Goal: Task Accomplishment & Management: Manage account settings

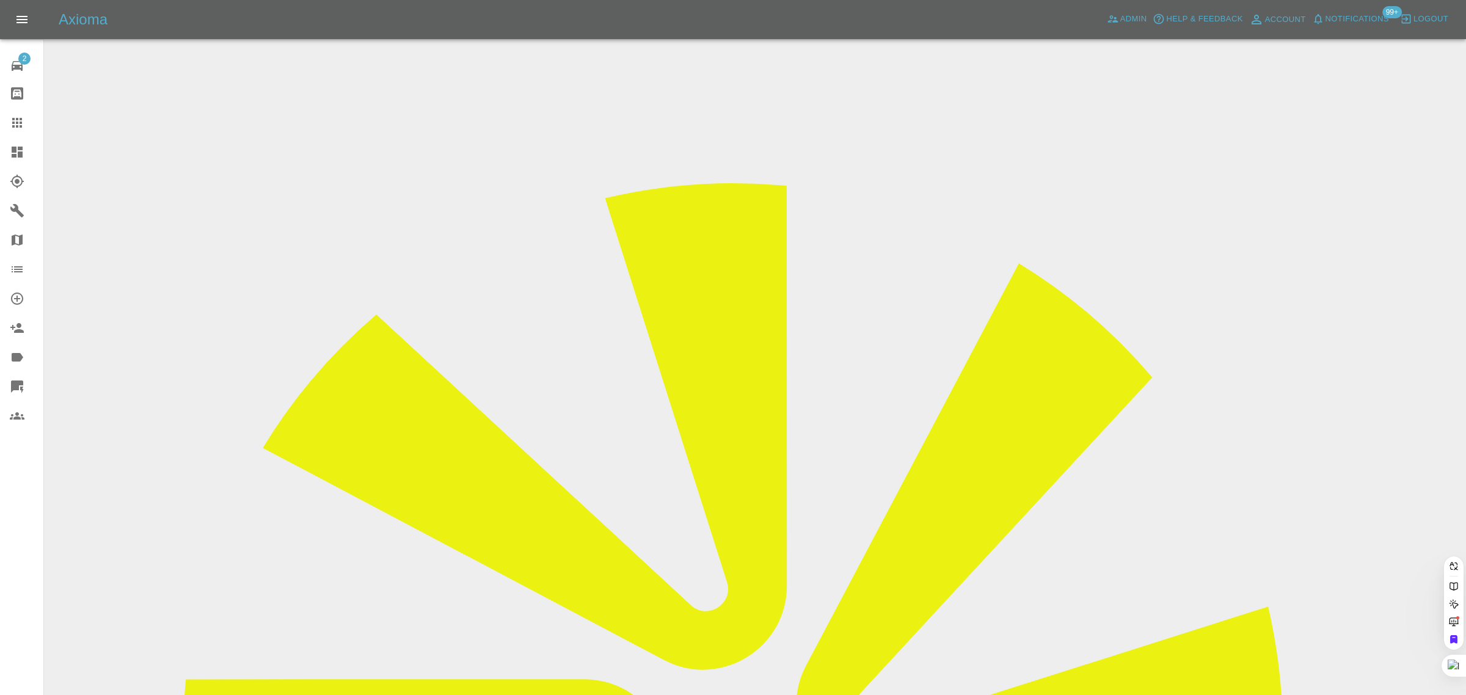
paste input "richardsondavid1900@gmail.com"
type input "richardsondavid1900@gmail.co"
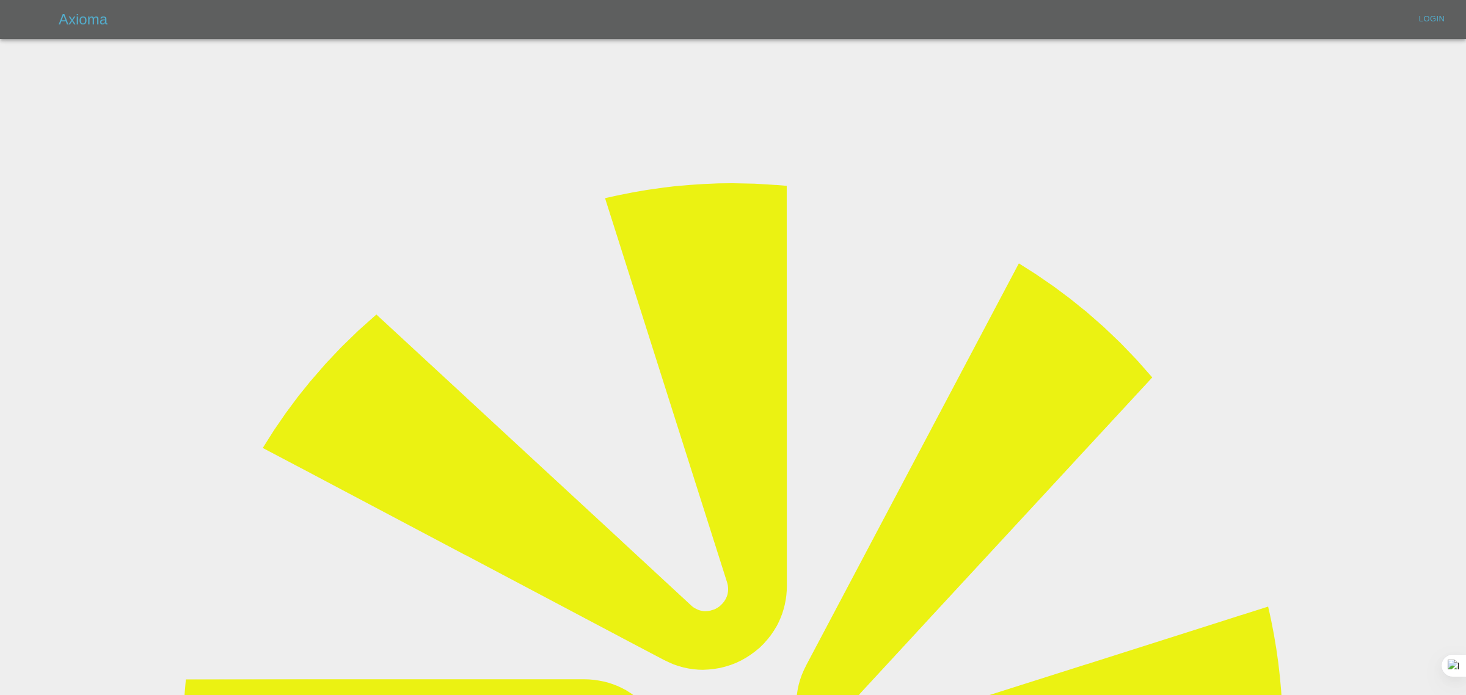
type input "[EMAIL_ADDRESS][DOMAIN_NAME]"
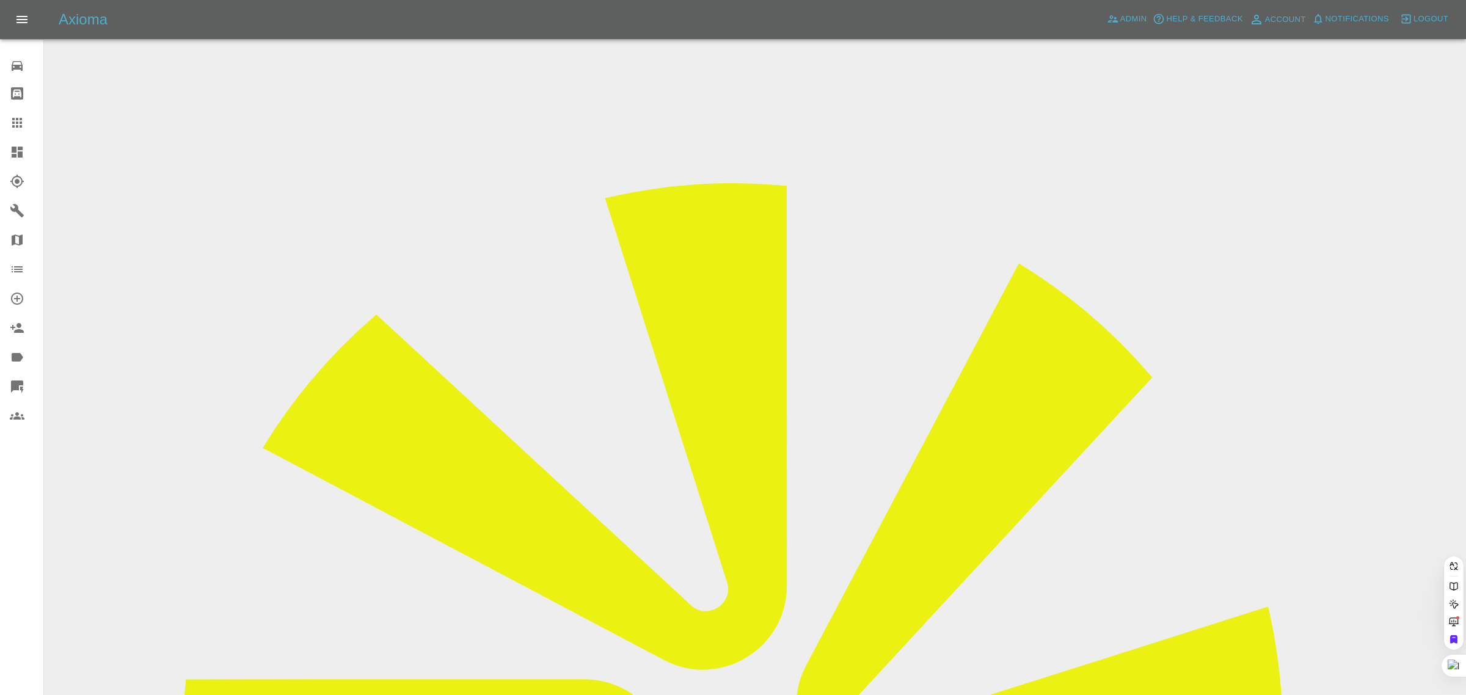
paste input "richardsondavid1900@gmail.com"
type input "richardsondavid1900@gmail.co"
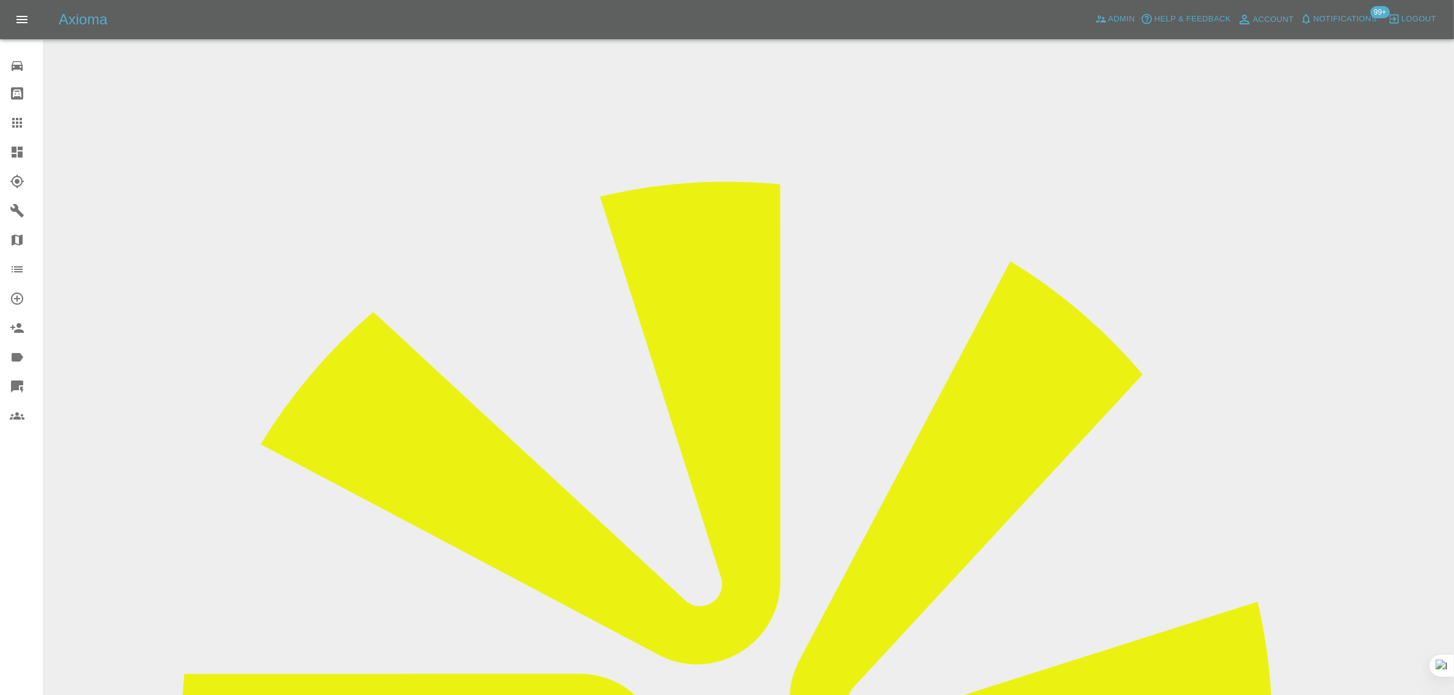
click at [29, 529] on div "0 Repair home Bodyshop home Claims Dashboard Explorer Garages Map Organization …" at bounding box center [22, 347] width 44 height 695
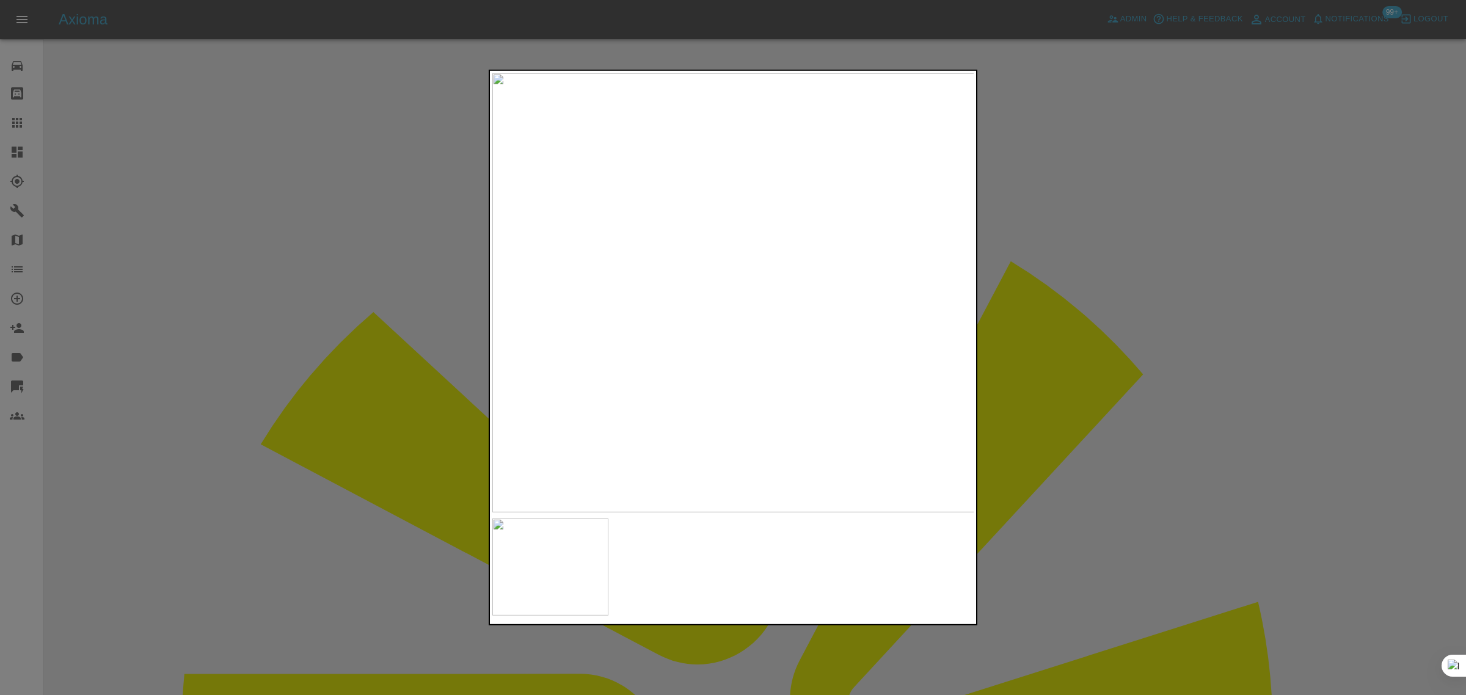
click at [223, 432] on div at bounding box center [733, 347] width 1466 height 695
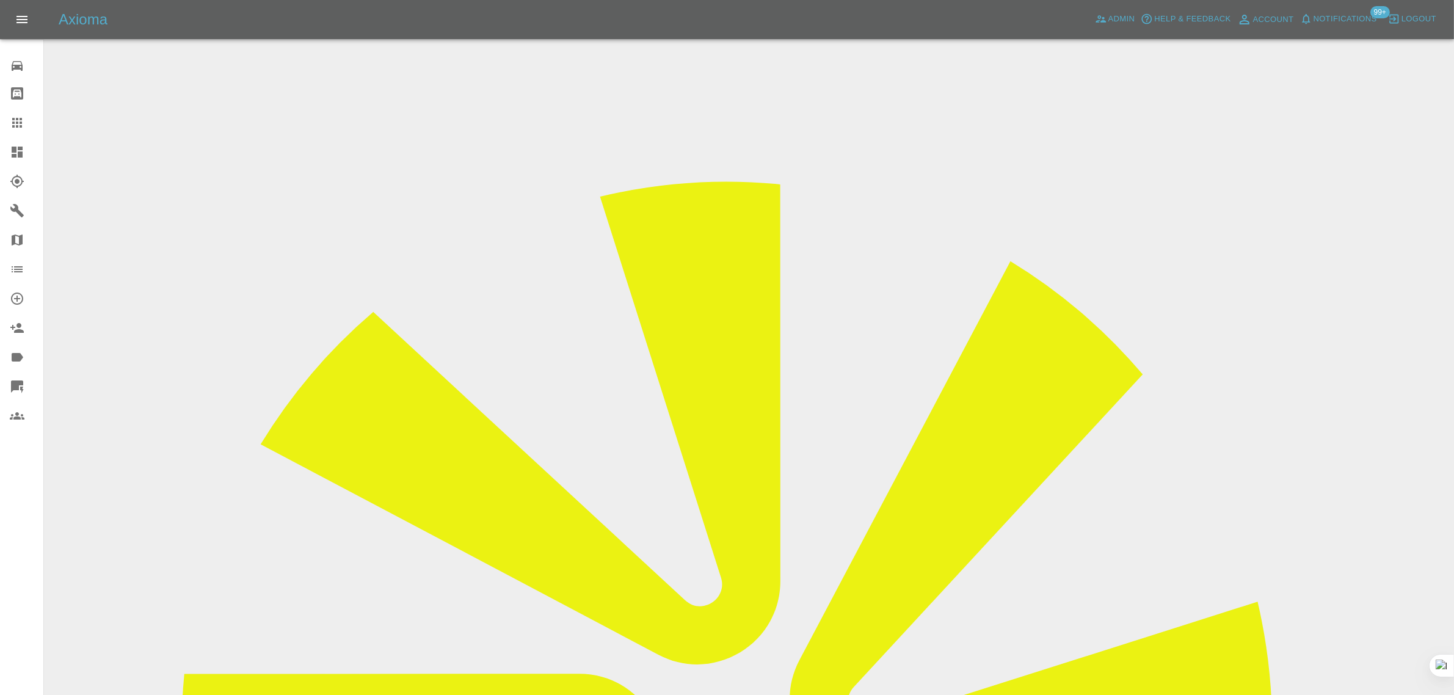
click at [14, 129] on icon at bounding box center [17, 122] width 15 height 15
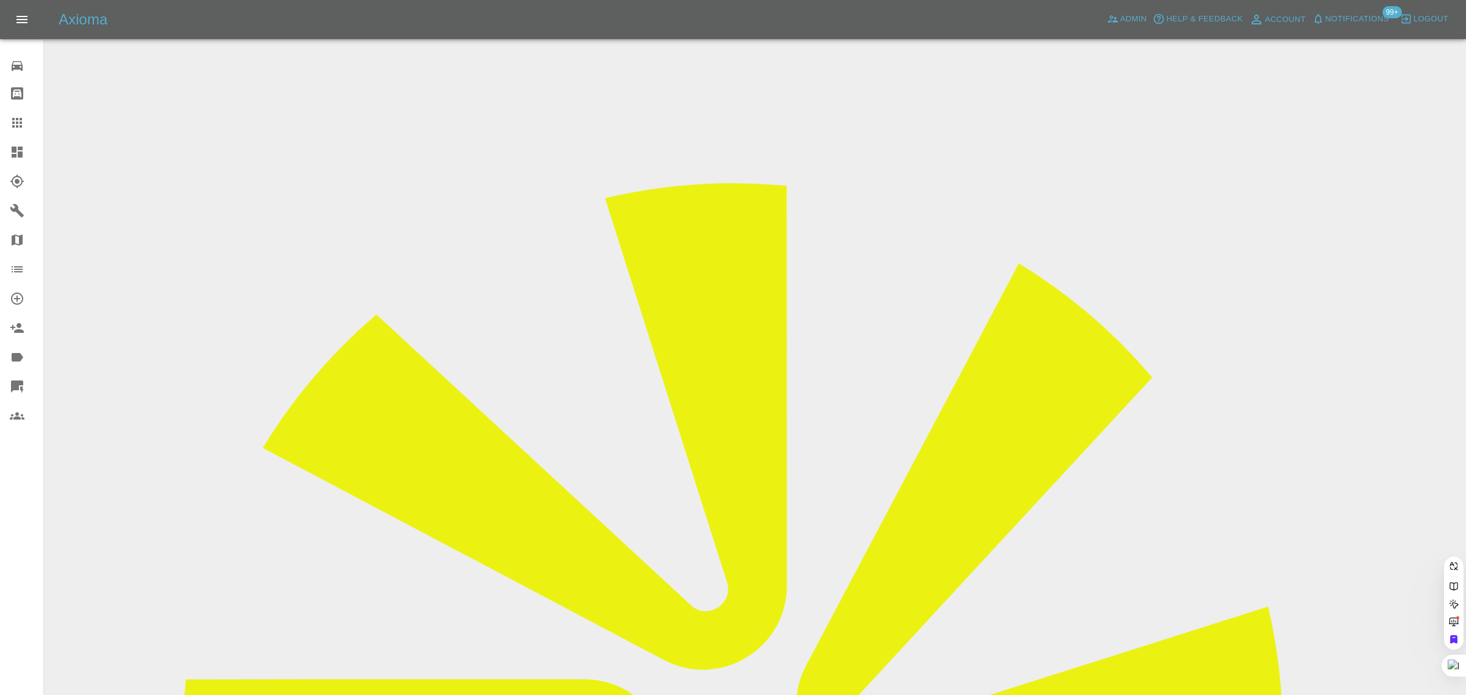
paste input "davidstallwood@outlook.com"
type input "davidstallwood@outlook.com"
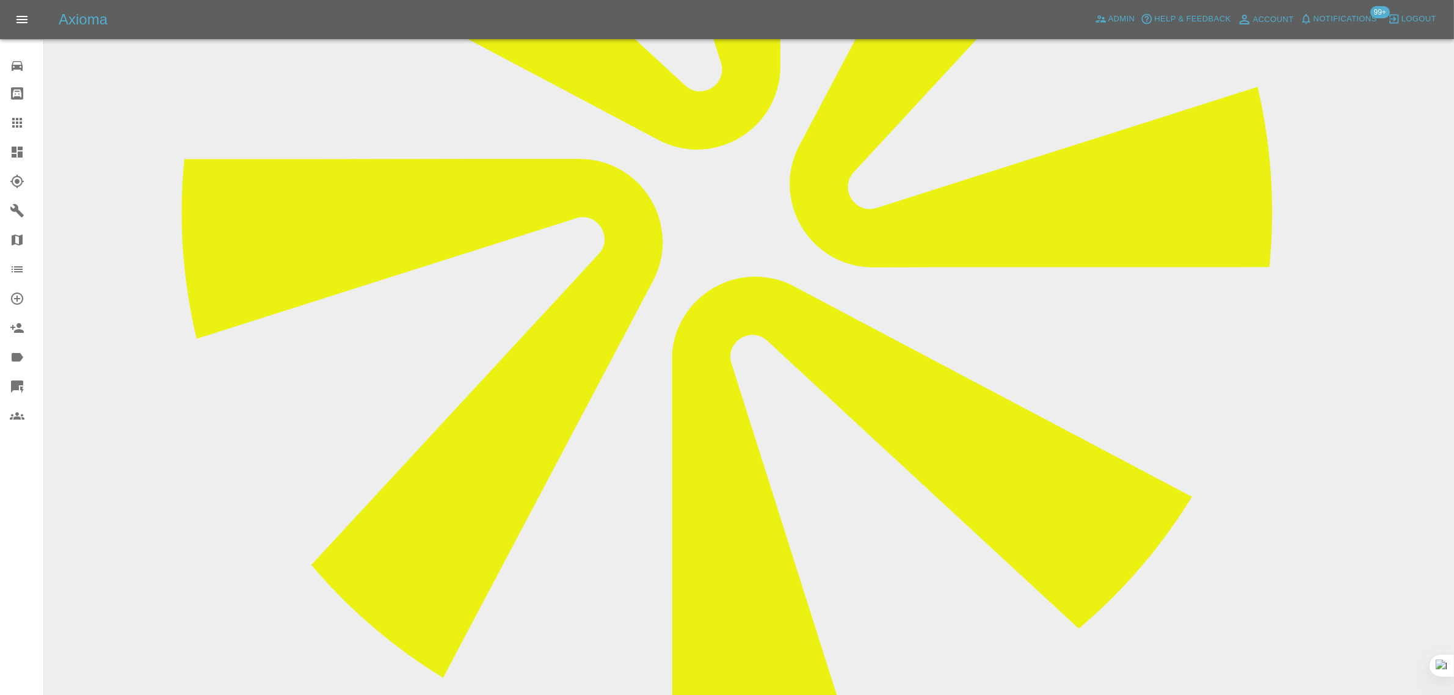
scroll to position [534, 0]
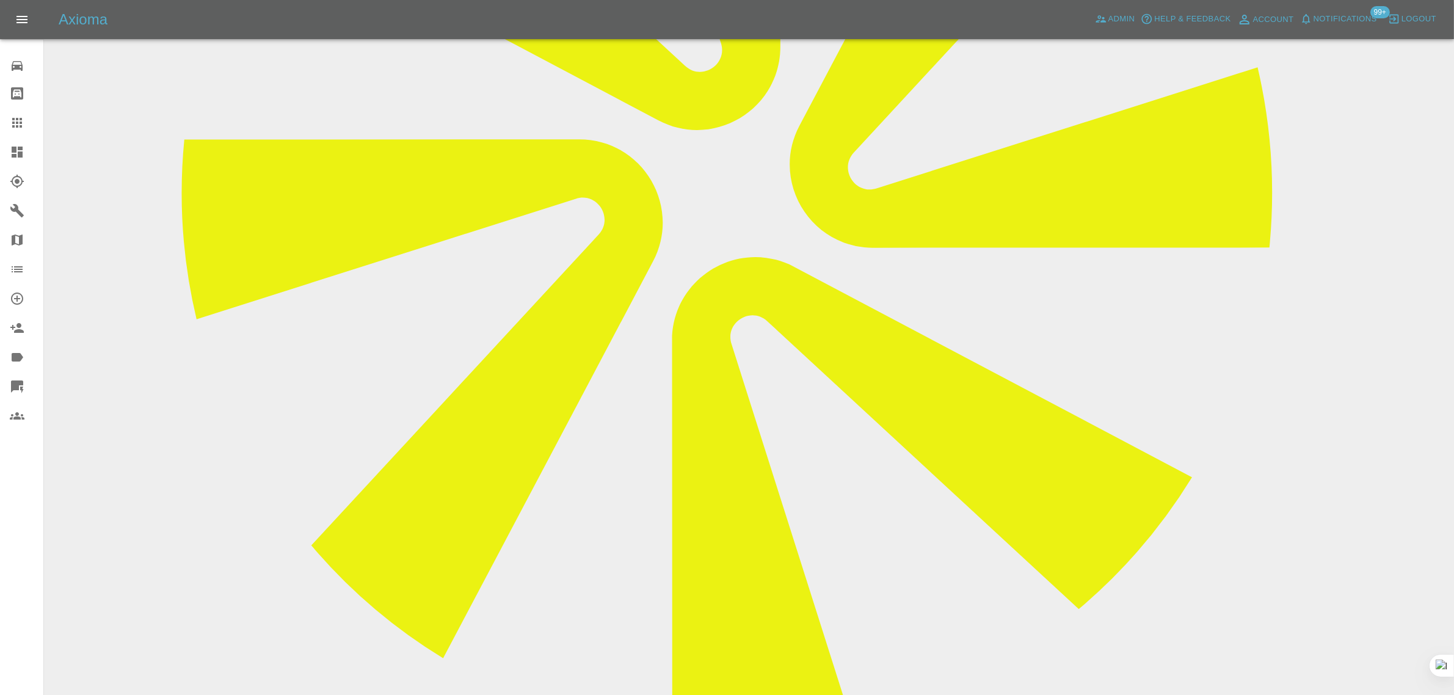
paste textarea "Have you any idea of the time he is arriving"
type textarea "Have you any idea of the time he is arriving"
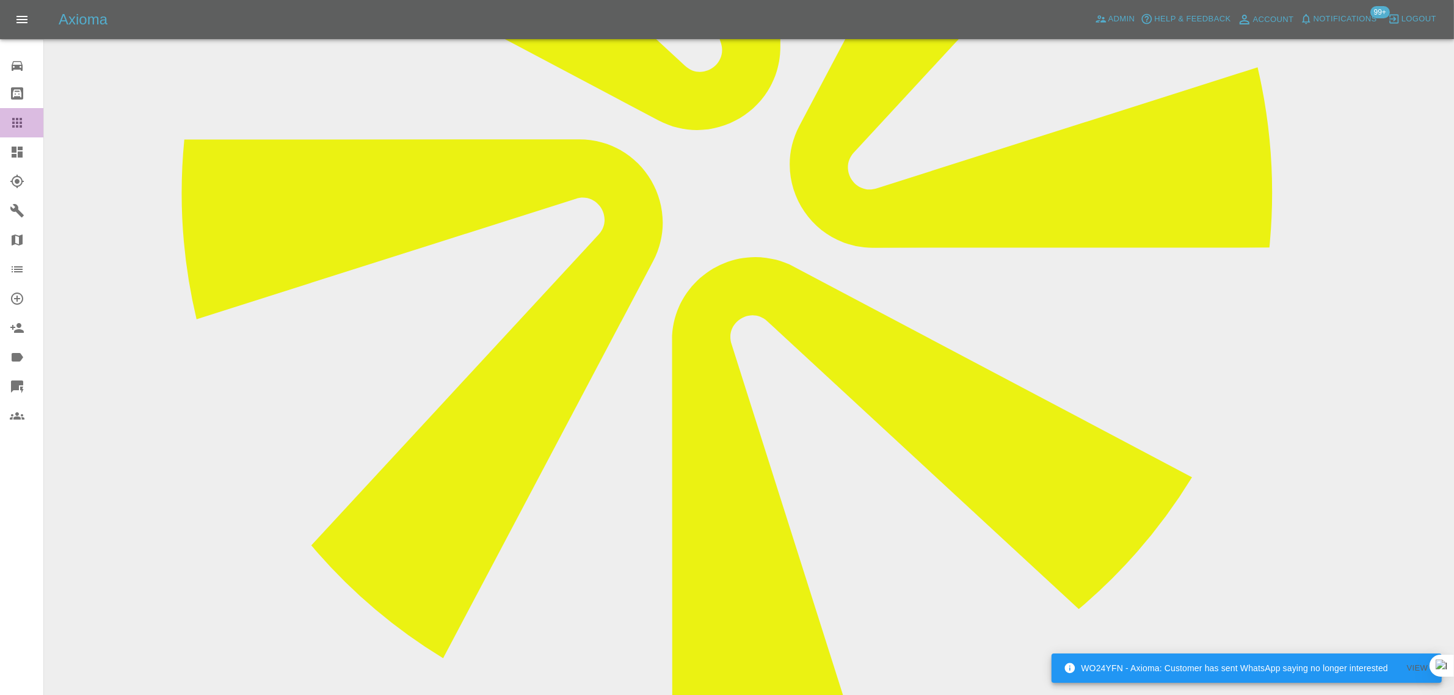
click at [15, 120] on icon at bounding box center [17, 122] width 15 height 15
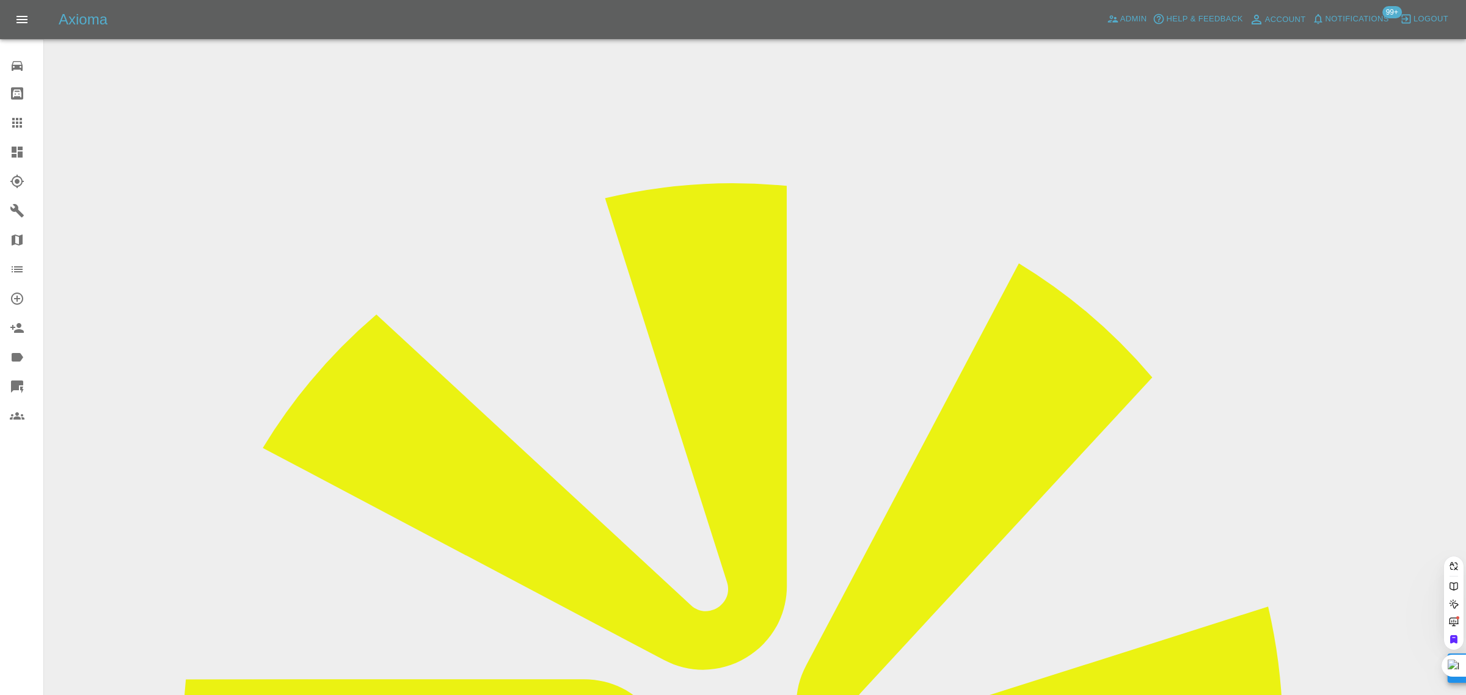
paste input "[EMAIL_ADDRESS][DOMAIN_NAME]"
type input "zacknguyen2712@gmail.co"
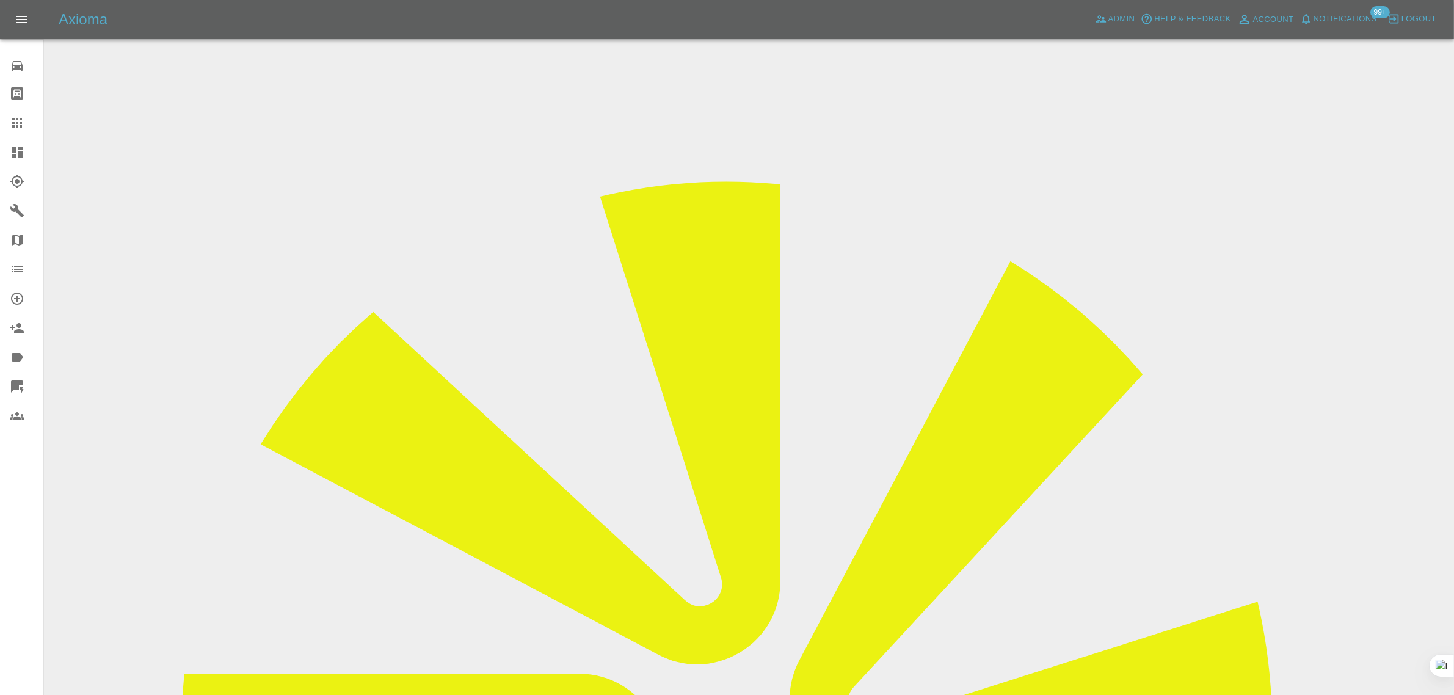
click at [0, 0] on input "Choose images" at bounding box center [0, 0] width 0 height 0
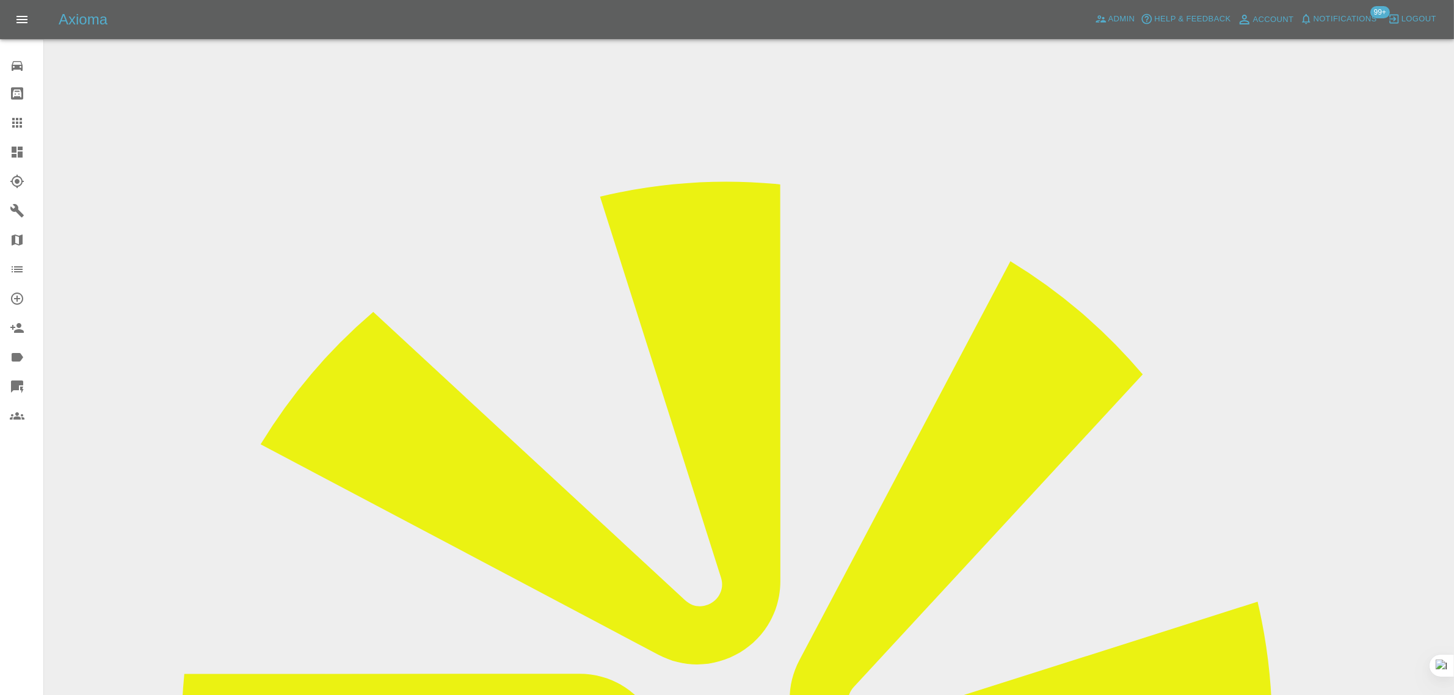
drag, startPoint x: 348, startPoint y: 575, endPoint x: 244, endPoint y: 567, distance: 104.1
paste input "13 9QP"
type input "S13 9QP"
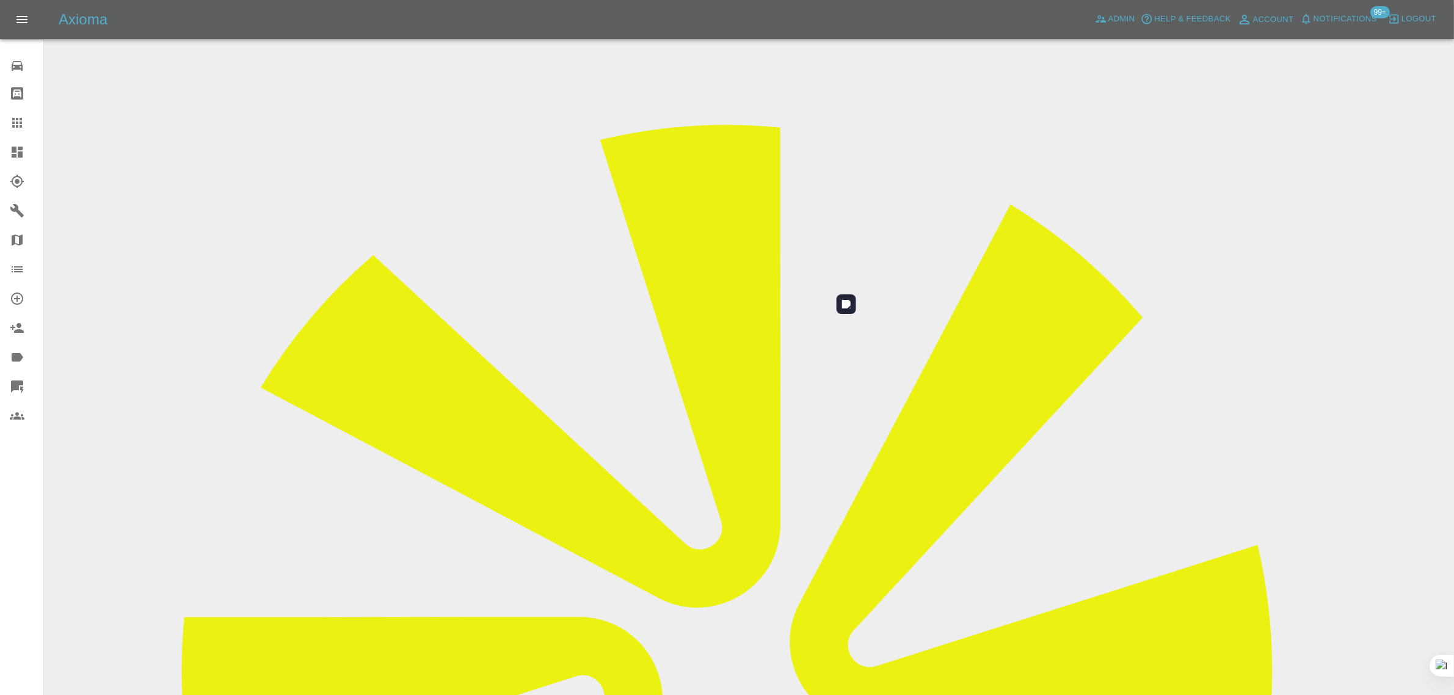
scroll to position [60, 0]
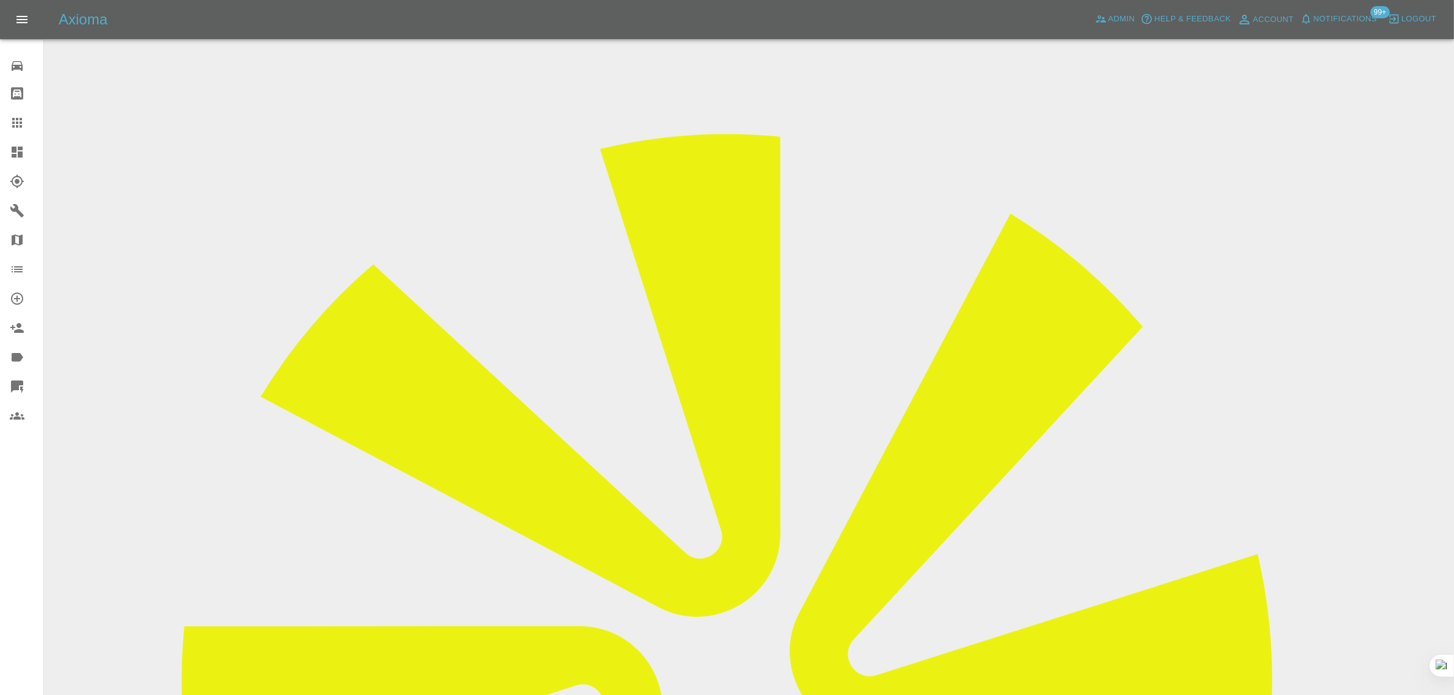
scroll to position [47, 0]
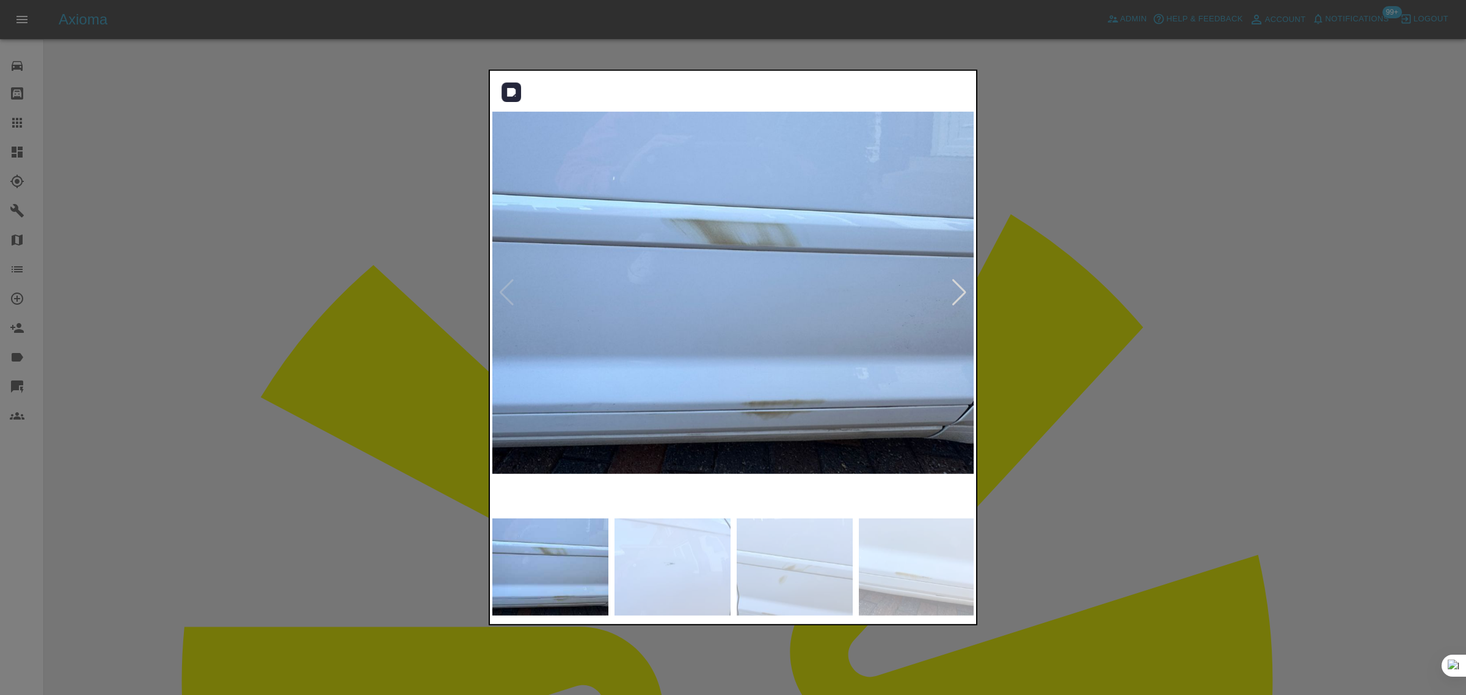
click at [955, 297] on div at bounding box center [959, 292] width 16 height 27
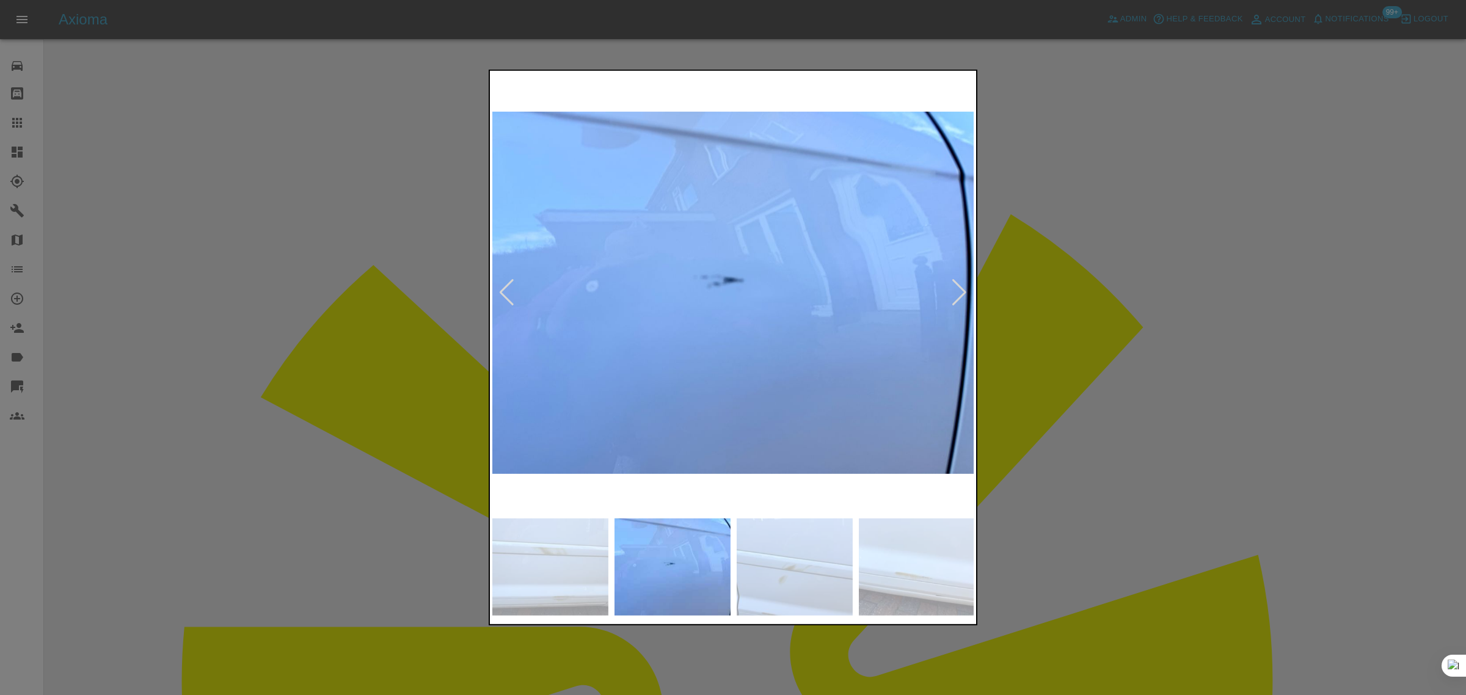
click at [951, 296] on div at bounding box center [959, 292] width 16 height 27
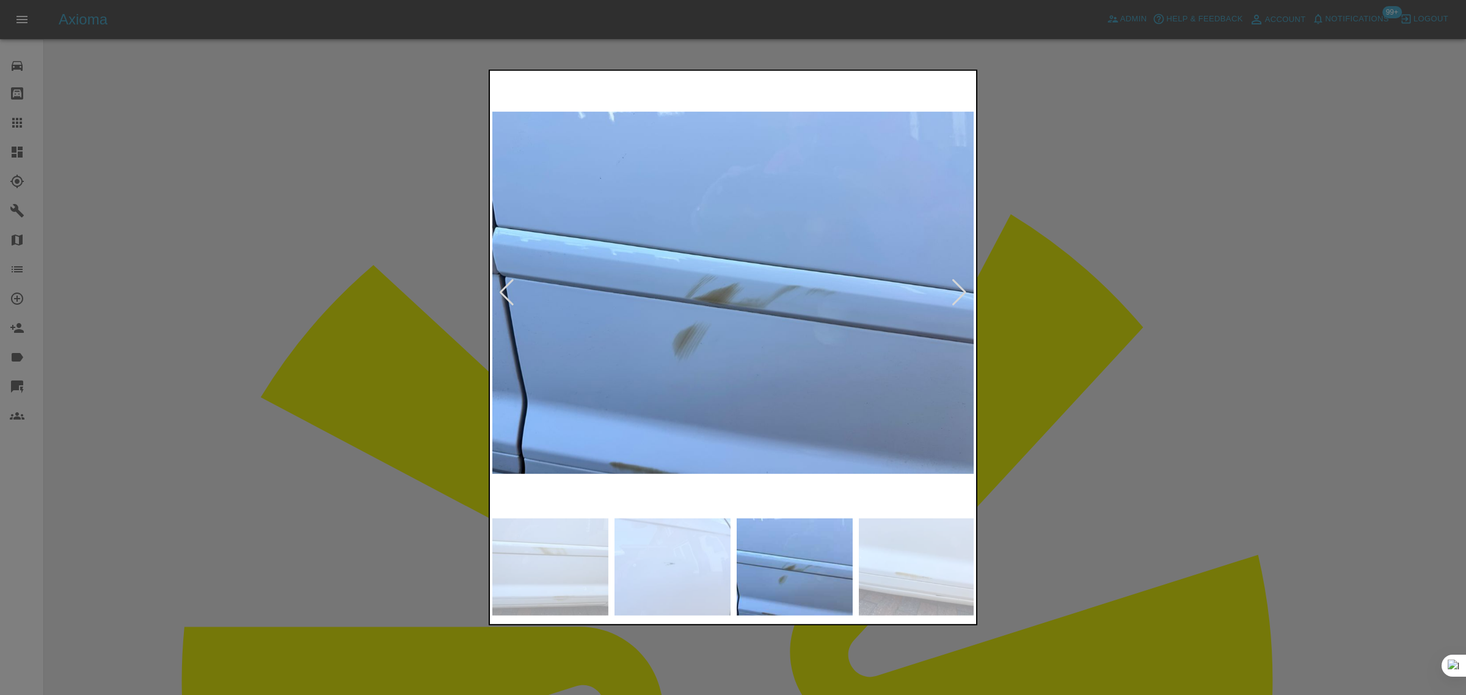
click at [951, 296] on div at bounding box center [959, 292] width 16 height 27
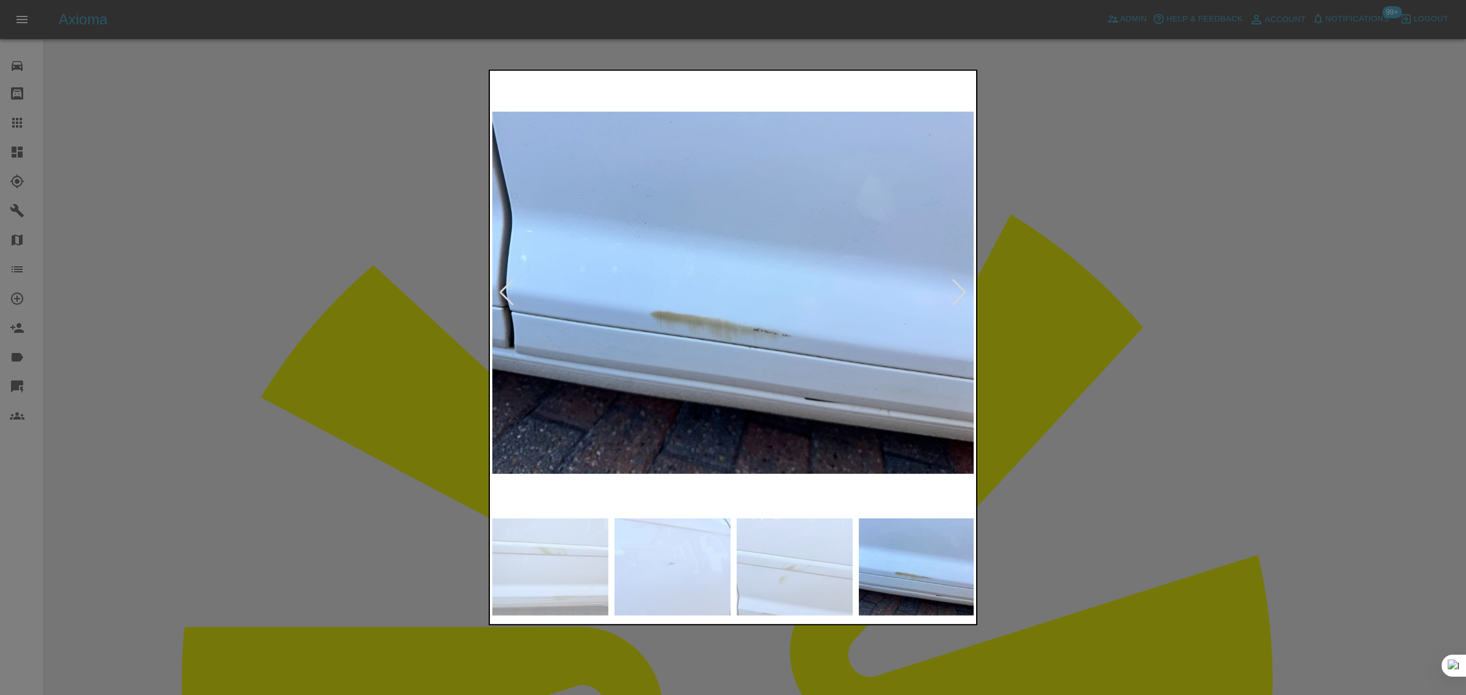
click at [951, 296] on div at bounding box center [959, 292] width 16 height 27
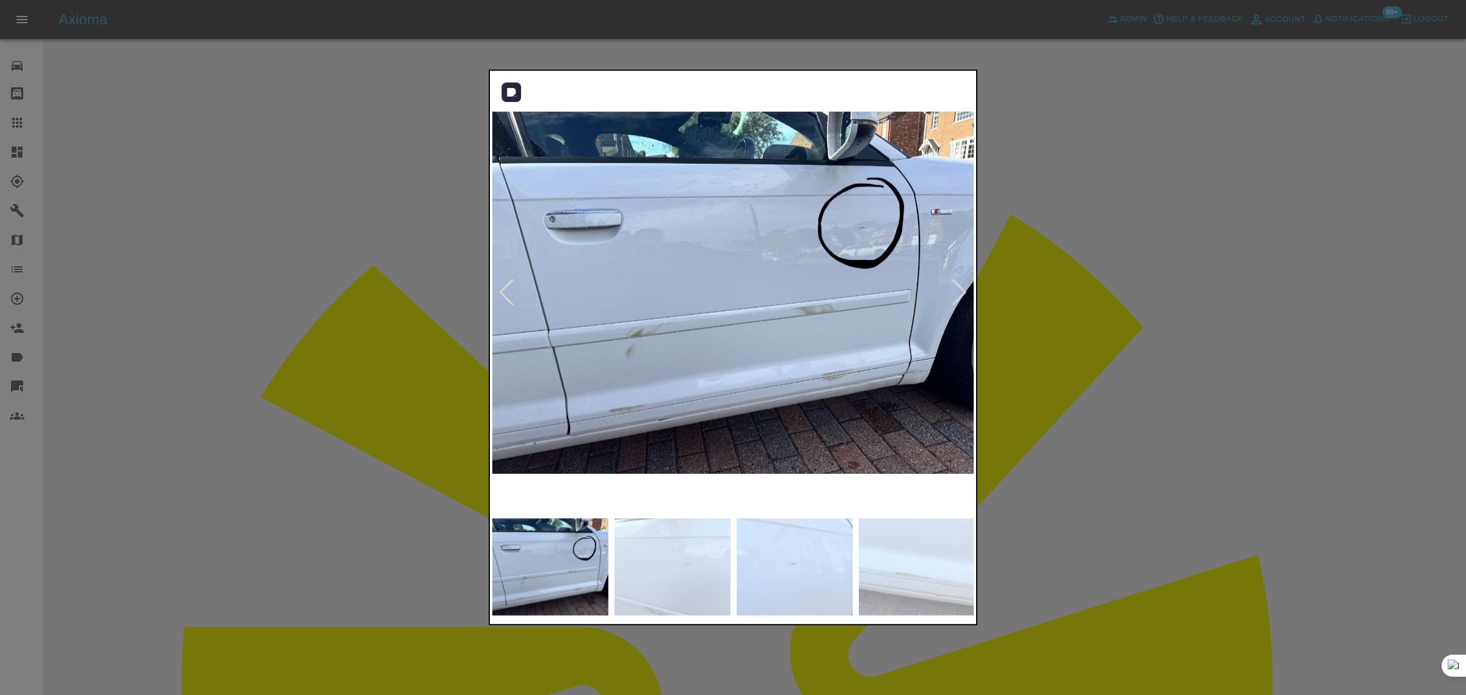
click at [497, 294] on img at bounding box center [733, 292] width 482 height 439
click at [507, 298] on div at bounding box center [506, 292] width 16 height 27
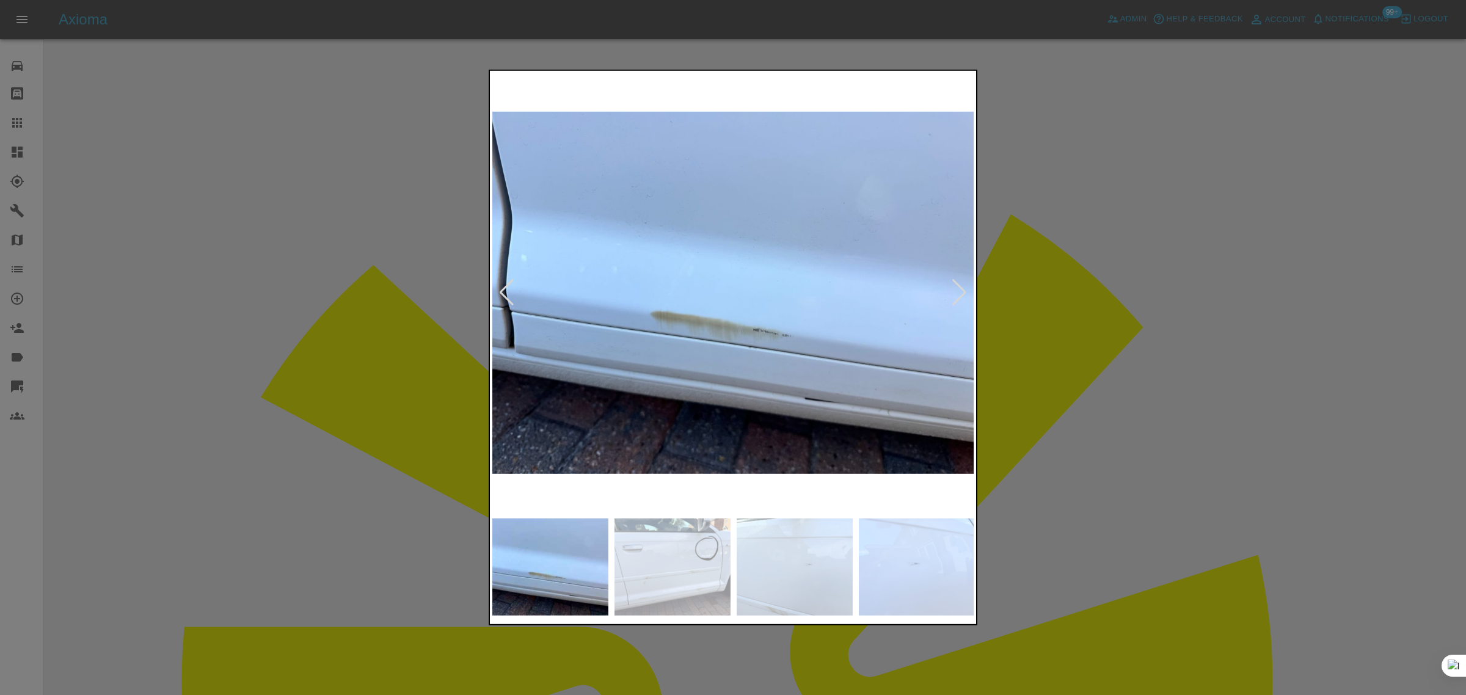
click at [507, 298] on div at bounding box center [506, 292] width 16 height 27
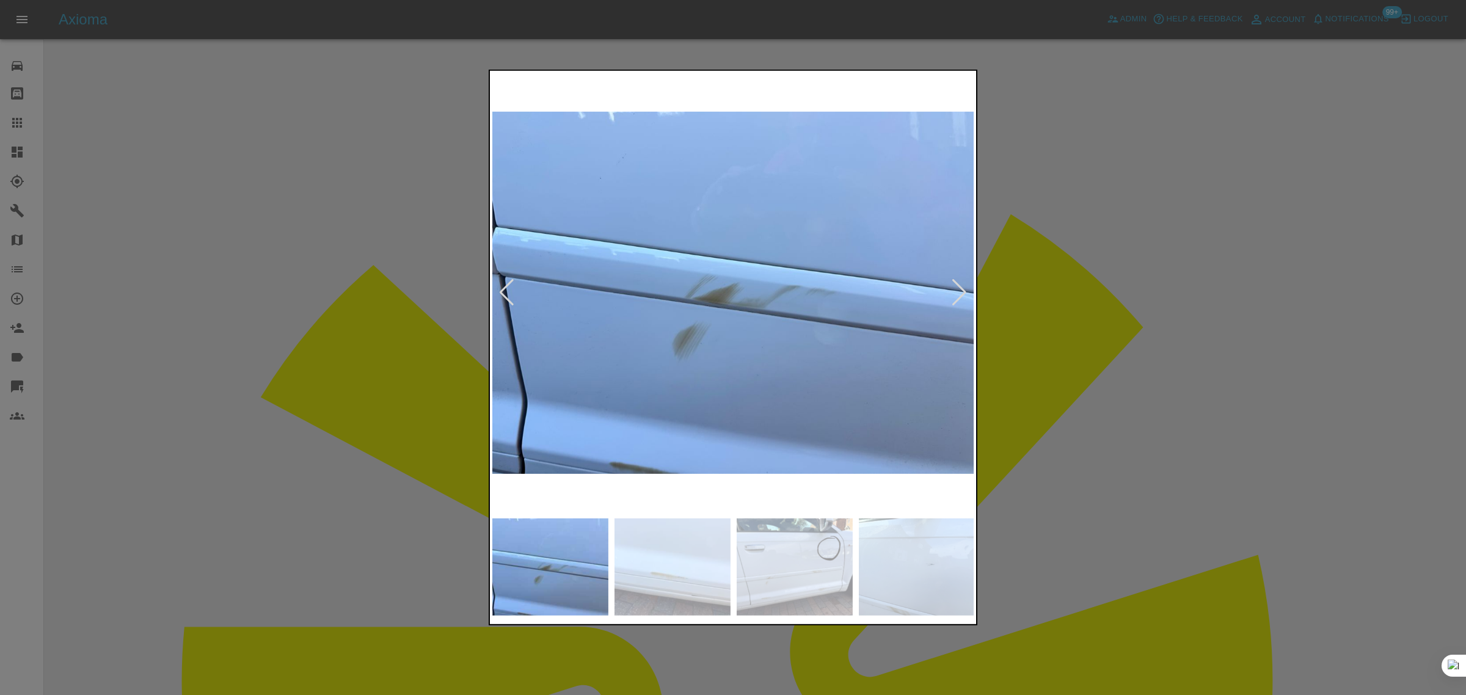
click at [507, 298] on div at bounding box center [506, 292] width 16 height 27
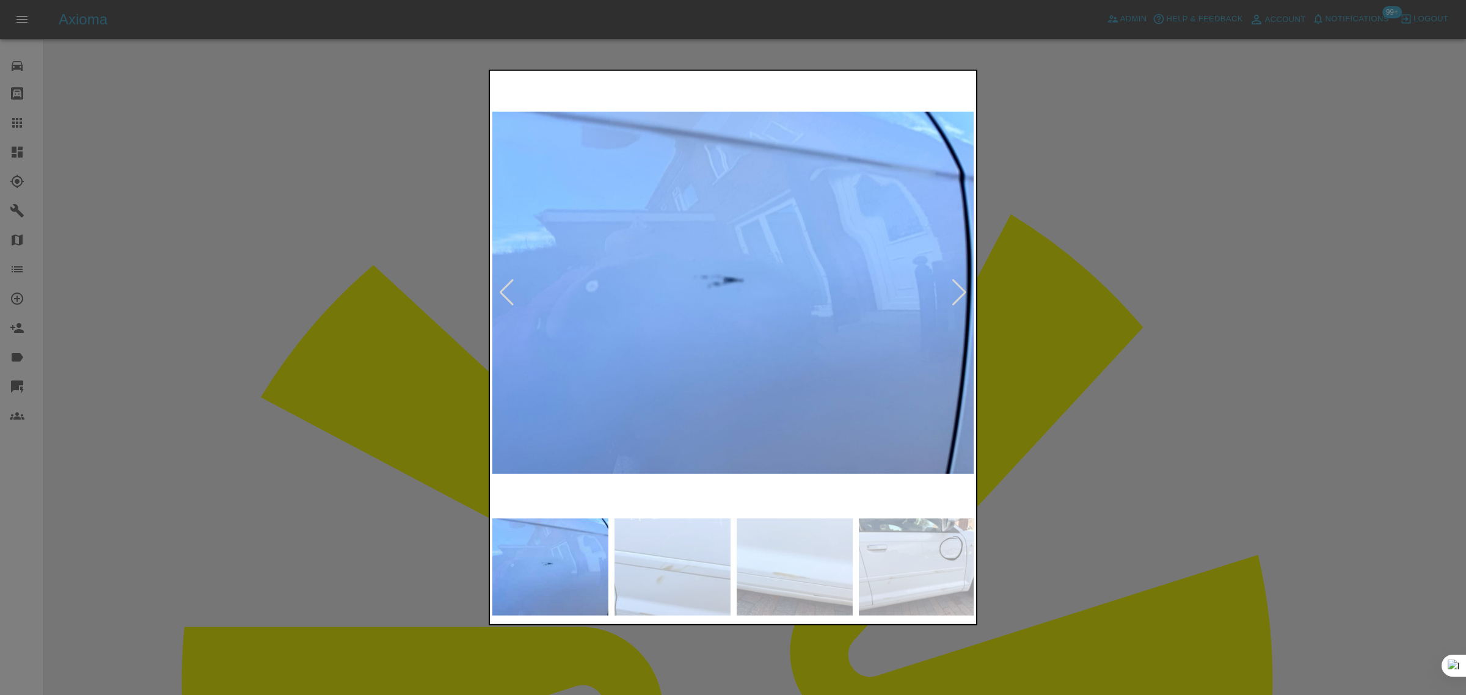
click at [507, 298] on div at bounding box center [506, 292] width 16 height 27
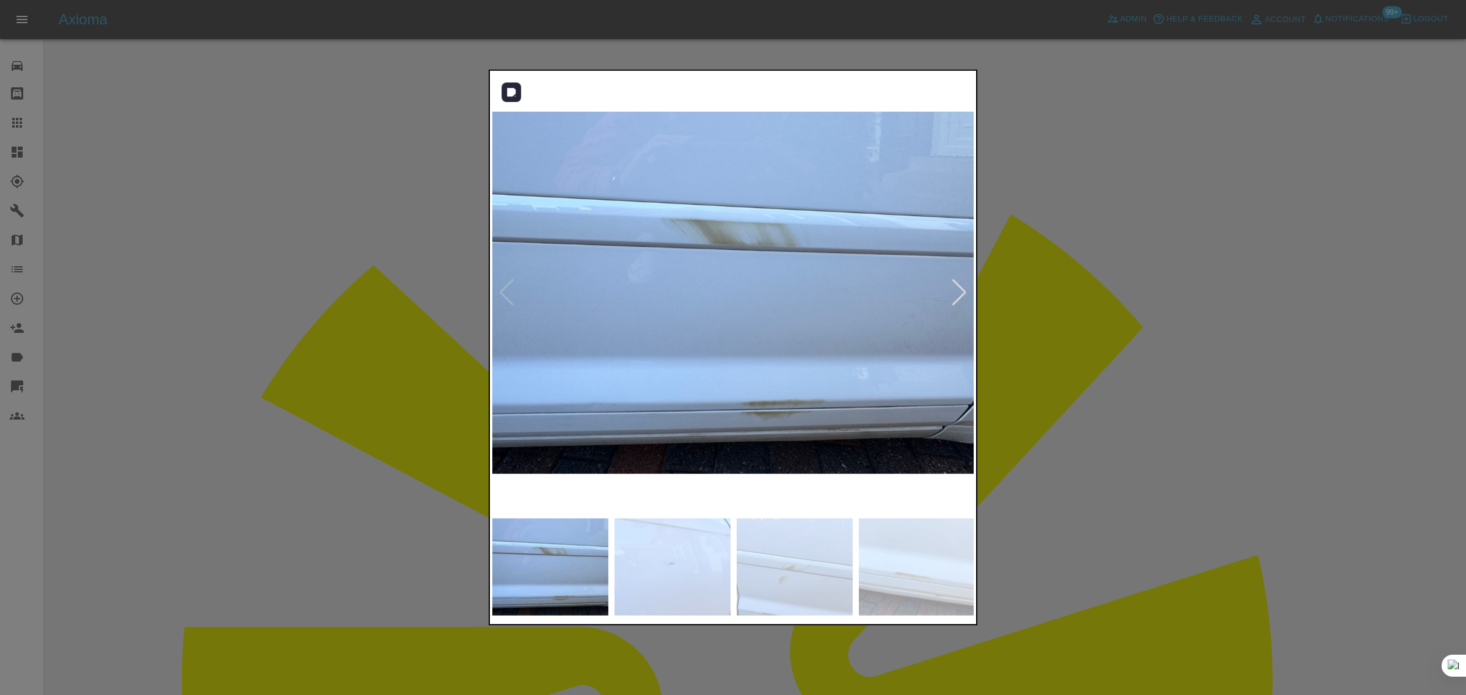
click at [507, 298] on img at bounding box center [733, 292] width 482 height 439
click at [1283, 369] on div at bounding box center [733, 347] width 1466 height 695
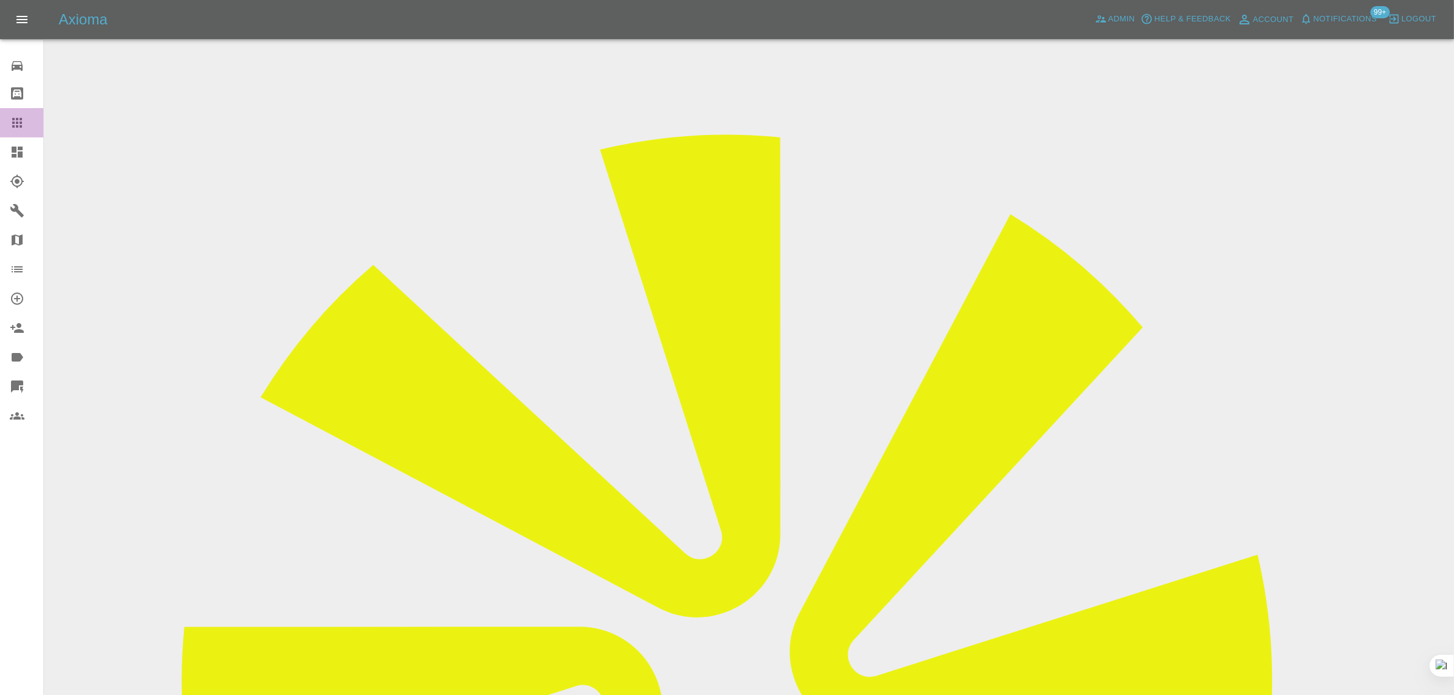
click at [8, 126] on link "Claims" at bounding box center [21, 122] width 43 height 29
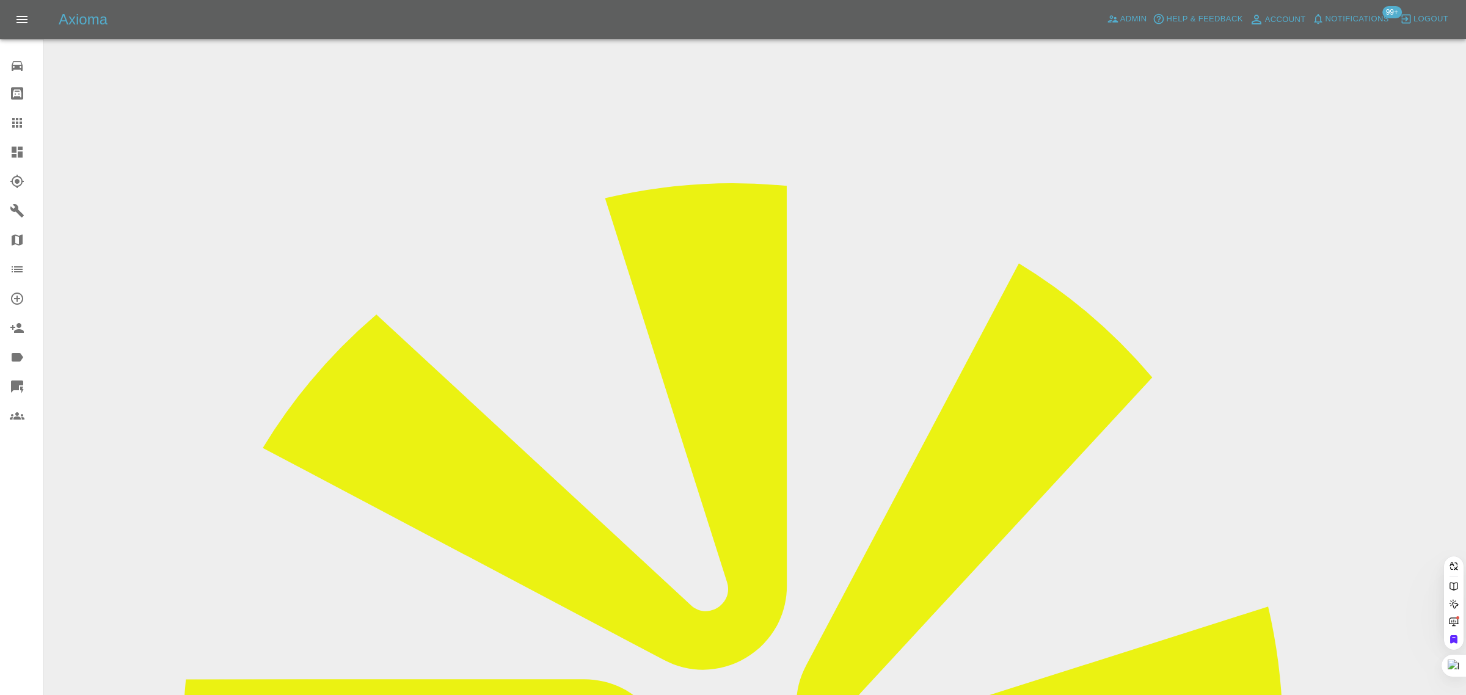
paste input "nisha.k.gill@gmail.com"
type input "nisha.k.gill@gmail.co"
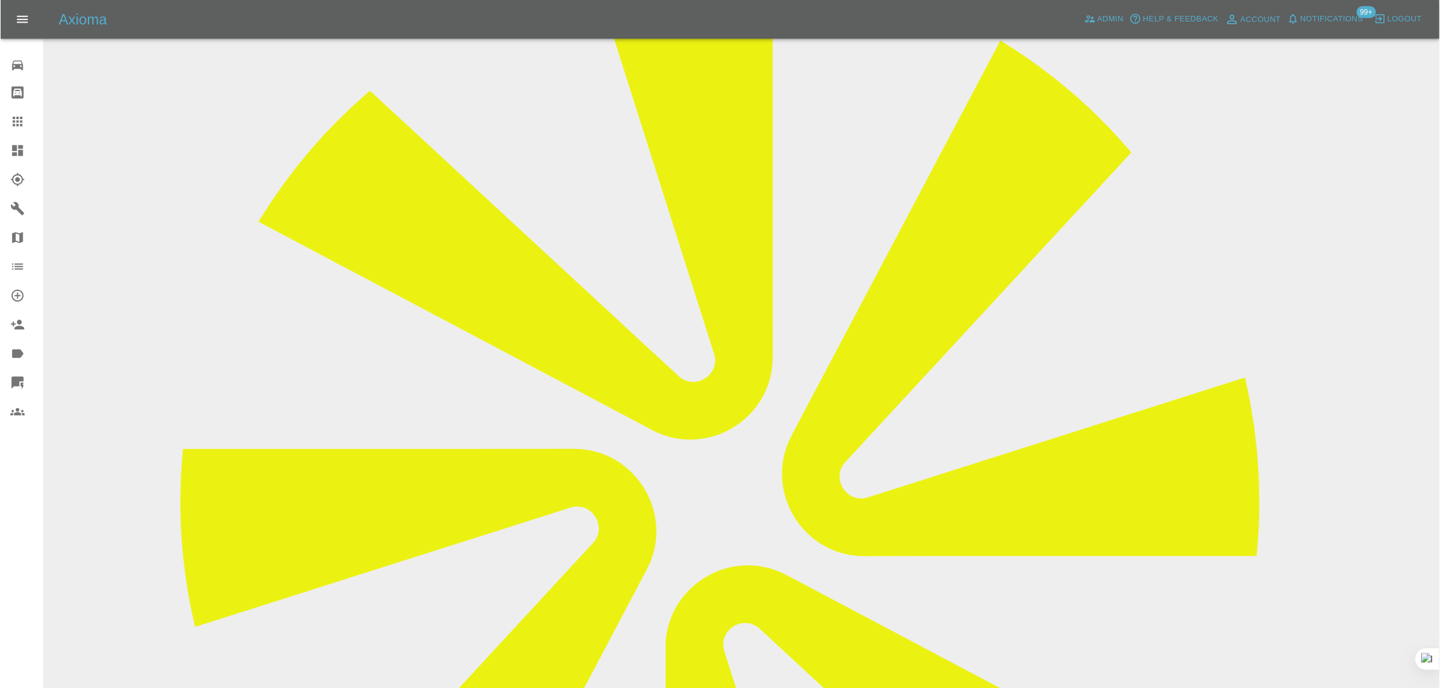
scroll to position [542, 0]
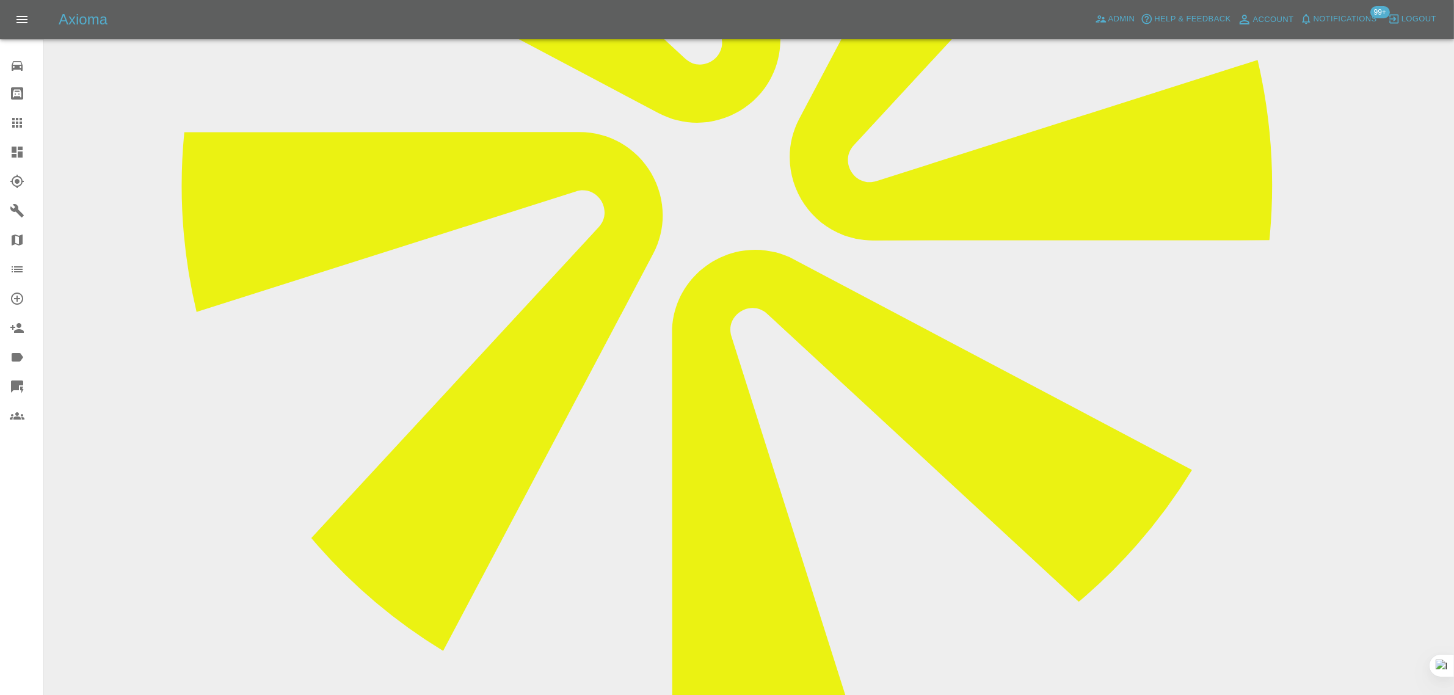
paste textarea "I accepted as I needed to see for availability tomorrow… as there isn’t any how…"
type textarea "I accepted as I needed to see for availability tomorrow… as there isn’t any how…"
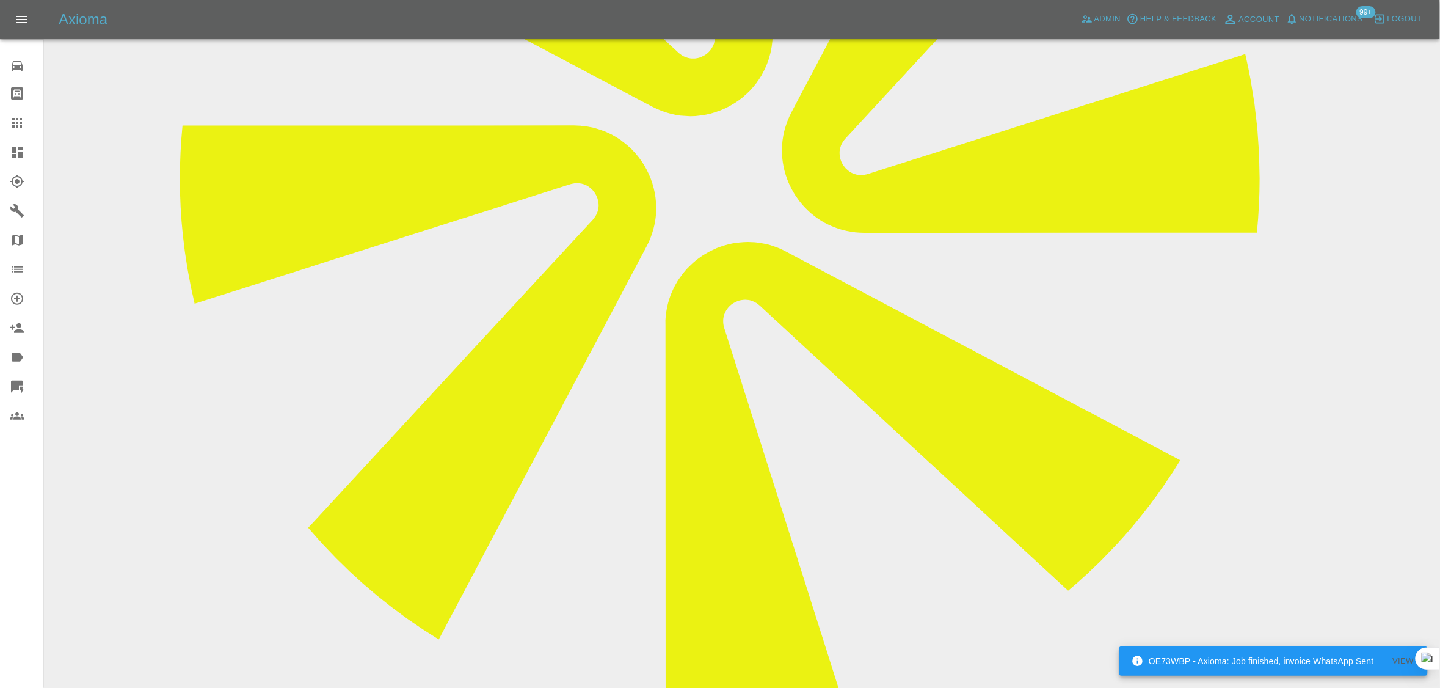
click at [20, 124] on icon at bounding box center [17, 122] width 15 height 15
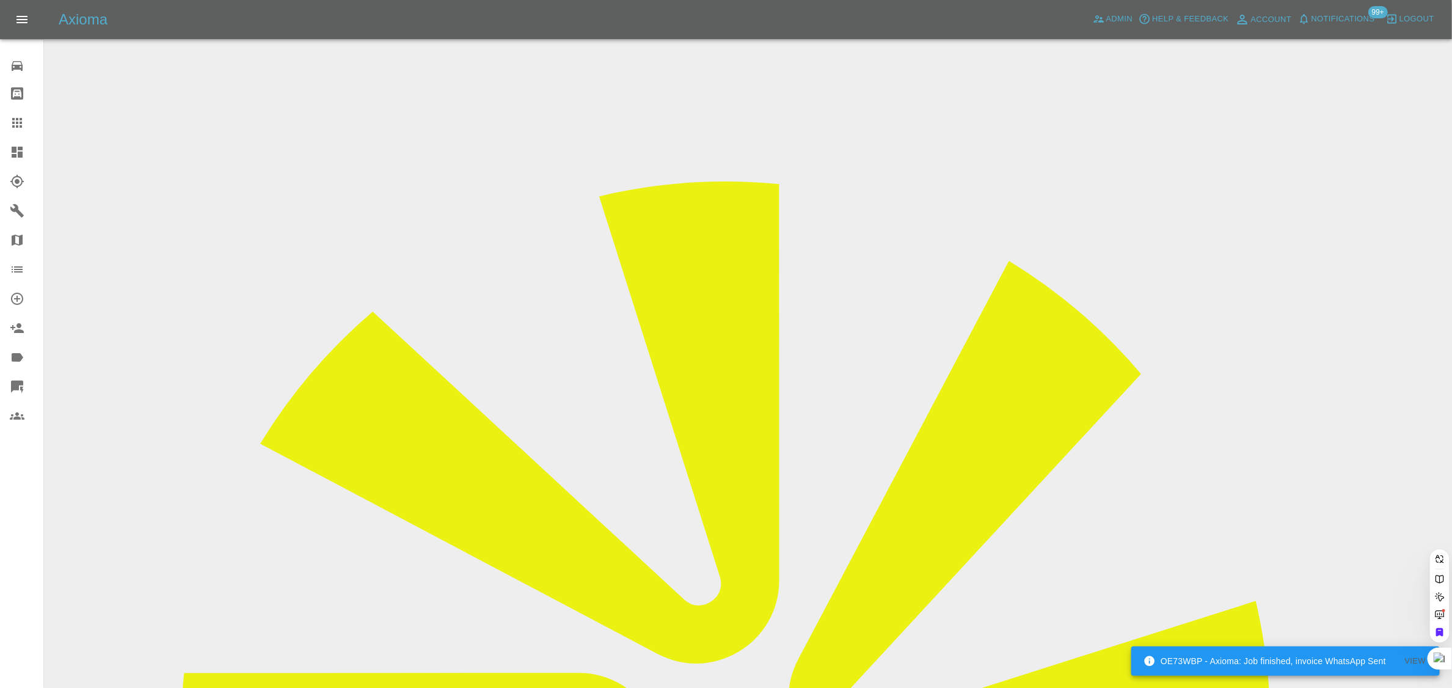
paste input "jenniferbusfield4@gmail.com"
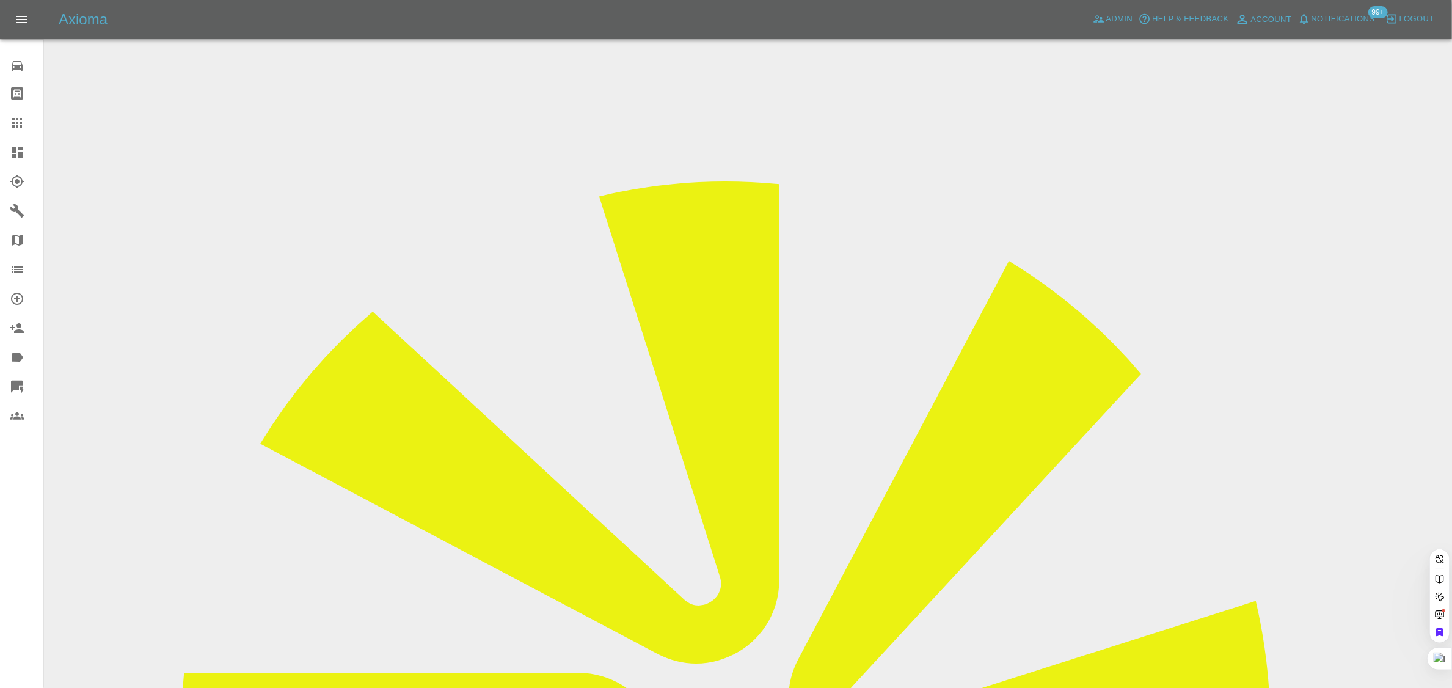
type input "jenniferbusfield4@gmail.com"
click at [23, 523] on div "0 Repair home Bodyshop home Claims Dashboard Explorer Garages Map Organization …" at bounding box center [22, 344] width 44 height 688
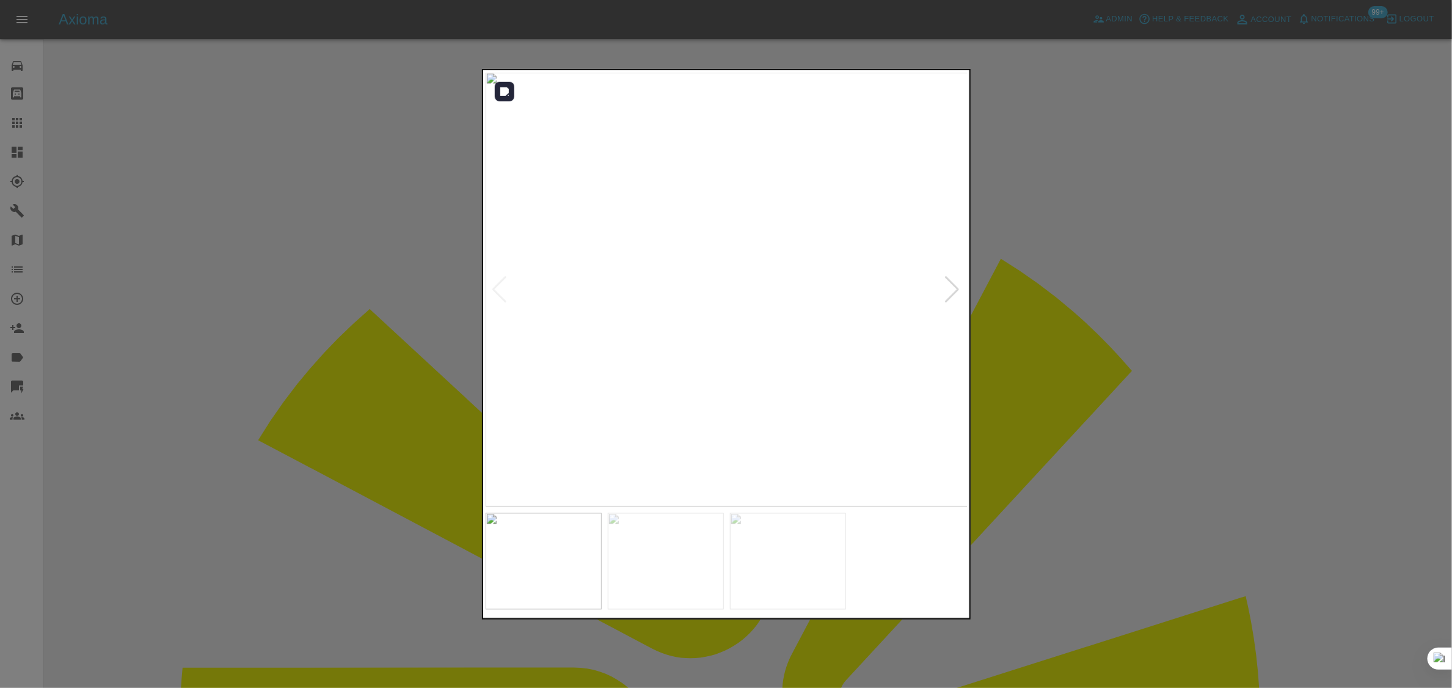
click at [956, 291] on div at bounding box center [952, 289] width 16 height 27
click at [956, 290] on img at bounding box center [727, 290] width 482 height 434
click at [1058, 269] on div at bounding box center [726, 344] width 1452 height 688
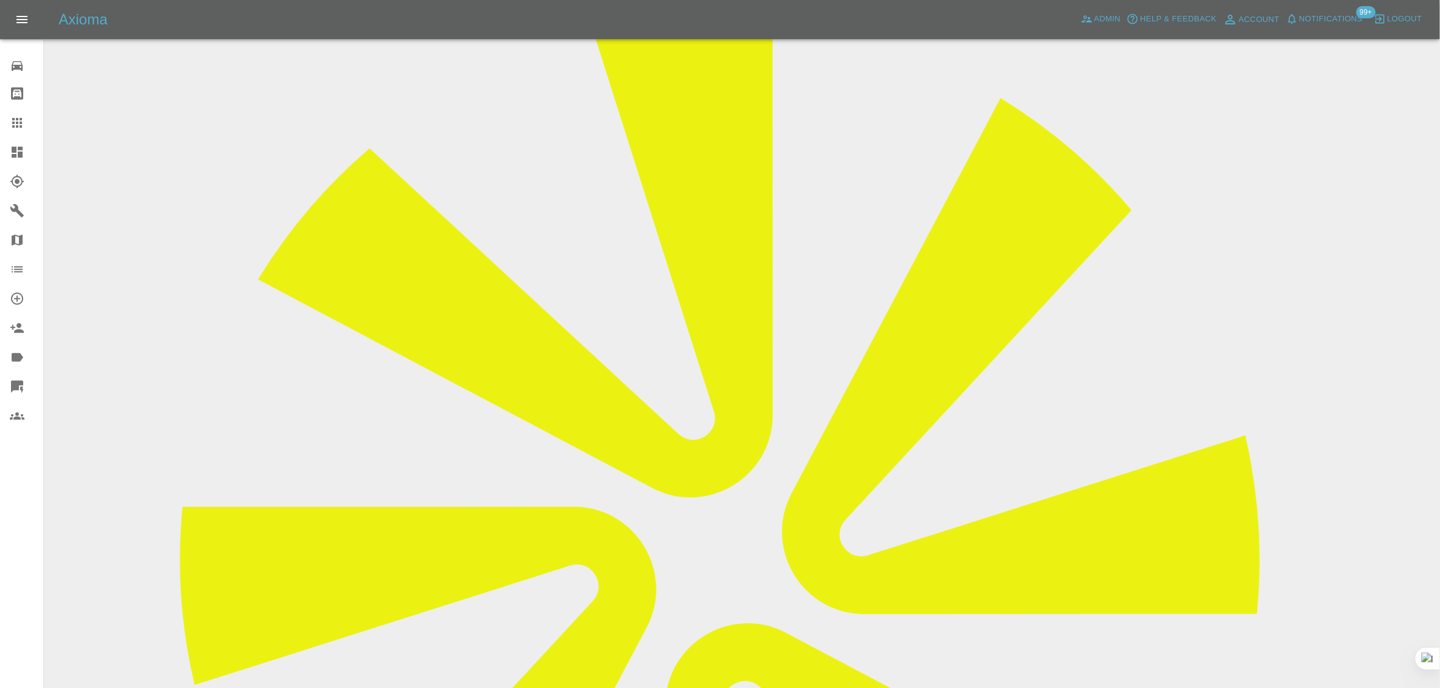
scroll to position [153, 0]
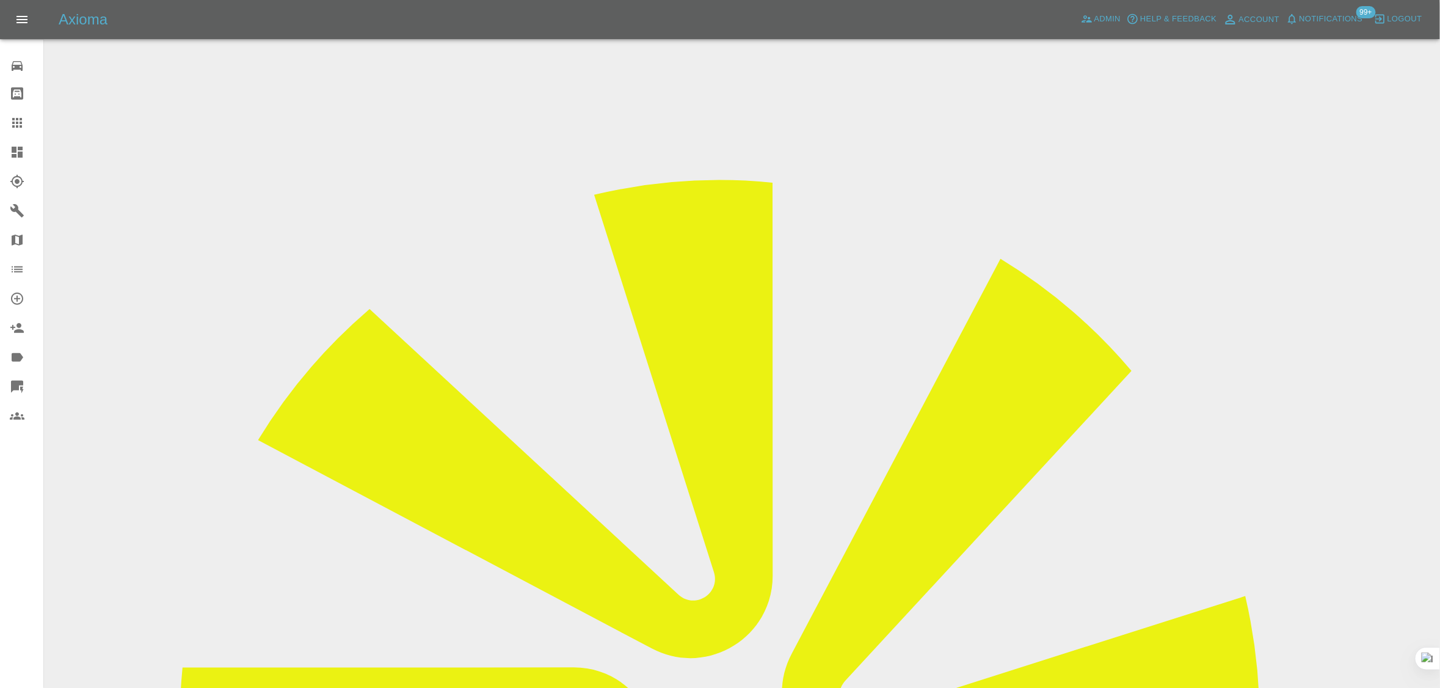
click at [0, 0] on input "Choose images" at bounding box center [0, 0] width 0 height 0
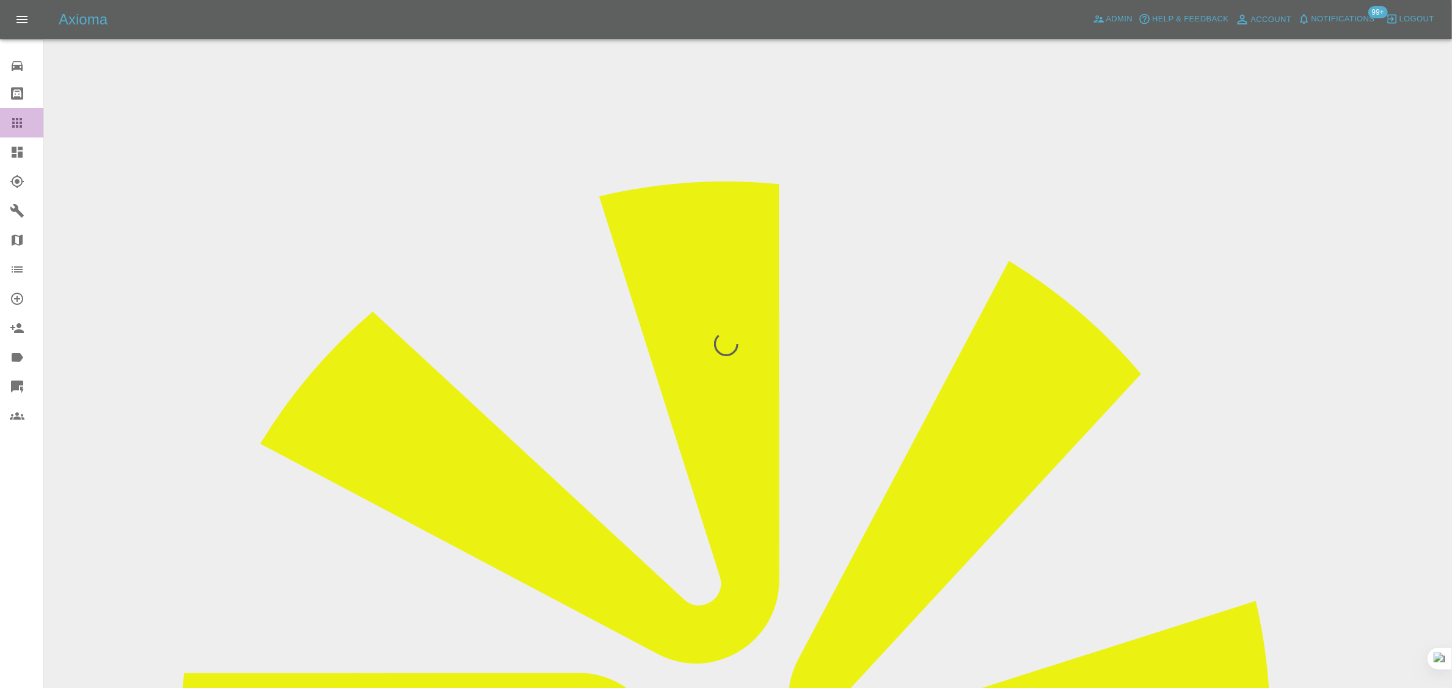
click at [10, 129] on icon at bounding box center [17, 122] width 15 height 15
paste input "smcscotland@btinternet.com"
type input "smcscotland@btinternet.co"
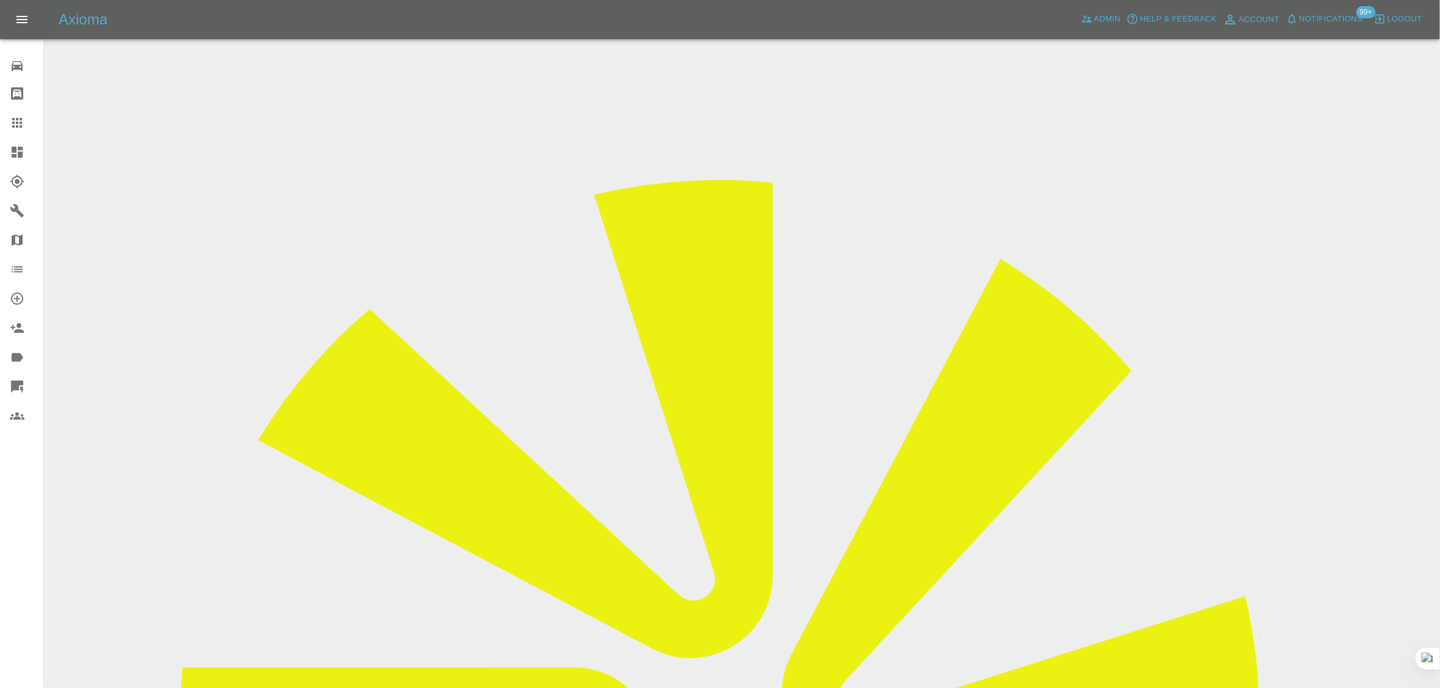
click at [0, 0] on input "Choose images" at bounding box center [0, 0] width 0 height 0
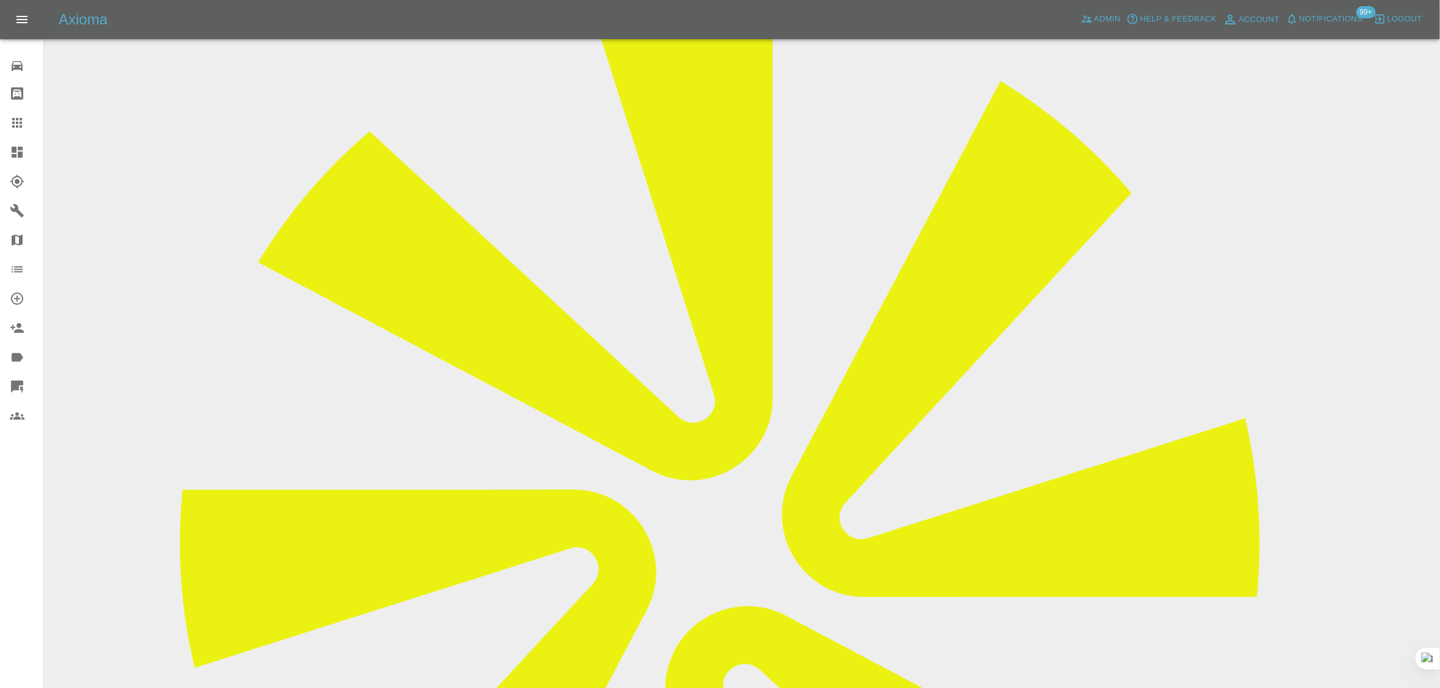
scroll to position [288, 0]
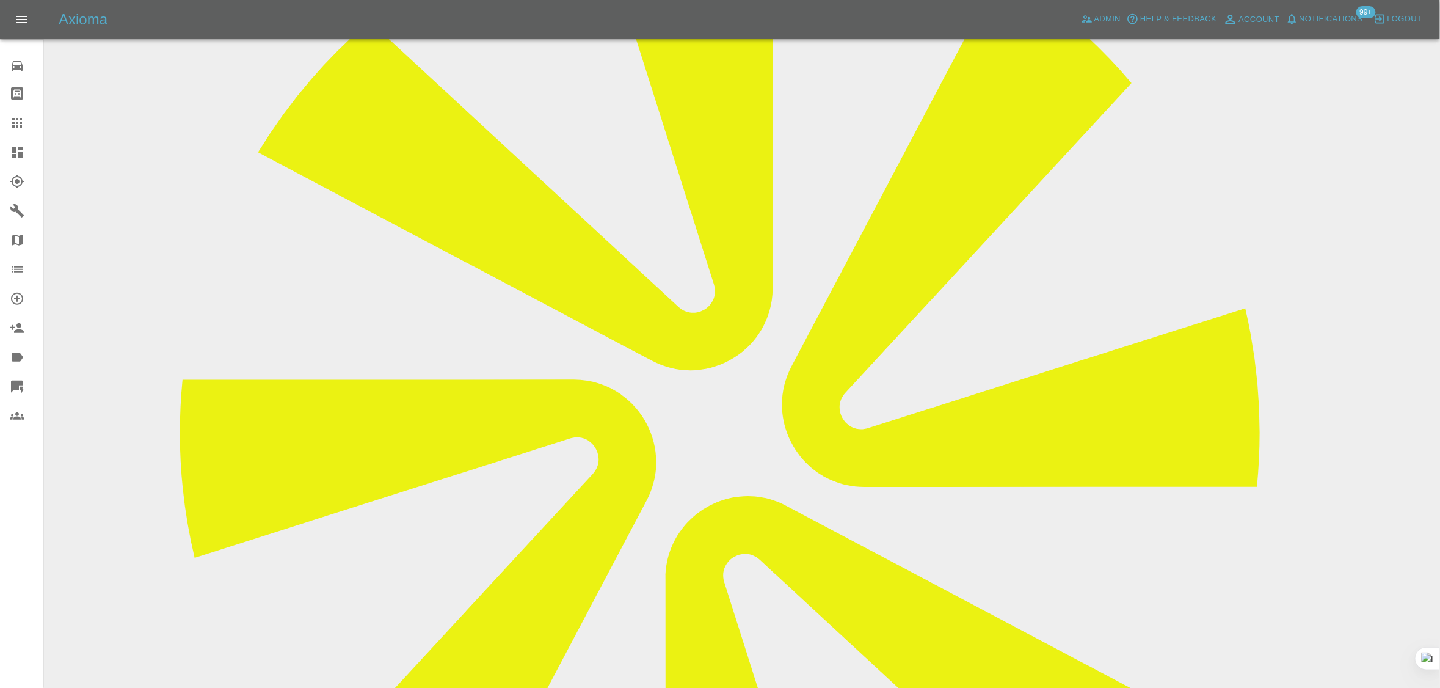
click at [0, 0] on input "Choose files (pdf)" at bounding box center [0, 0] width 0 height 0
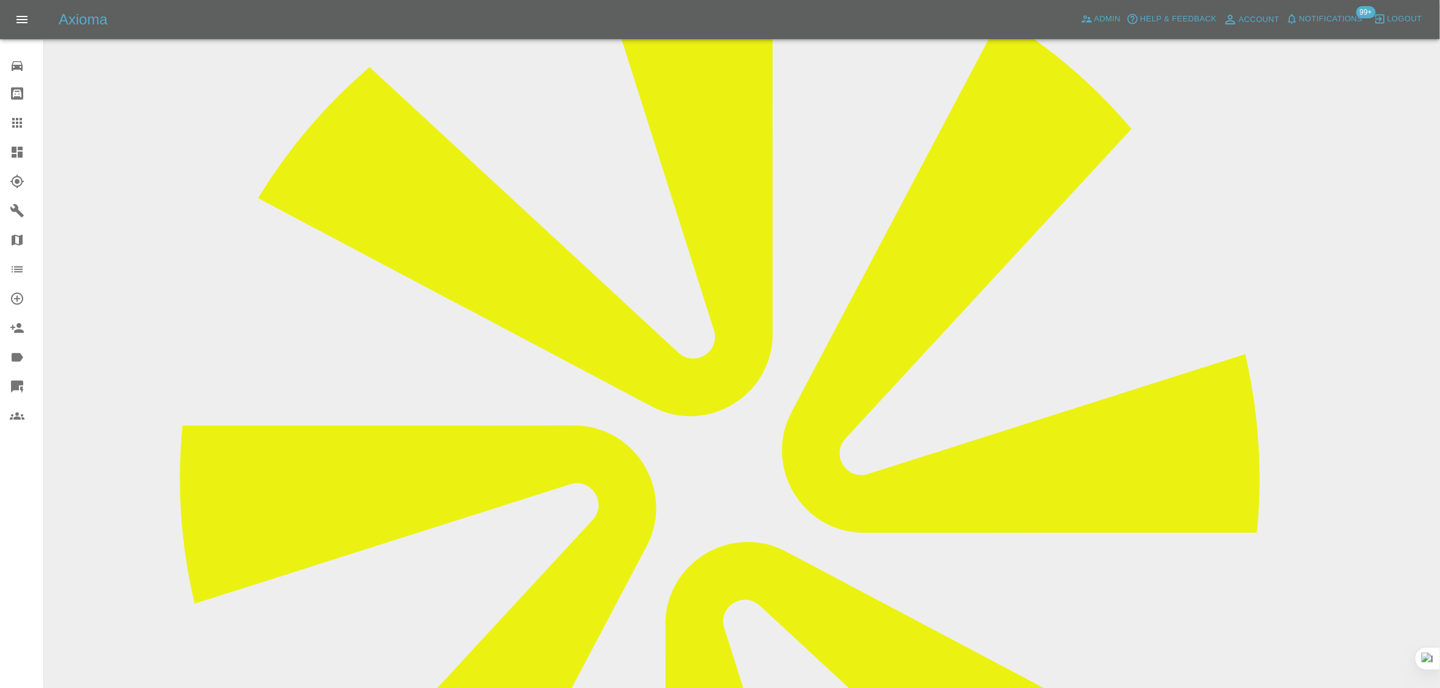
scroll to position [0, 0]
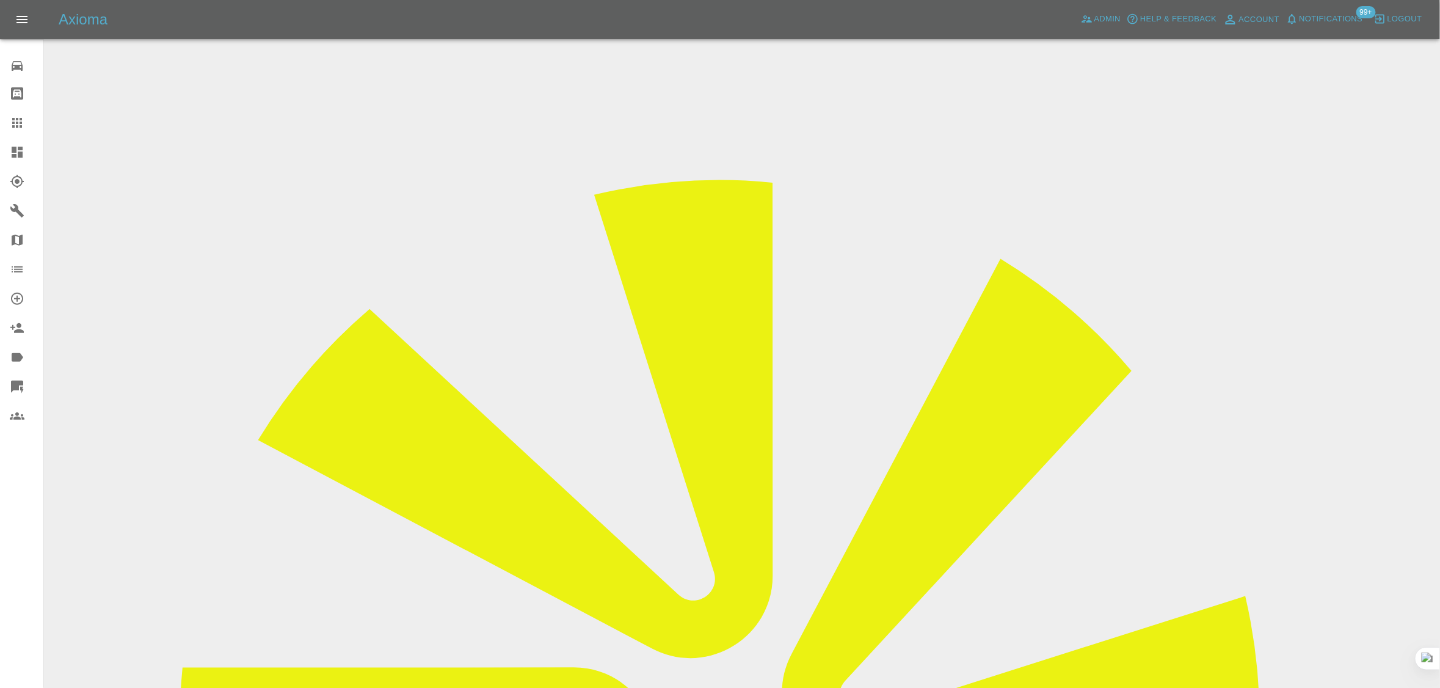
drag, startPoint x: 1036, startPoint y: 165, endPoint x: 1044, endPoint y: 178, distance: 15.4
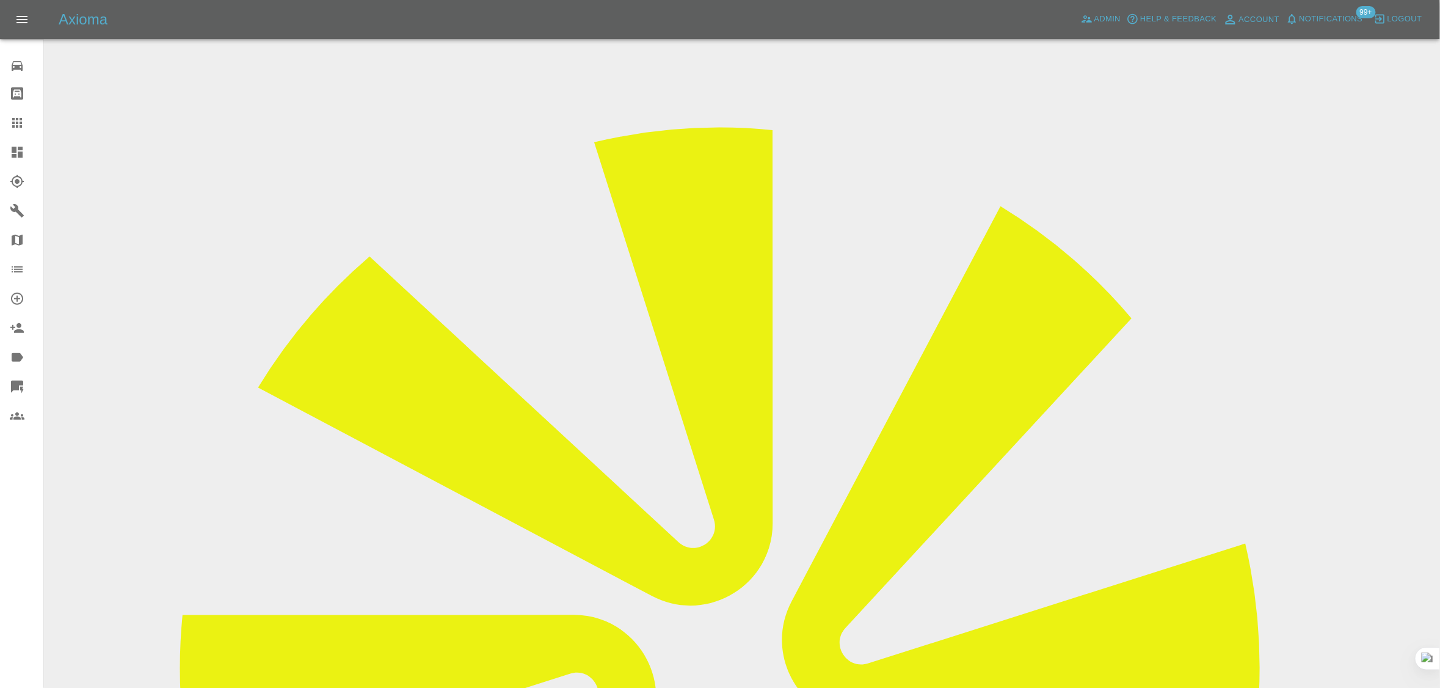
scroll to position [68, 0]
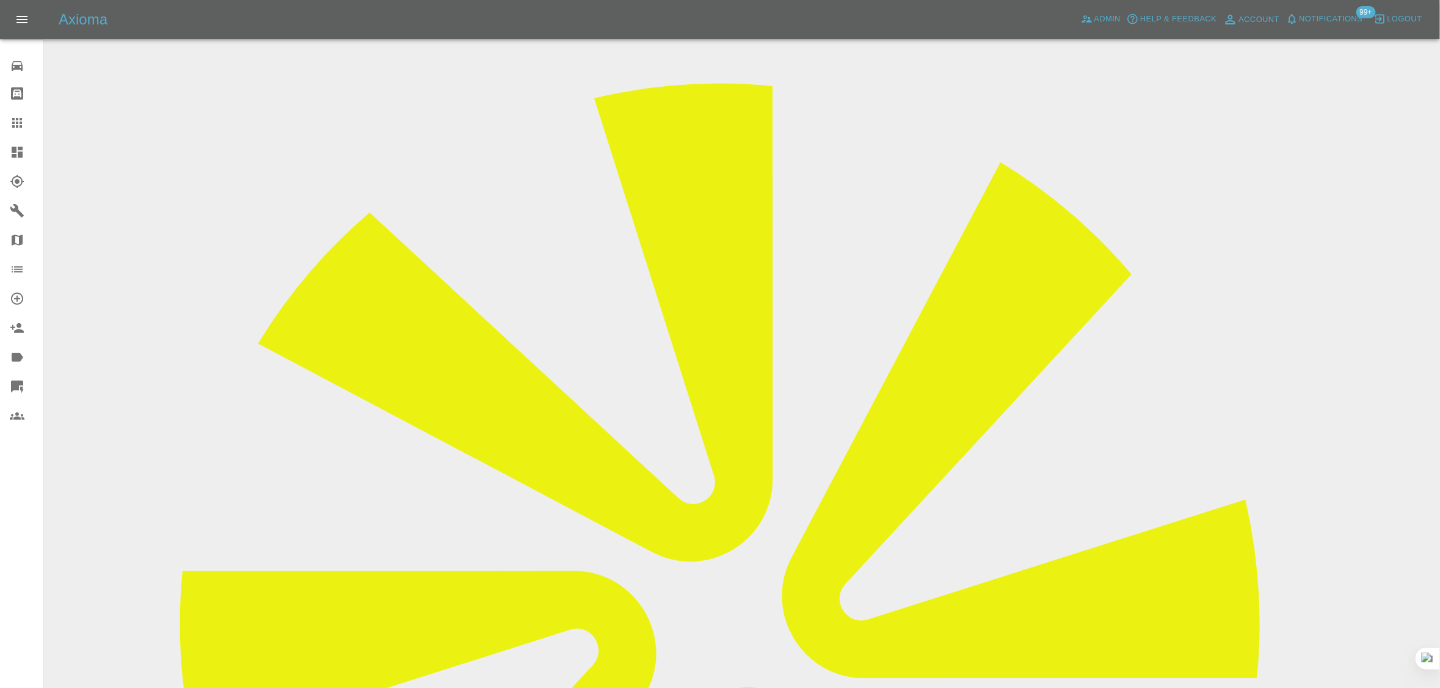
scroll to position [382, 0]
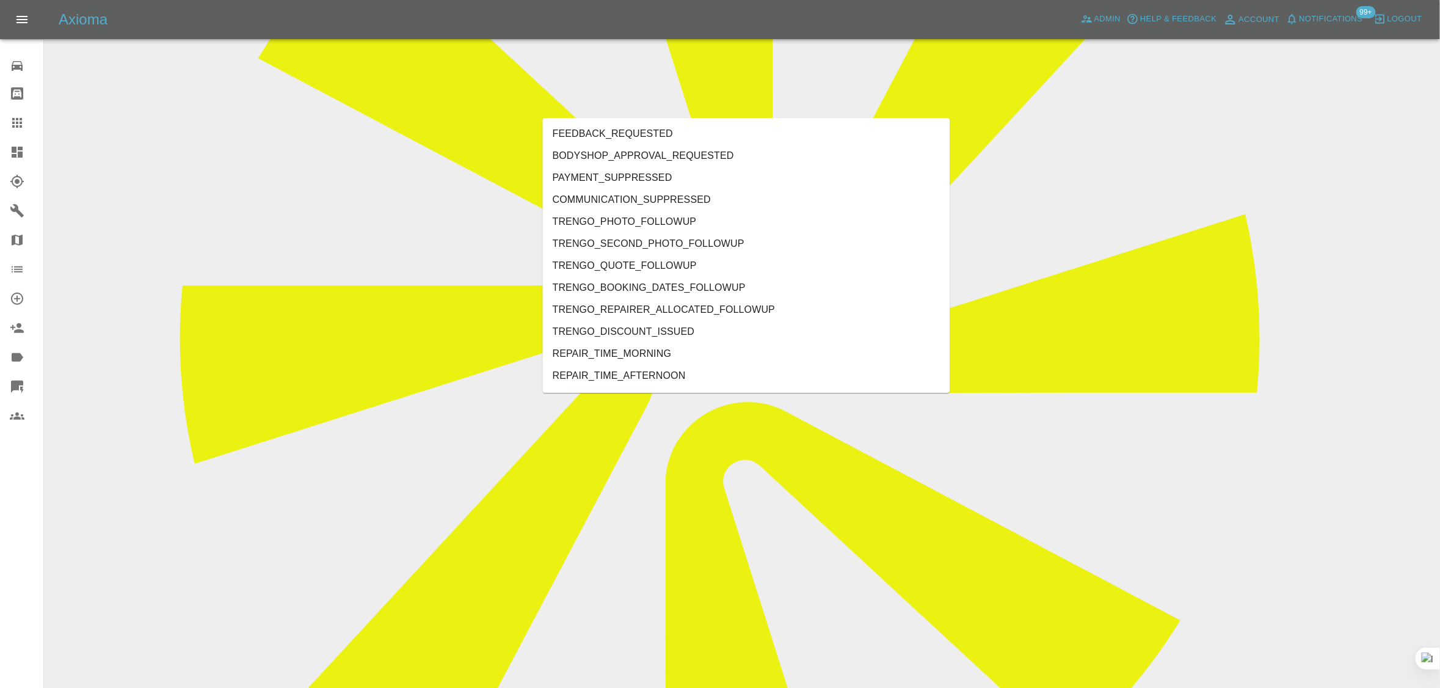
type input "rec"
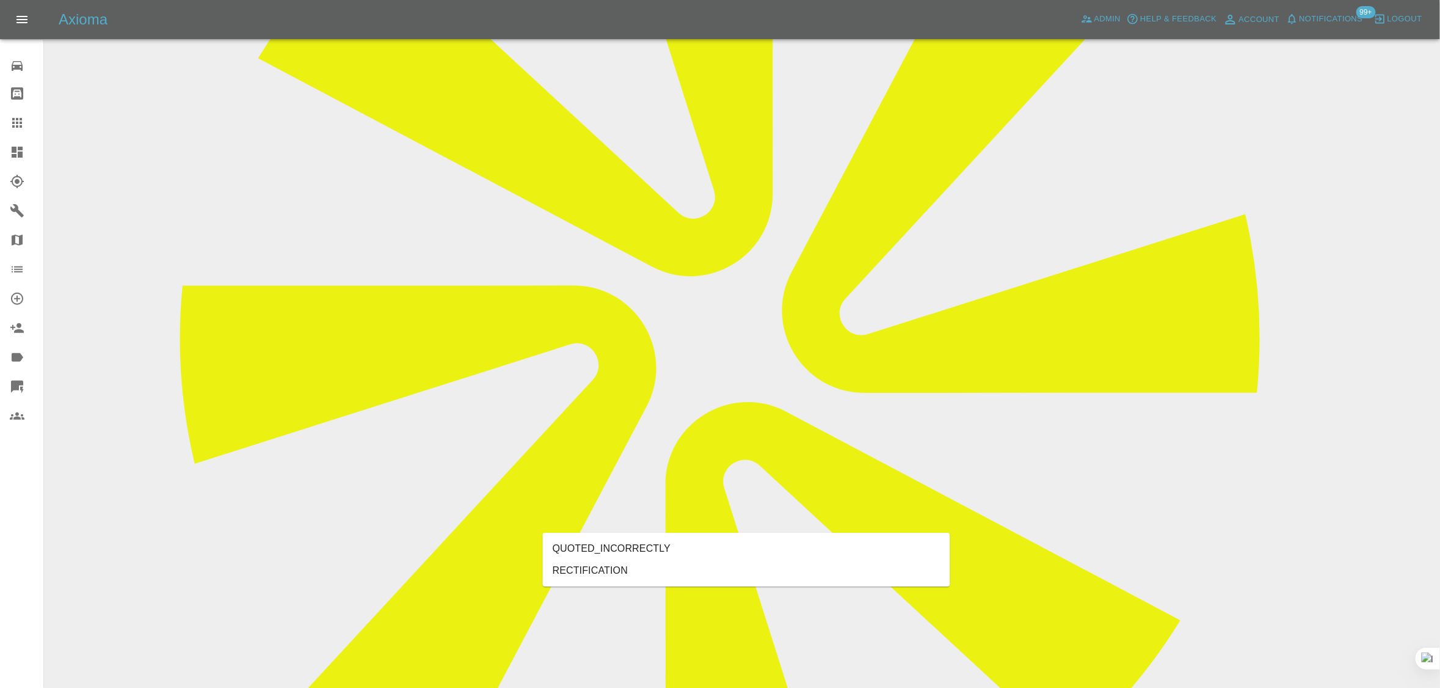
click at [573, 566] on li "RECTIFICATION" at bounding box center [746, 571] width 407 height 22
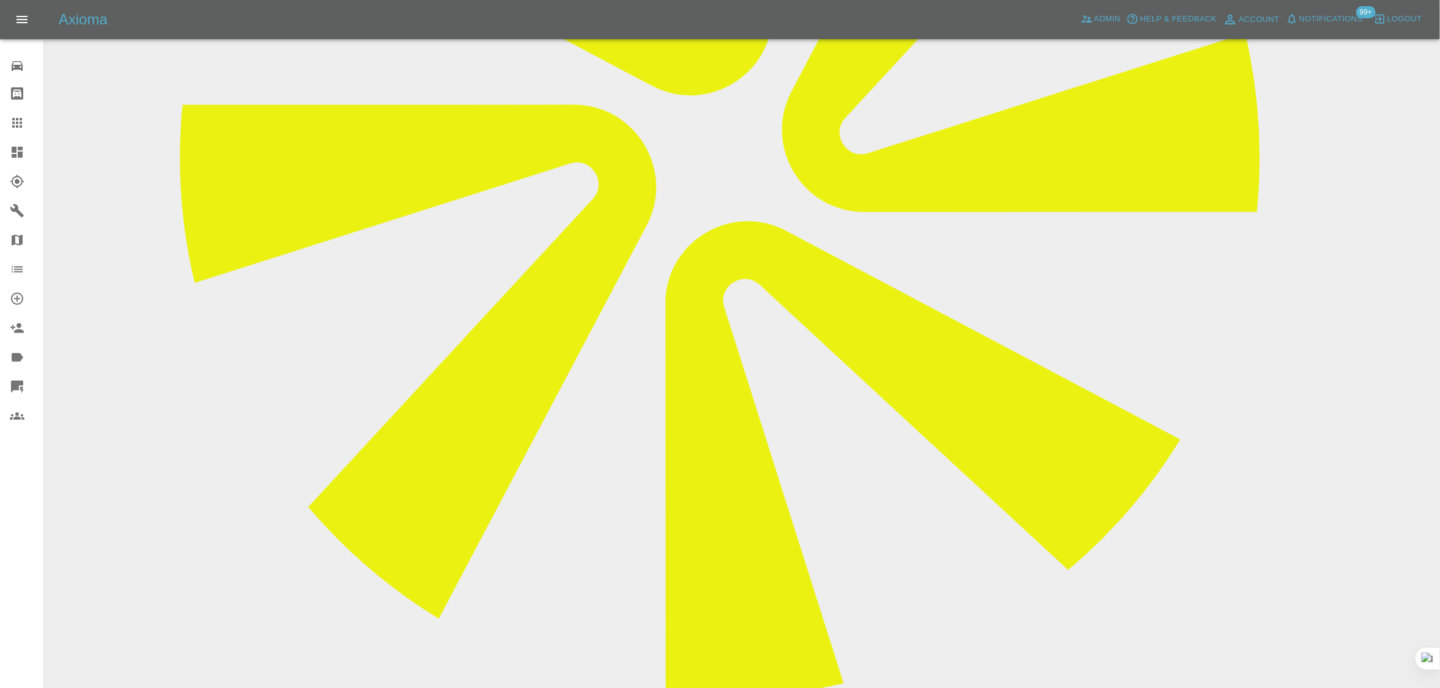
scroll to position [840, 0]
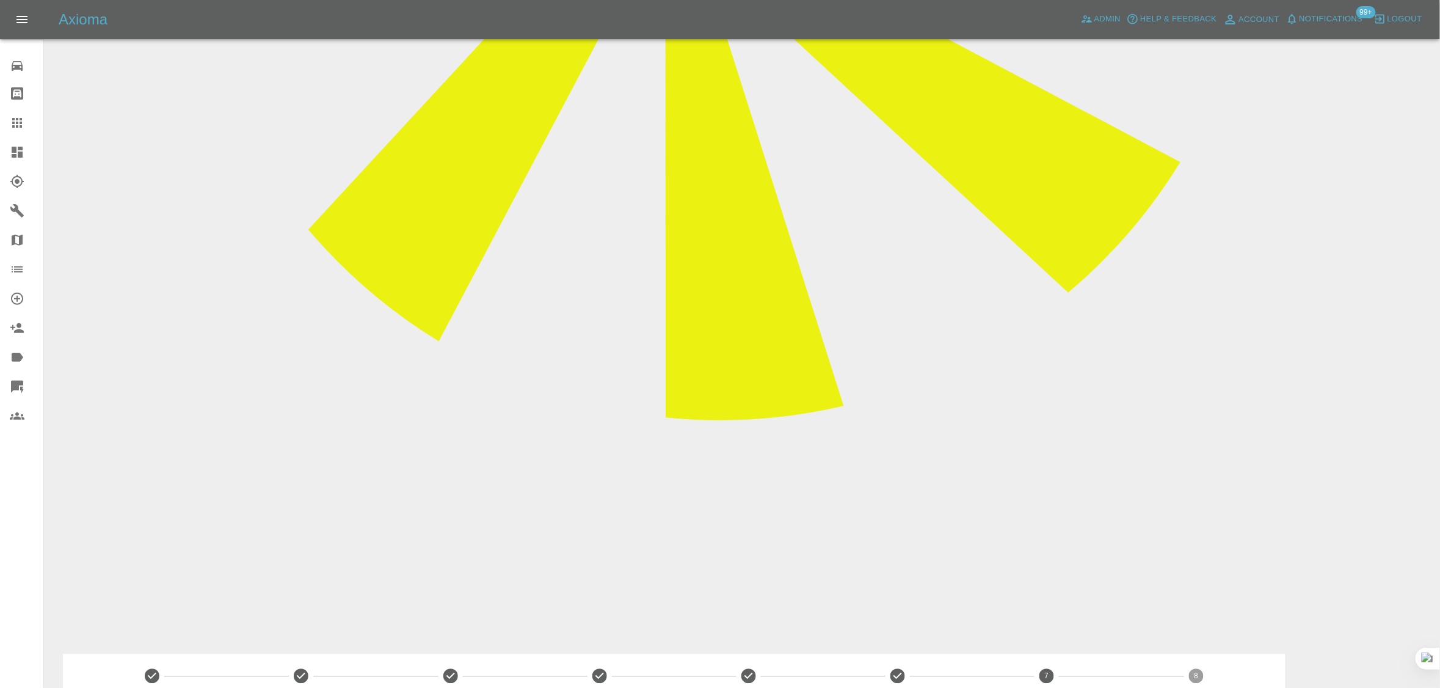
paste textarea "Concerning the so called ‘repair’ that was done to my car, Firstly it was booke…"
type textarea "Concerning the so called ‘repair’ that was done to my car, Firstly it was booke…"
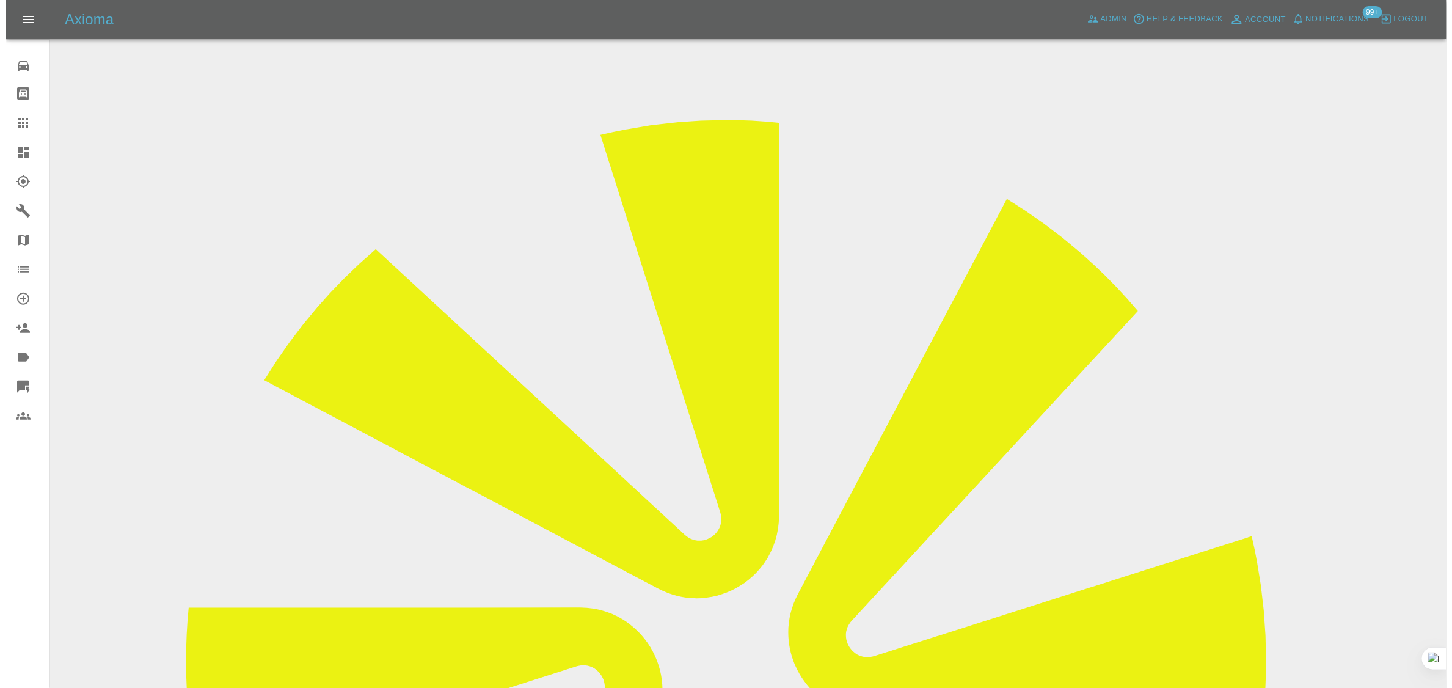
scroll to position [0, 0]
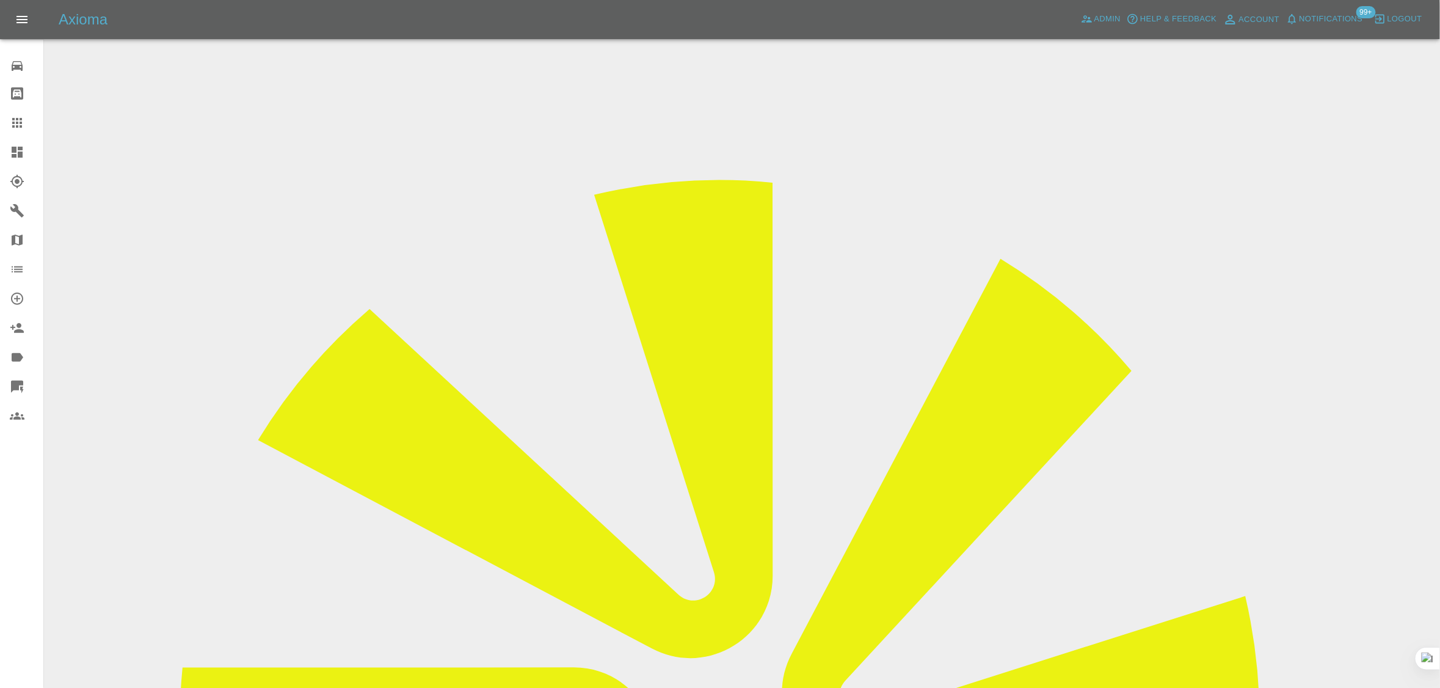
click at [18, 120] on icon at bounding box center [17, 122] width 15 height 15
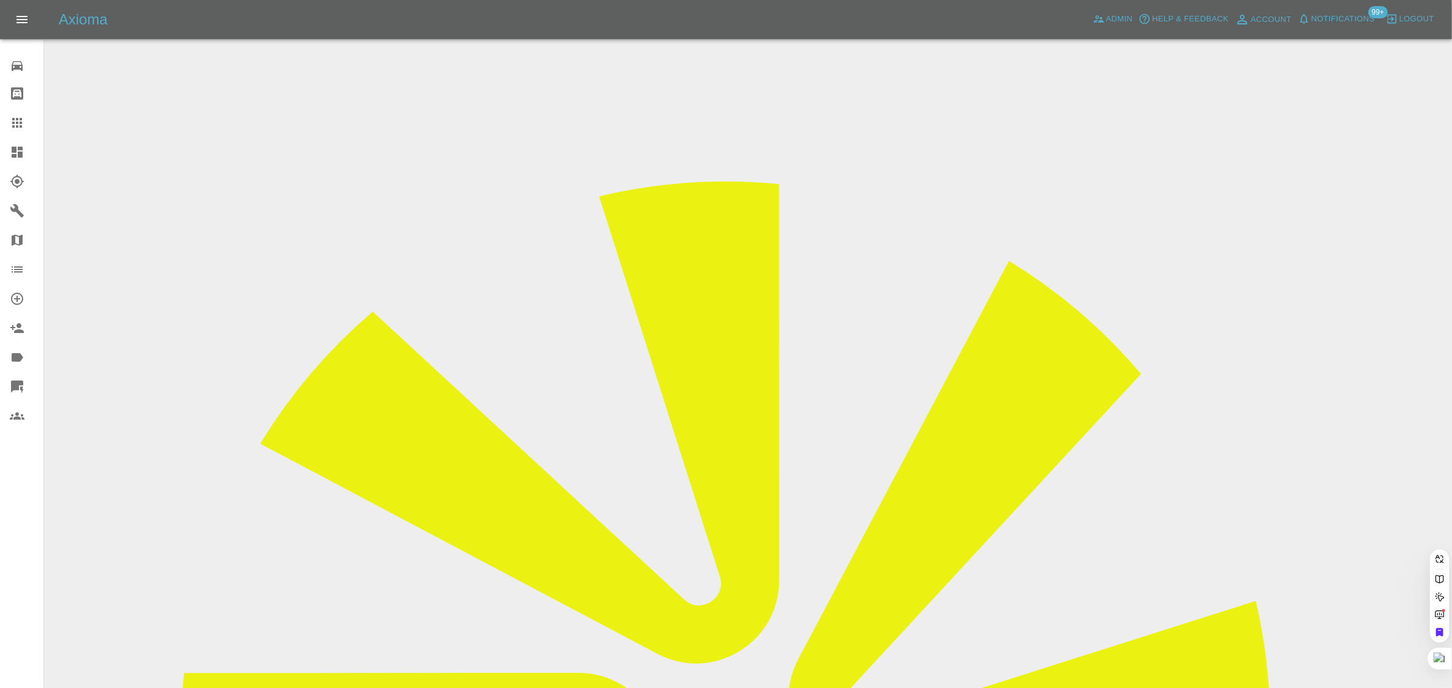
paste input "davidjevans.de@gmail.com"
type input "davidjevans.de@gmail.com"
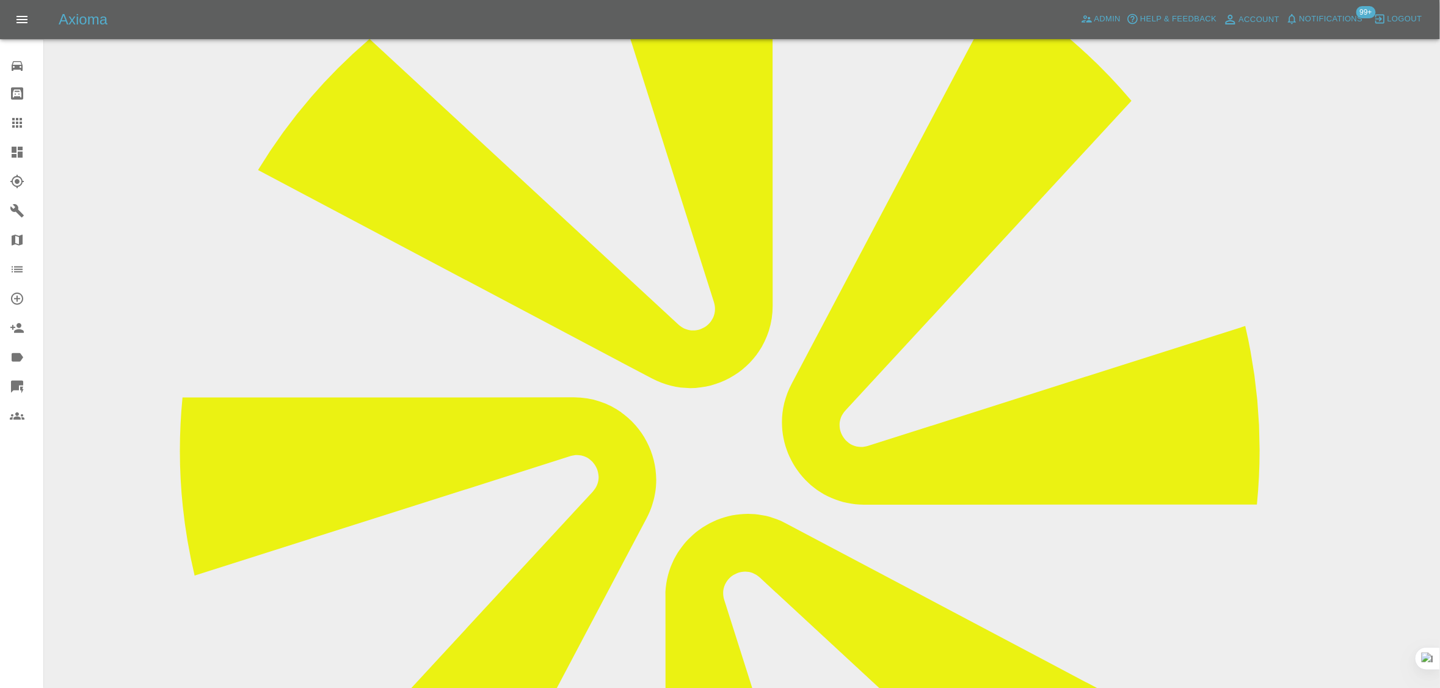
scroll to position [534, 0]
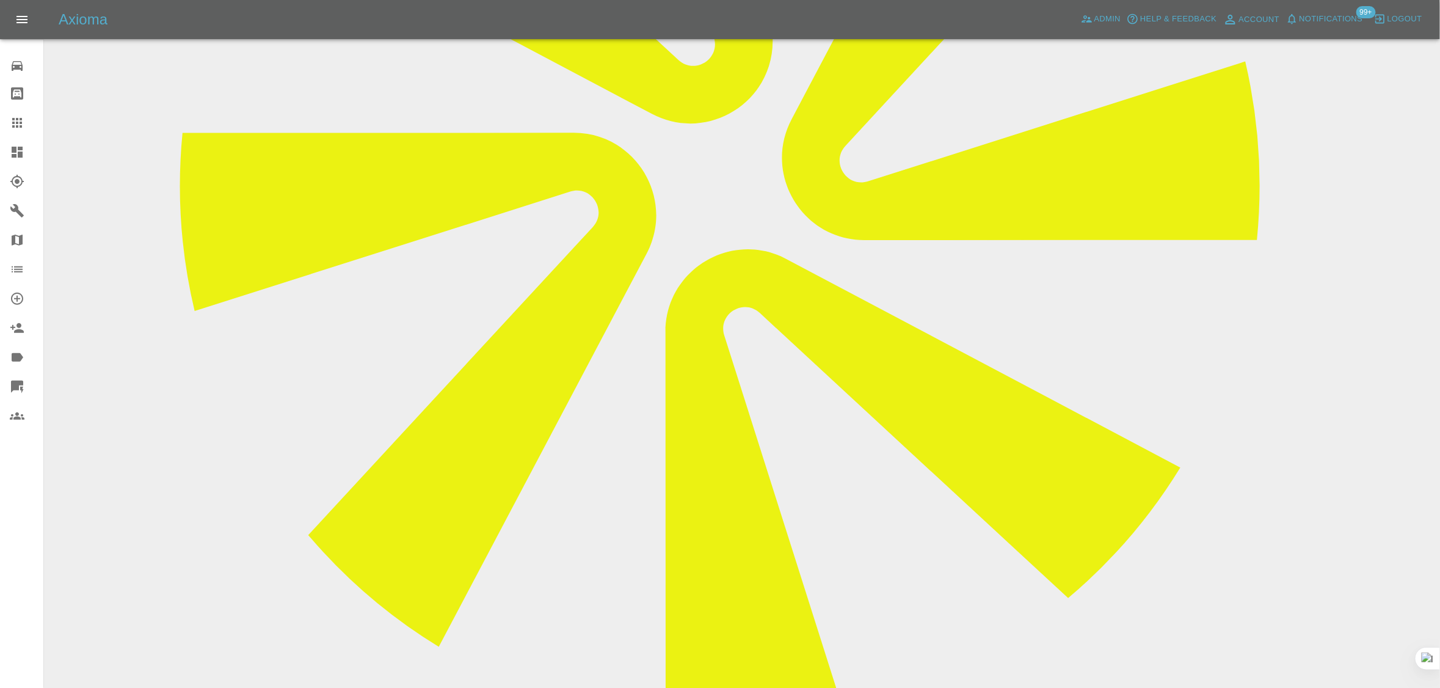
paste textarea "Thank you for your quote, but l only require the dent in the body work to be pu…"
type textarea "Thank you for your quote, but l only require the dent in the body work to be pu…"
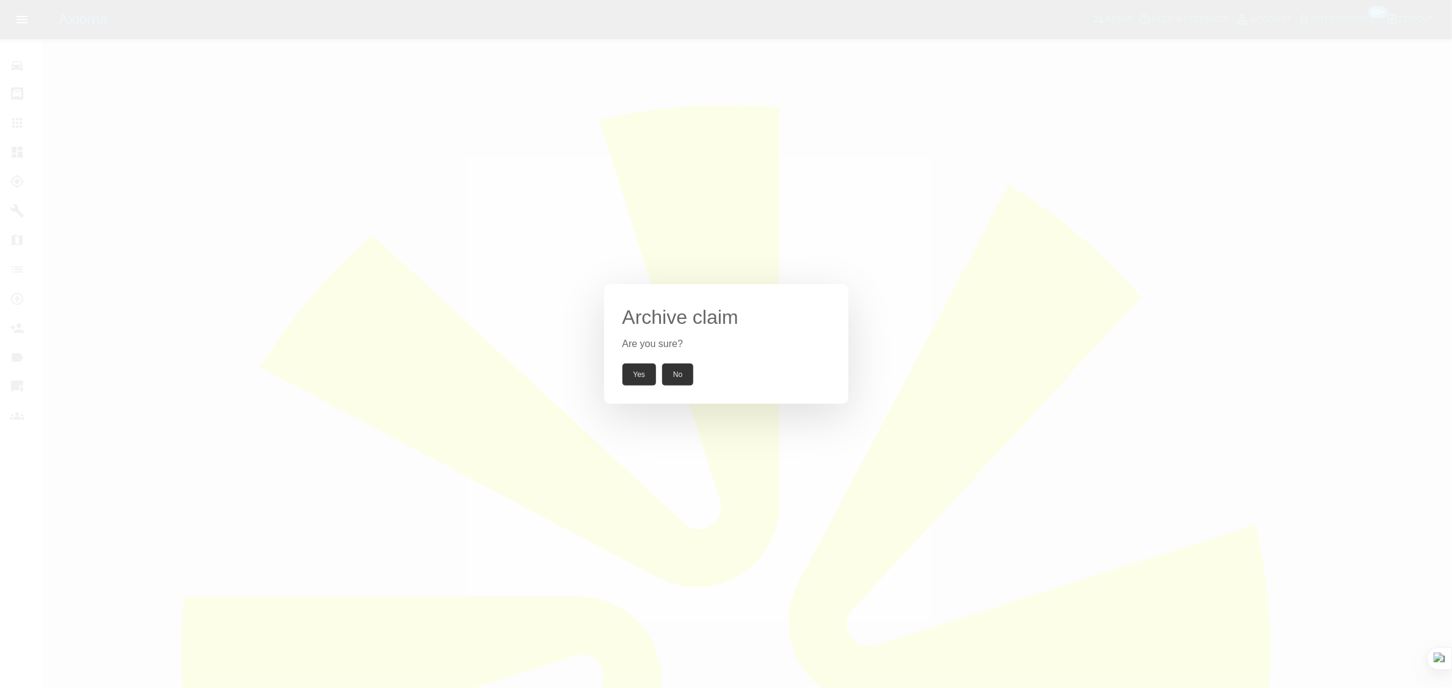
click at [629, 377] on button "Yes" at bounding box center [639, 374] width 34 height 22
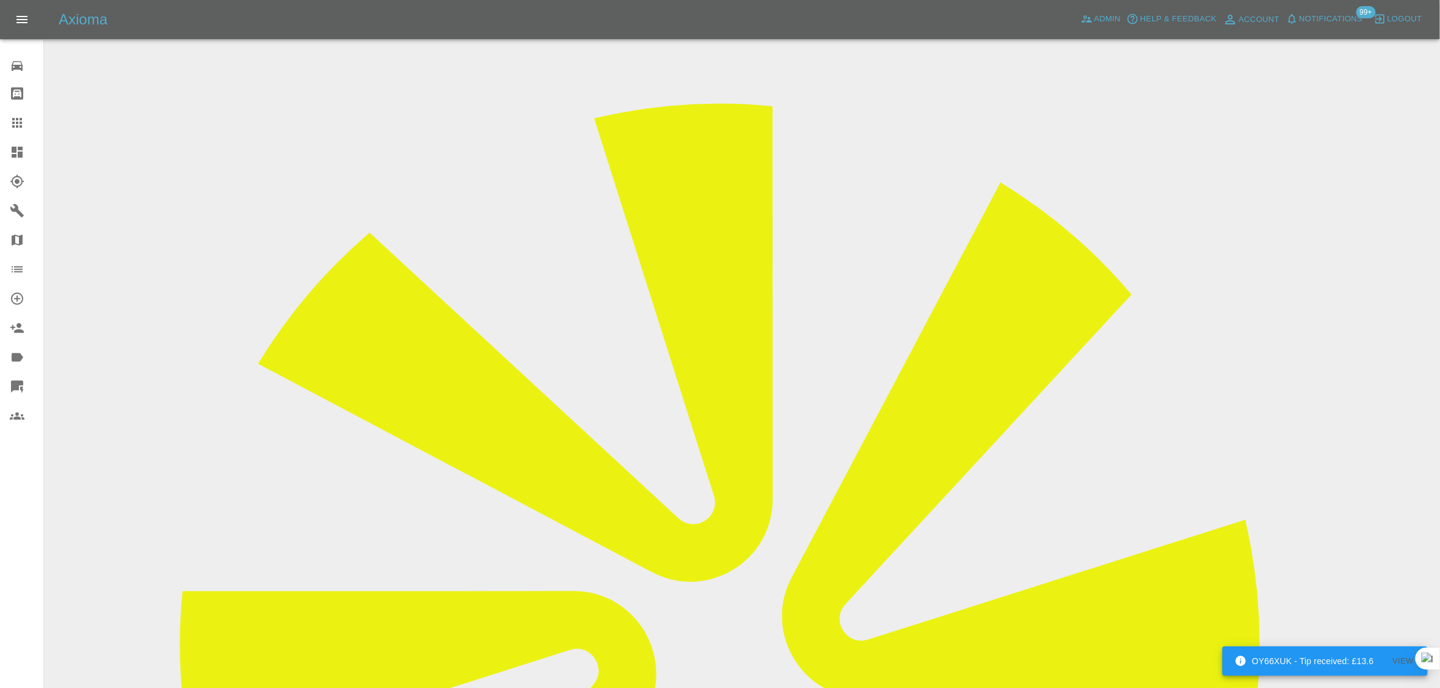
click at [23, 119] on icon at bounding box center [17, 122] width 15 height 15
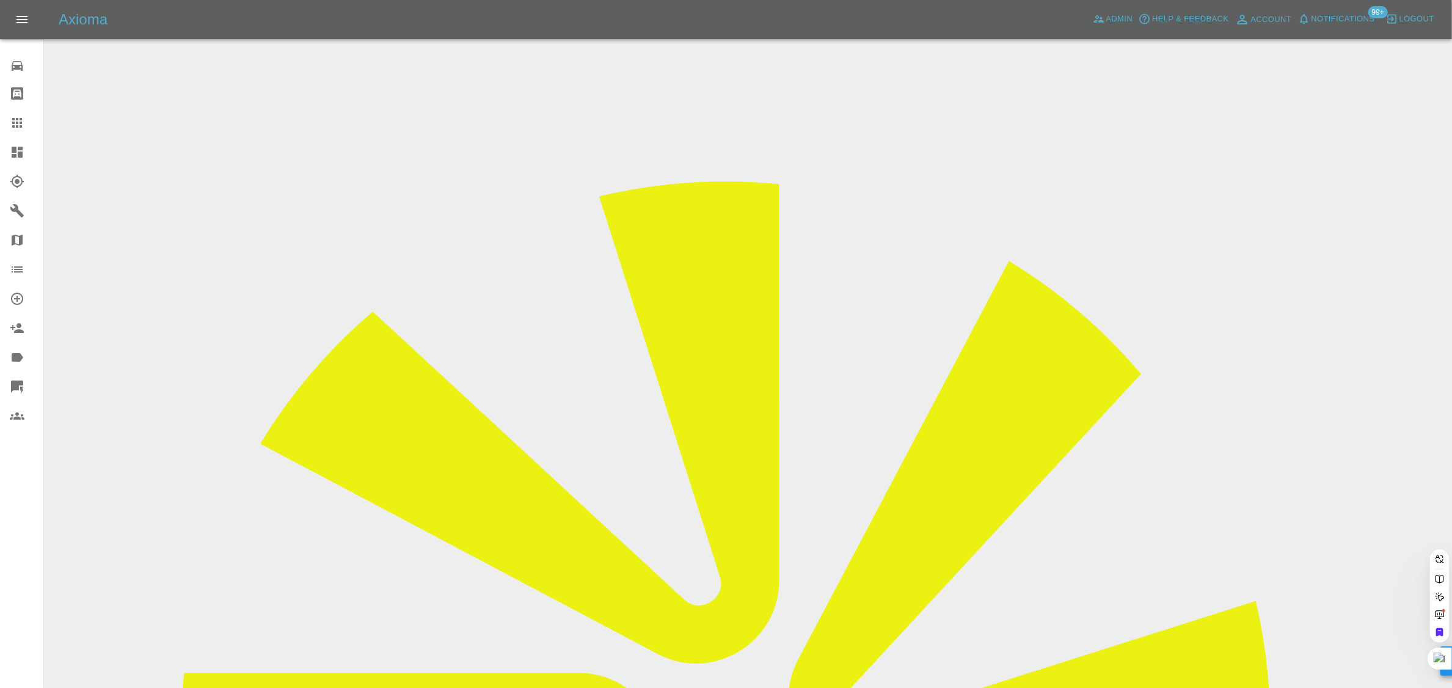
paste input "dawncarpenter@btinternet.com"
type input "dawncarpenter@btinternet.com"
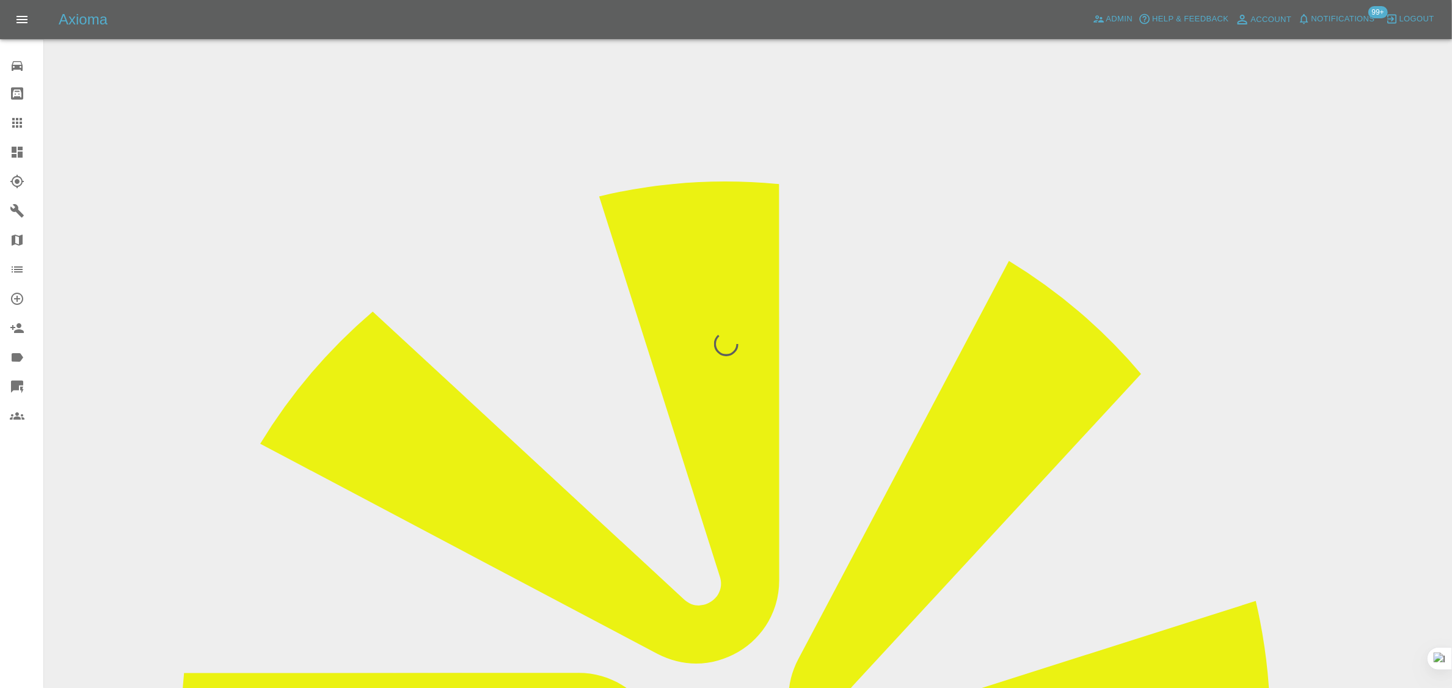
click at [16, 492] on div "0 Repair home Bodyshop home Claims Dashboard Explorer Garages Map Organization …" at bounding box center [22, 344] width 44 height 688
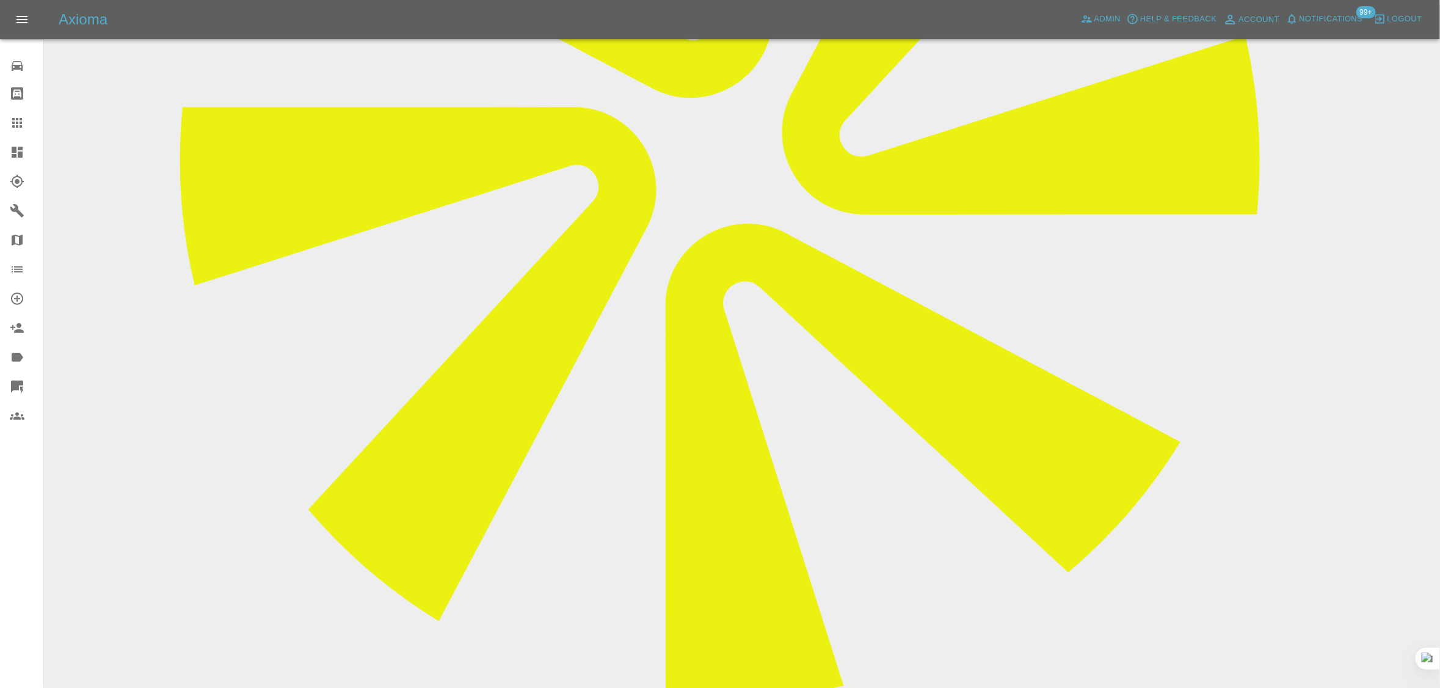
scroll to position [573, 0]
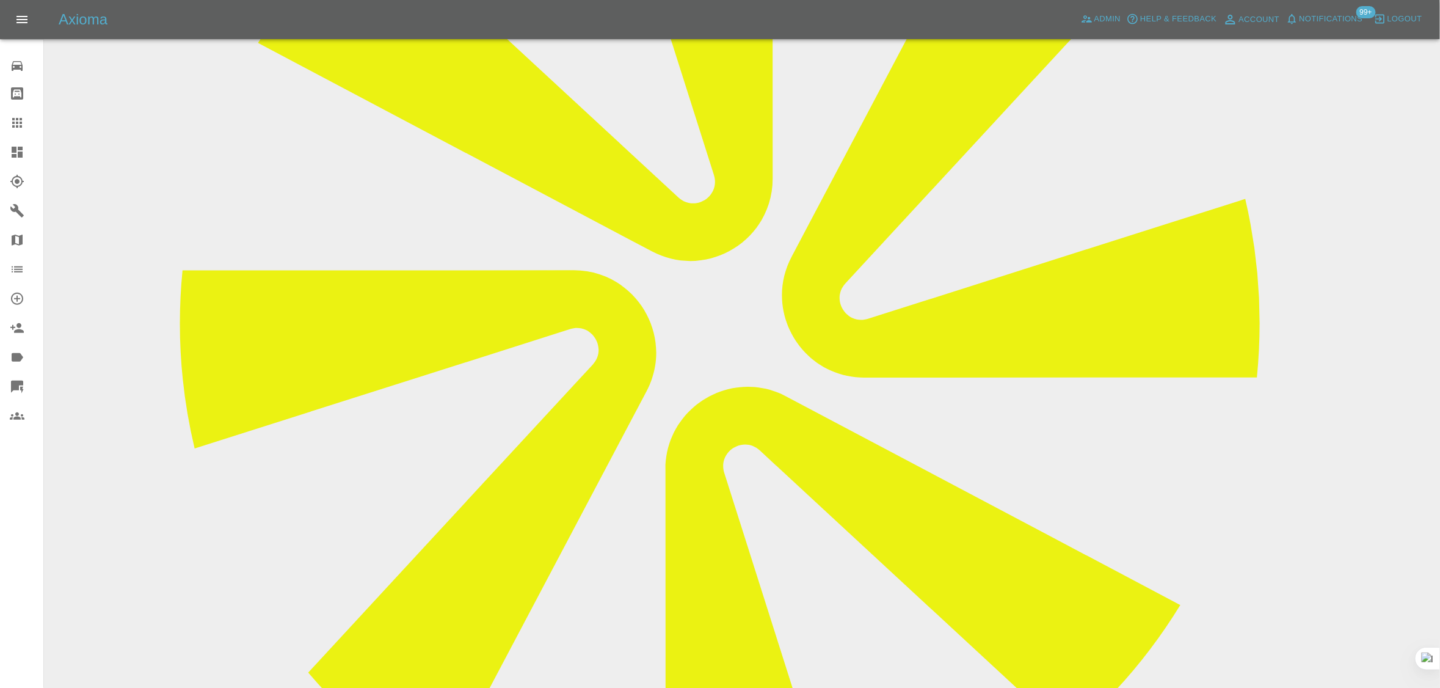
scroll to position [115, 0]
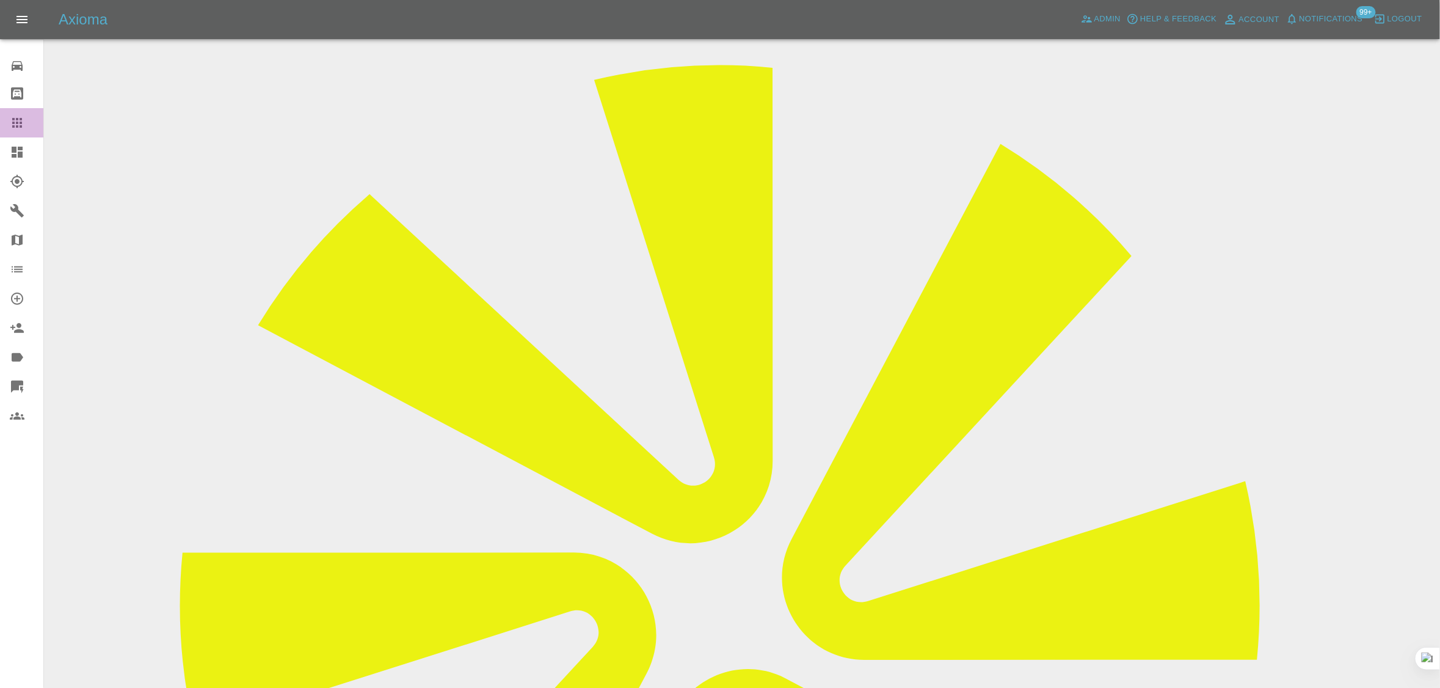
click at [8, 122] on link "Claims" at bounding box center [21, 122] width 43 height 29
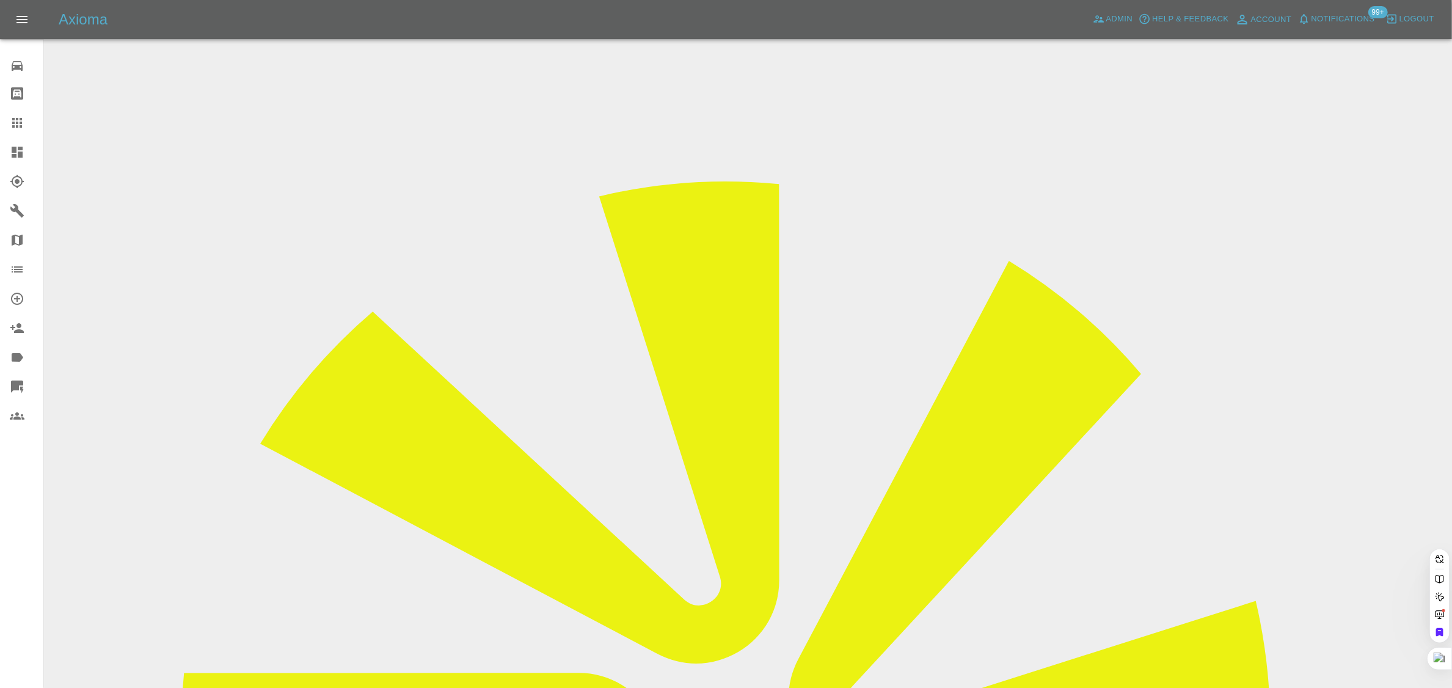
paste input "EStotzel@Johnsonsfleet.co.uk"
type input "EStotzel@Johnsonsfleet.co.uk"
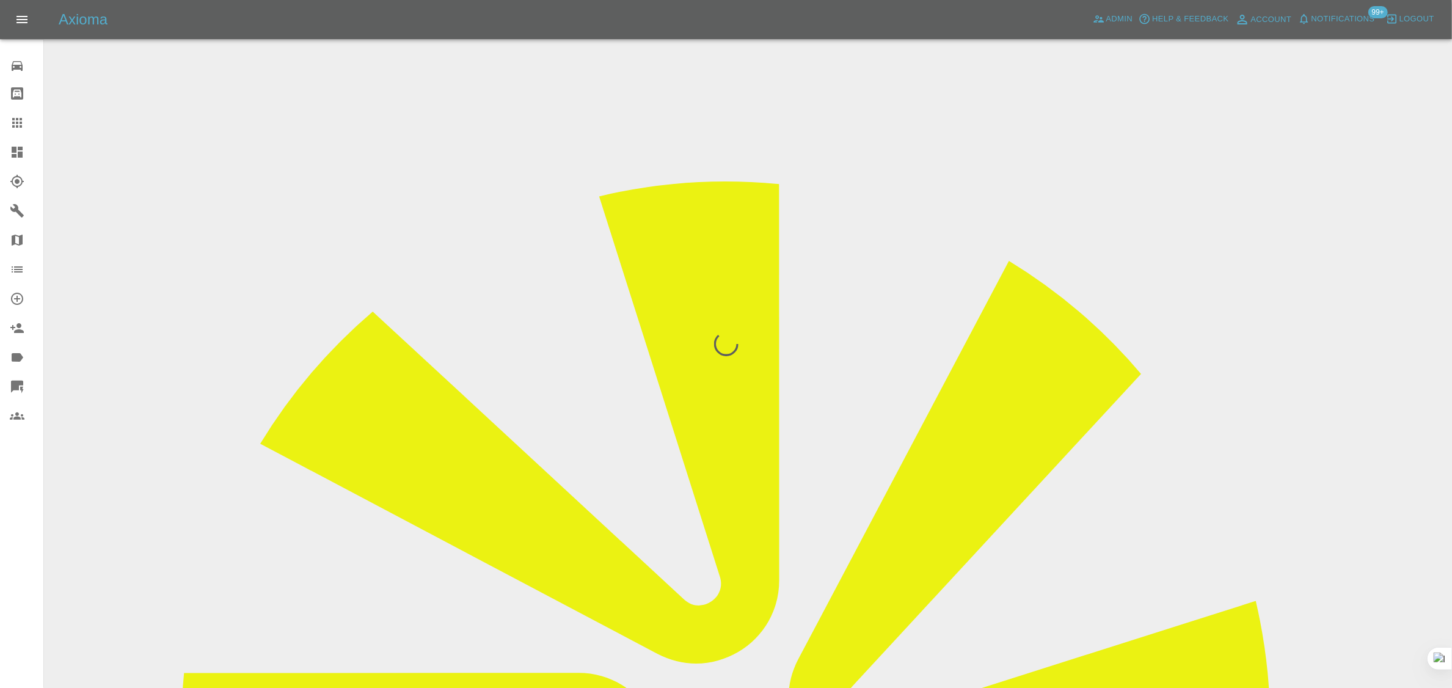
click at [24, 535] on div "0 Repair home Bodyshop home Claims Dashboard Explorer Garages Map Organization …" at bounding box center [22, 344] width 44 height 688
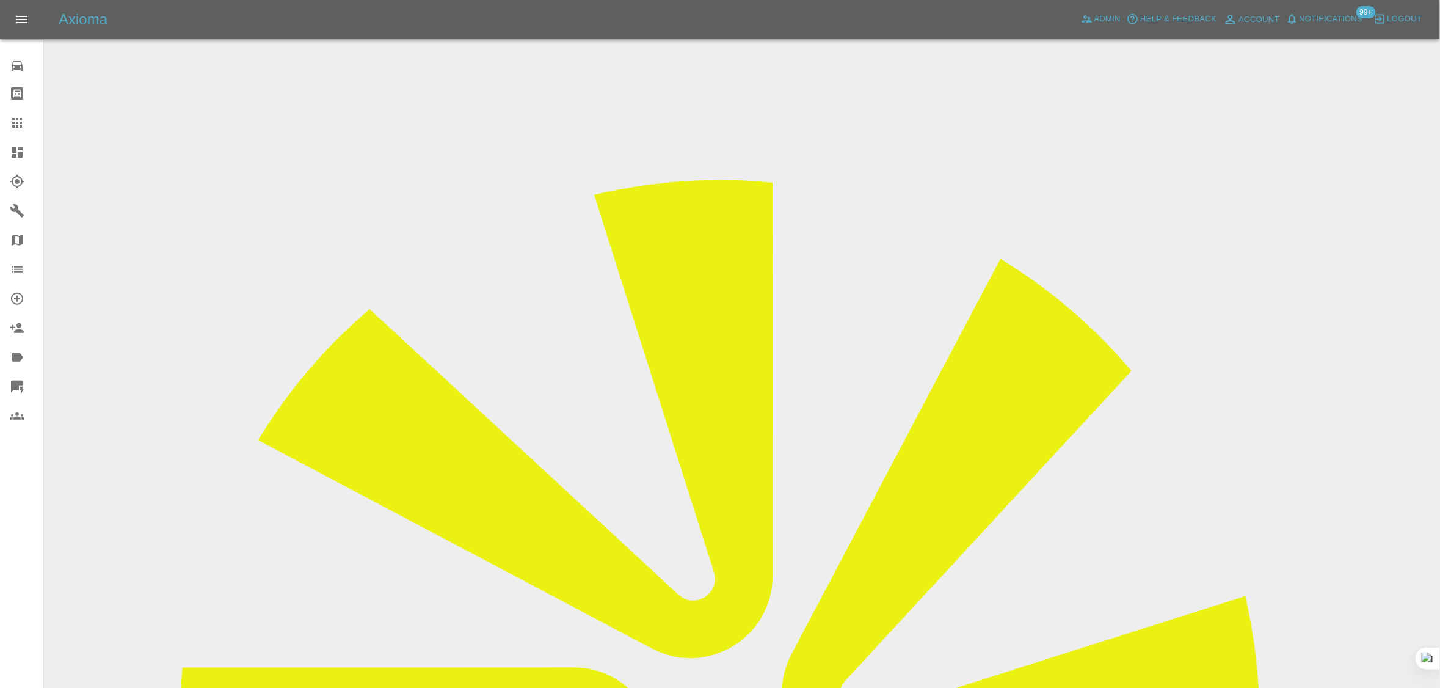
drag, startPoint x: 707, startPoint y: 214, endPoint x: 763, endPoint y: 212, distance: 56.8
copy tr "BL25ARZ"
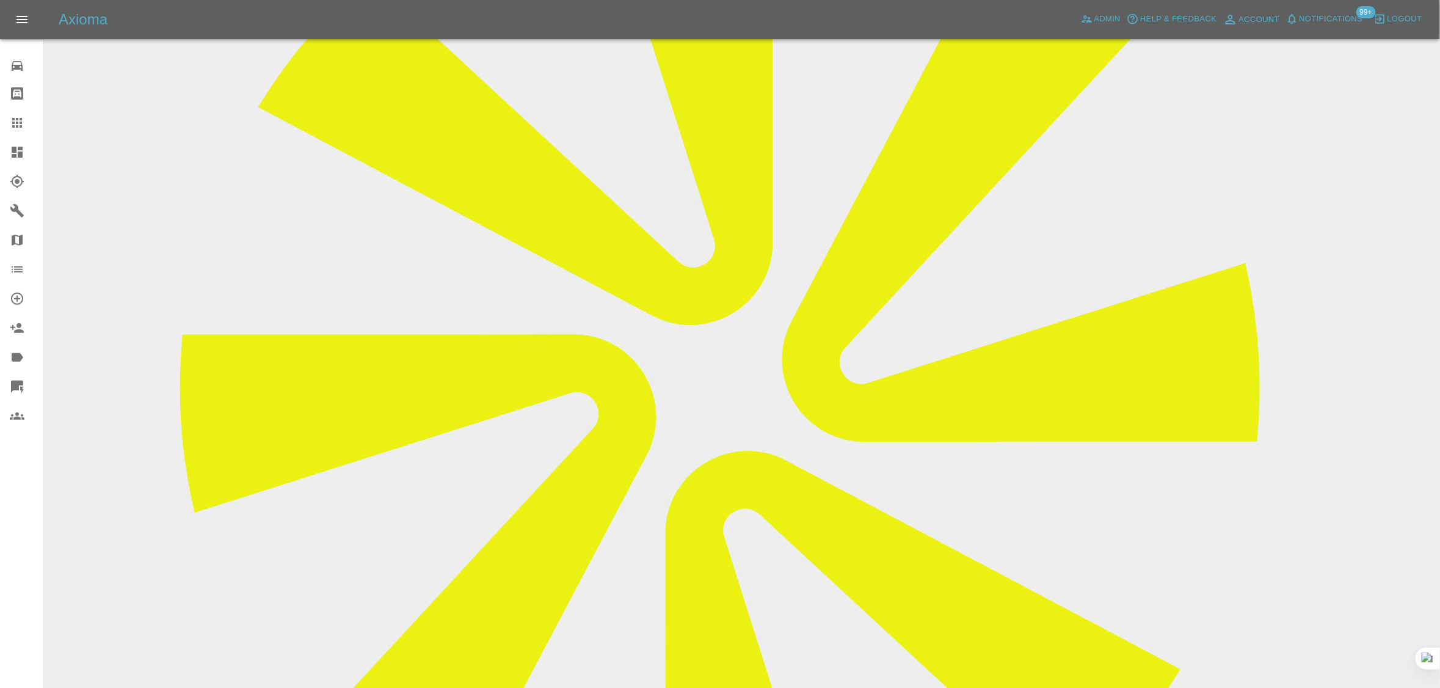
scroll to position [153, 0]
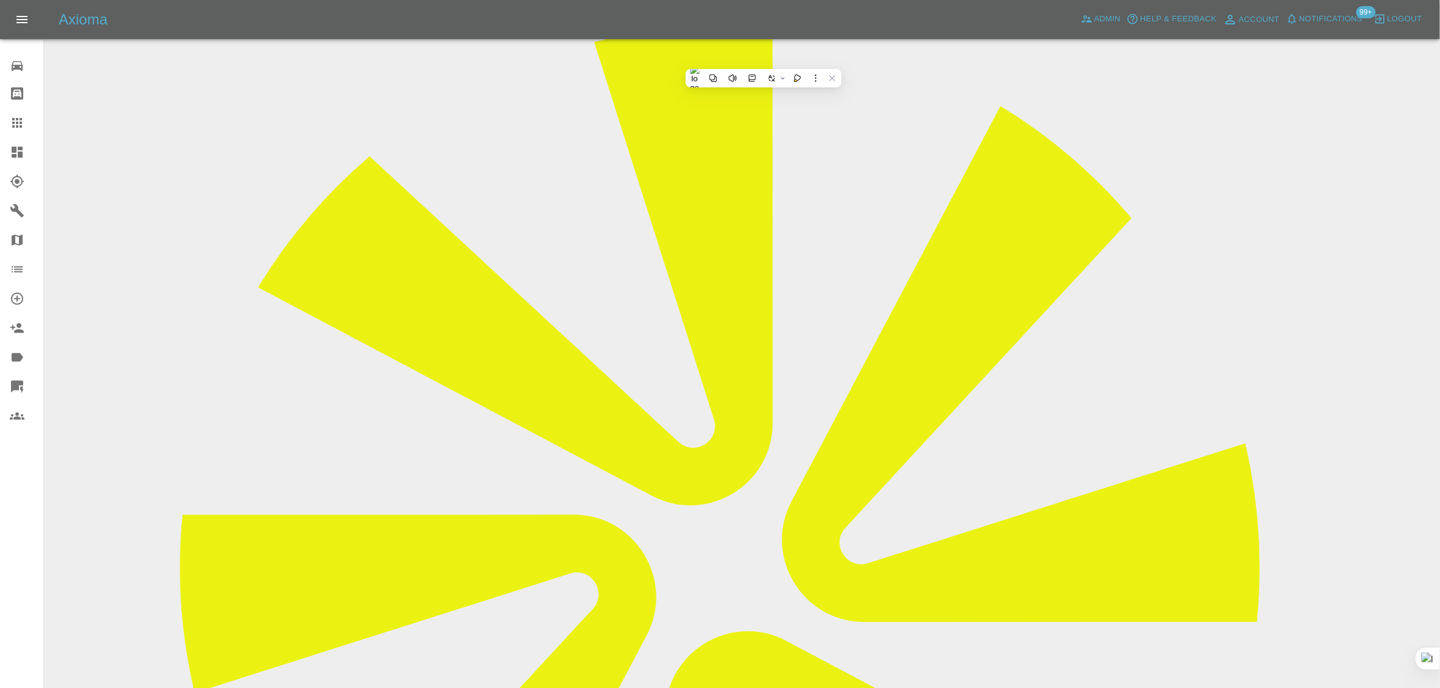
copy tr "BL25ARZ"
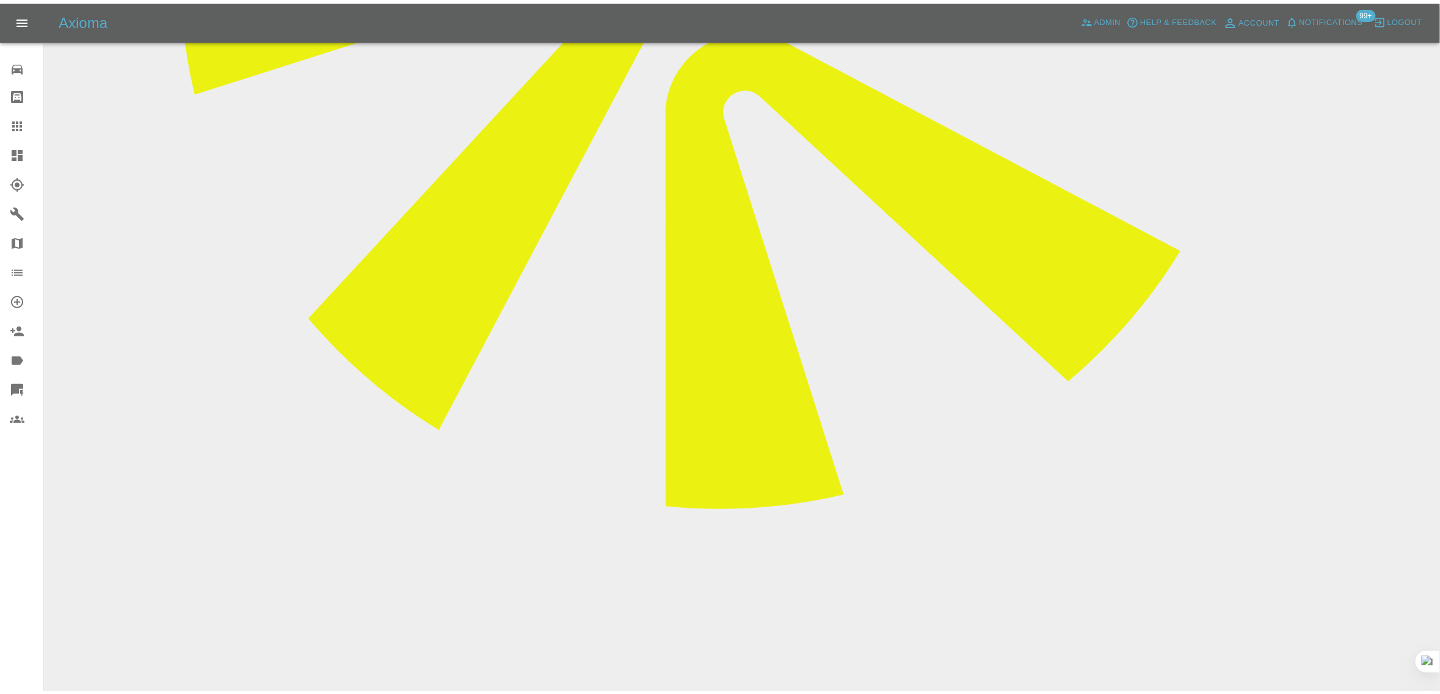
scroll to position [763, 0]
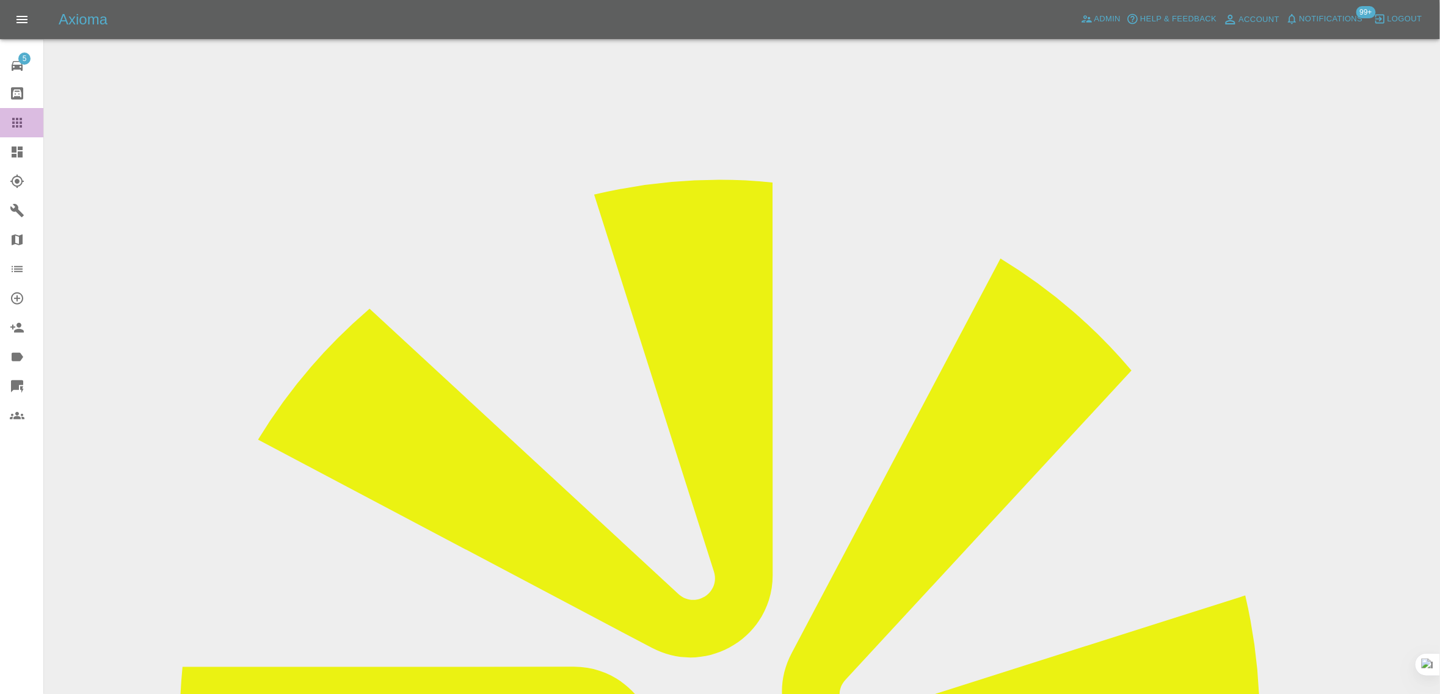
click at [10, 123] on icon at bounding box center [17, 122] width 15 height 15
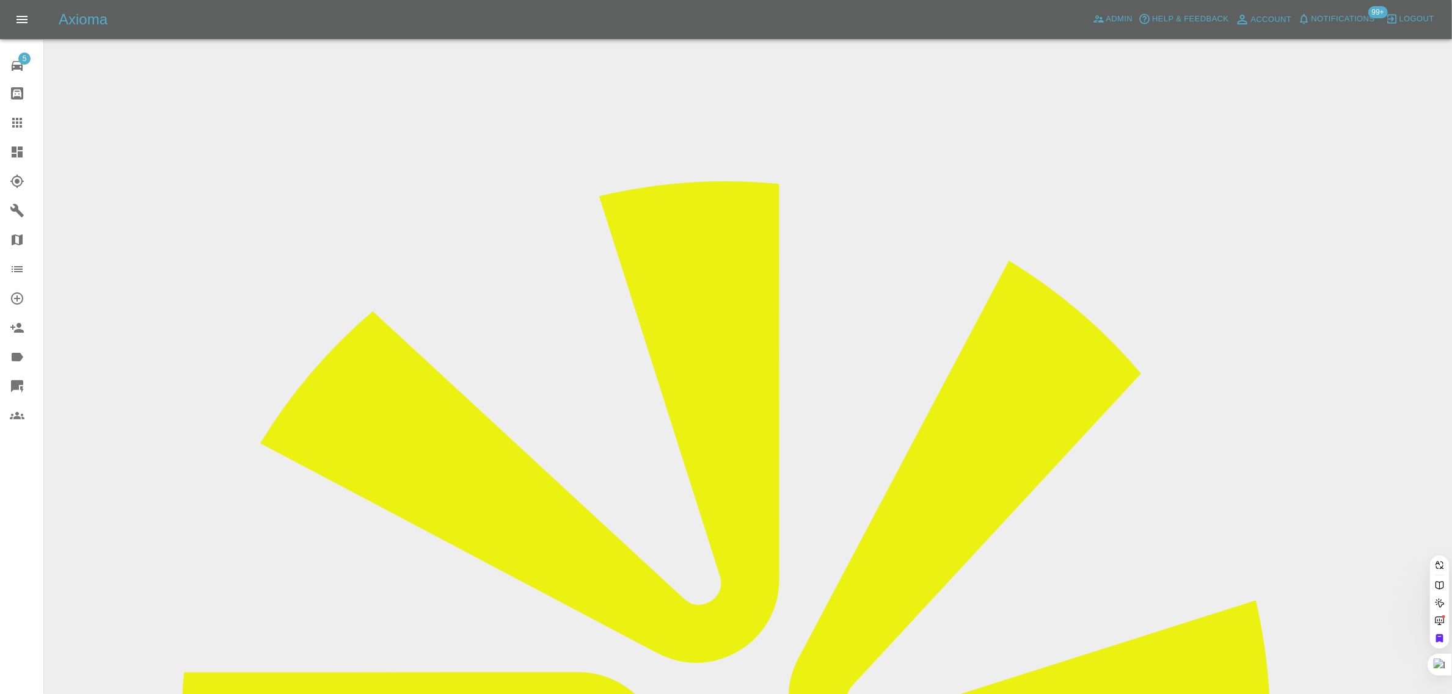
paste input "smcscotland@btinternet.com"
type input "smcscotland@btinternet.com"
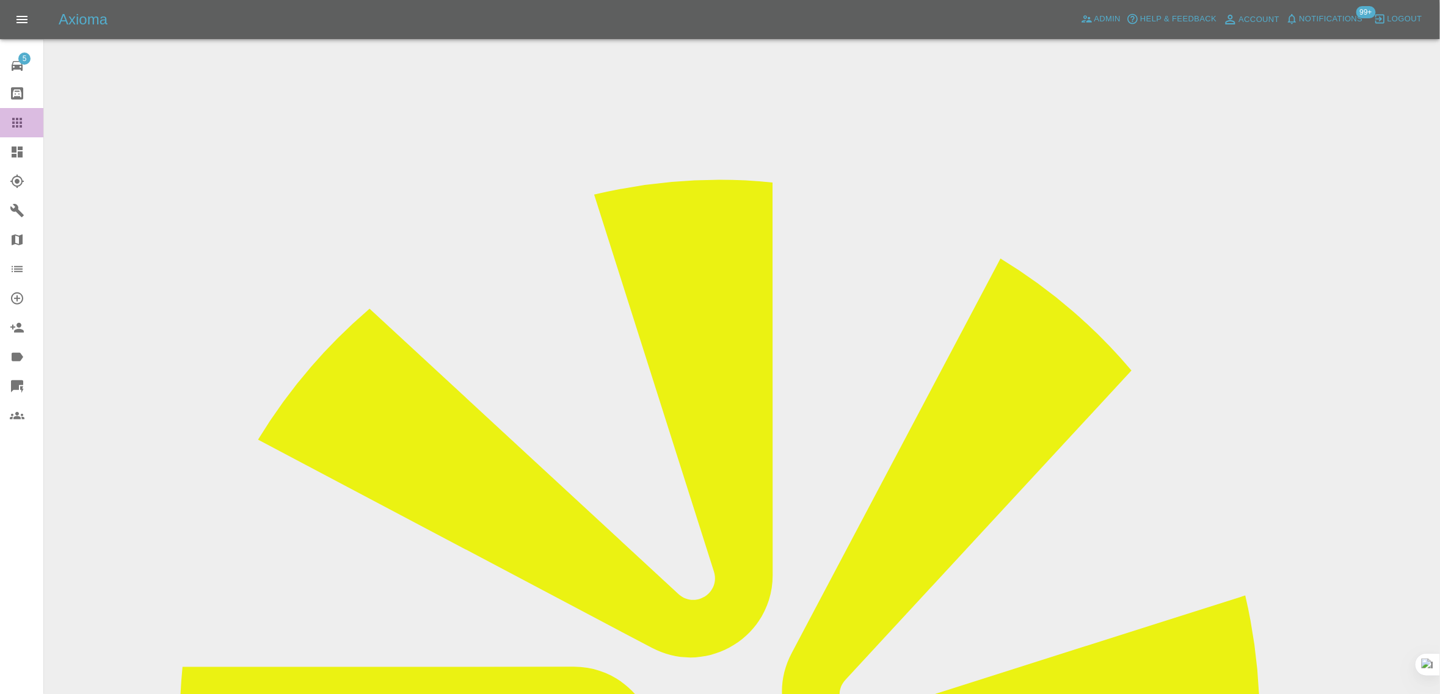
click at [11, 122] on icon at bounding box center [17, 122] width 15 height 15
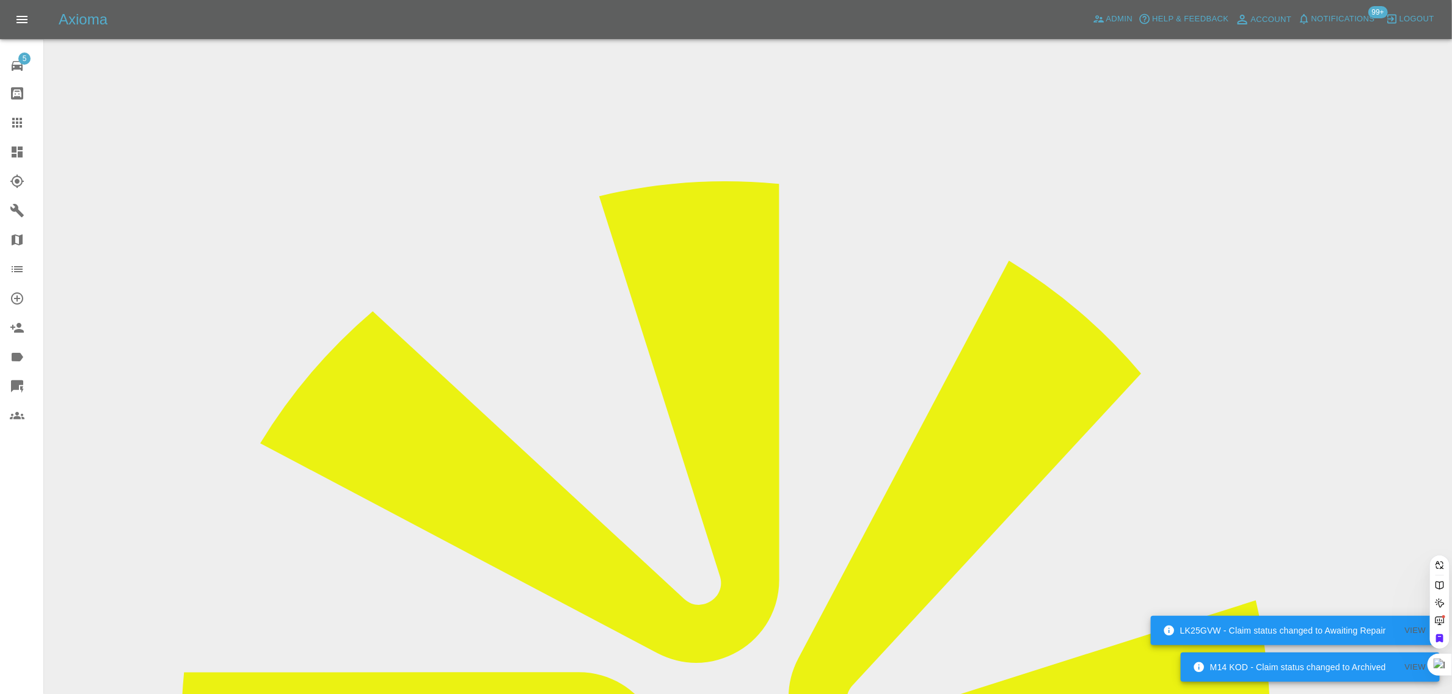
paste input "nicko999@hotmail.co.uk"
type input "nicko999@hotmail.co.uk"
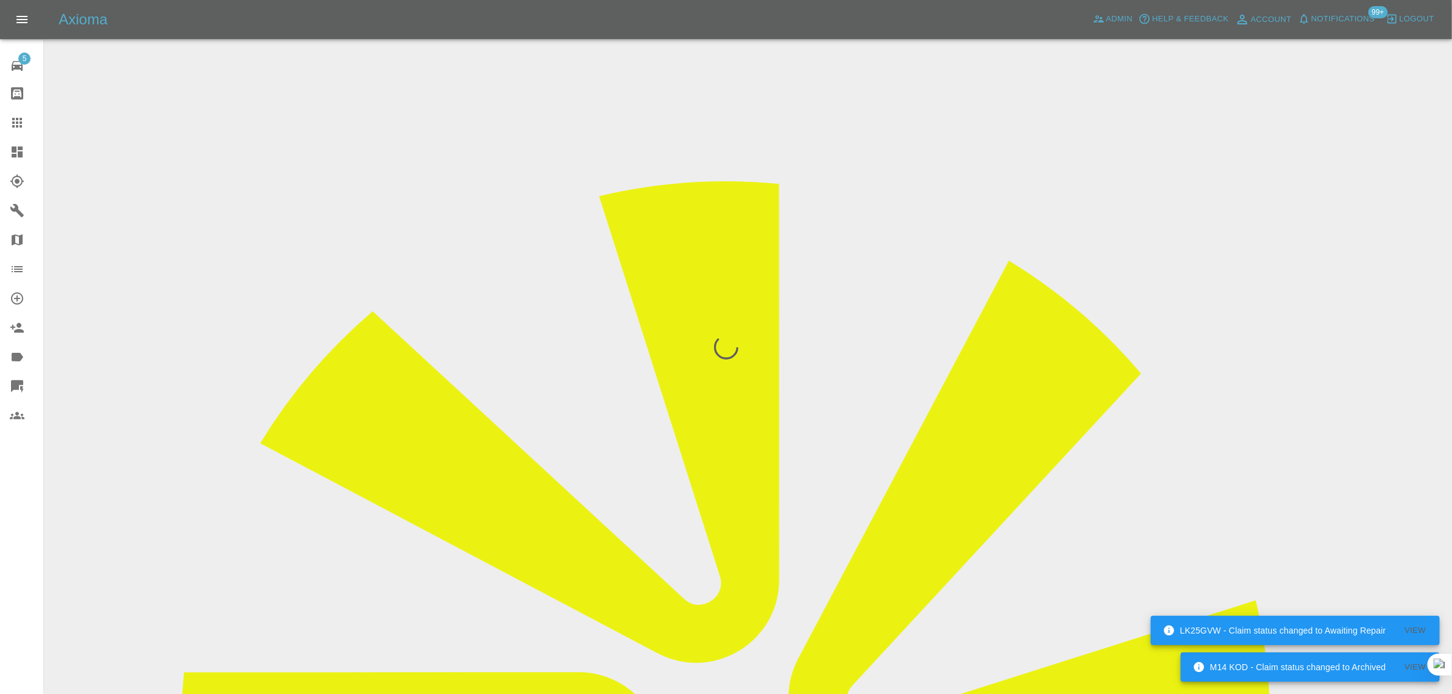
click at [5, 511] on div "5 Repair home Bodyshop home Claims Dashboard Explorer Garages Map Organization …" at bounding box center [22, 347] width 44 height 694
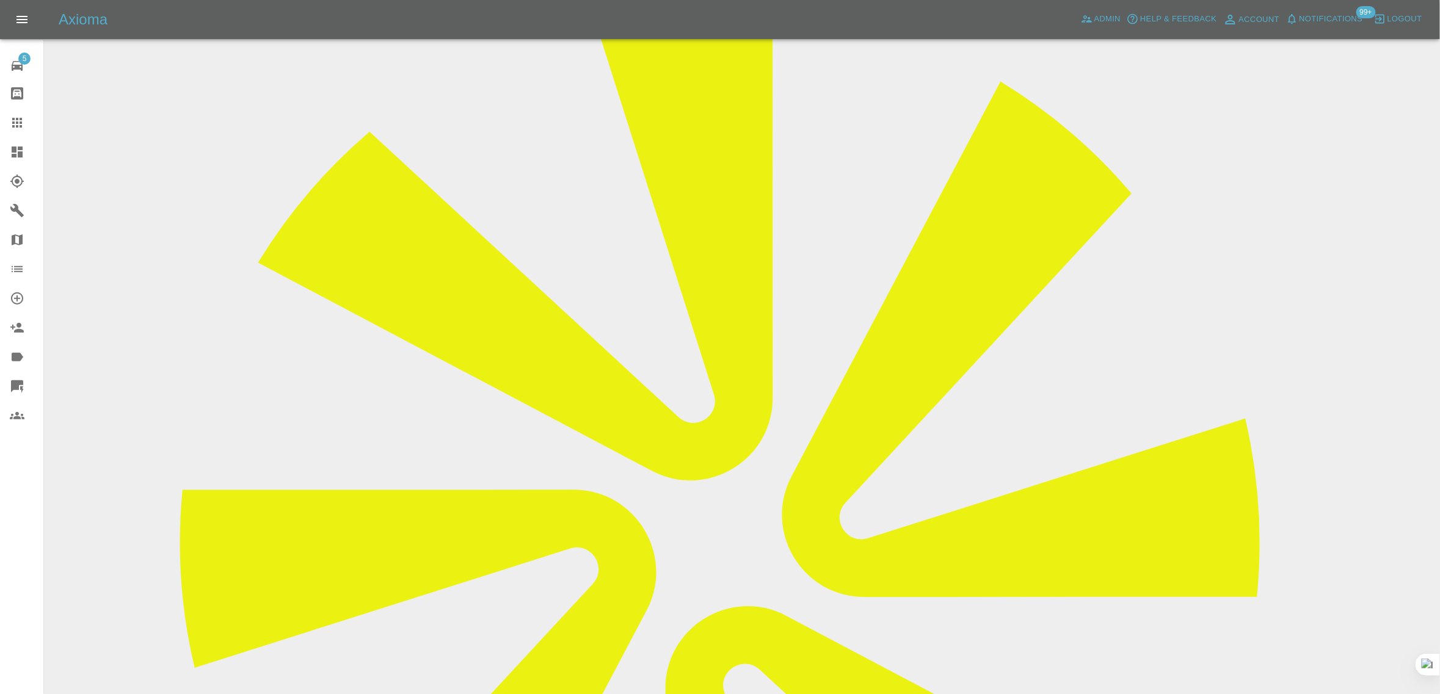
scroll to position [153, 0]
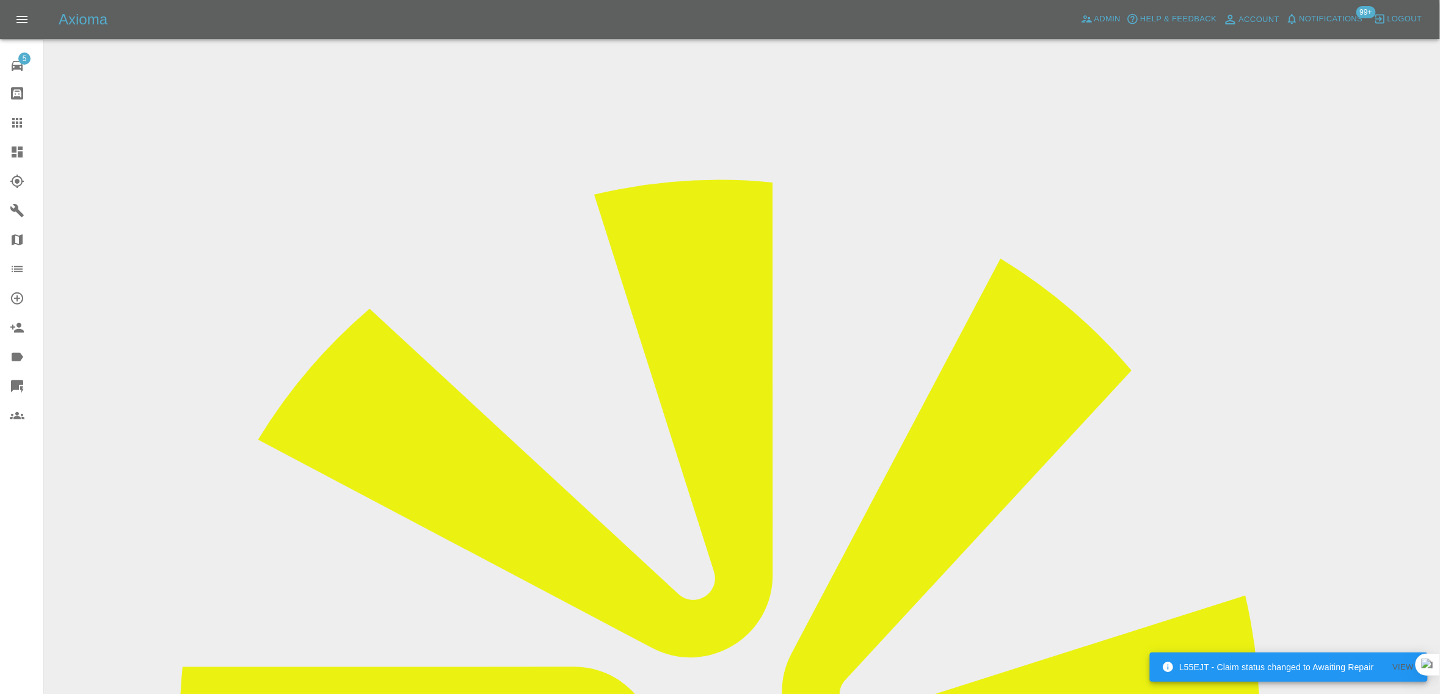
click at [12, 115] on icon at bounding box center [17, 122] width 15 height 15
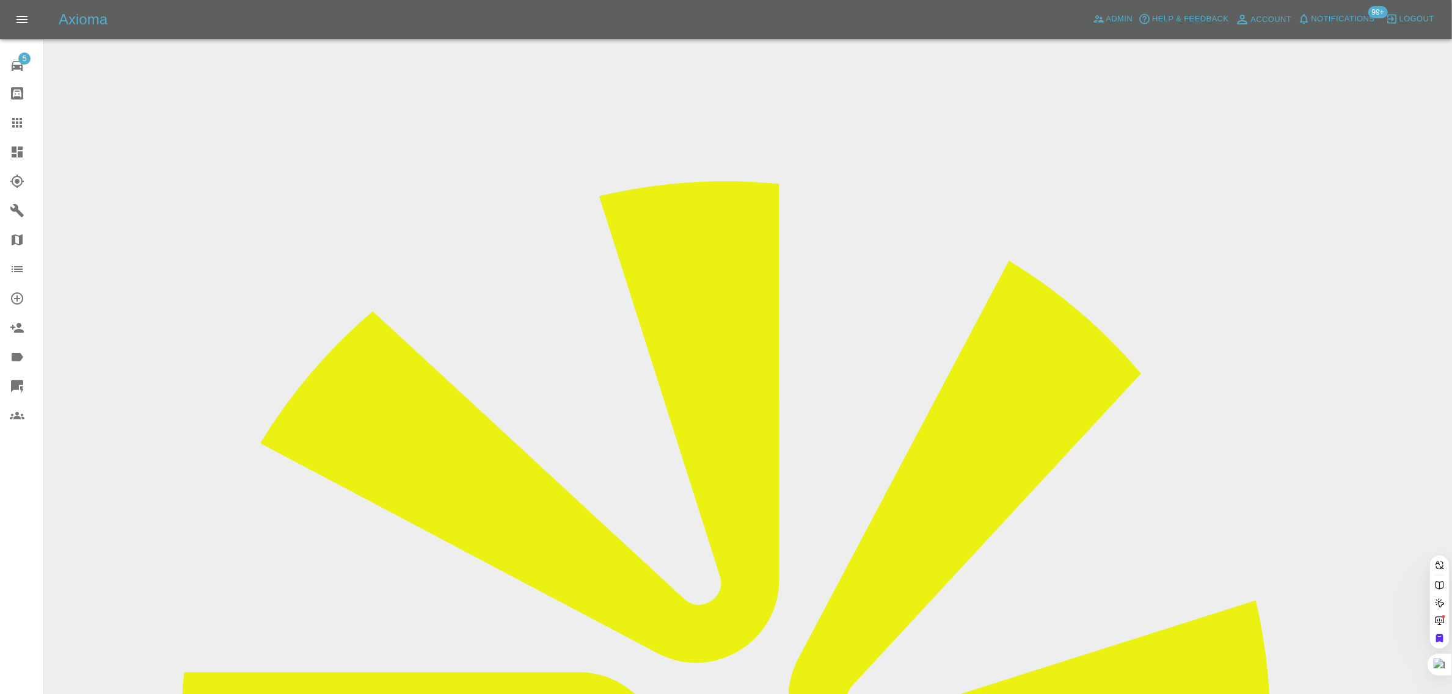
paste input "bthornton@jackson-civils.co.uk"
type input "bthornton@jackson-civils.co.uk"
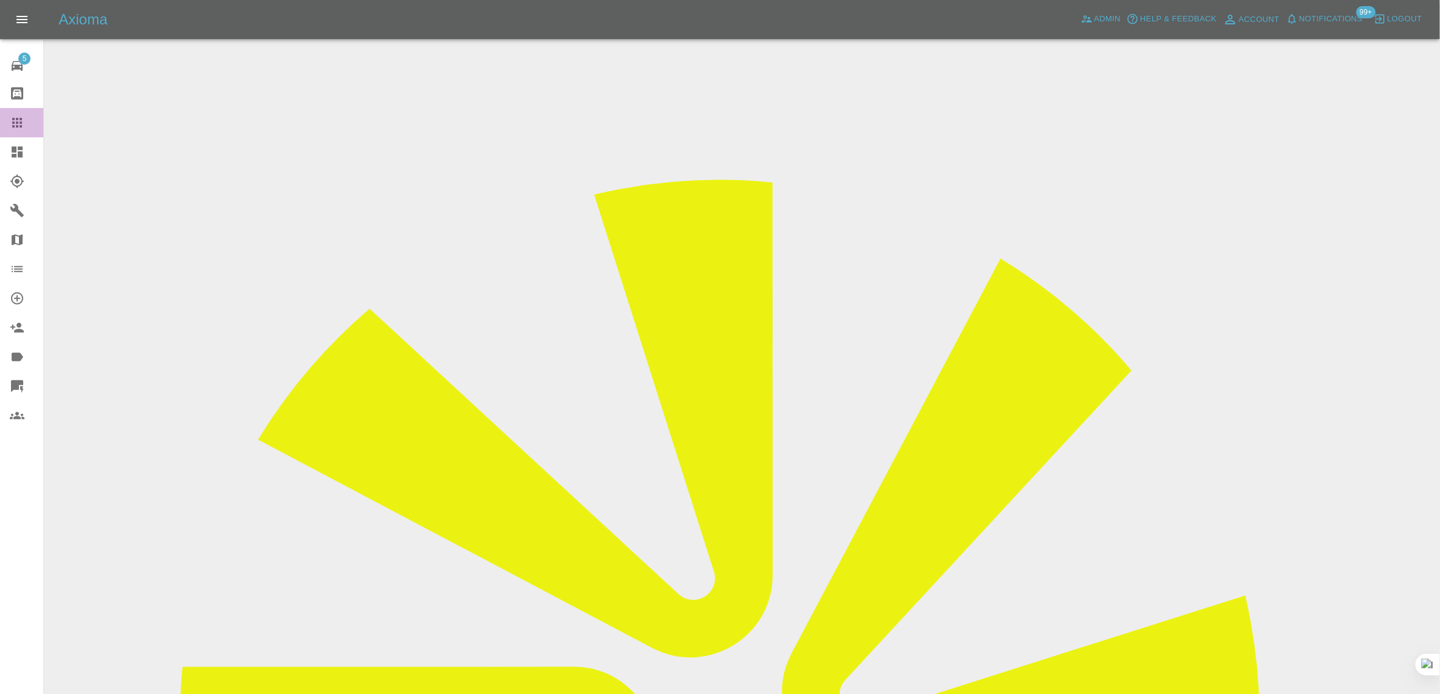
click at [14, 131] on link "Claims" at bounding box center [21, 122] width 43 height 29
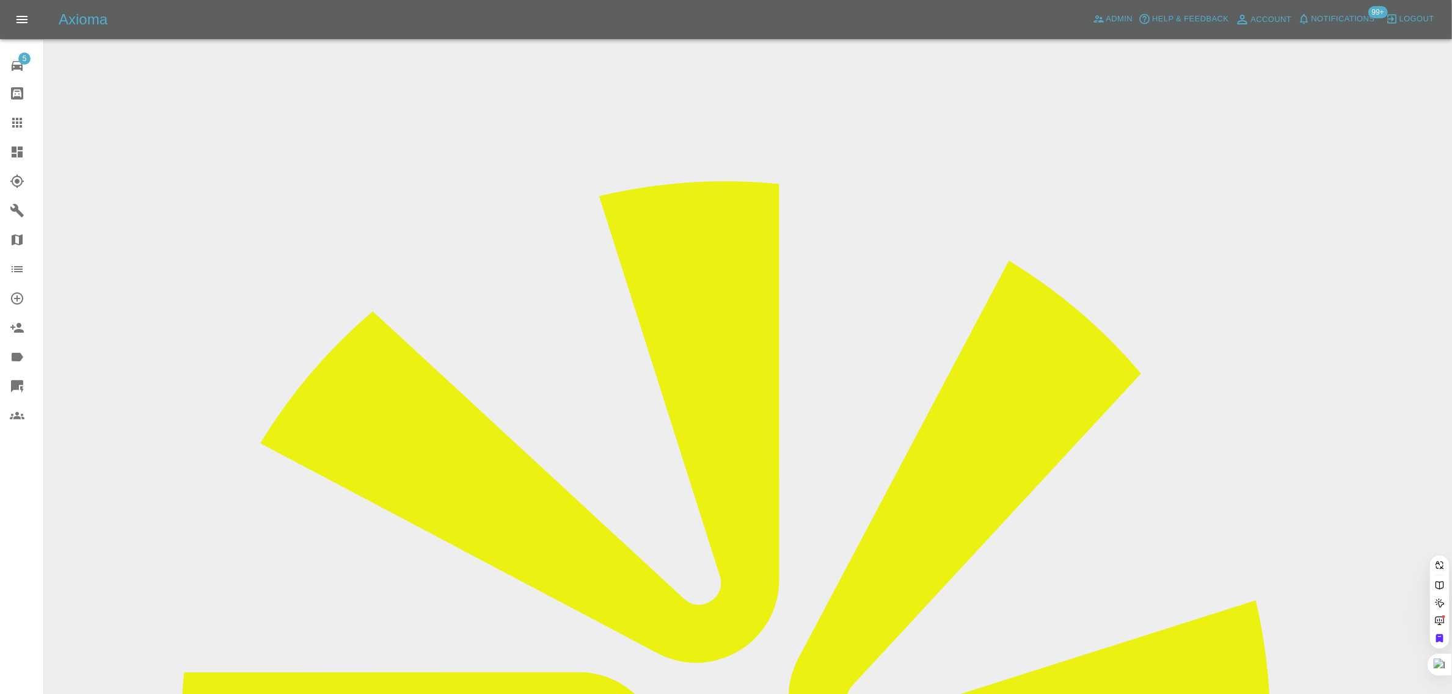
paste input "needhamtracey40@gmail.com"
type input "needhamtracey40@gmail.com"
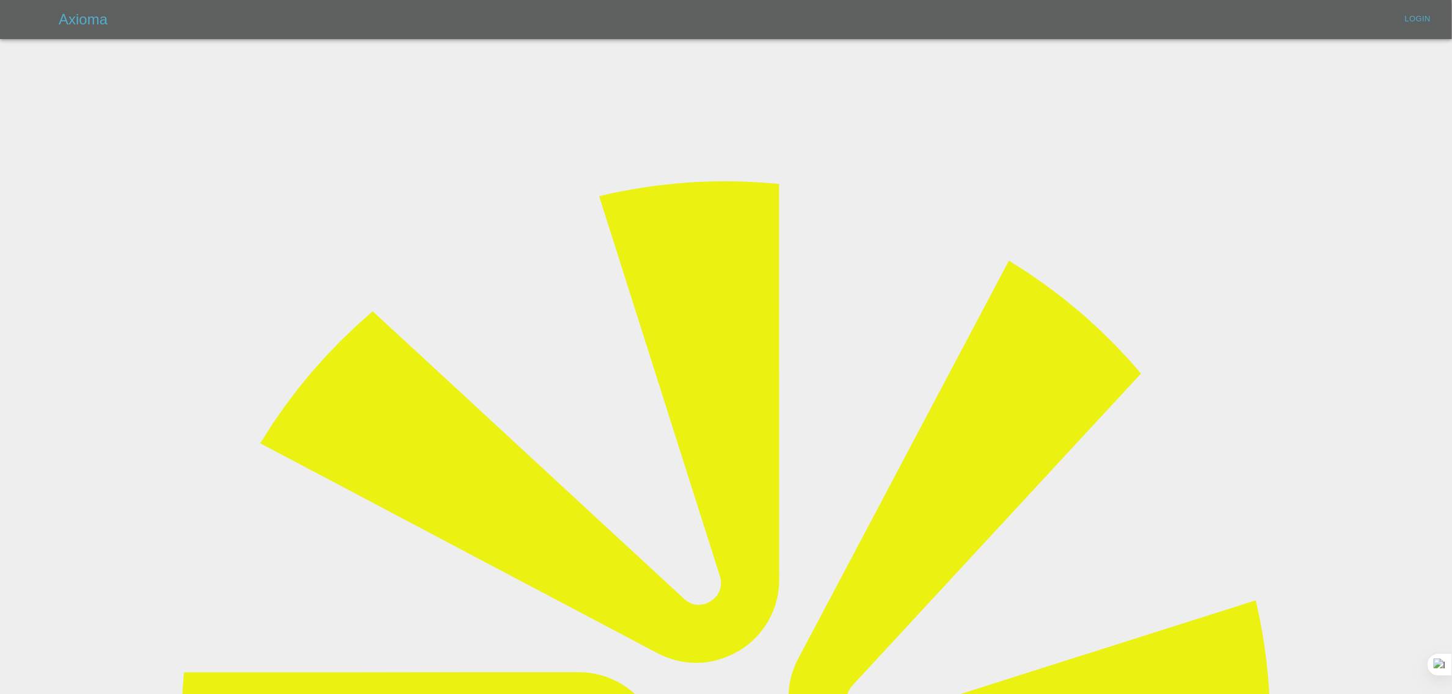
type input "[EMAIL_ADDRESS][DOMAIN_NAME]"
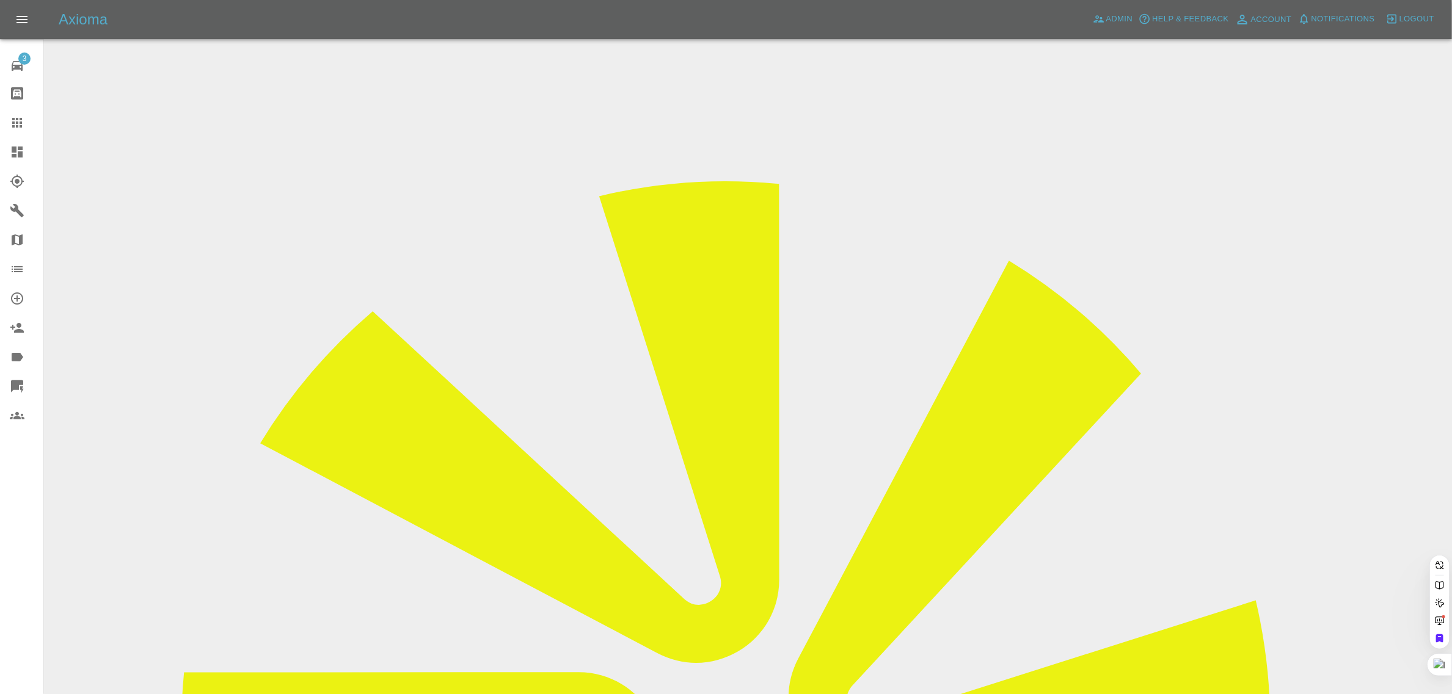
paste input "needhamtracey40@gmail.com"
type input "needhamtracey40@gmail.com"
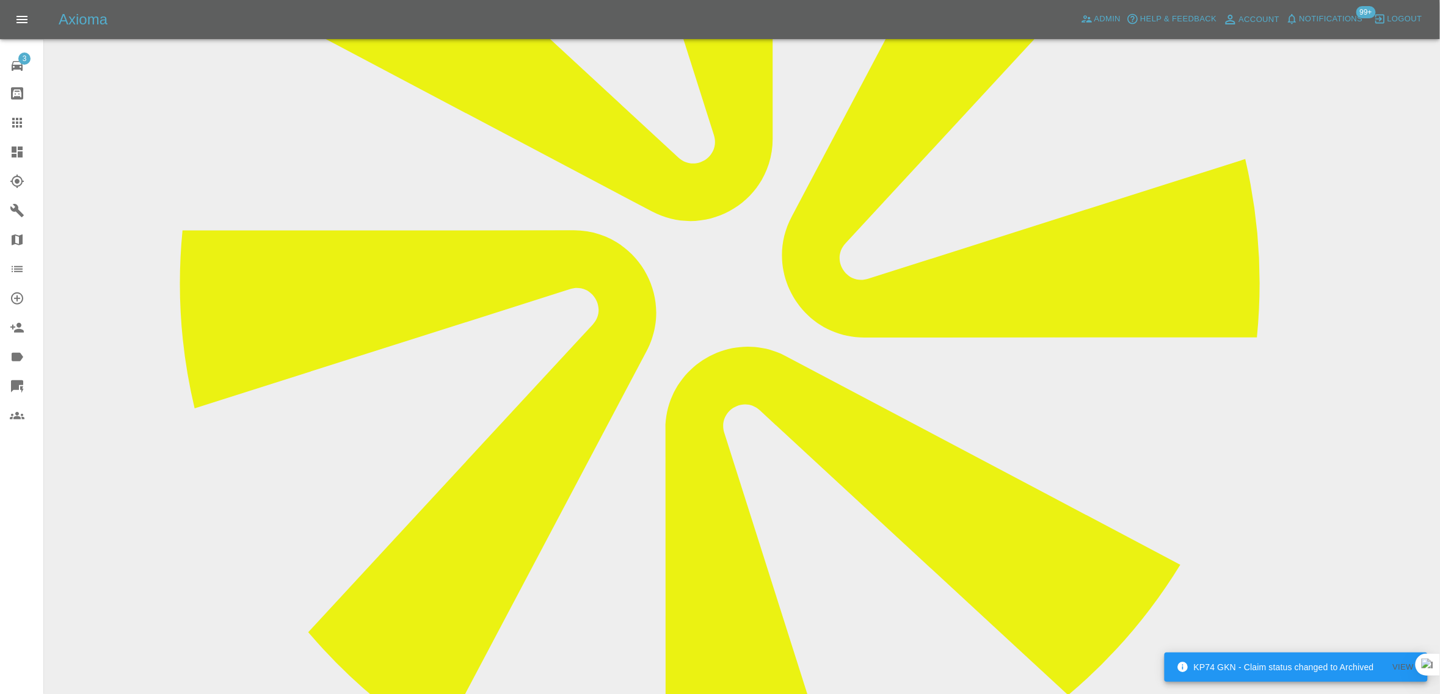
scroll to position [611, 0]
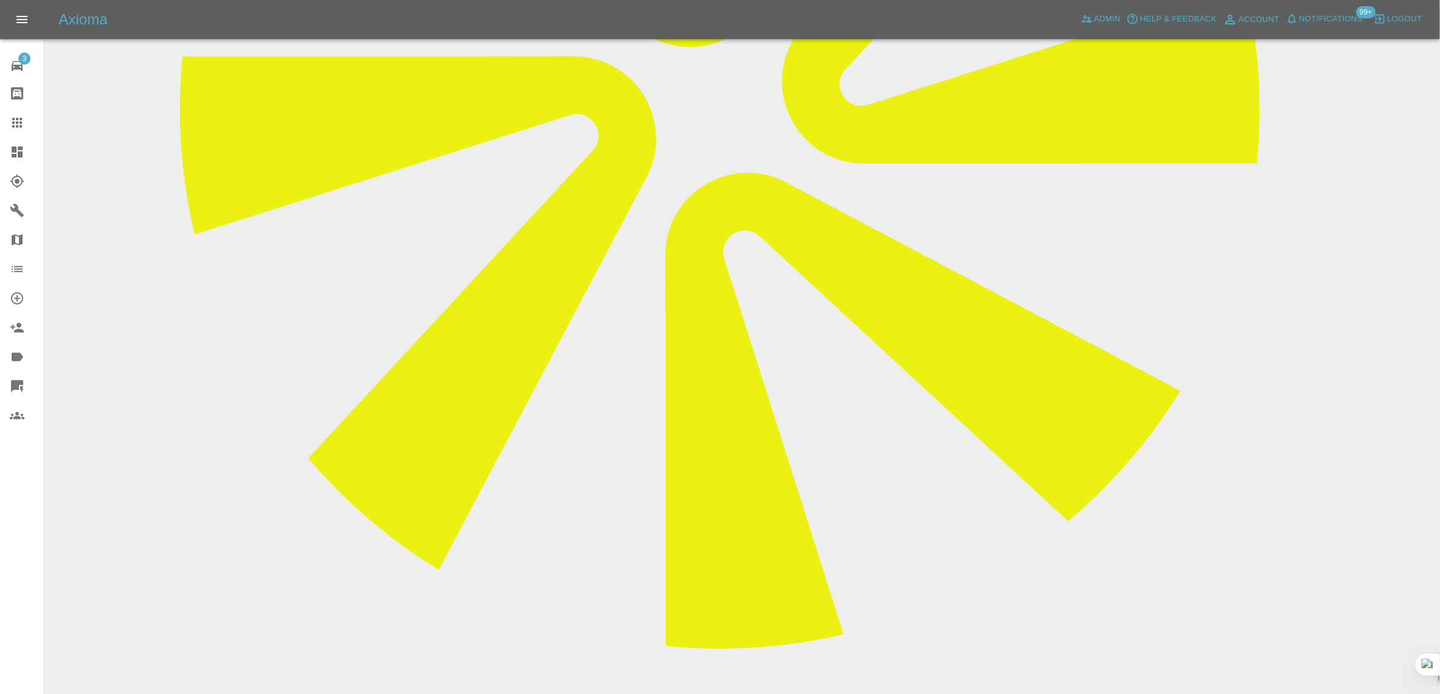
paste textarea "No one has contacted us to change the date of the original appointment of the 1…"
type textarea "No one has contacted us to change the date of the original appointment of the 1…"
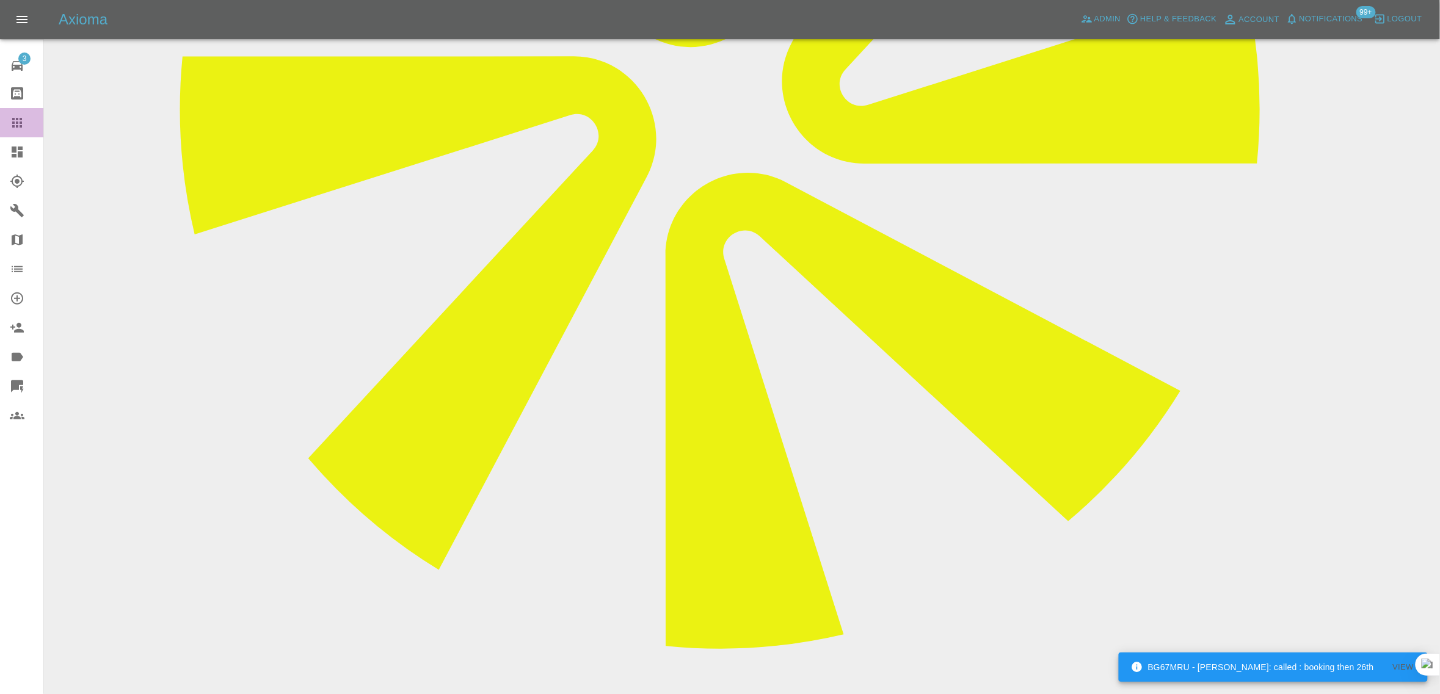
click at [23, 119] on icon at bounding box center [17, 122] width 15 height 15
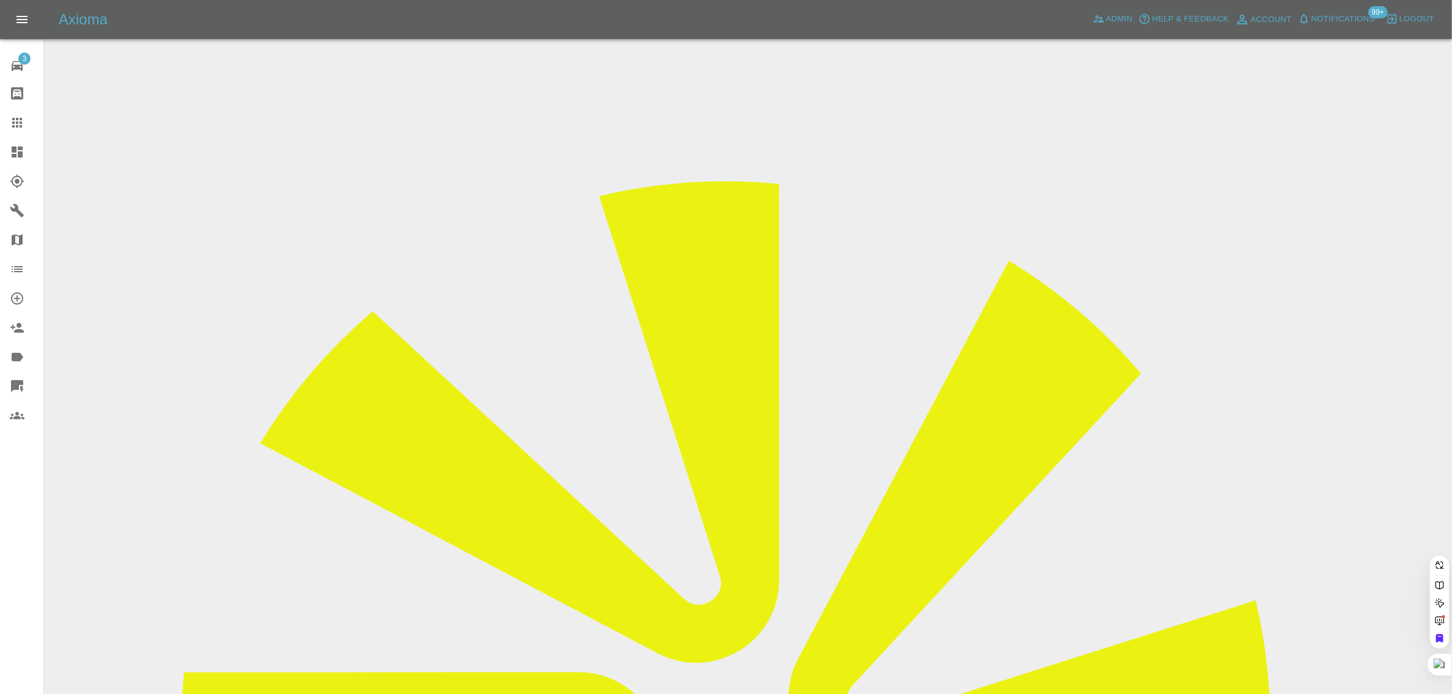
paste input "chat.utopias.2y@icloud.com"
type input "chat.utopias.2y@icloud.com"
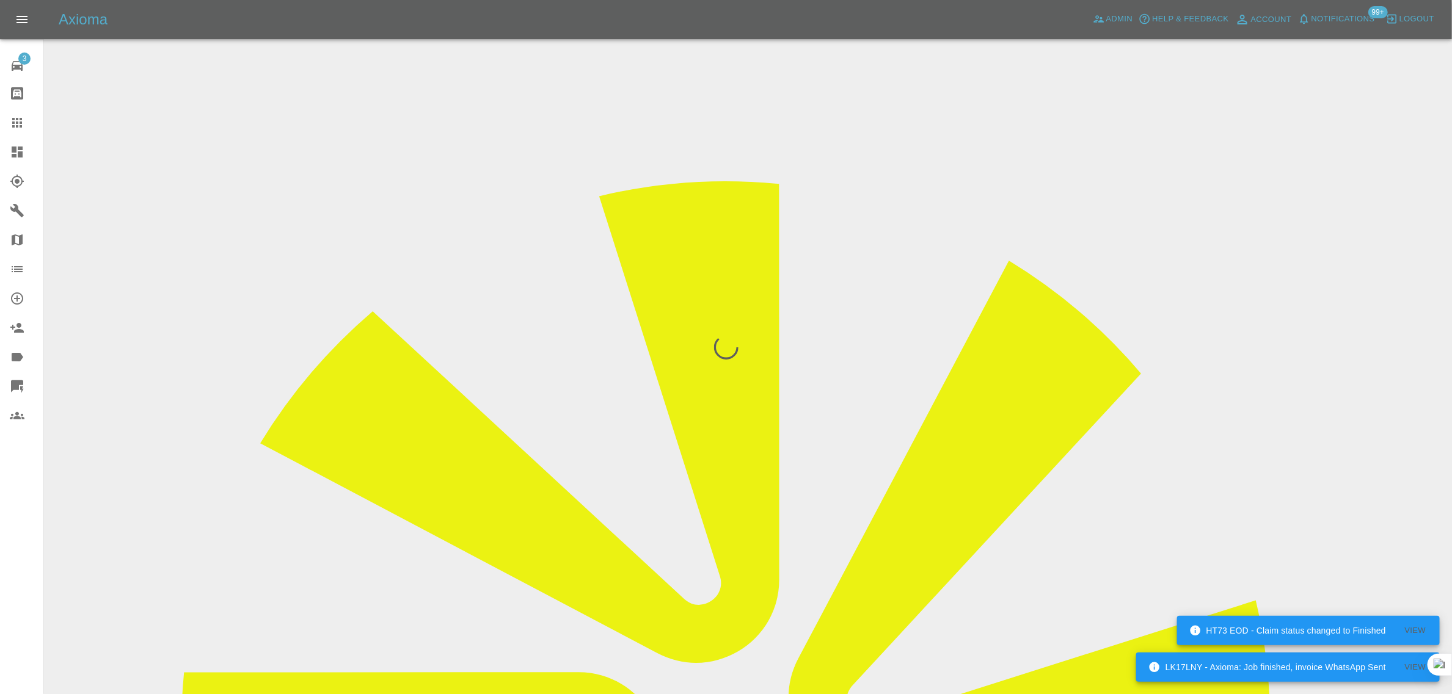
click at [32, 507] on div "3 Repair home Bodyshop home Claims Dashboard Explorer Garages Map Organization …" at bounding box center [22, 347] width 44 height 694
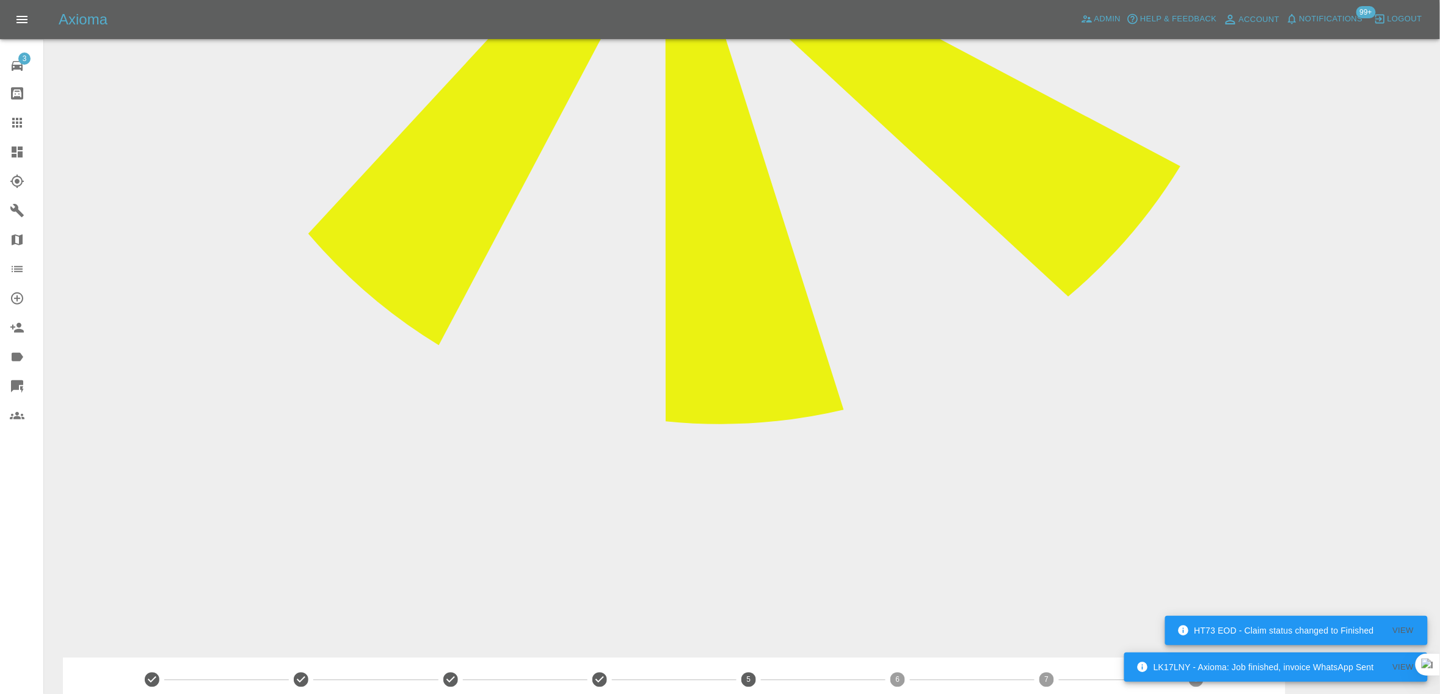
scroll to position [840, 0]
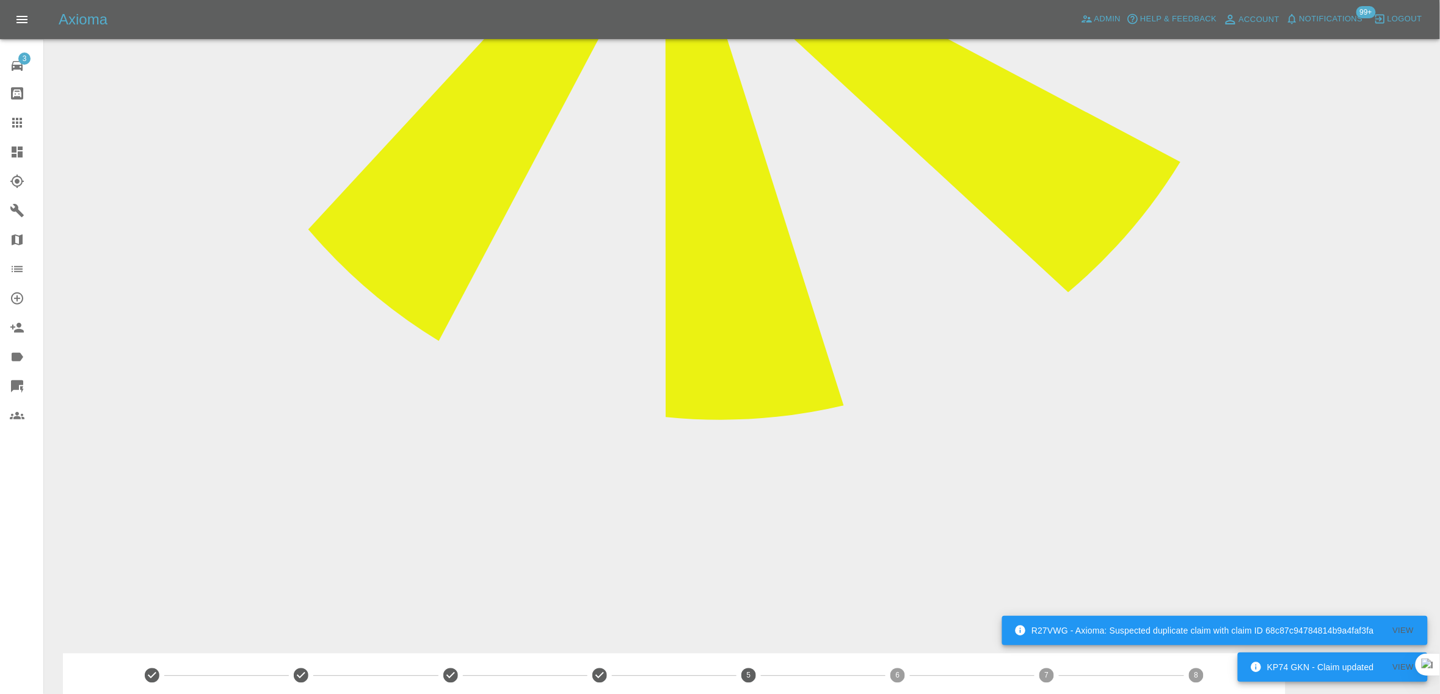
click at [10, 119] on icon at bounding box center [17, 122] width 15 height 15
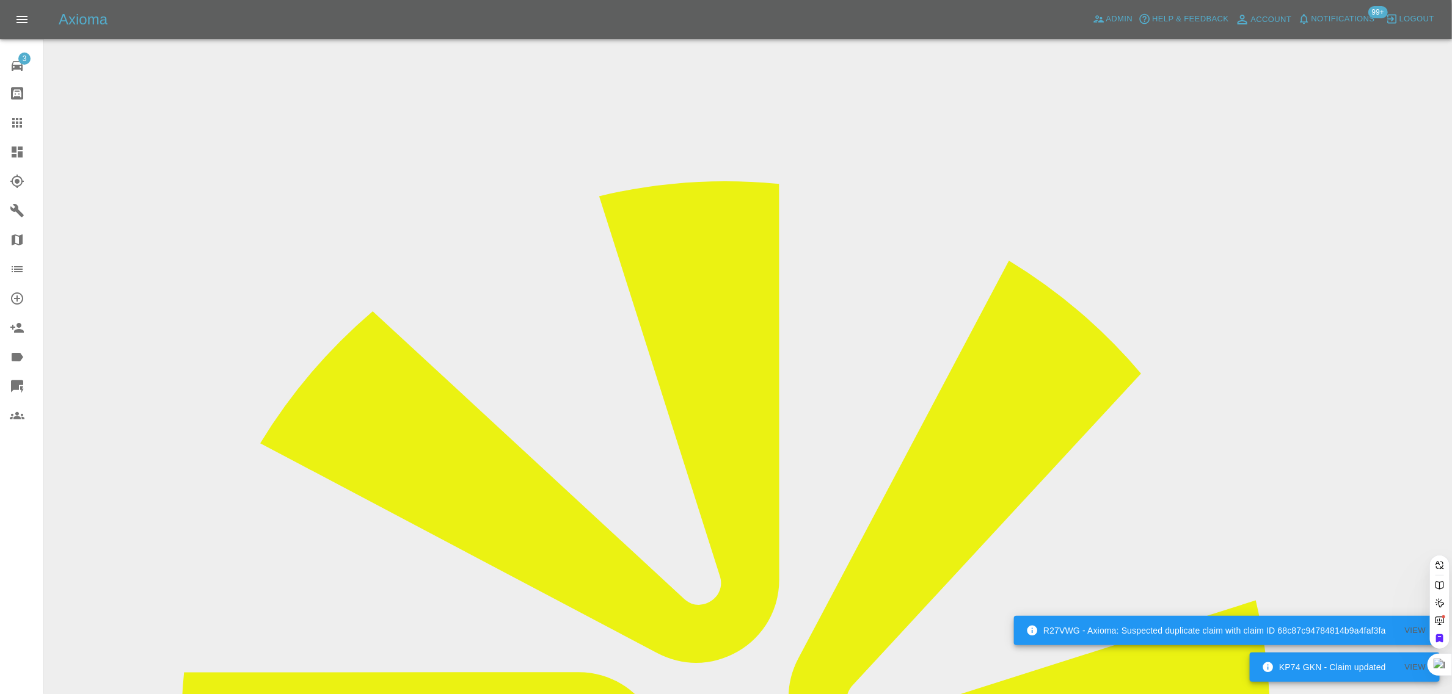
paste input "ewan5@hotmail.co.uk"
type input "ewan5@hotmail.co.u"
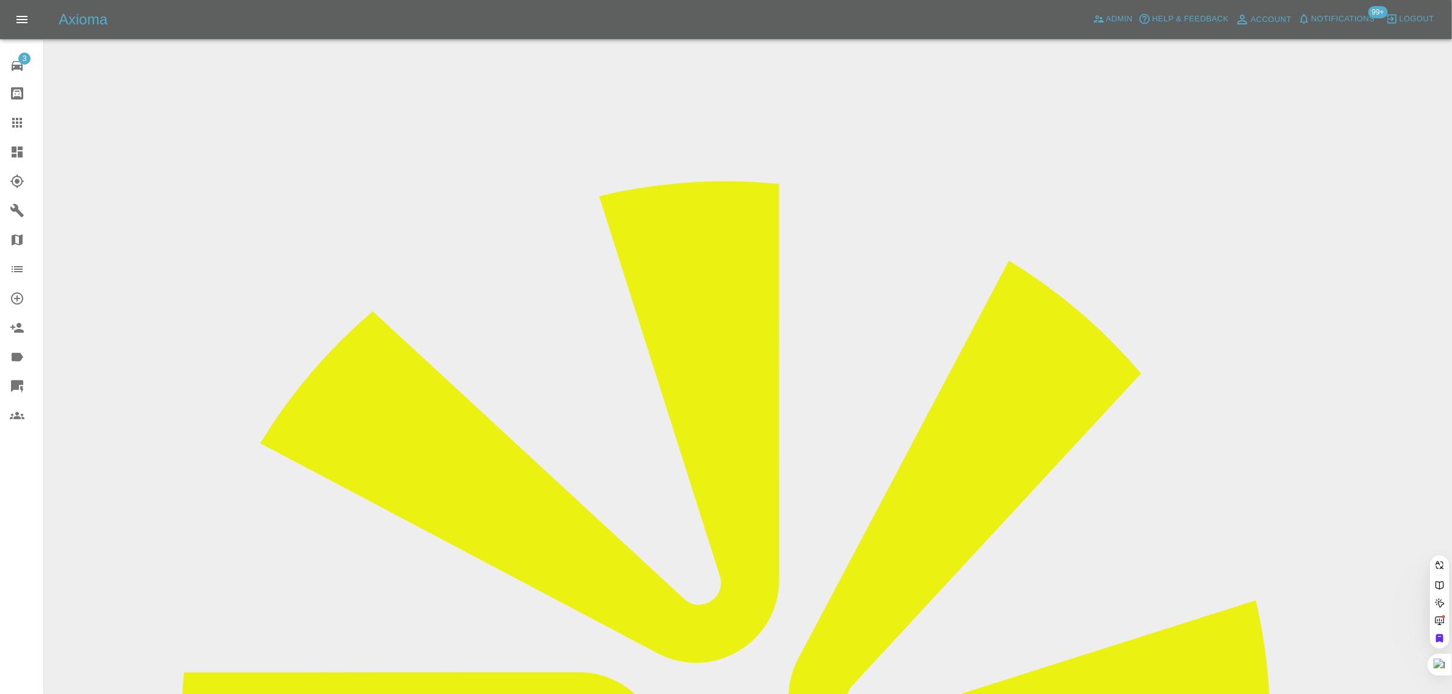
scroll to position [0, 0]
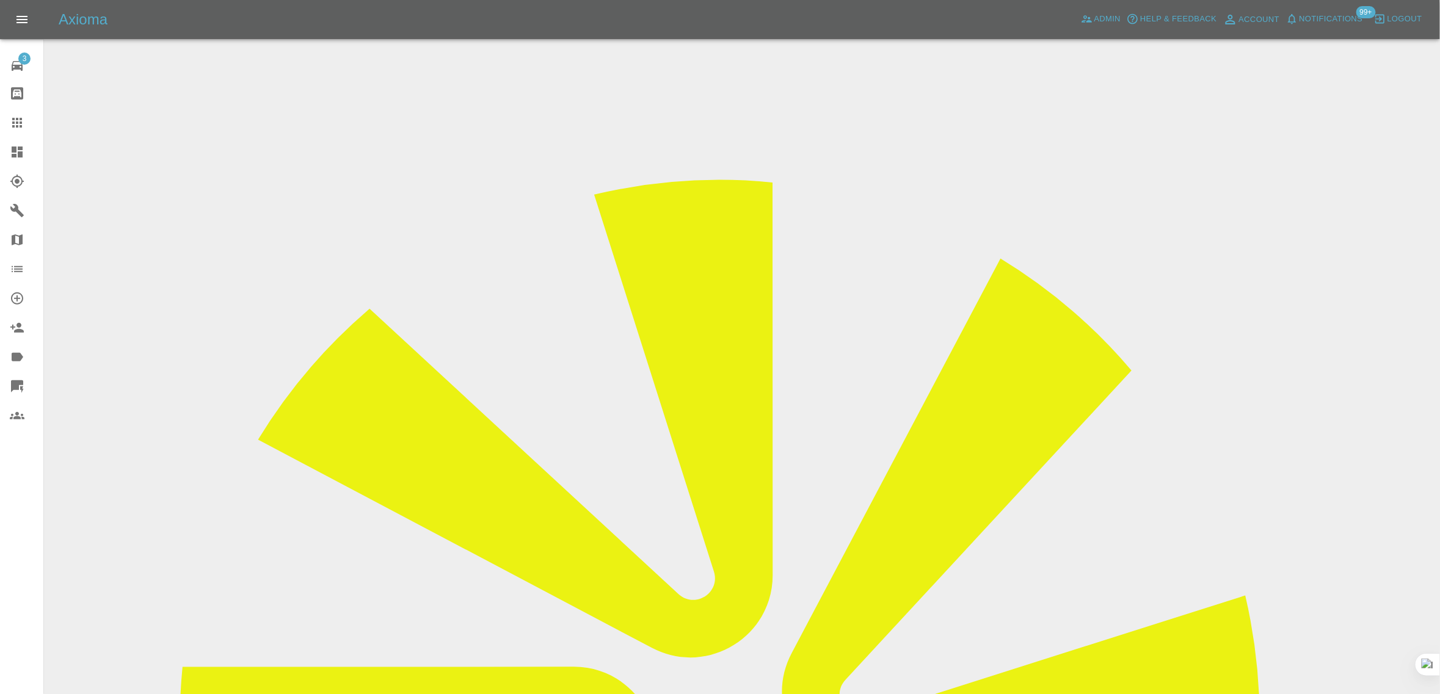
drag, startPoint x: 1157, startPoint y: 187, endPoint x: 1235, endPoint y: 194, distance: 78.4
copy td "Wullie Body Repairs"
click at [13, 120] on icon at bounding box center [17, 122] width 15 height 15
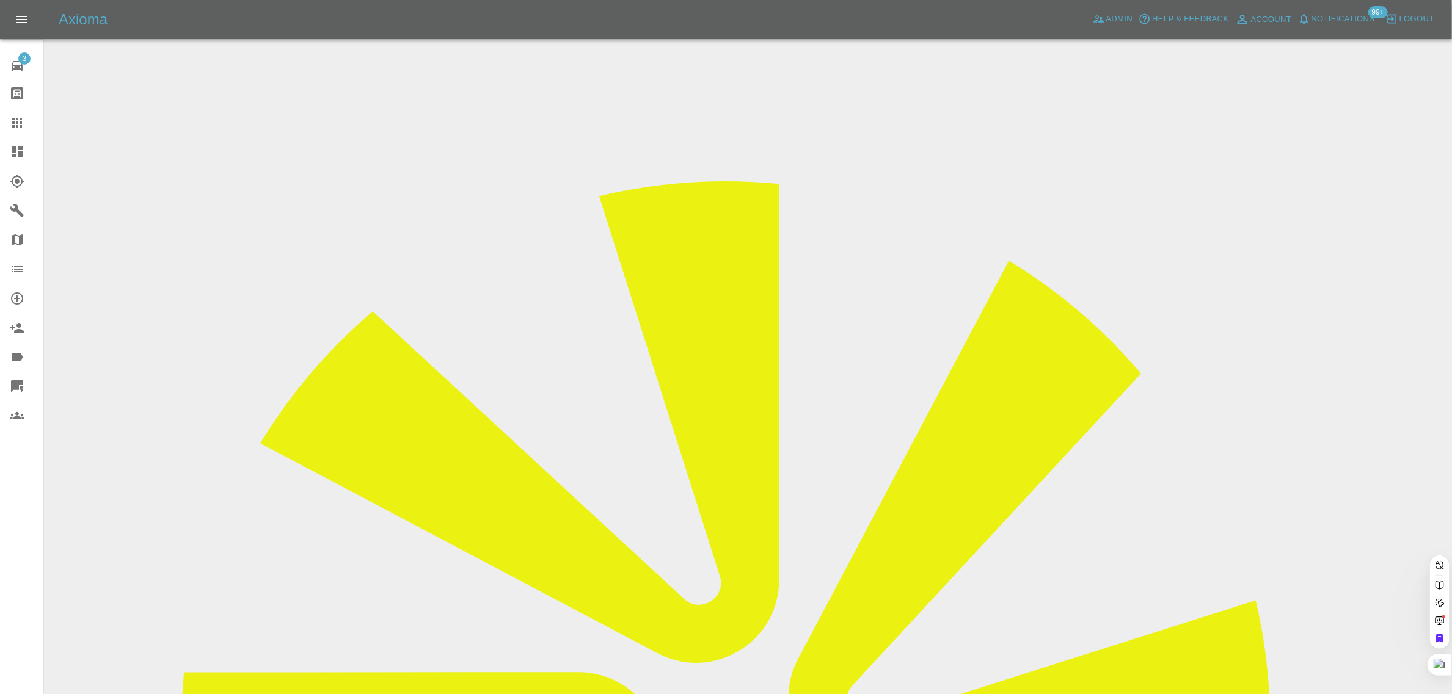
paste input "nisha.k.gill@gmail.com"
type input "nisha.k.gill@gmail.co"
click at [13, 511] on div "3 Repair home Bodyshop home Claims Dashboard Explorer Garages Map Organization …" at bounding box center [22, 347] width 44 height 694
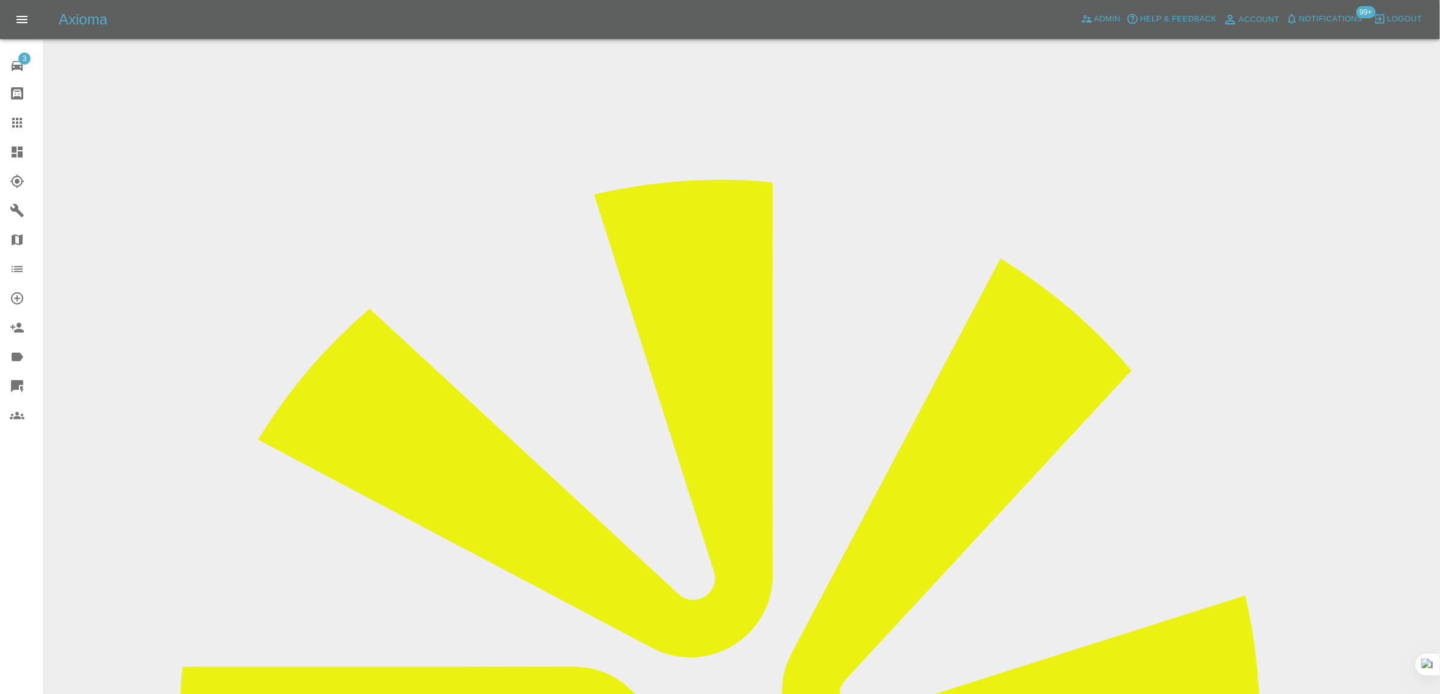
scroll to position [534, 0]
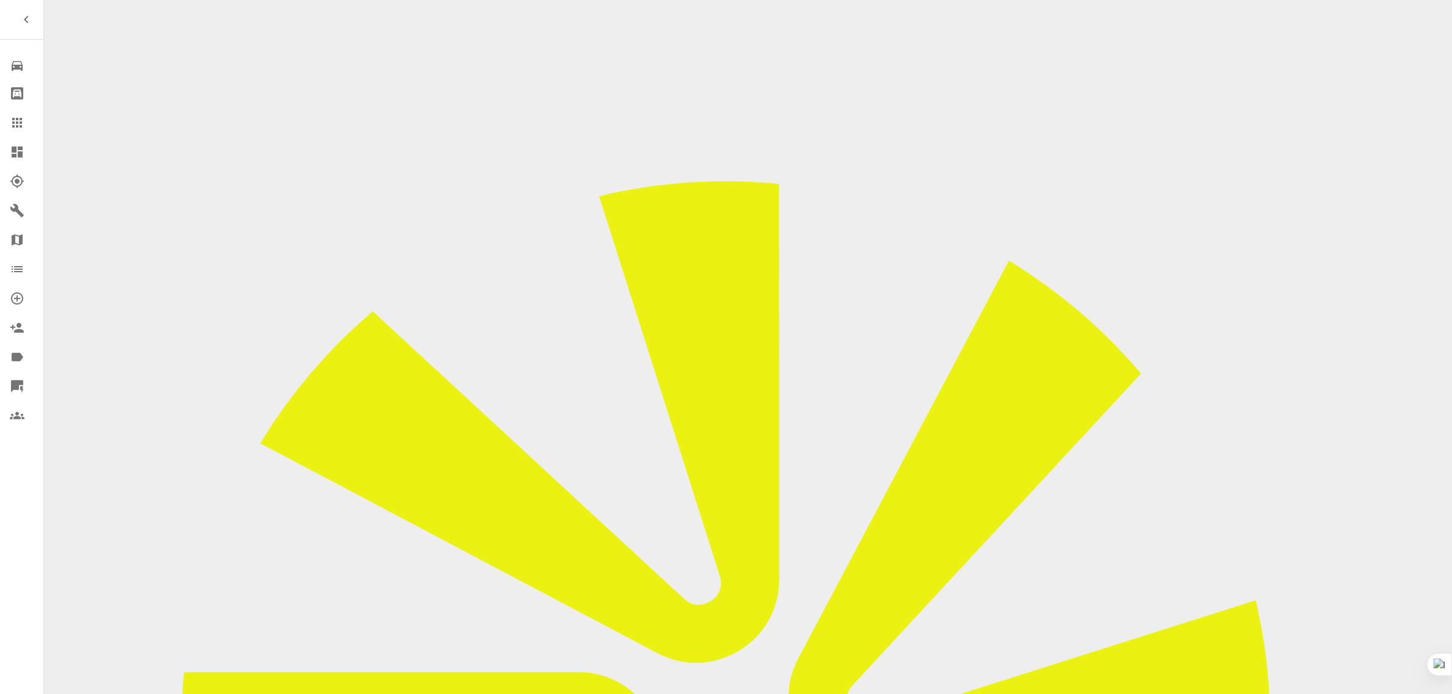
click at [13, 123] on icon at bounding box center [17, 123] width 10 height 10
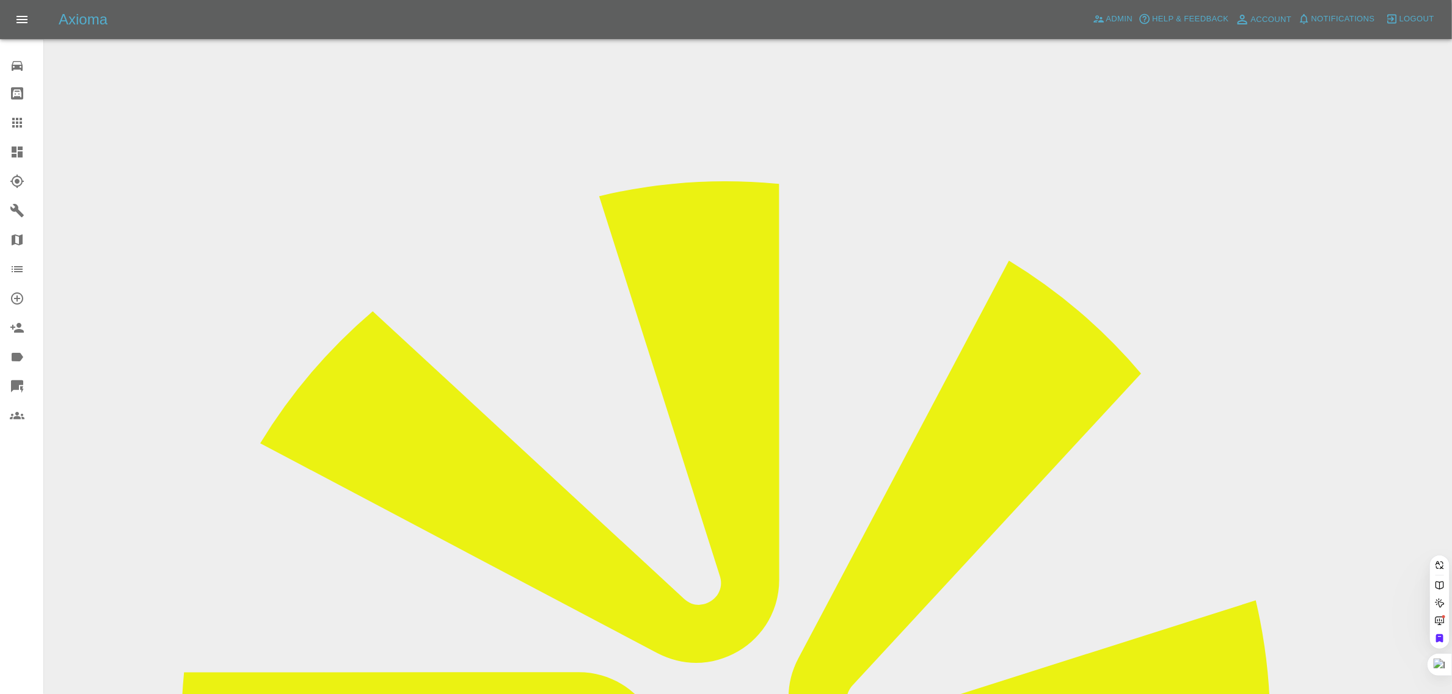
paste input "[EMAIL_ADDRESS][DOMAIN_NAME]"
type input "[EMAIL_ADDRESS][DOMAIN_NAME]"
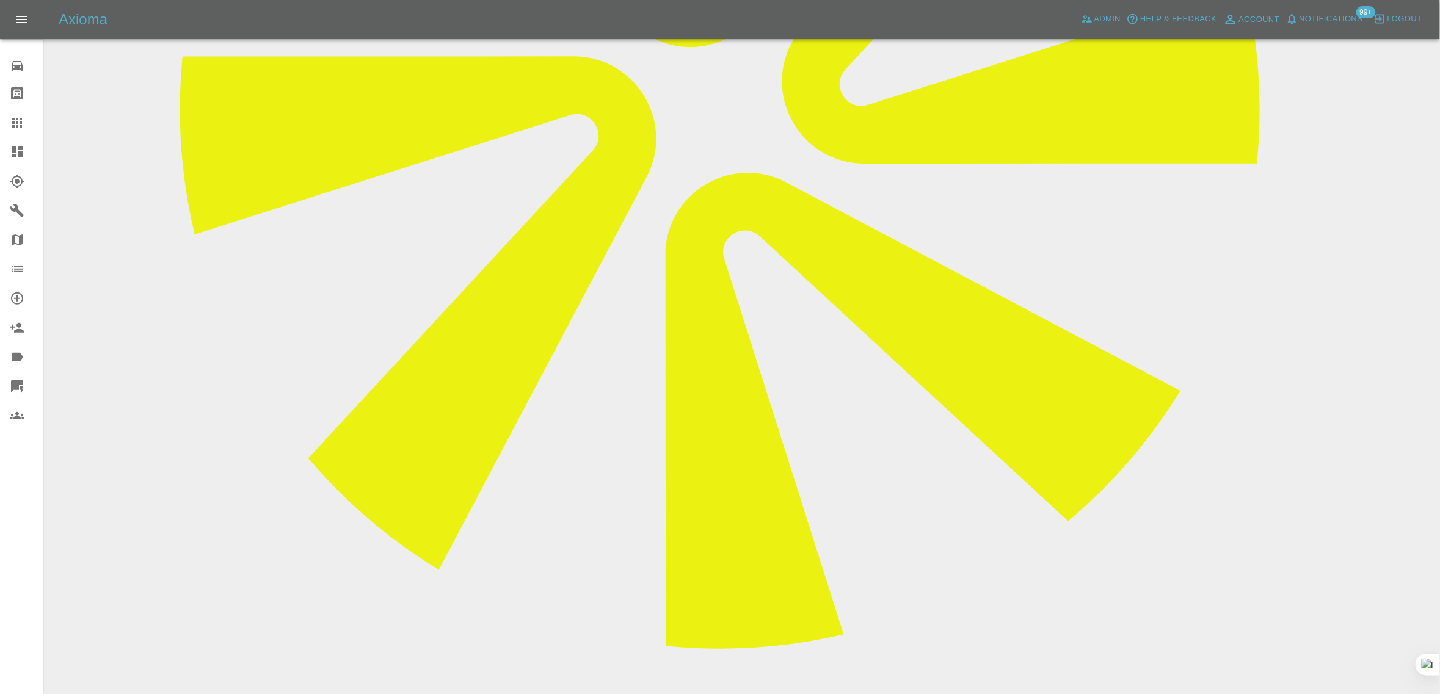
scroll to position [76, 0]
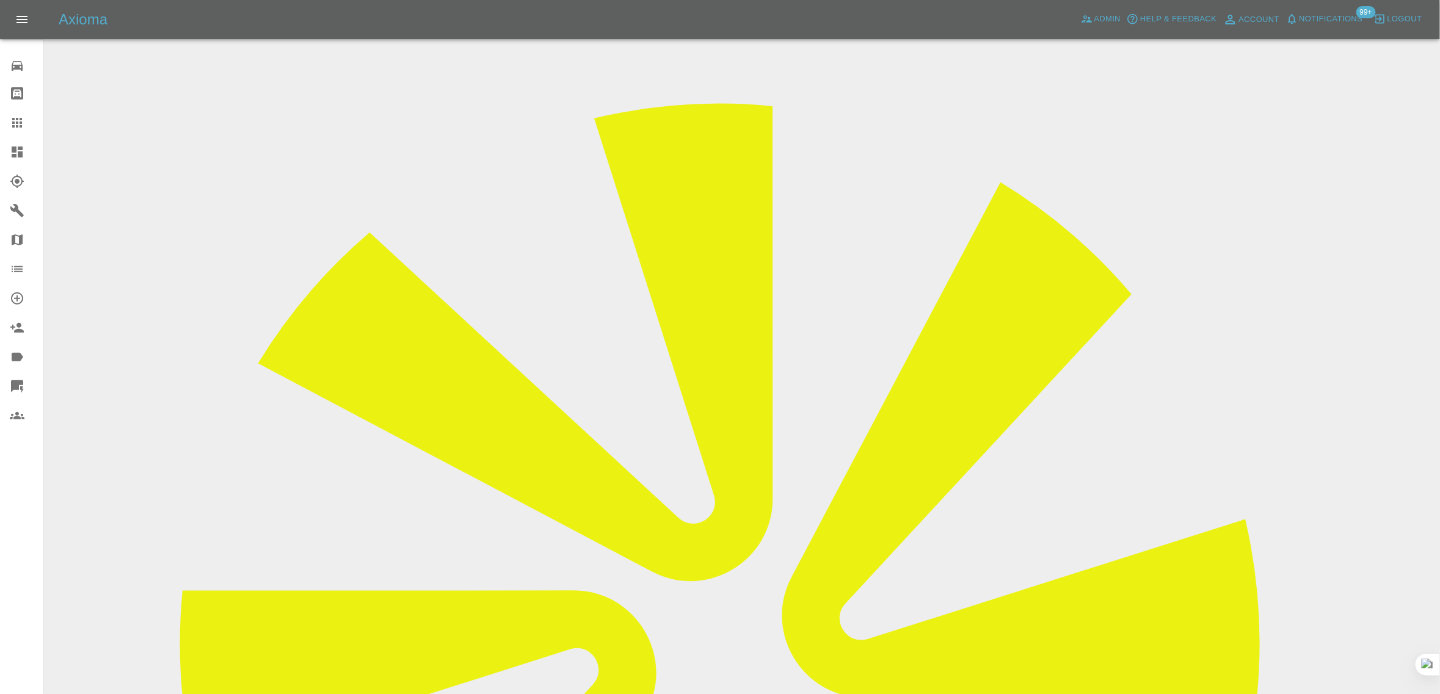
click at [20, 133] on link "Claims" at bounding box center [21, 122] width 43 height 29
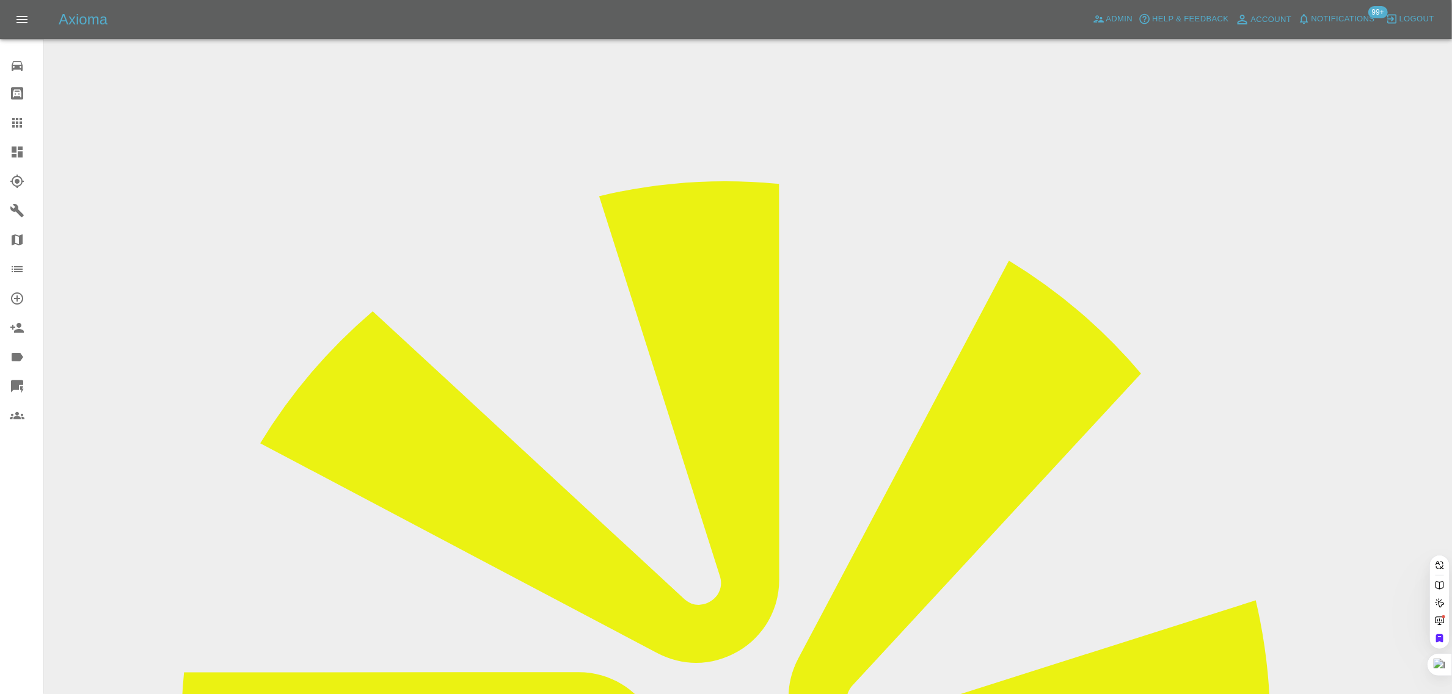
paste input "redscally@yahoo.co.uk"
type input "redscally@yahoo.co.uk"
click at [9, 517] on div "0 Repair home Bodyshop home Claims Dashboard Explorer Garages Map Organization …" at bounding box center [22, 347] width 44 height 694
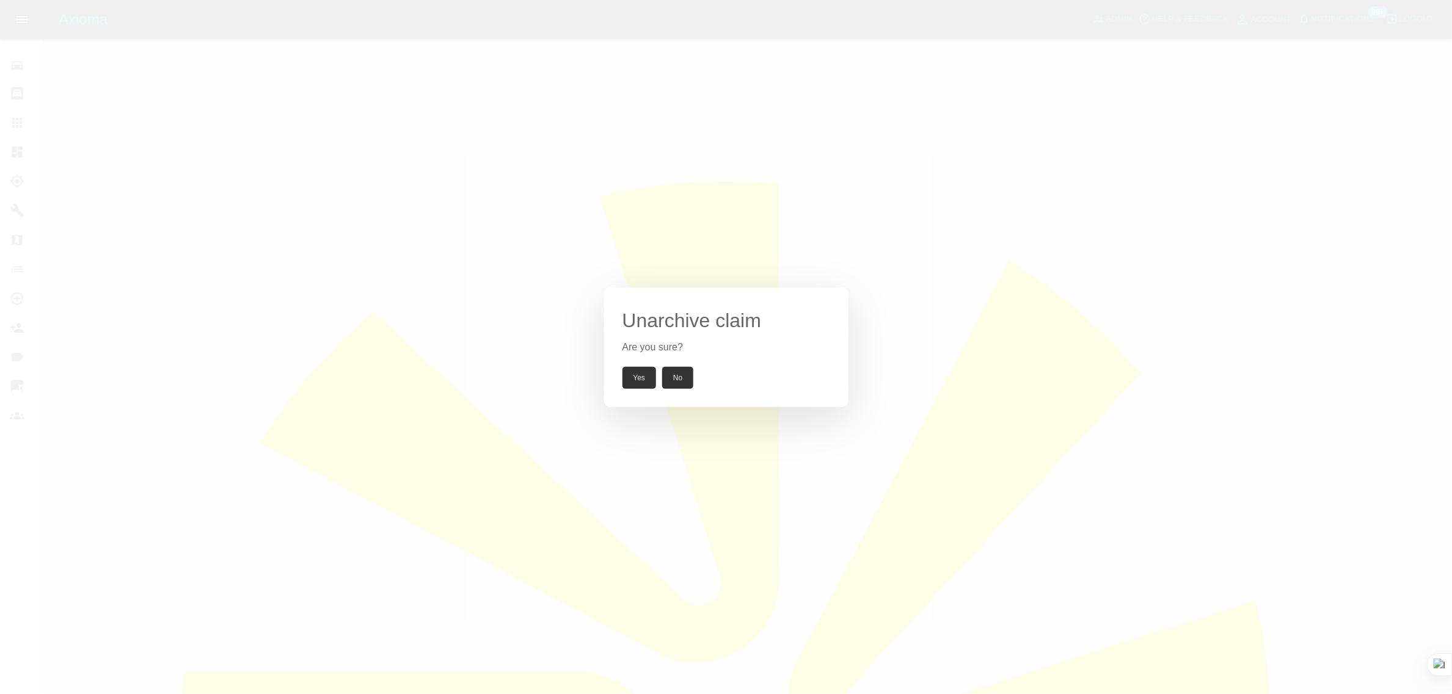
click at [635, 382] on button "Yes" at bounding box center [639, 378] width 34 height 22
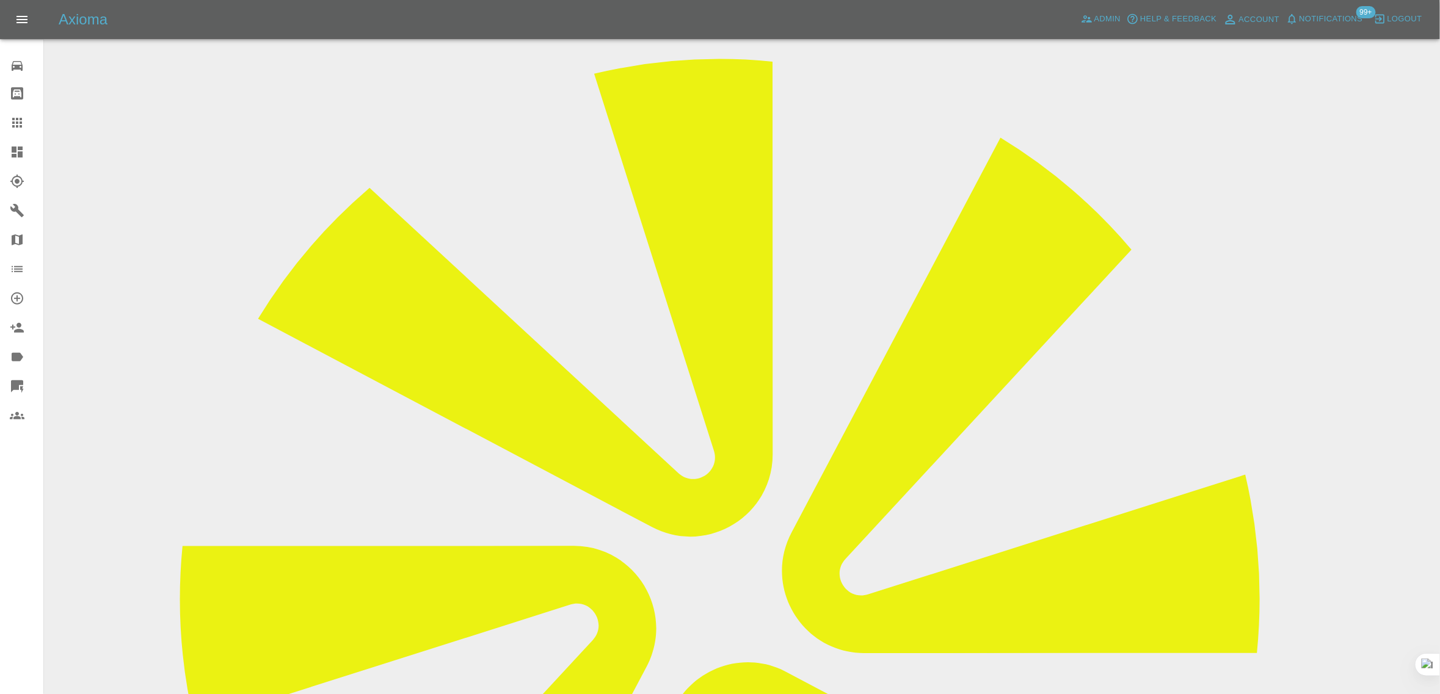
scroll to position [458, 0]
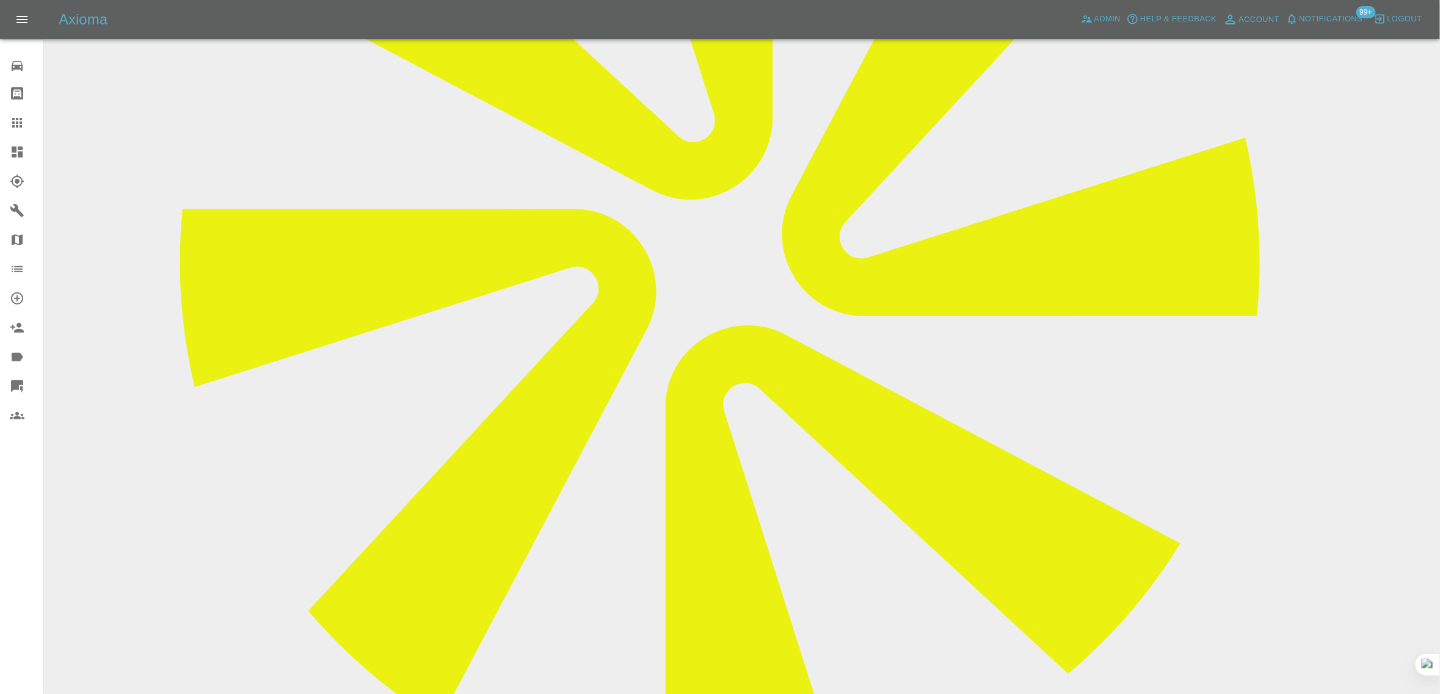
paste textarea "When is the earliest this can be booked in please? Sent from my iPhone"
type textarea "When is the earliest this can be booked in please? Sent from my iPhone"
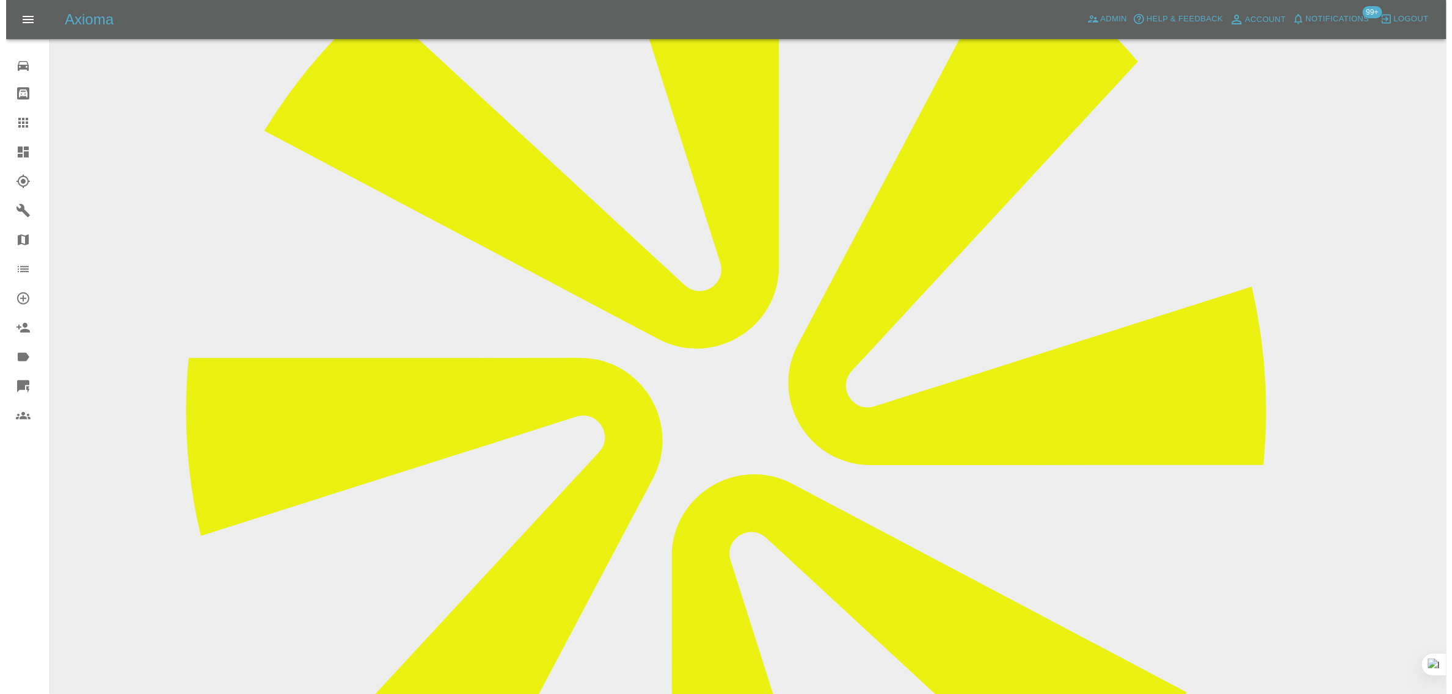
scroll to position [153, 0]
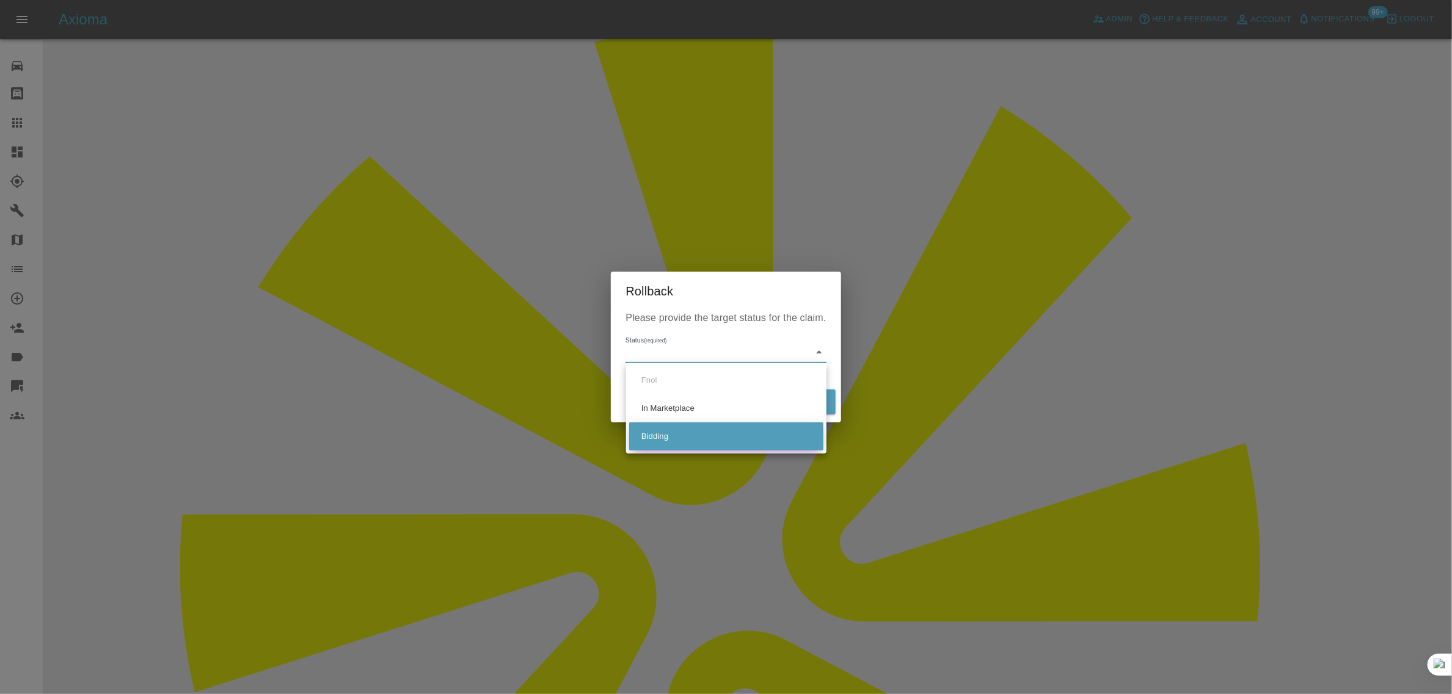
click at [668, 431] on li "Bidding" at bounding box center [726, 437] width 194 height 28
type input "bidding"
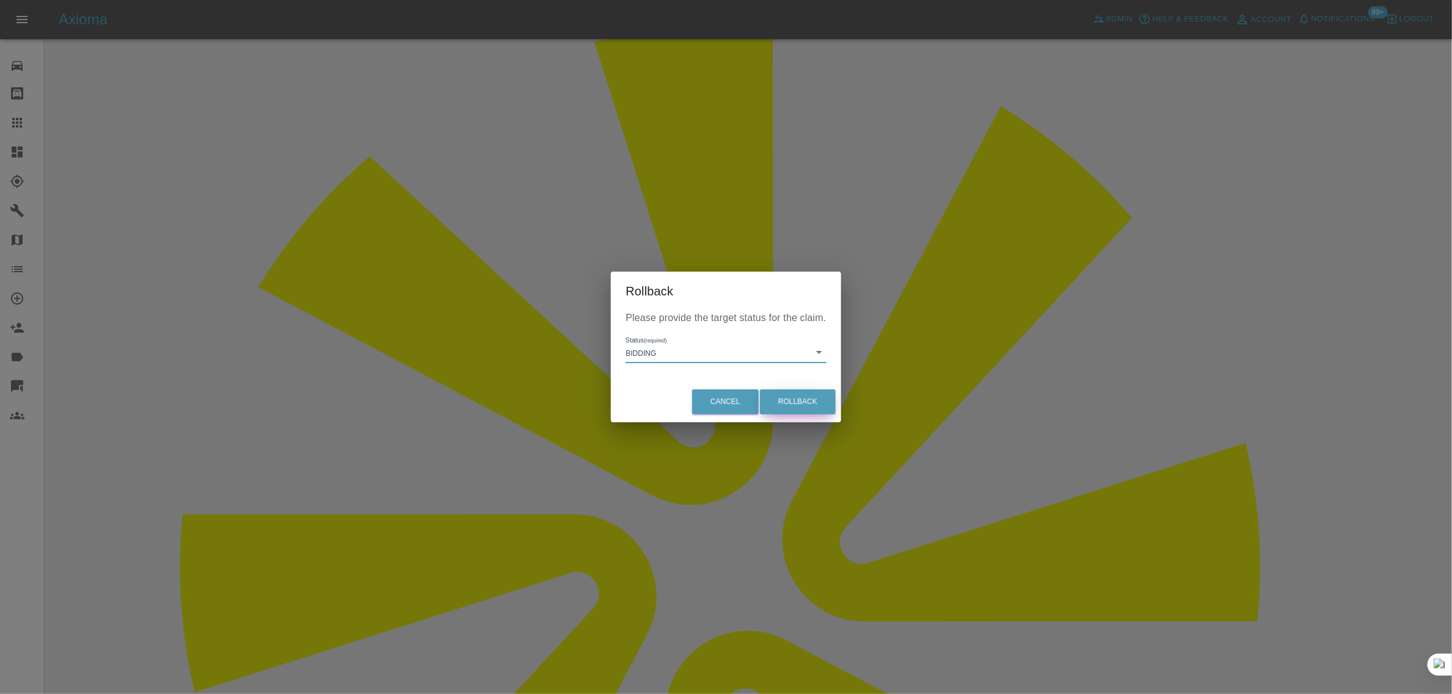
click at [789, 406] on button "Rollback" at bounding box center [798, 402] width 76 height 25
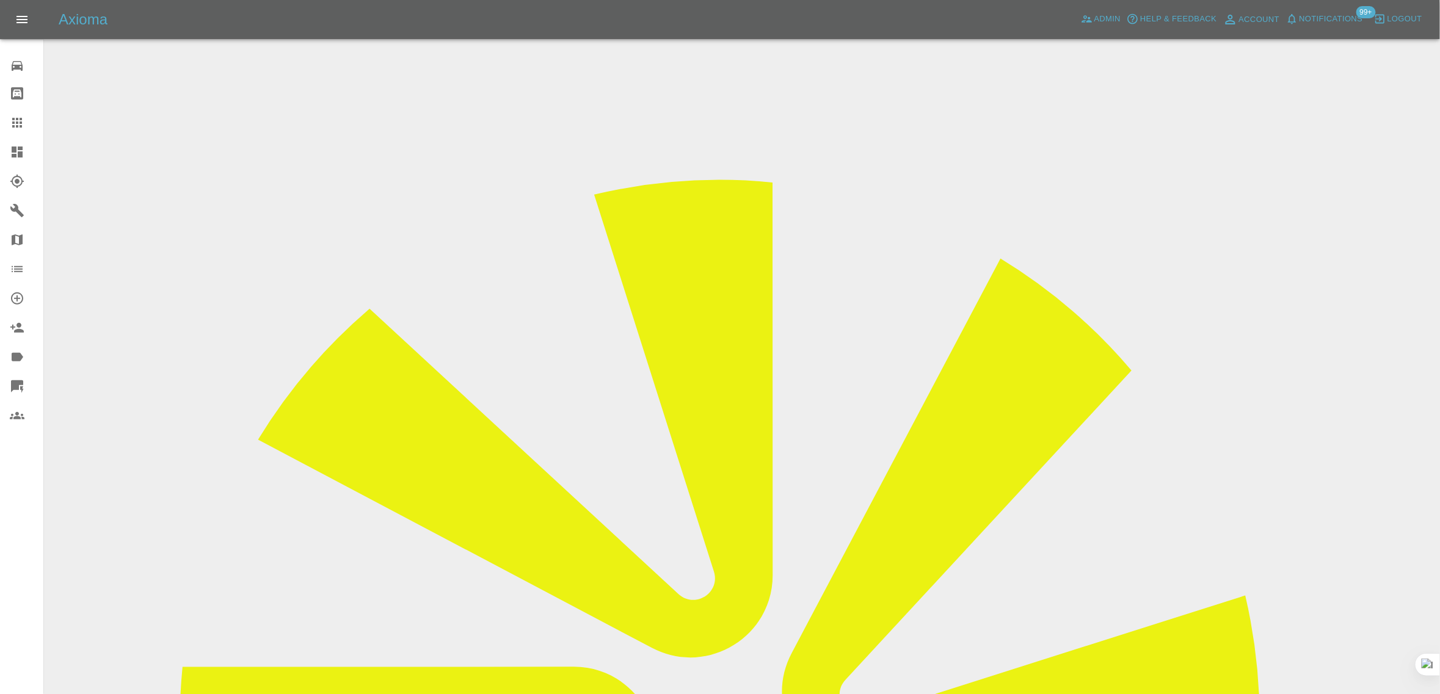
scroll to position [382, 0]
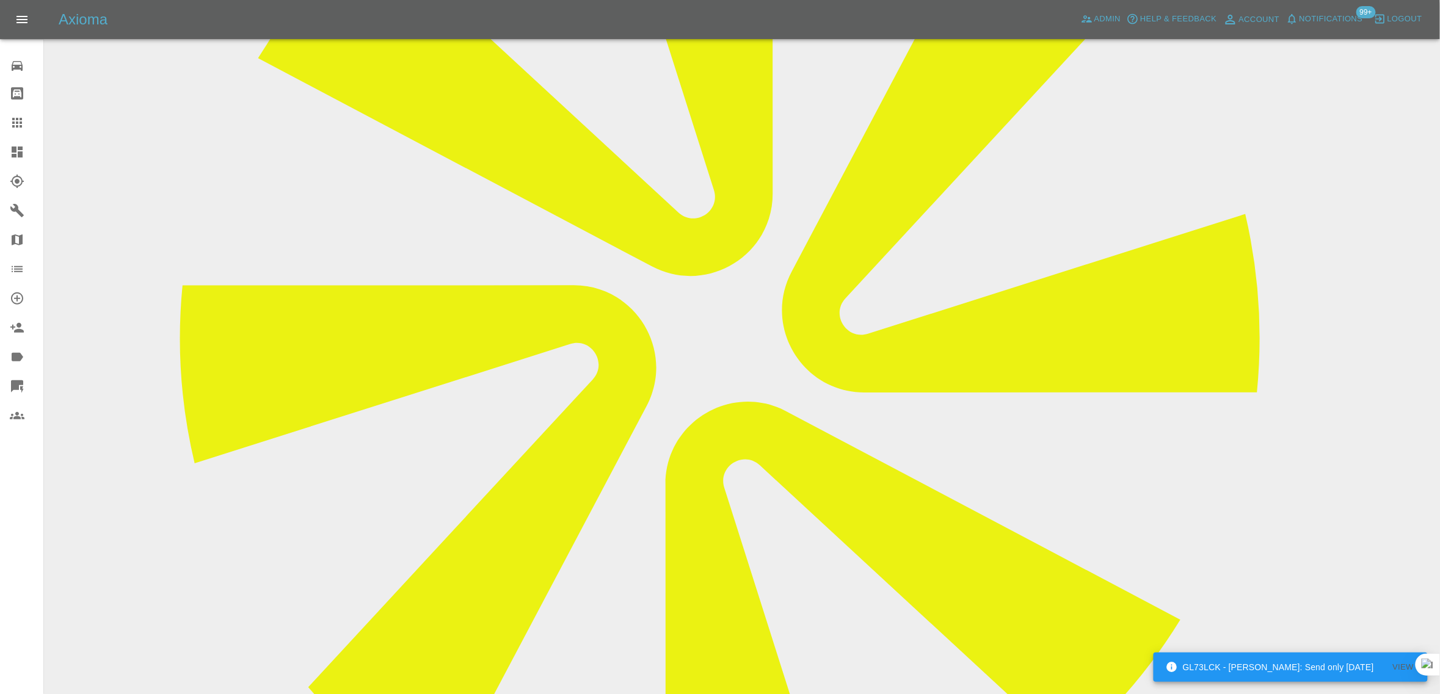
click at [14, 123] on icon at bounding box center [17, 123] width 10 height 10
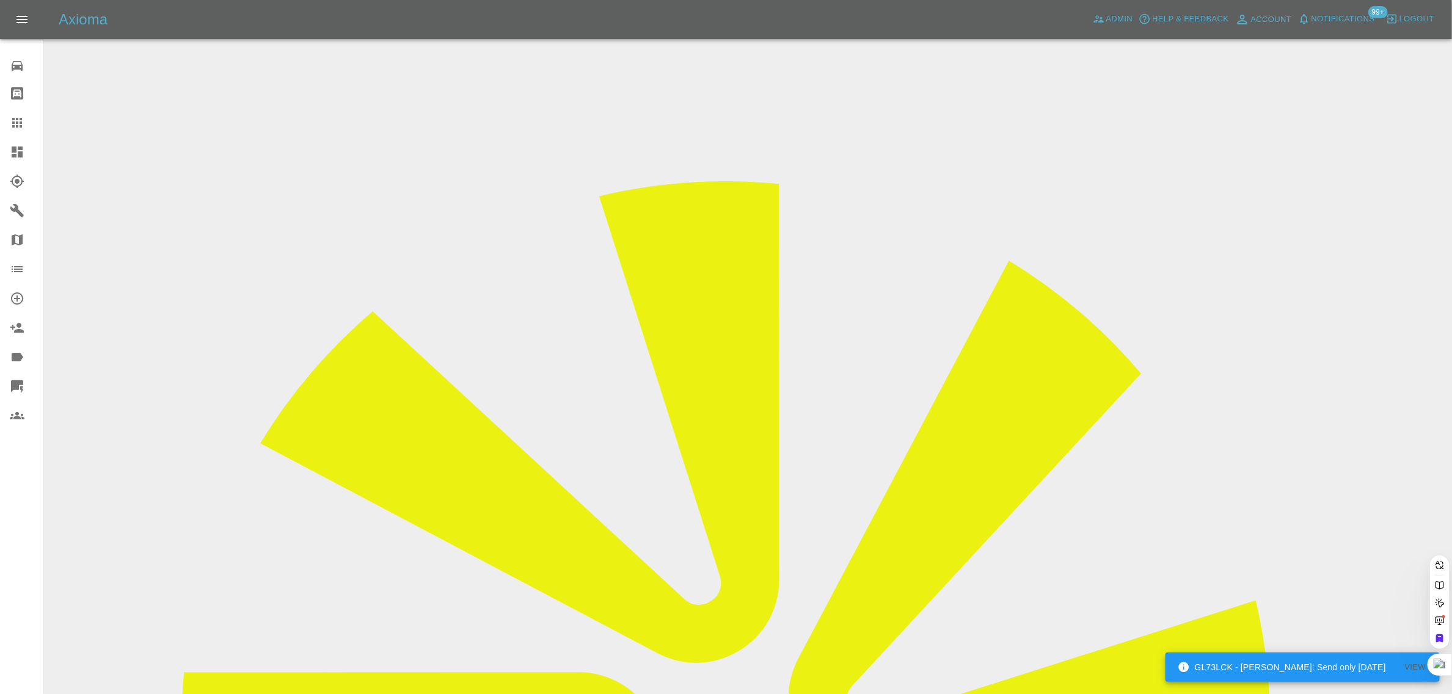
paste input "matt@mattcrouch.net"
type input "matt@mattcrouch.net"
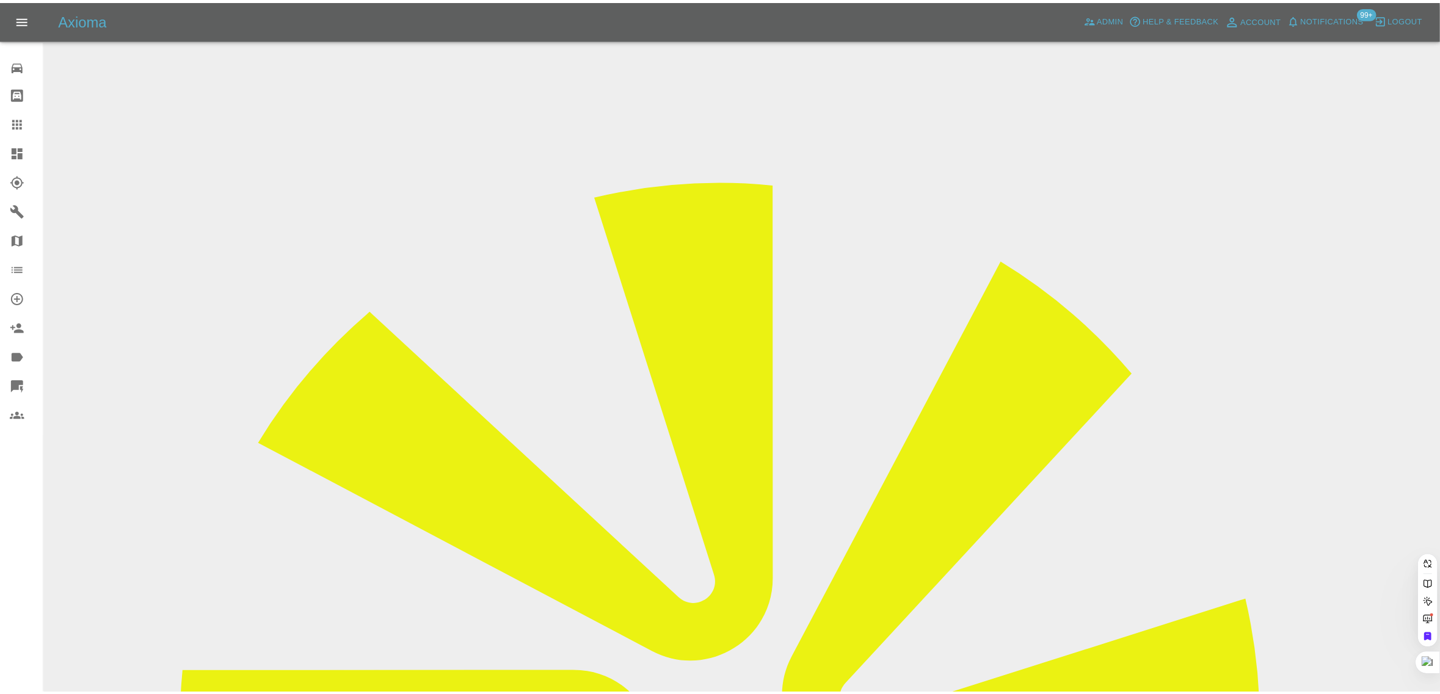
scroll to position [0, 0]
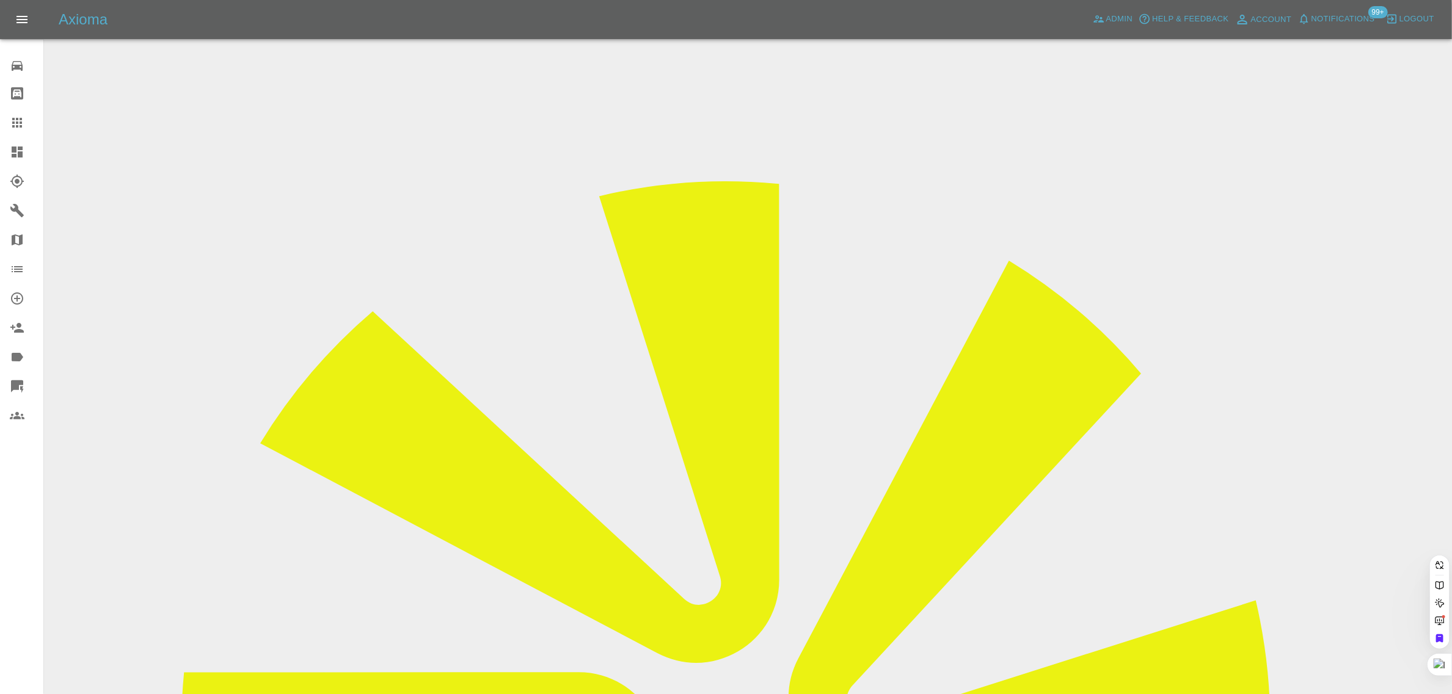
click at [16, 548] on div "0 Repair home Bodyshop home Claims Dashboard Explorer Garages Map Organization …" at bounding box center [22, 347] width 44 height 694
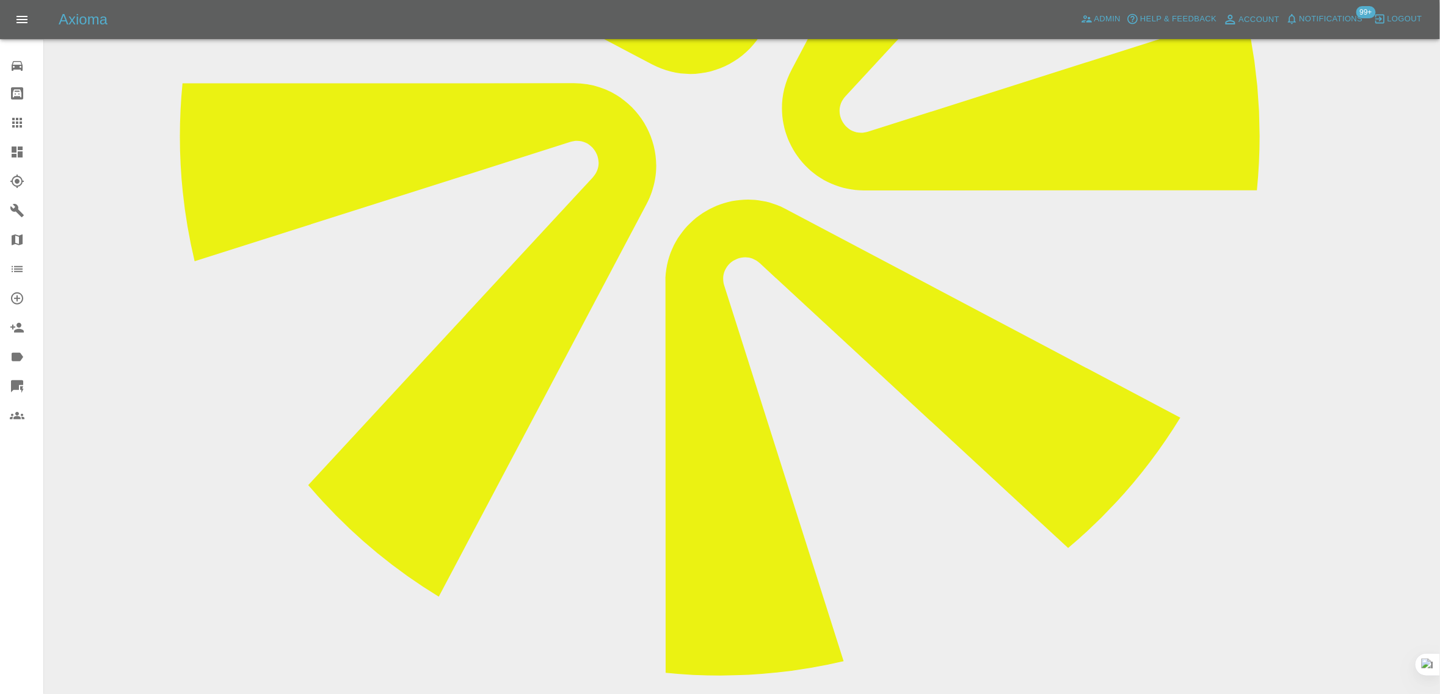
scroll to position [611, 0]
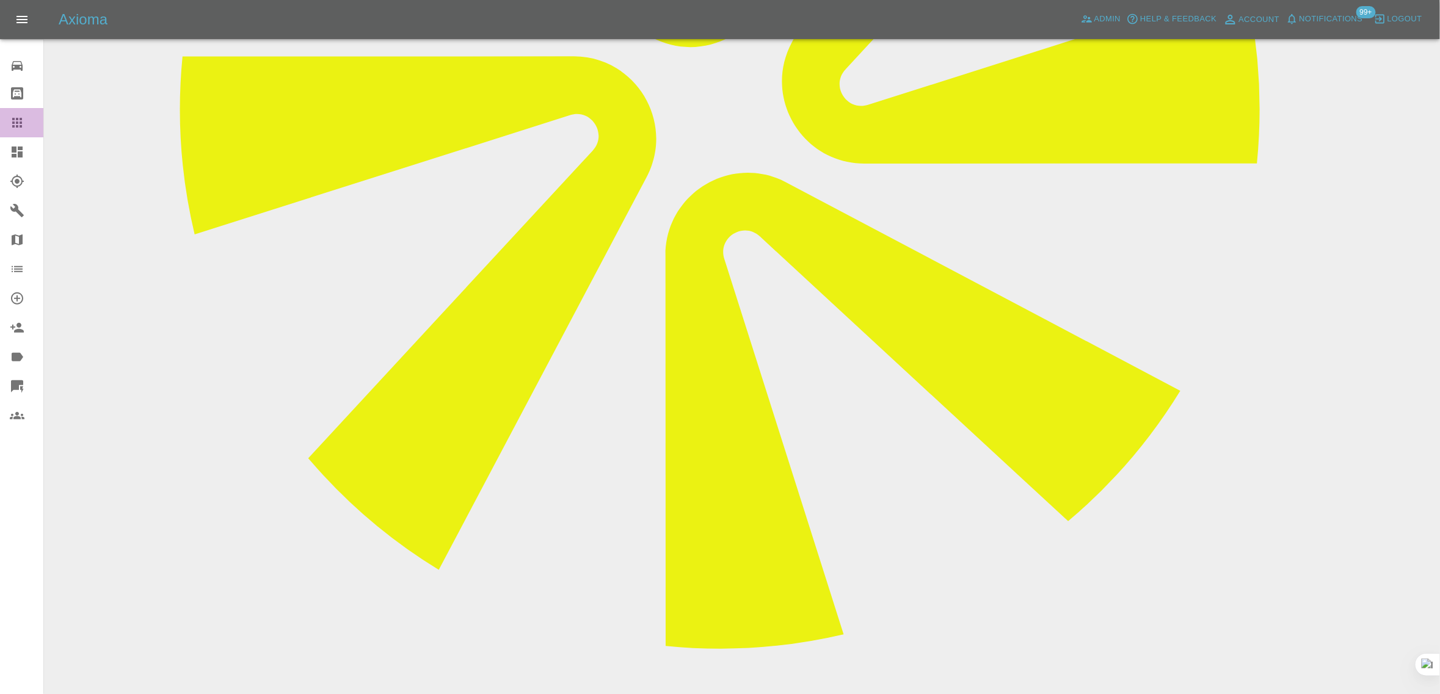
drag, startPoint x: 13, startPoint y: 123, endPoint x: 343, endPoint y: 272, distance: 361.3
click at [13, 123] on icon at bounding box center [17, 123] width 10 height 10
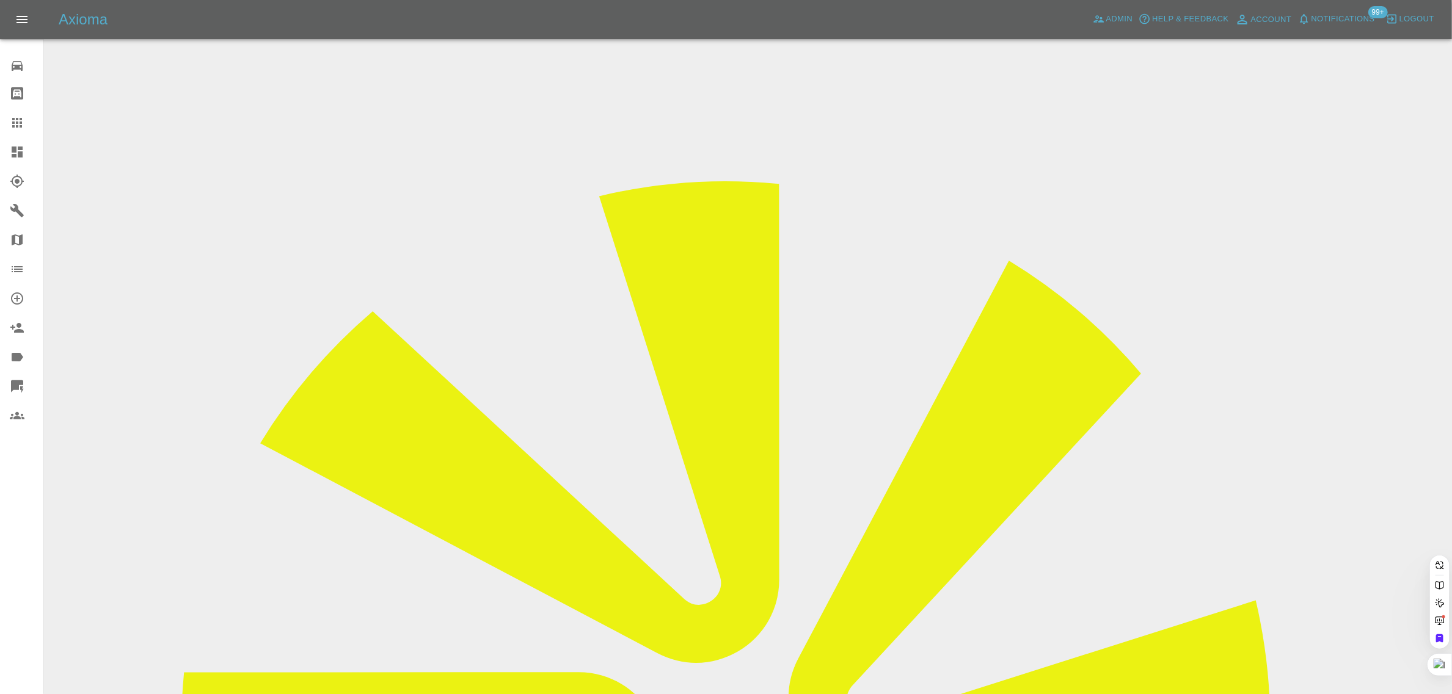
paste input "austincrombie2006@gmail.com"
type input "austincrombie2006@gmail.com"
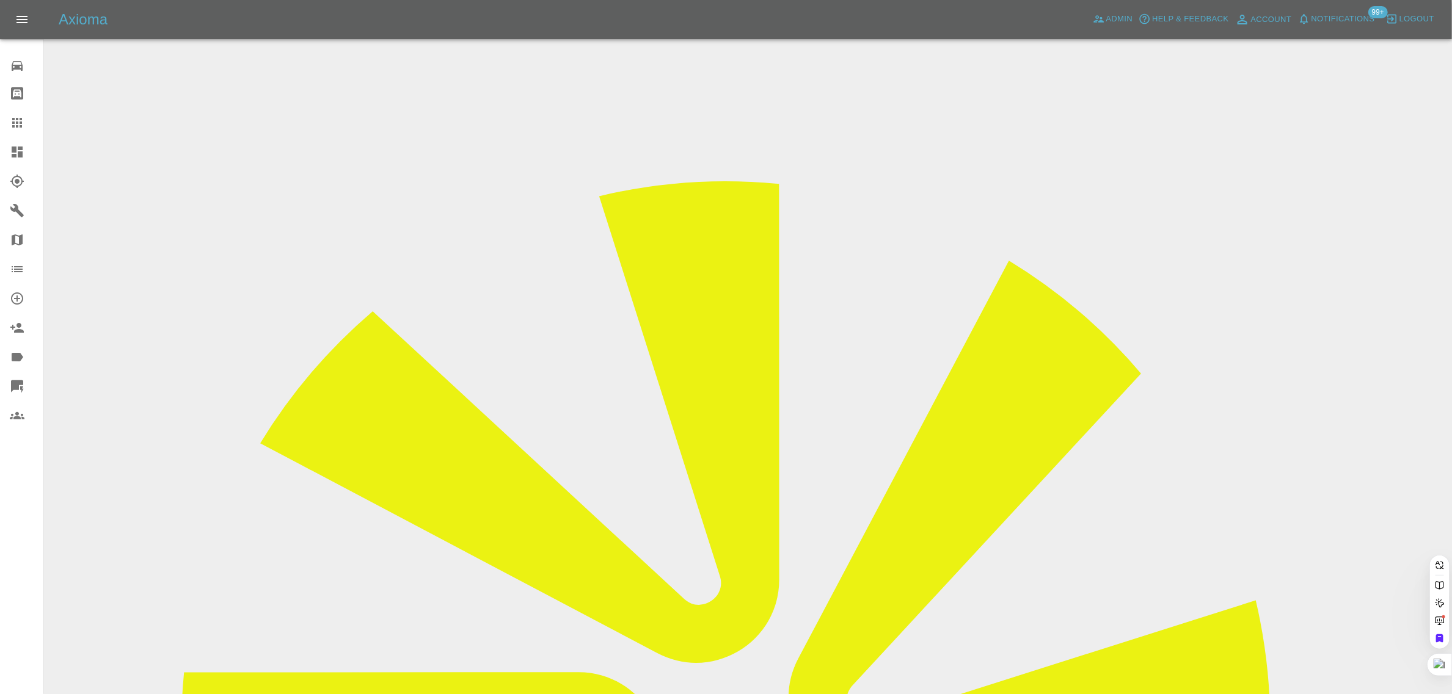
click at [21, 567] on div "0 Repair home Bodyshop home Claims Dashboard Explorer Garages Map Organization …" at bounding box center [22, 347] width 44 height 694
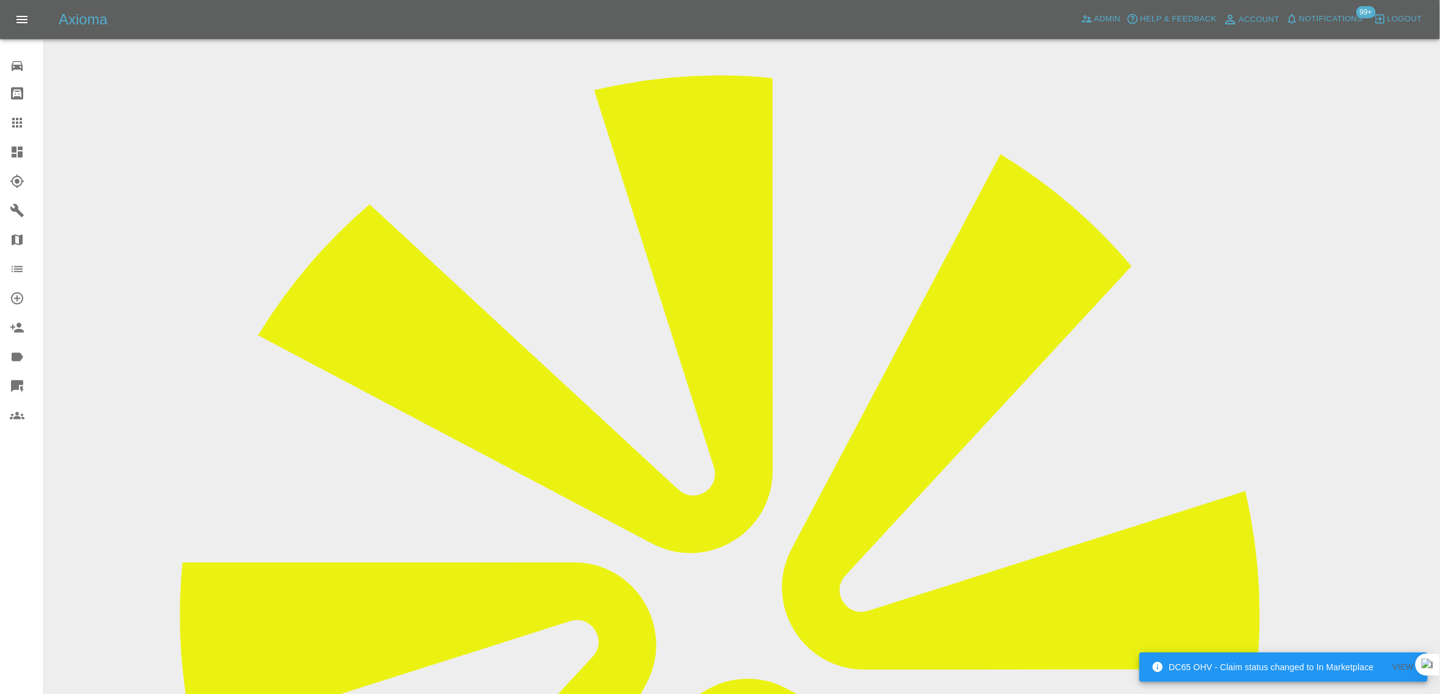
scroll to position [305, 0]
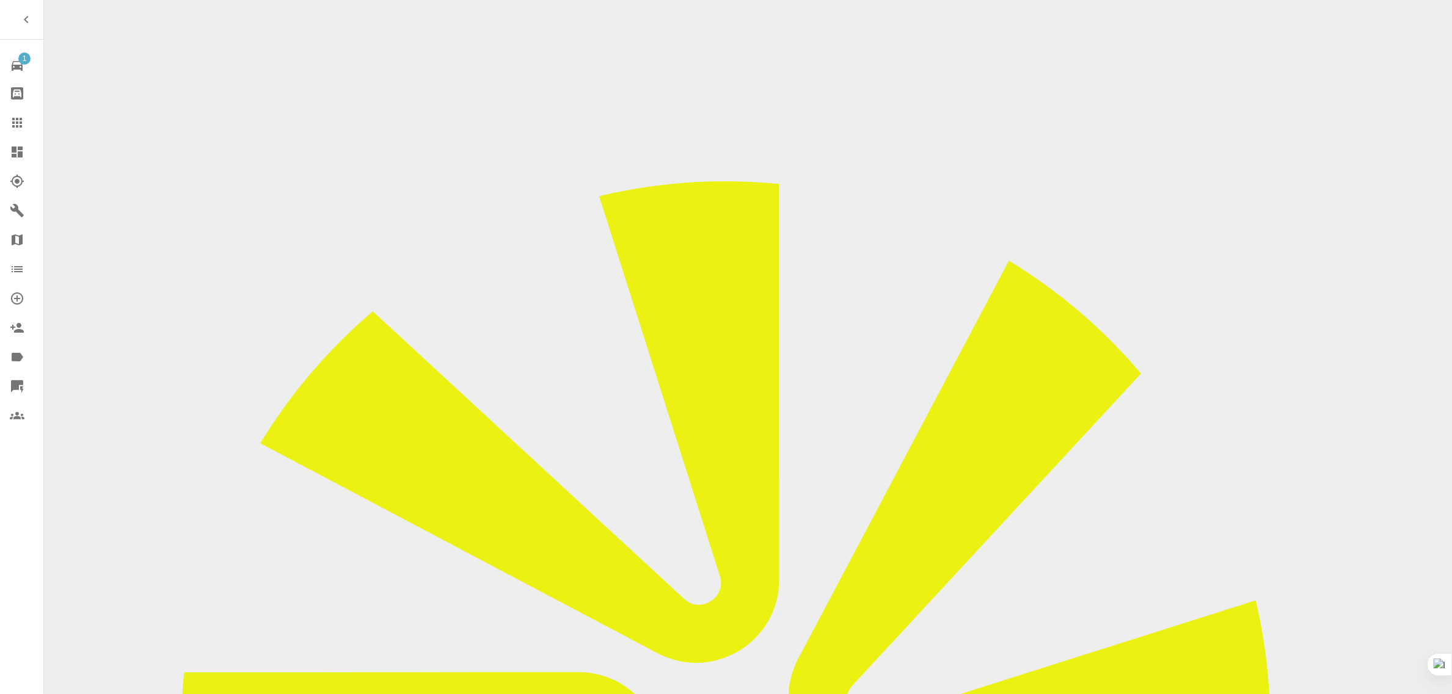
click at [18, 117] on icon at bounding box center [17, 122] width 15 height 15
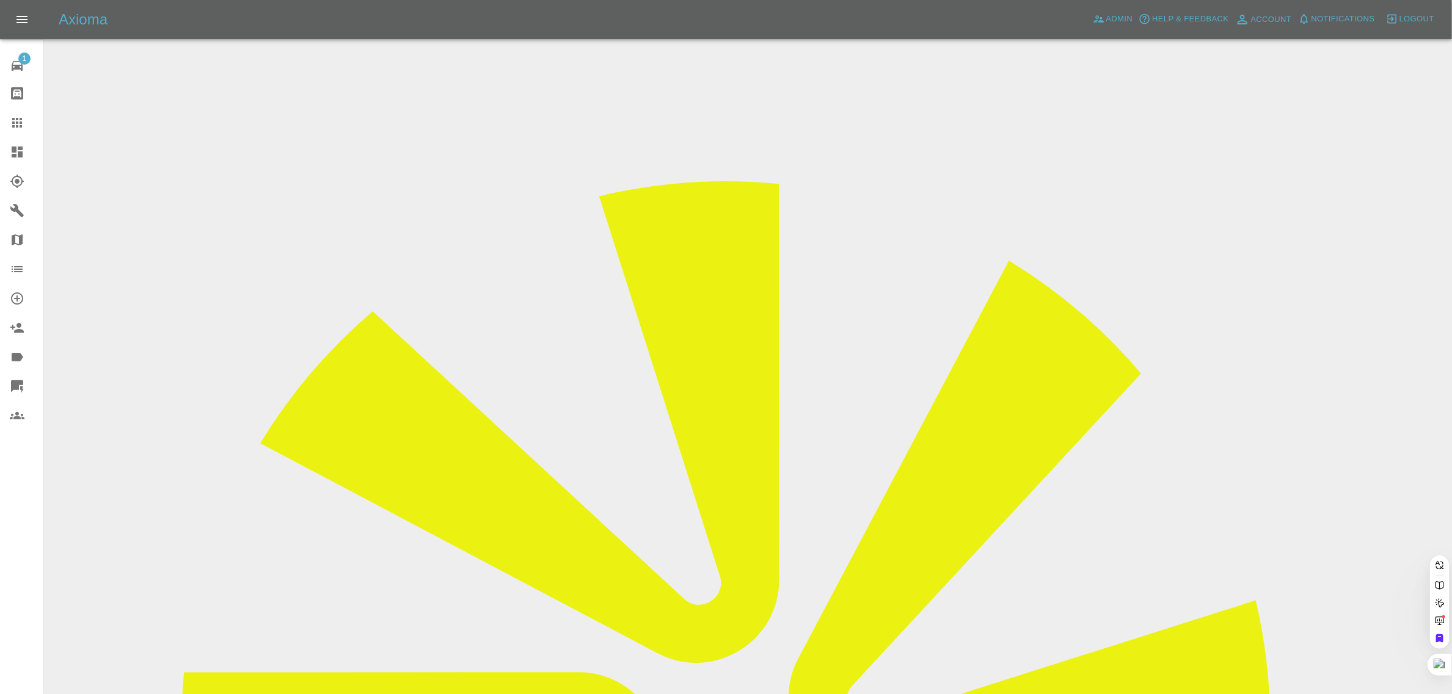
paste input "[EMAIL_ADDRESS][DOMAIN_NAME]"
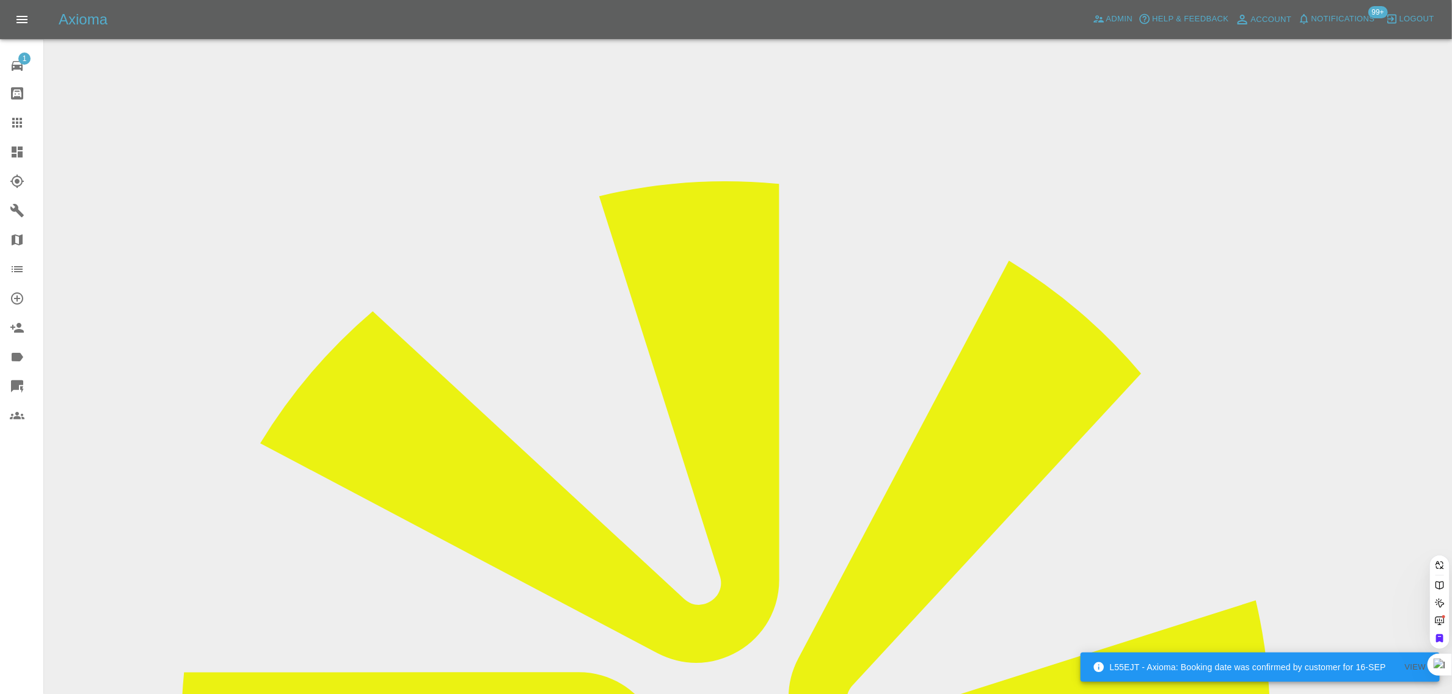
type input "[EMAIL_ADDRESS][DOMAIN_NAME]"
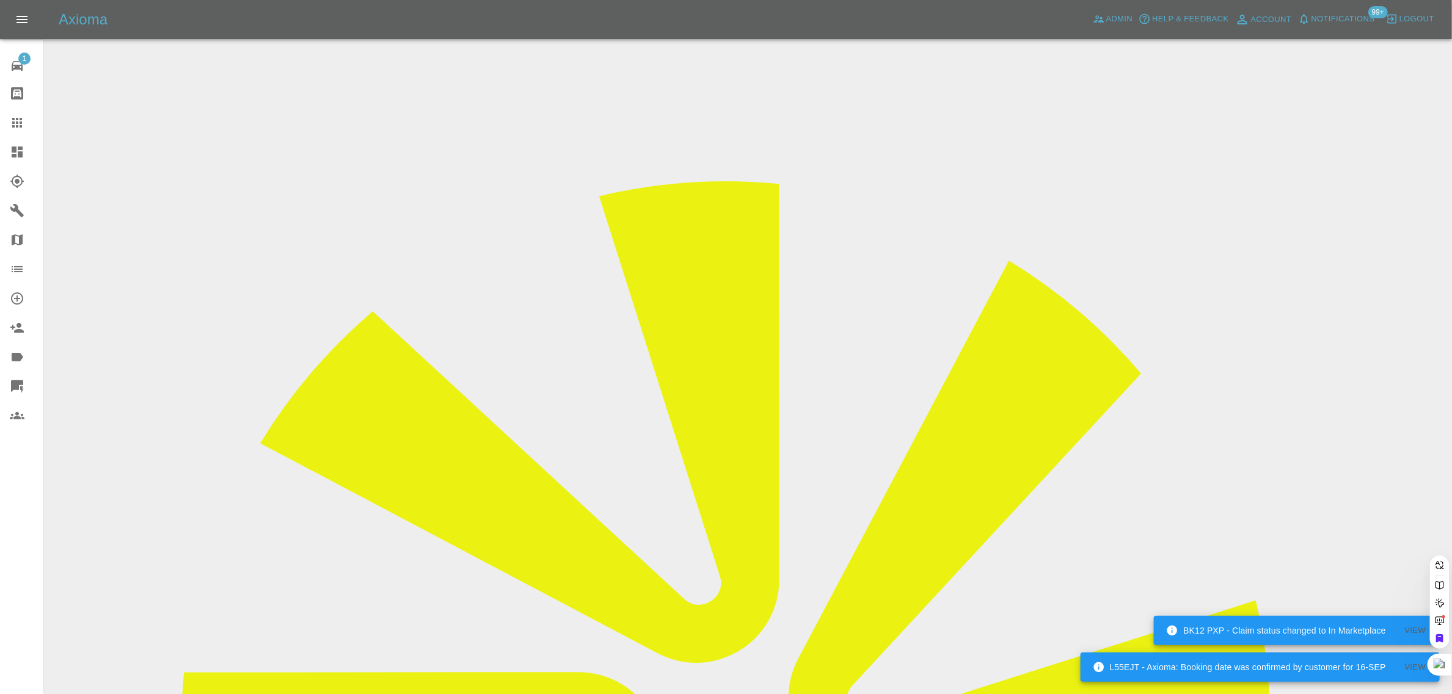
paste input "[EMAIL_ADDRESS][DOMAIN_NAME]"
type input "[EMAIL_ADDRESS][DOMAIN_NAME]"
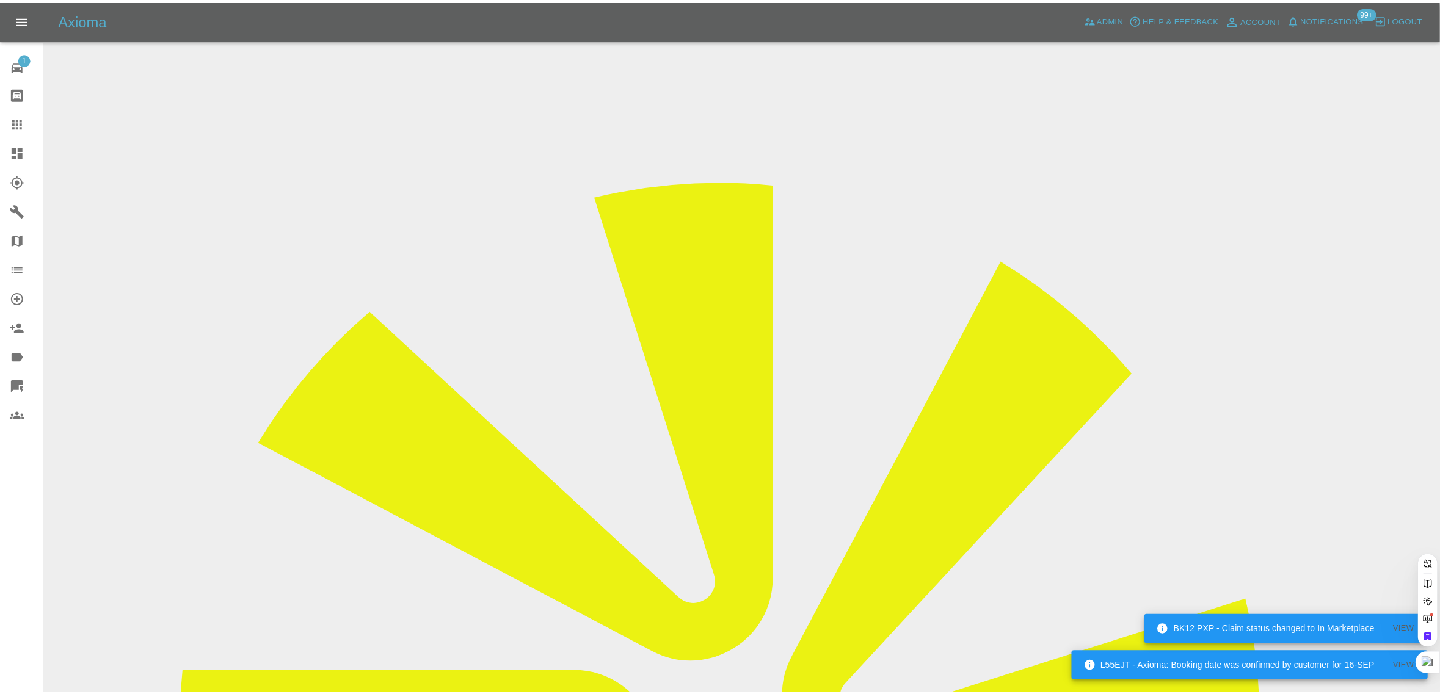
scroll to position [0, 0]
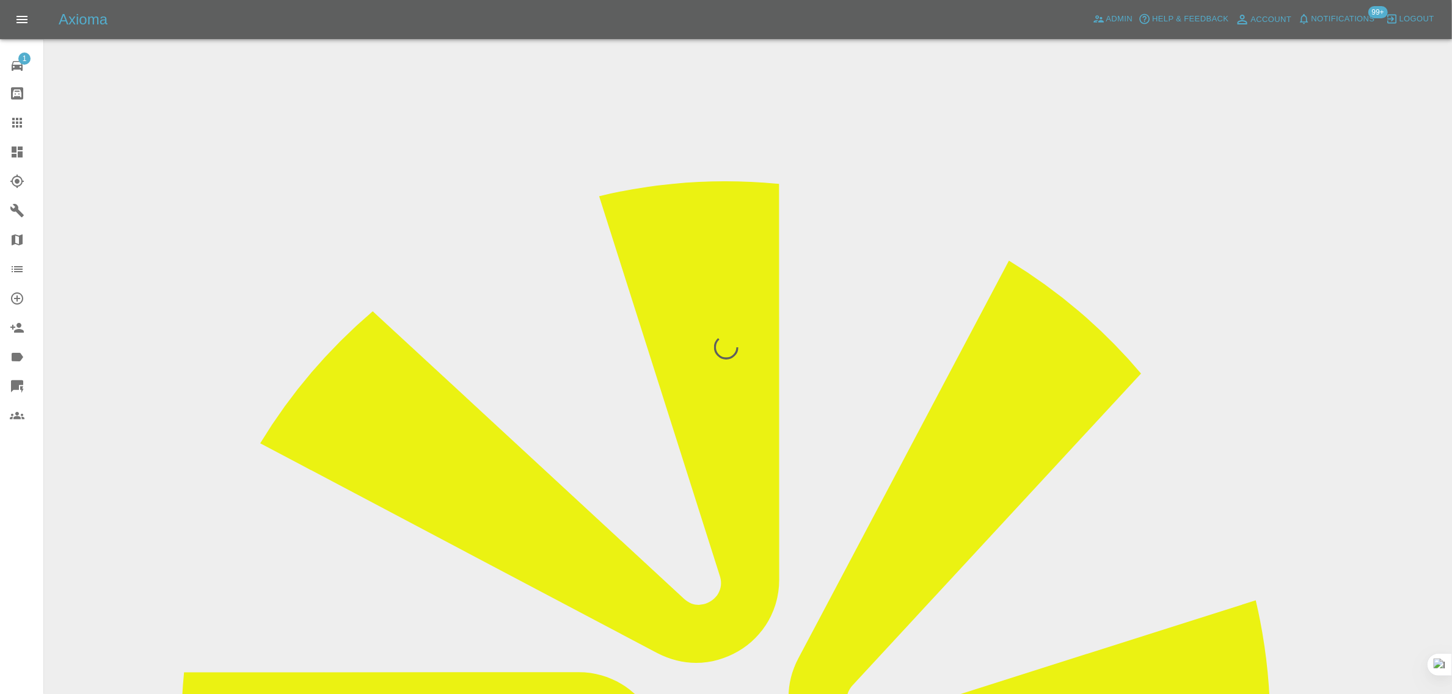
click at [12, 514] on div "1 Repair home Bodyshop home Claims Dashboard Explorer Garages Map Organization …" at bounding box center [22, 347] width 44 height 694
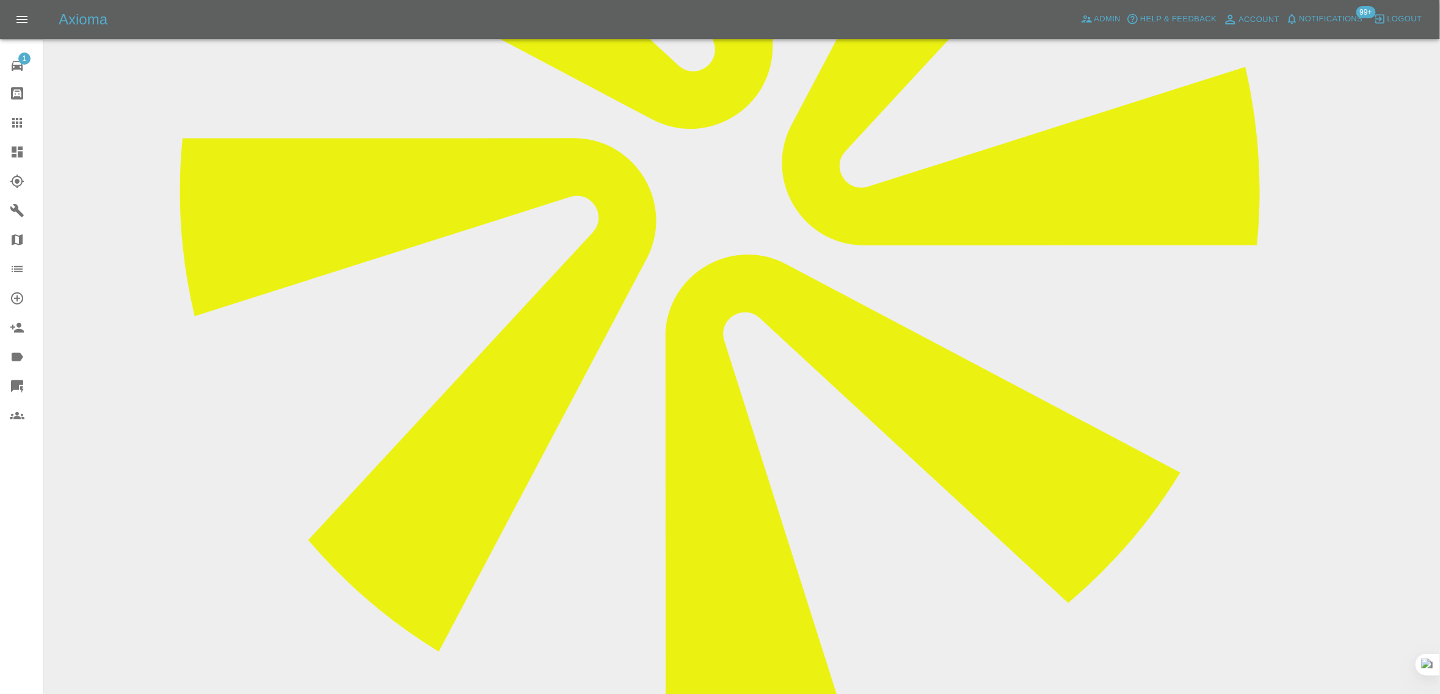
scroll to position [550, 0]
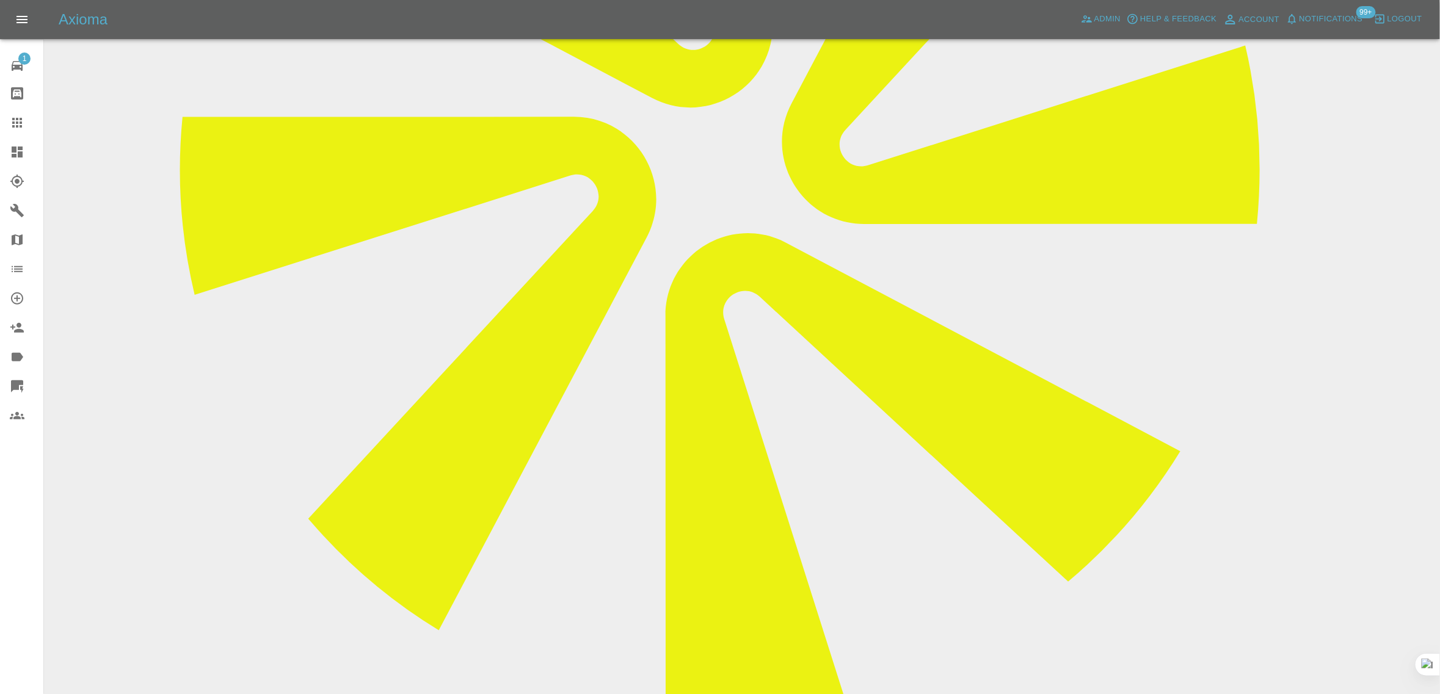
type textarea "third party inv sent"
click at [13, 122] on icon at bounding box center [17, 123] width 10 height 10
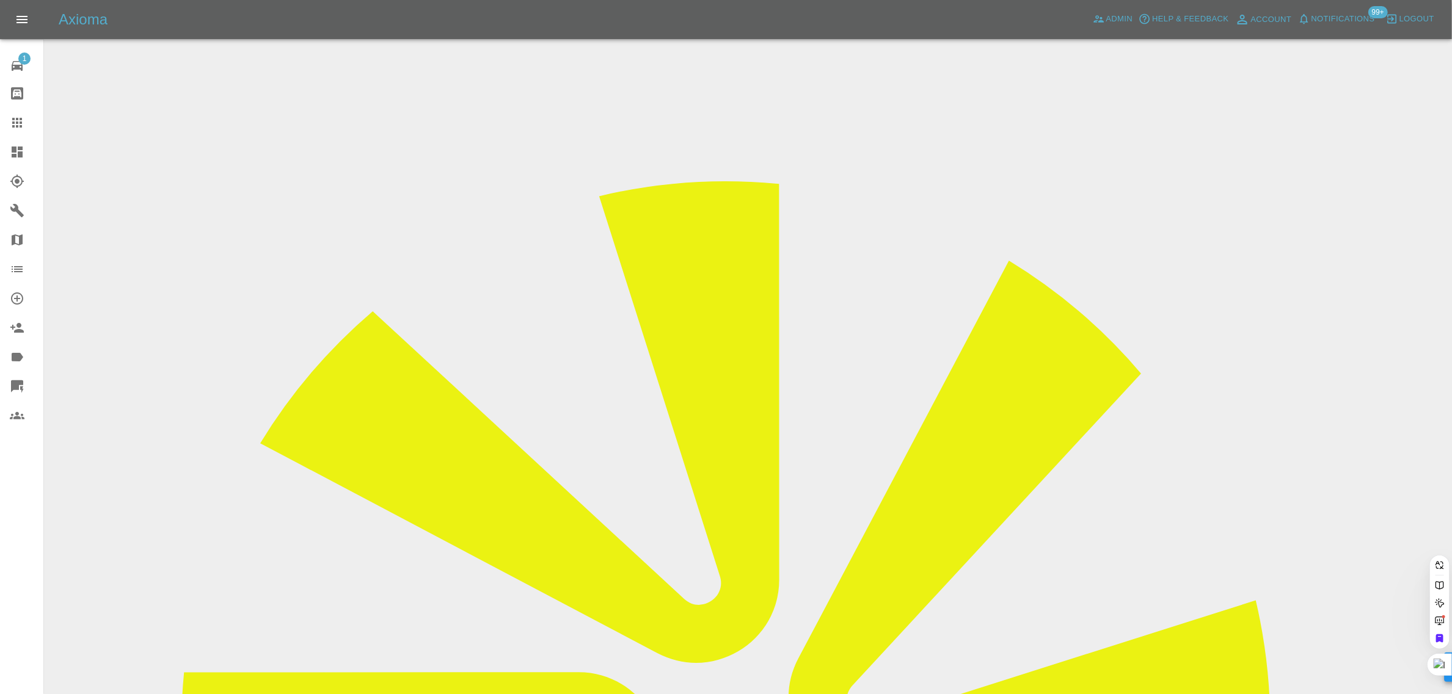
paste input "Dear [PERSON_NAME], Thank you for your update, and no problem at all. We apprec…"
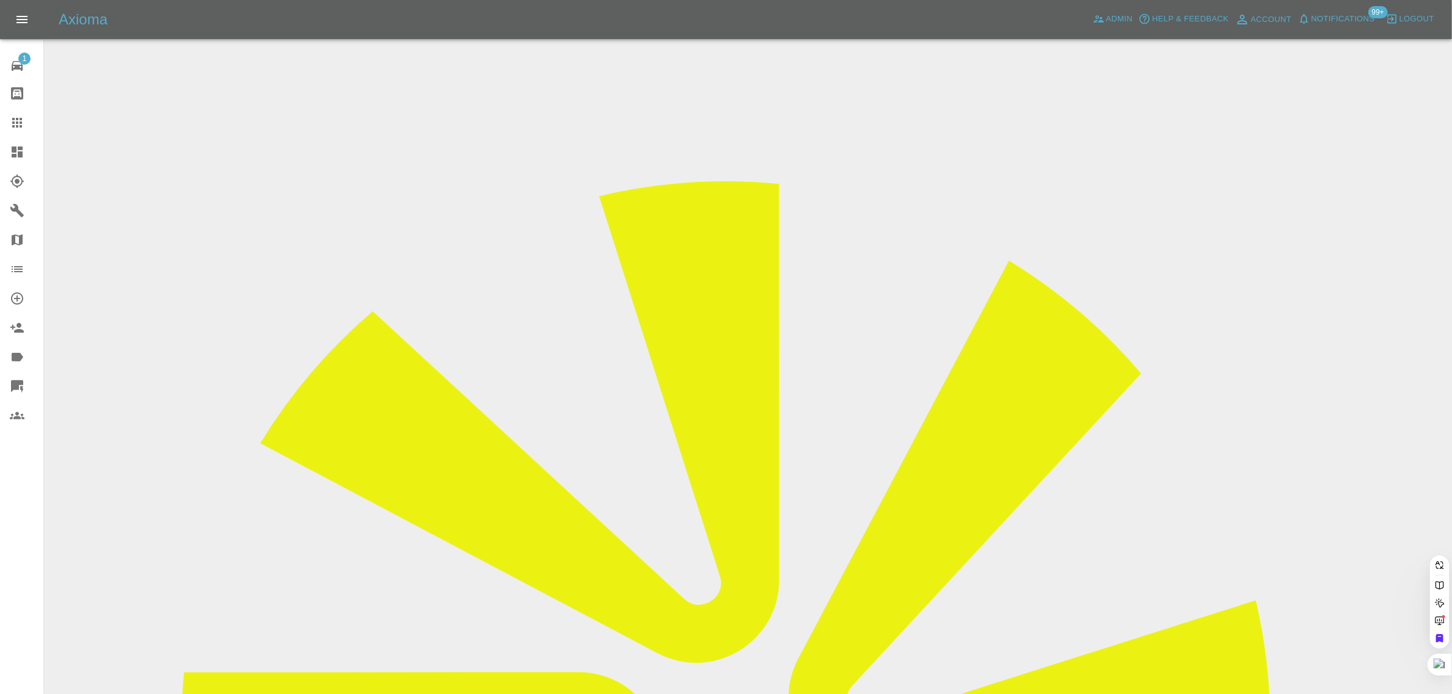
type input "Dear [PERSON_NAME], Thank you for your update, and no problem at all. We apprec…"
paste input "[EMAIL_ADDRESS][DOMAIN_NAME]"
type input "nicko999@hotmail.co.u"
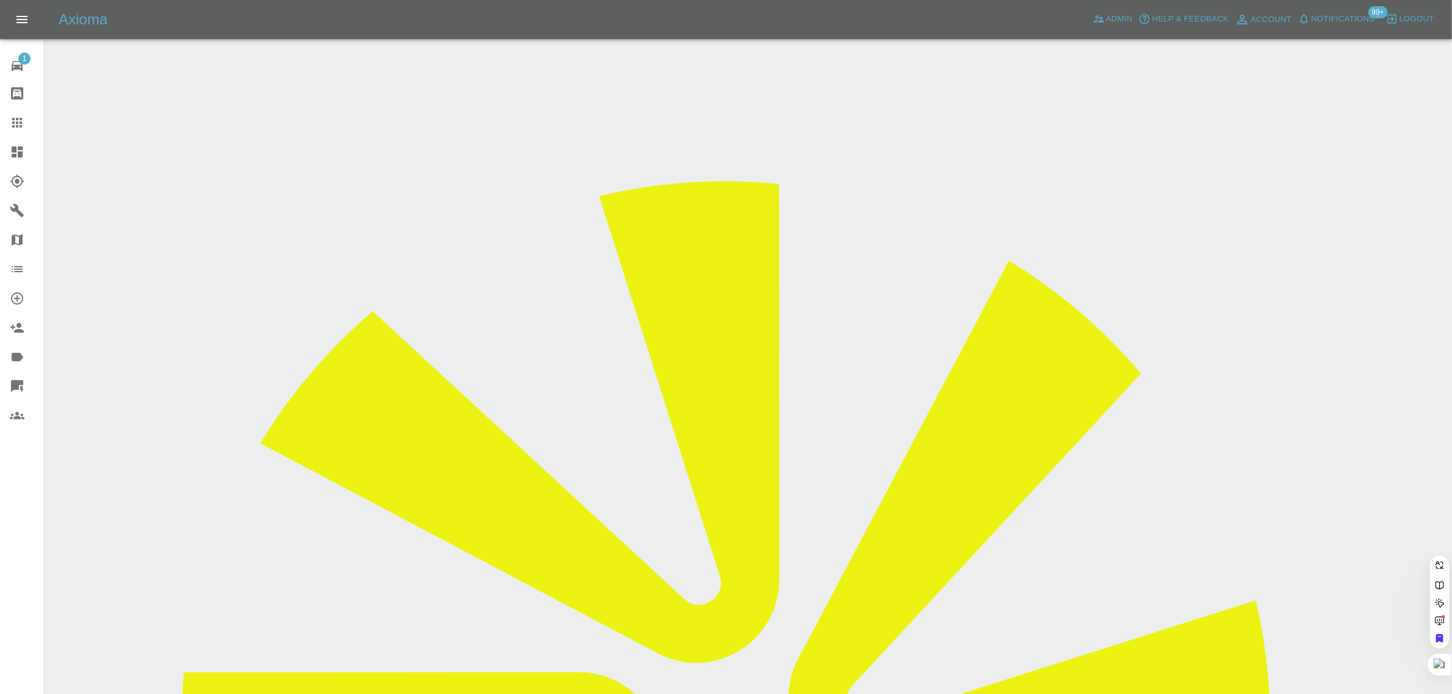
scroll to position [0, 1]
drag, startPoint x: 744, startPoint y: 435, endPoint x: 437, endPoint y: 0, distance: 532.5
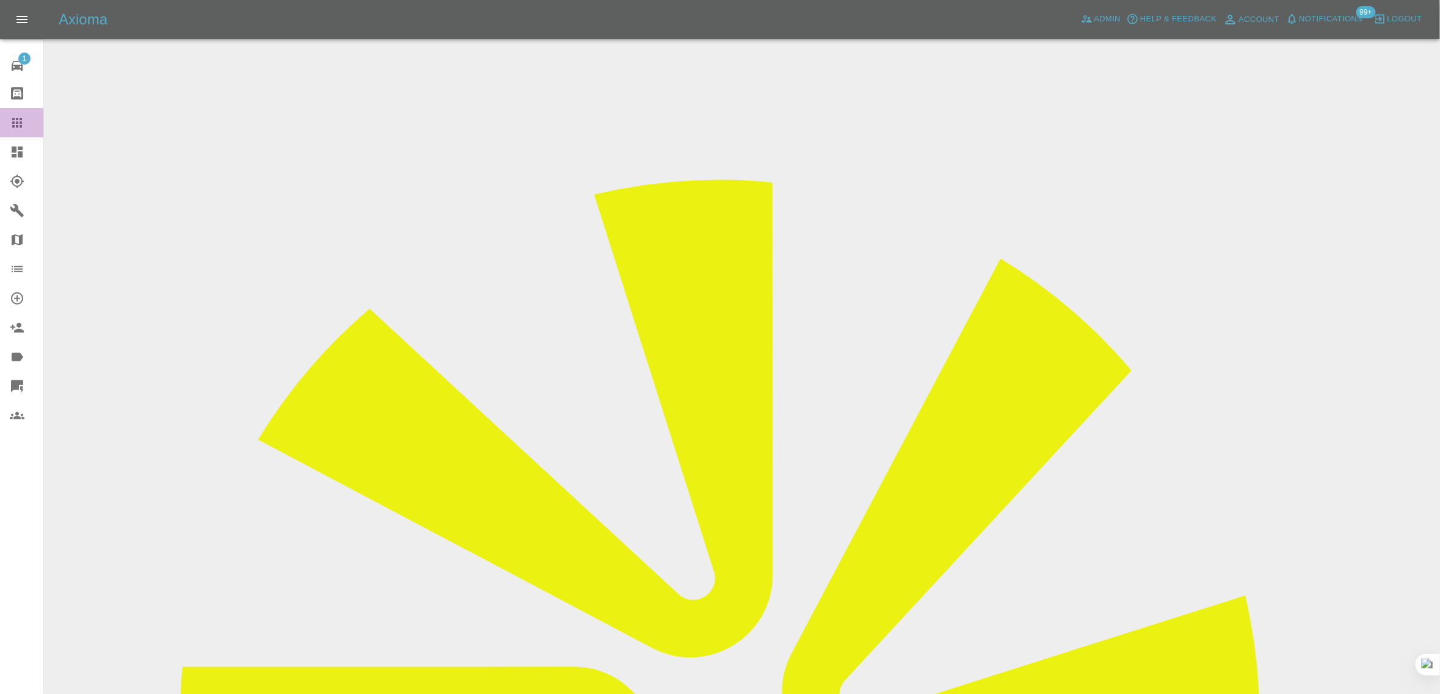
click at [19, 124] on icon at bounding box center [17, 122] width 15 height 15
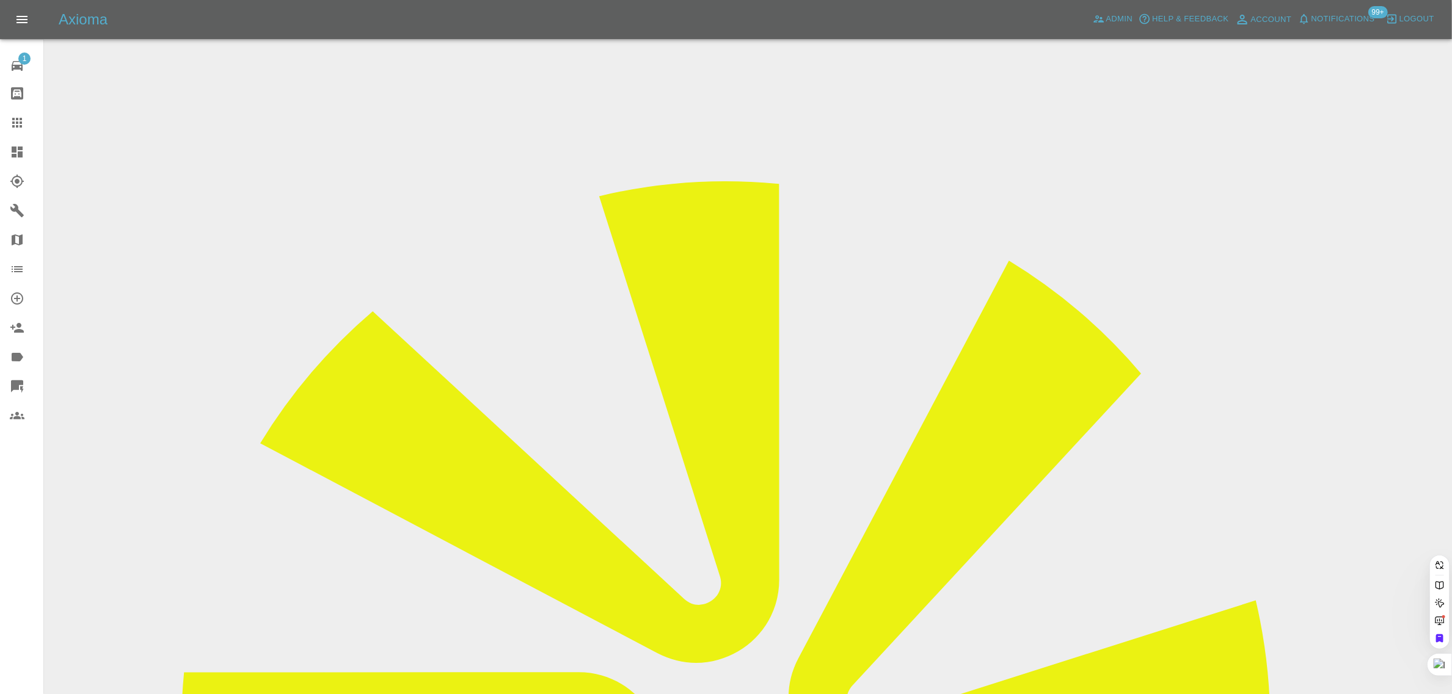
paste input "[EMAIL_ADDRESS][DOMAIN_NAME]"
type input "[EMAIL_ADDRESS][DOMAIN_NAME]"
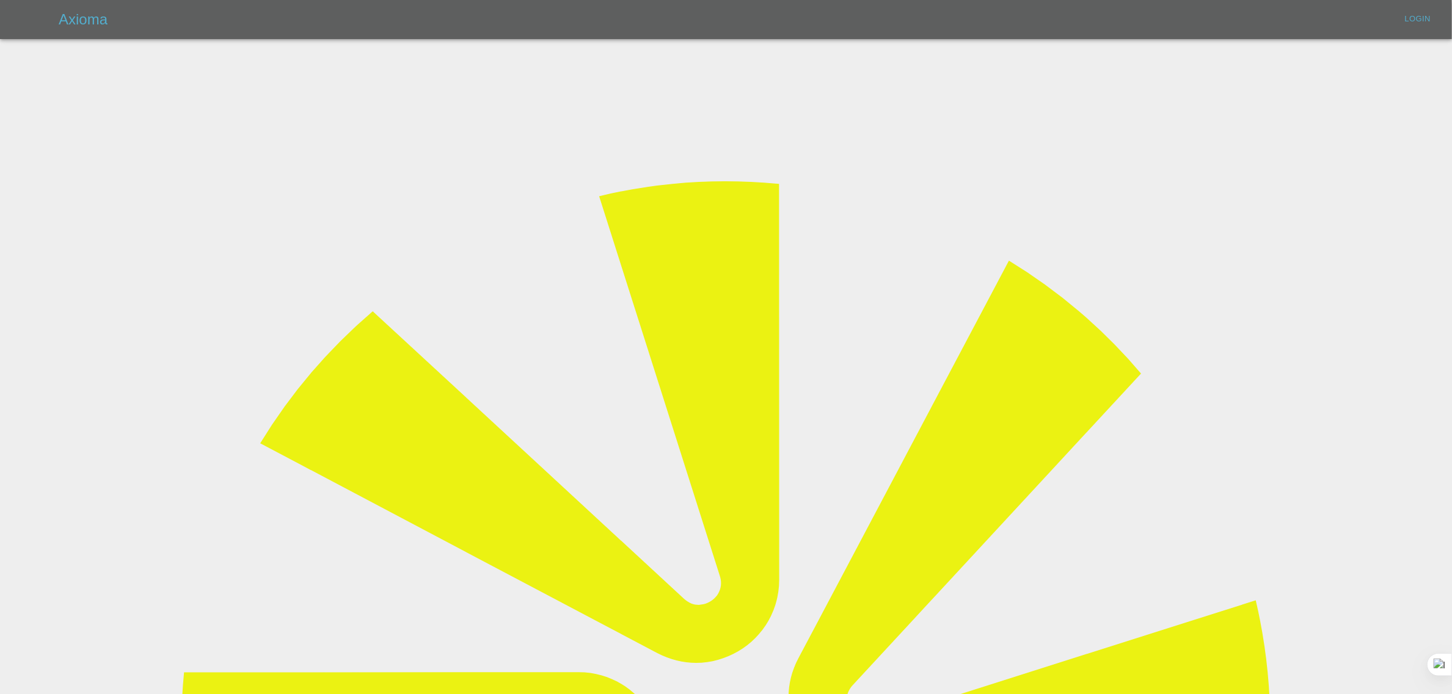
type input "[EMAIL_ADDRESS][DOMAIN_NAME]"
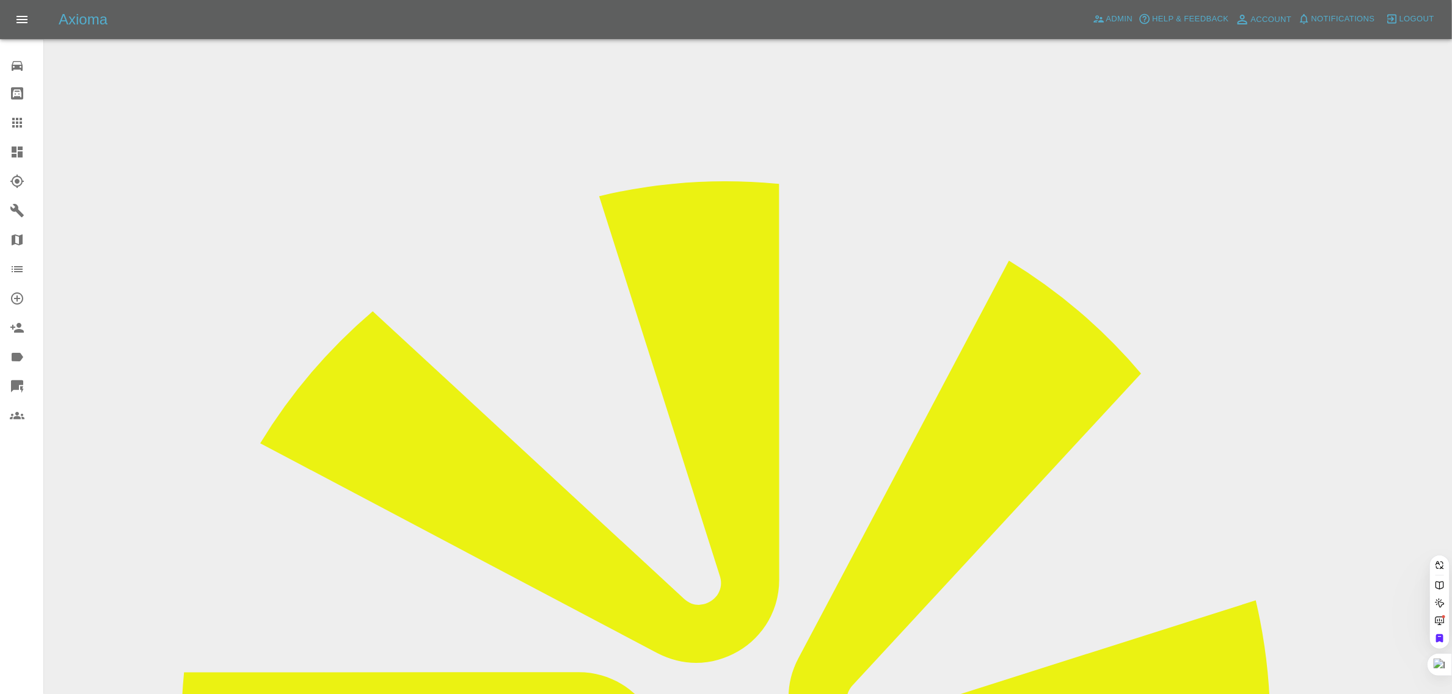
paste input "[EMAIL_ADDRESS][DOMAIN_NAME]"
type input "[EMAIL_ADDRESS][DOMAIN_NAME]"
click at [4, 523] on div "0 Repair home Bodyshop home Claims Dashboard Explorer Garages Map Organization …" at bounding box center [22, 347] width 44 height 694
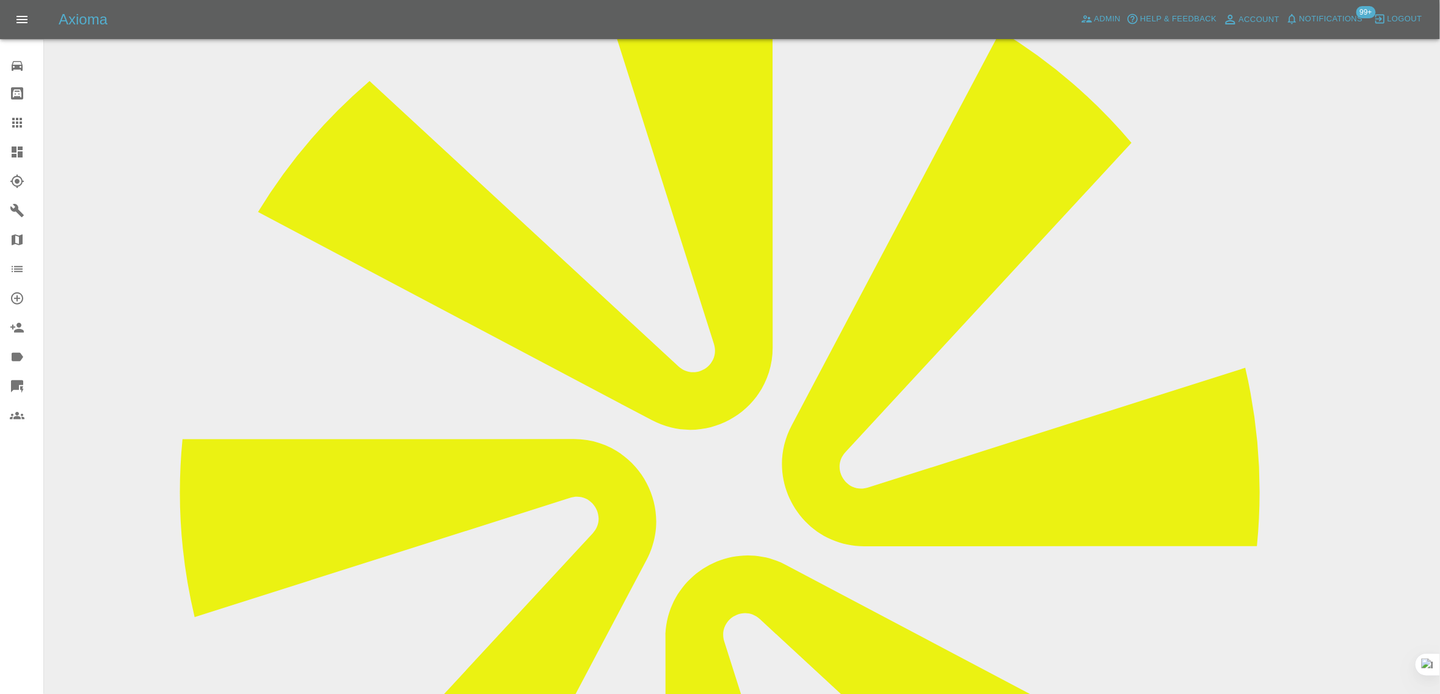
scroll to position [229, 0]
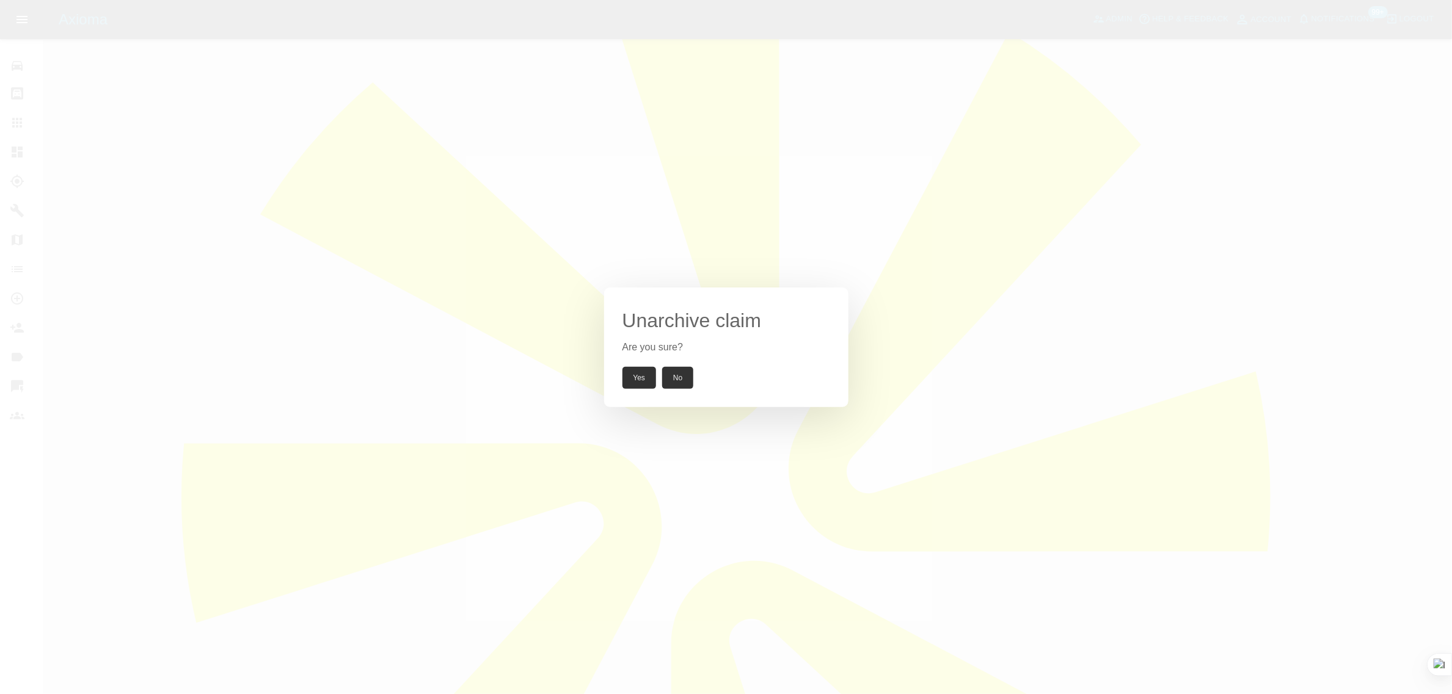
click at [624, 377] on button "Yes" at bounding box center [639, 378] width 34 height 22
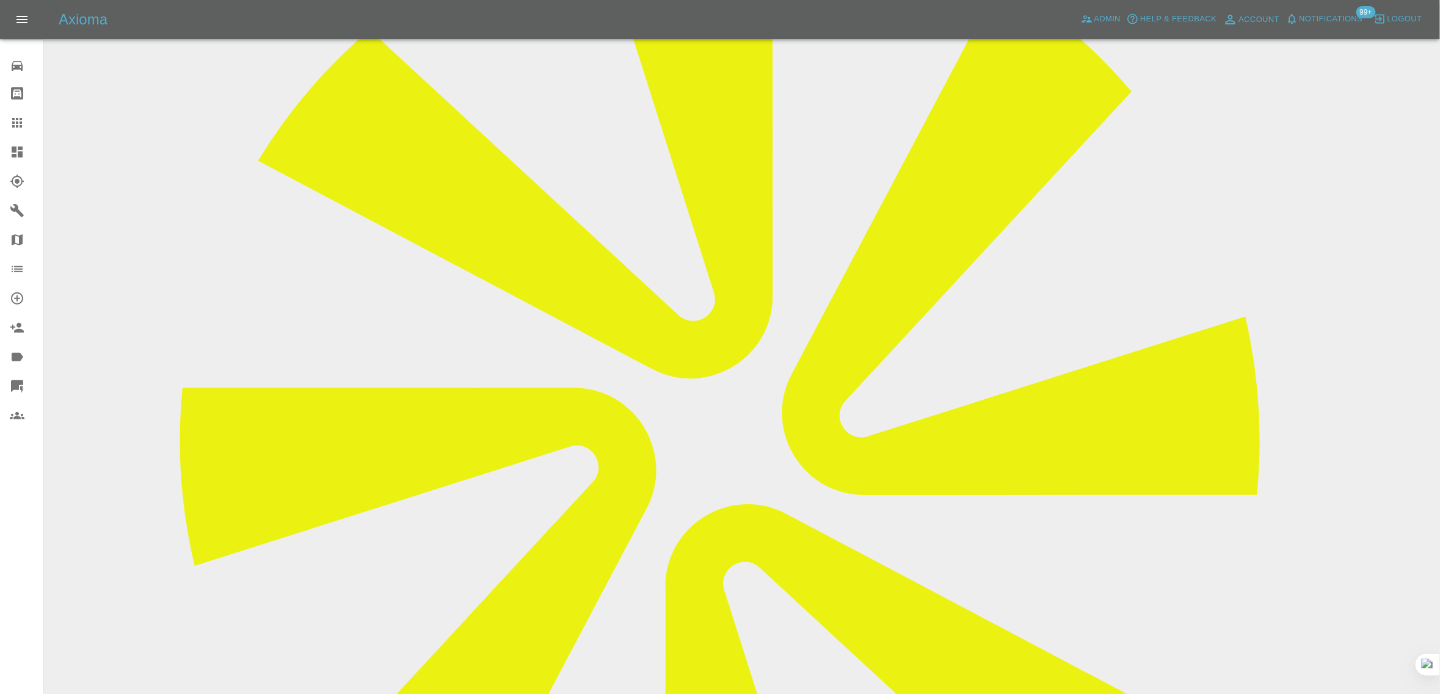
scroll to position [382, 0]
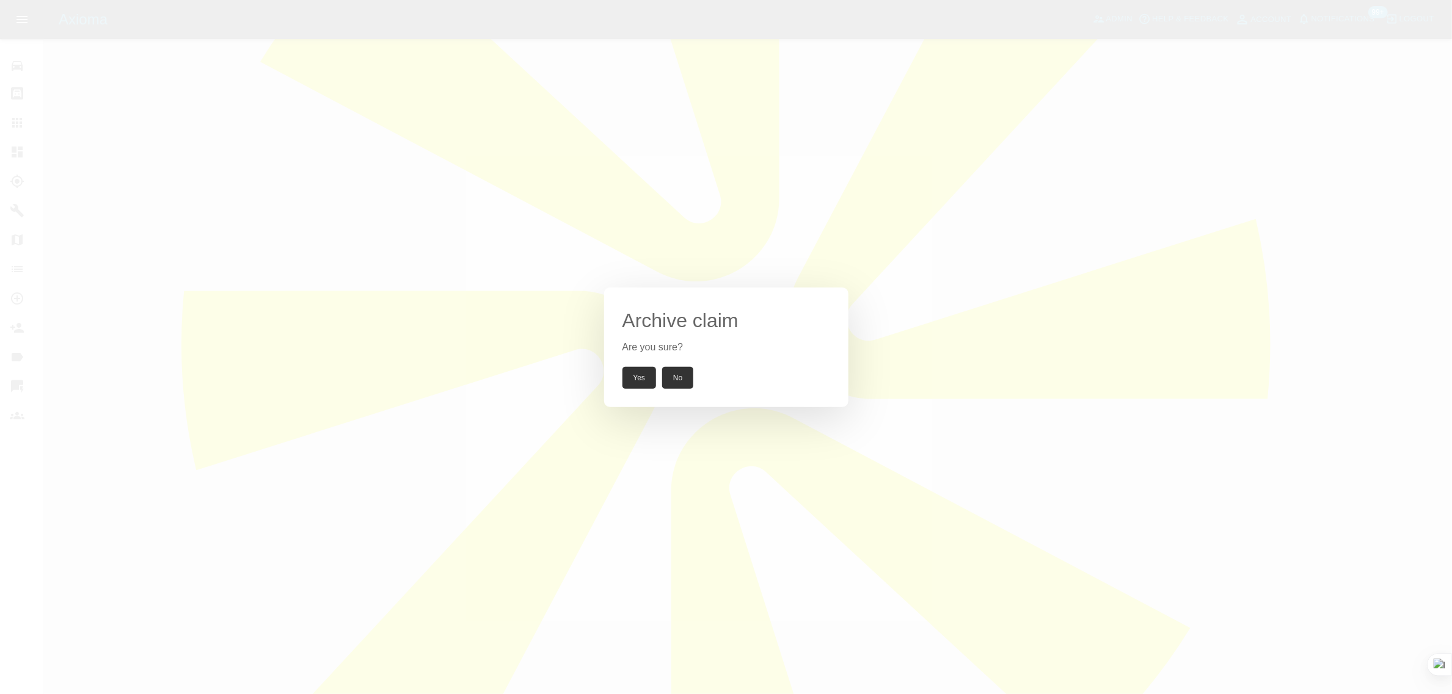
drag, startPoint x: 635, startPoint y: 385, endPoint x: 631, endPoint y: 377, distance: 9.0
click at [636, 384] on button "Yes" at bounding box center [639, 378] width 34 height 22
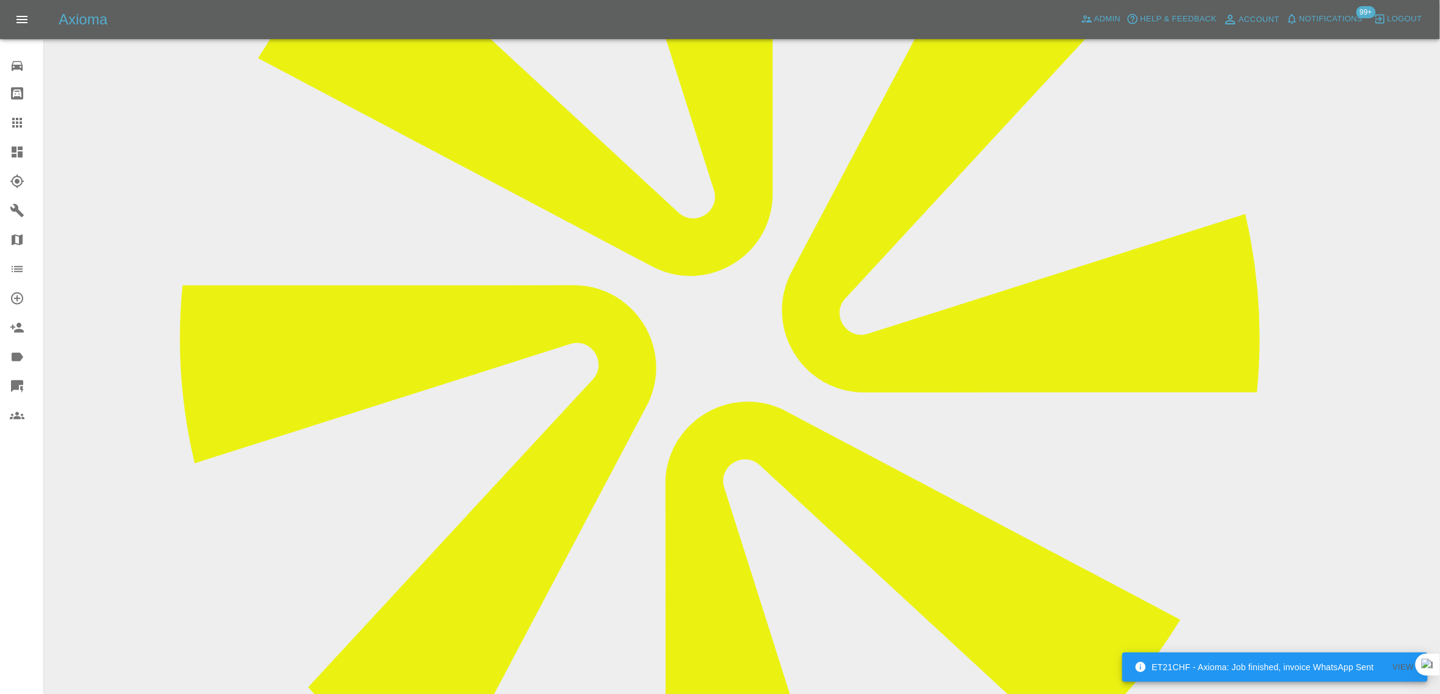
click at [13, 122] on icon at bounding box center [17, 123] width 10 height 10
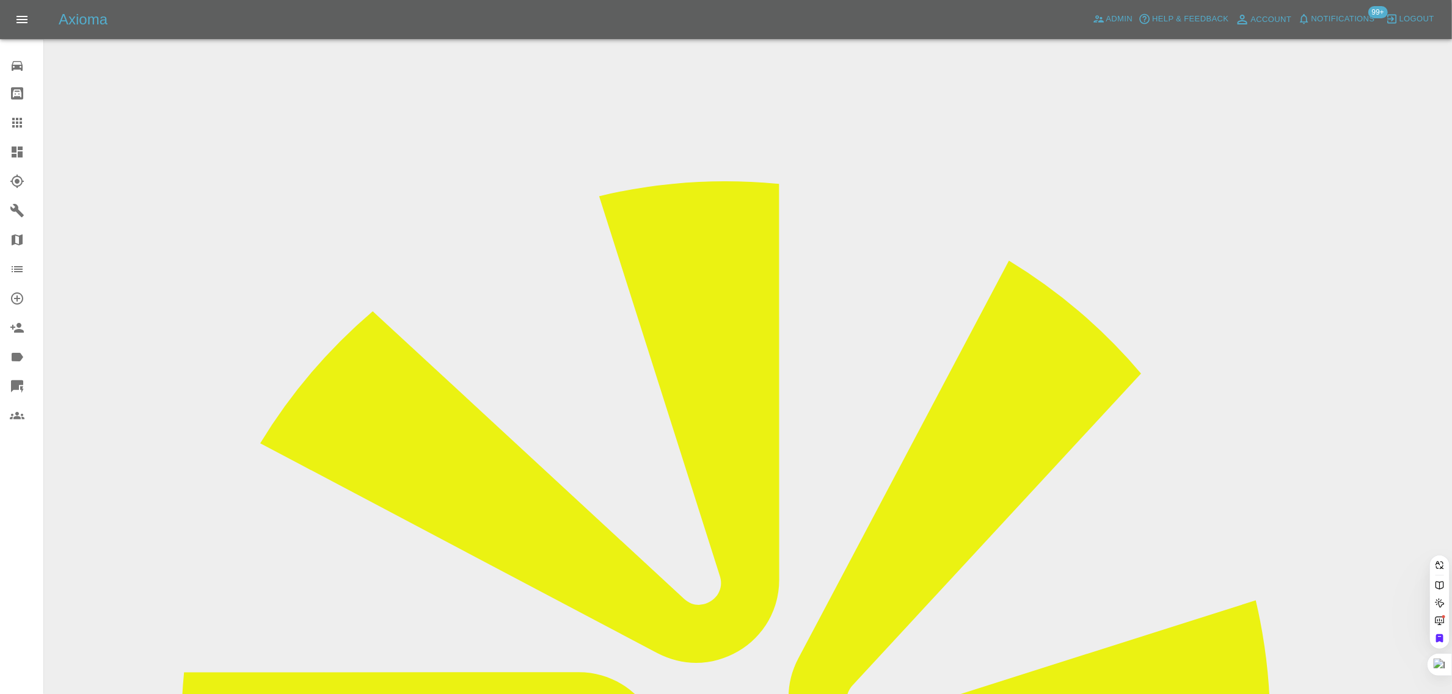
paste input "[EMAIL_ADDRESS][DOMAIN_NAME]"
type input "[EMAIL_ADDRESS][DOMAIN_NAME]"
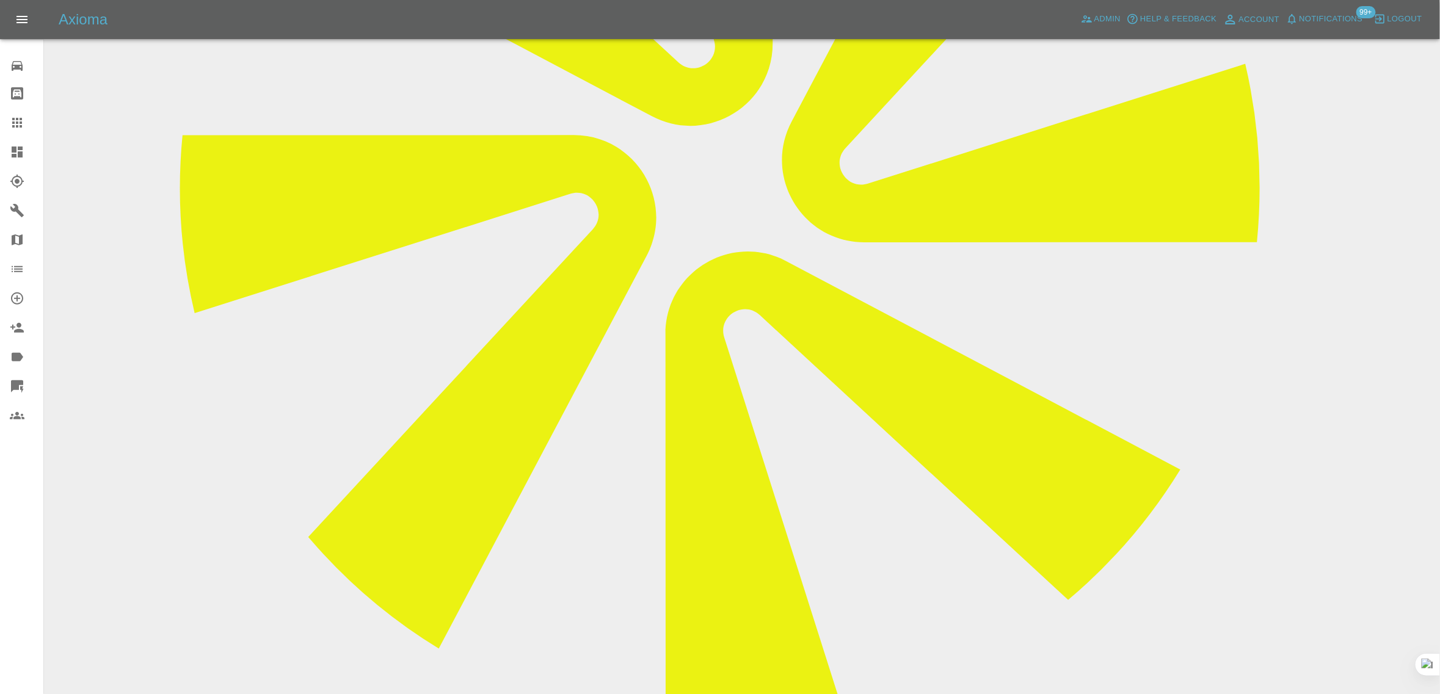
scroll to position [611, 0]
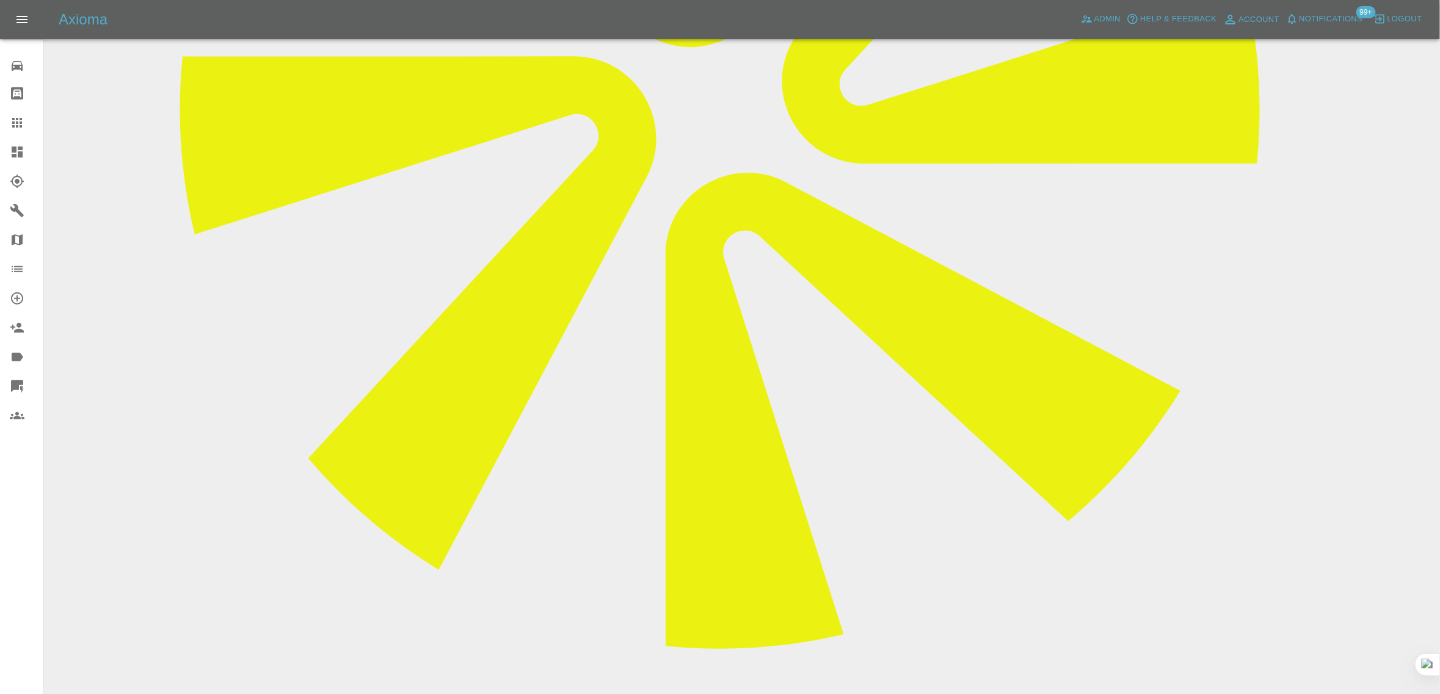
paste textarea "Quote refused as we haven’t got private parking"
type textarea "Quote refused as we haven’t got private parking"
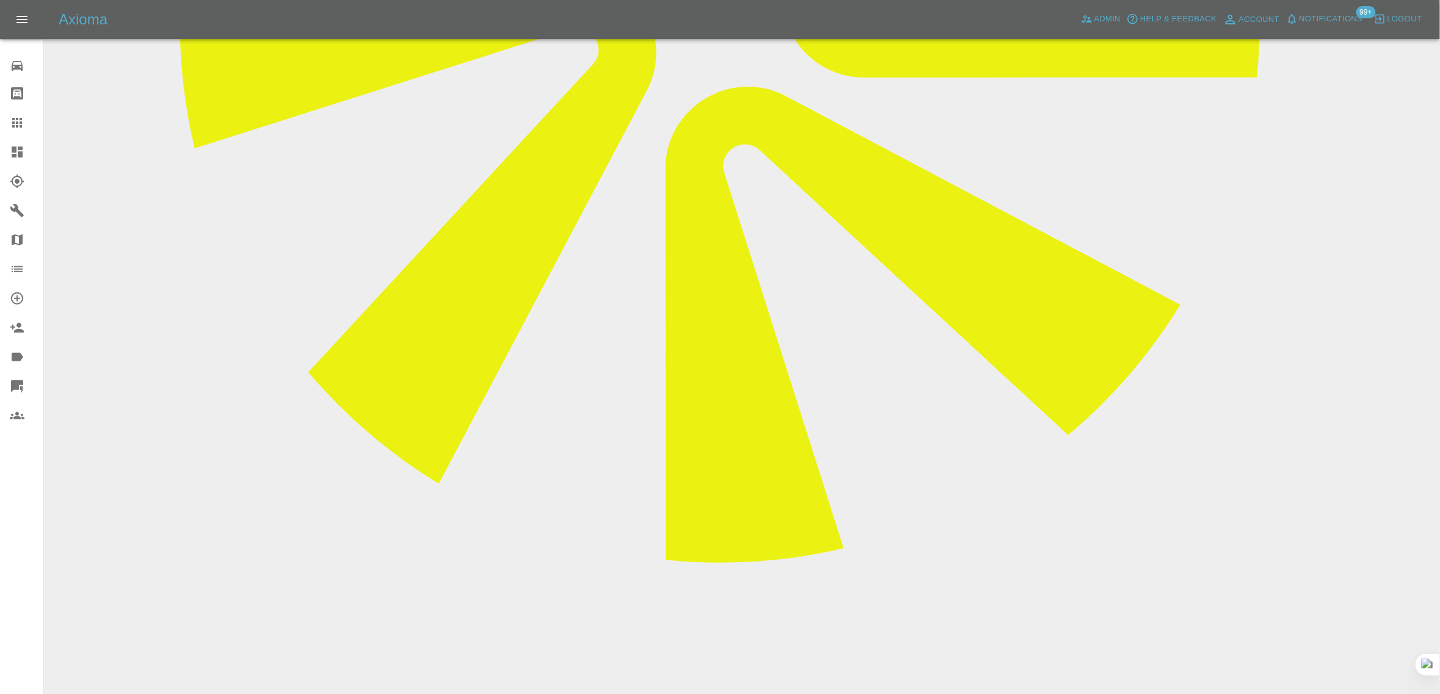
scroll to position [315, 0]
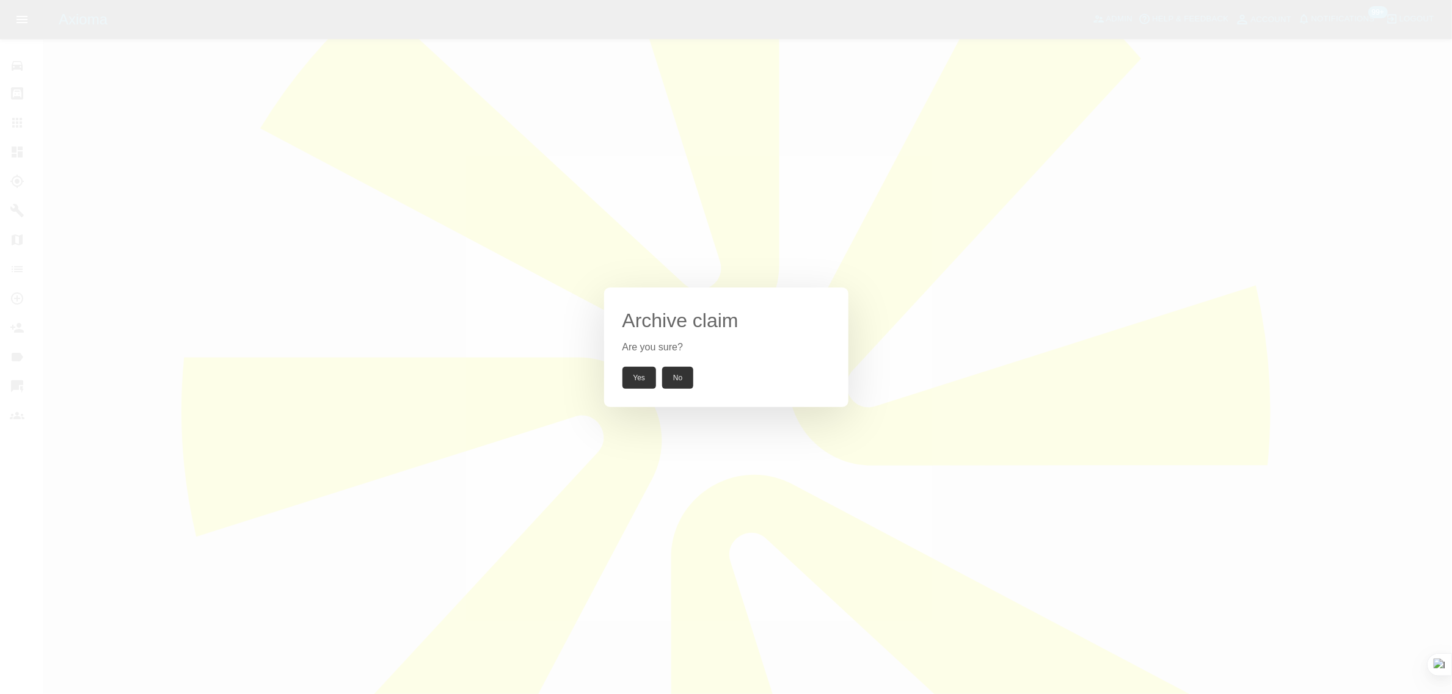
click at [643, 382] on button "Yes" at bounding box center [639, 378] width 34 height 22
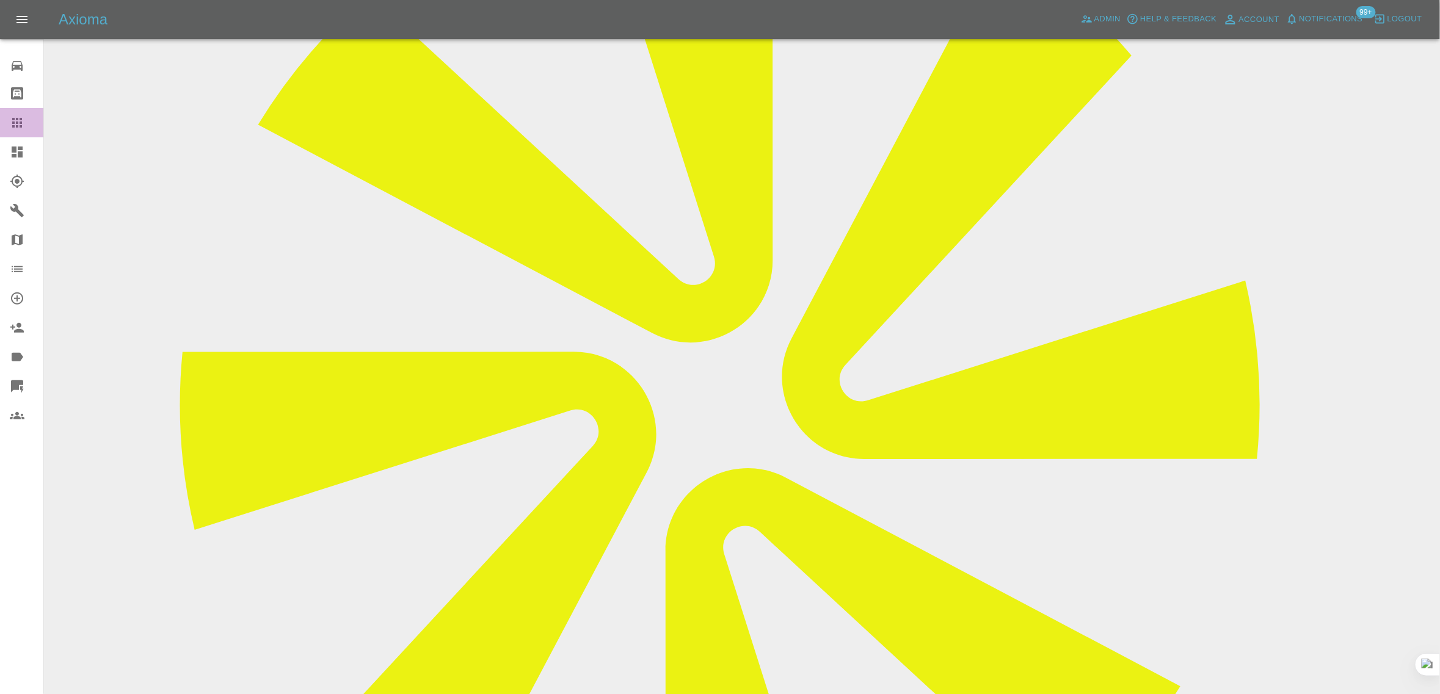
click at [21, 133] on link "Claims" at bounding box center [21, 122] width 43 height 29
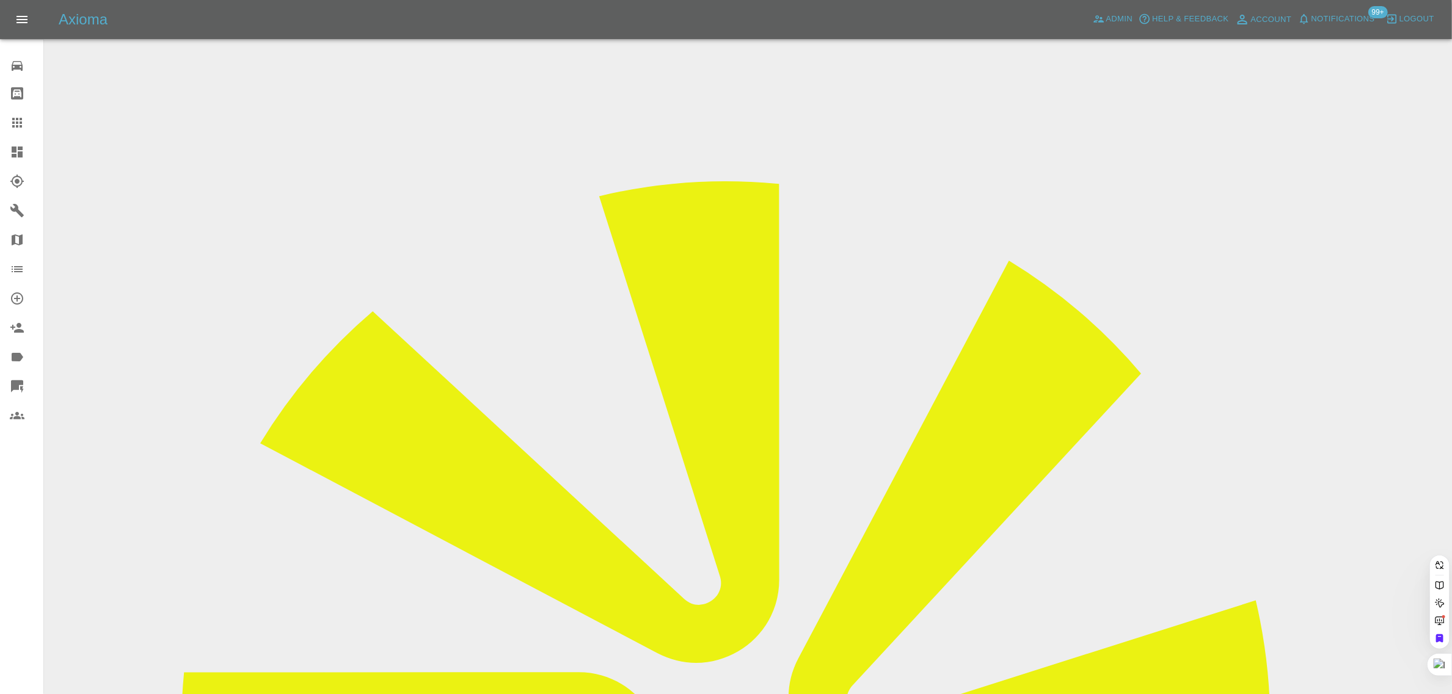
paste input "robert.flood@hotmail.co.uk"
type input "robert.flood@hotmail.co.u"
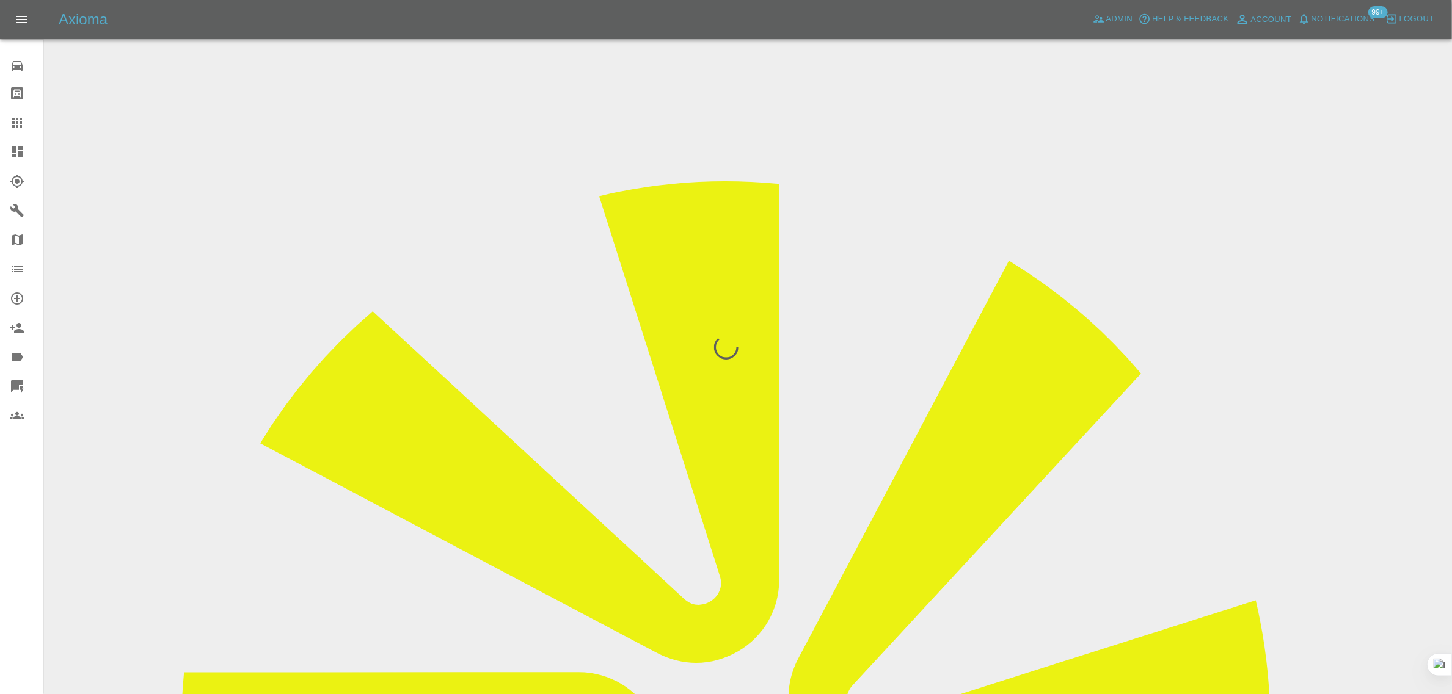
click at [28, 484] on div "0 Repair home Bodyshop home Claims Dashboard Explorer Garages Map Organization …" at bounding box center [22, 347] width 44 height 694
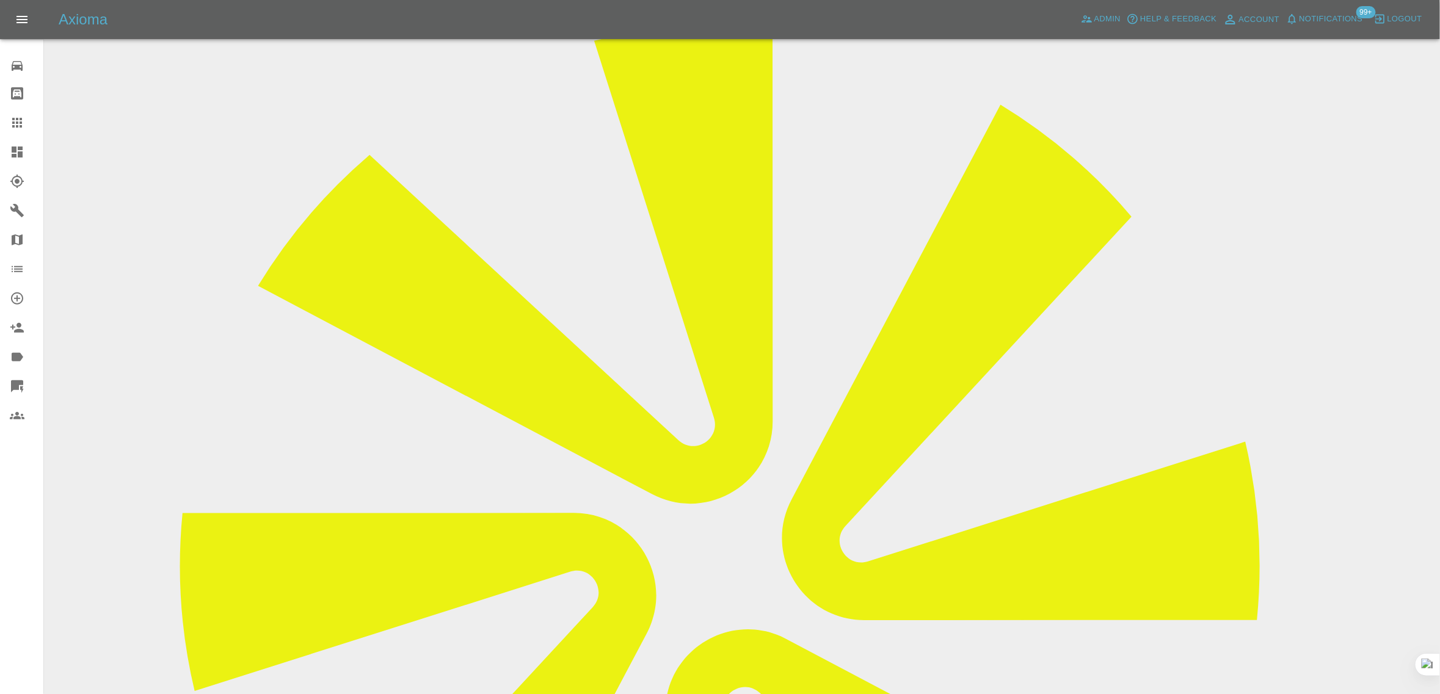
scroll to position [151, 0]
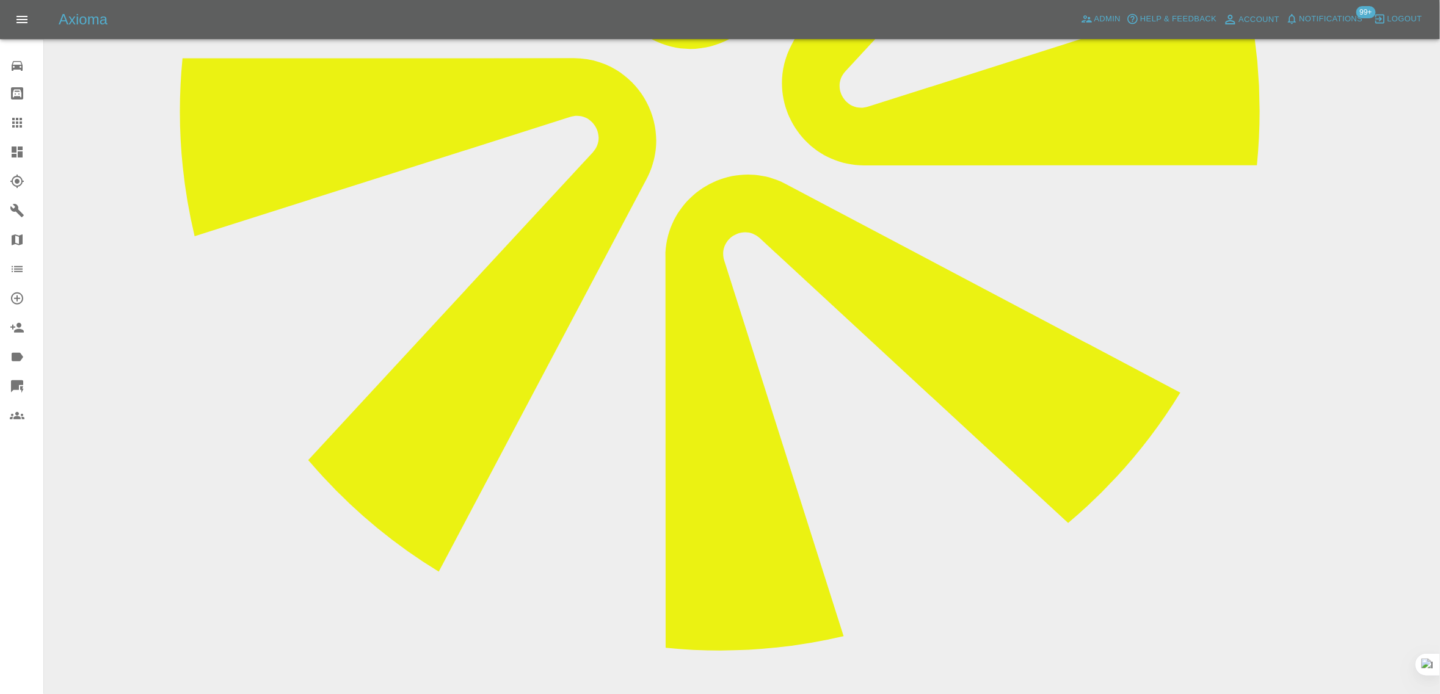
scroll to position [609, 0]
click at [18, 120] on icon at bounding box center [17, 122] width 15 height 15
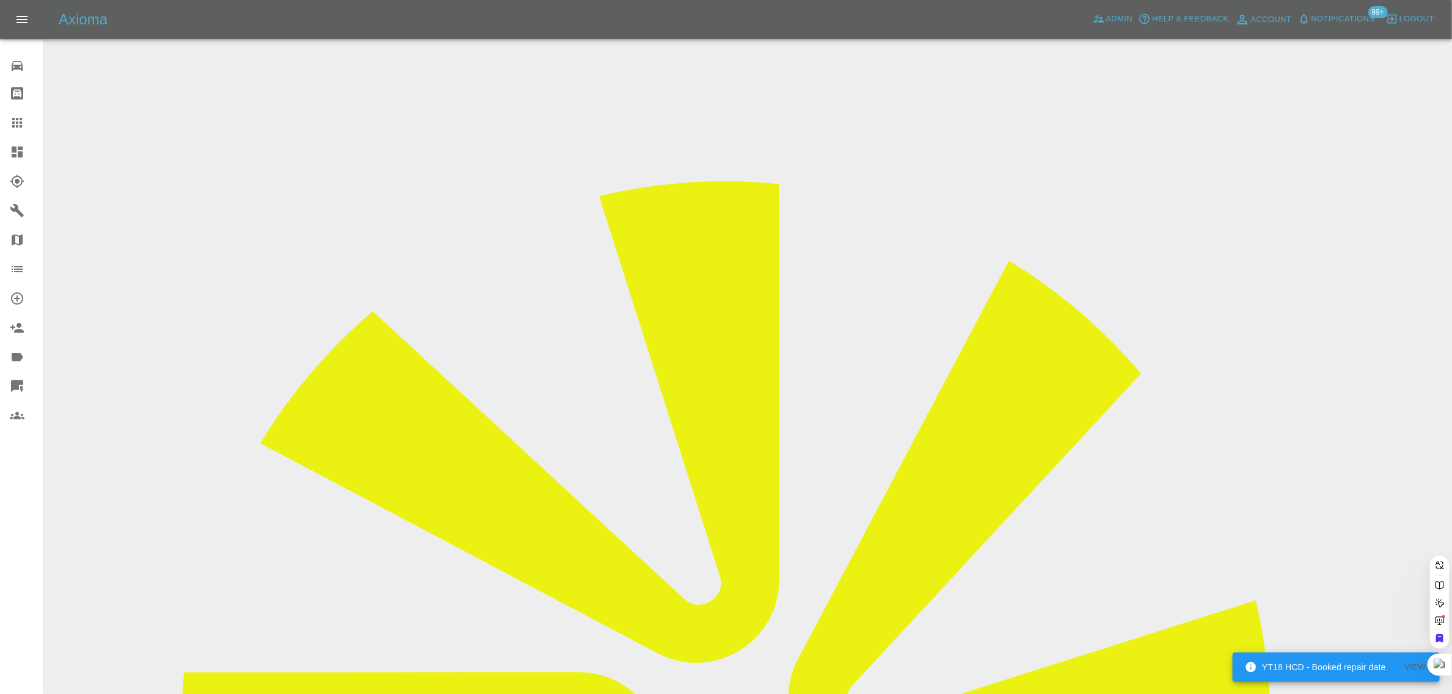
paste input "zacknguyen2712@gmail.com"
type input "zacknguyen2712@gmail.co"
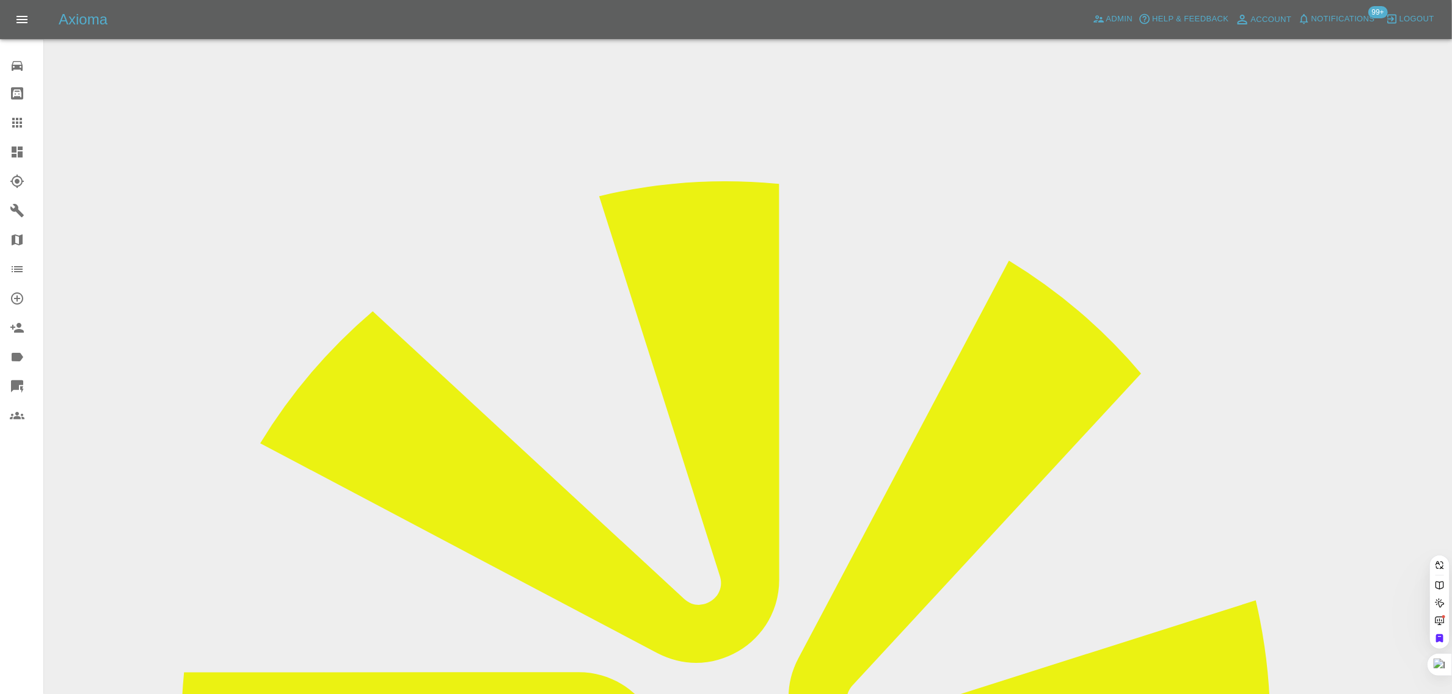
paste input "zacknguyen2712@gmail.com"
type input "zacknguyen2712@gmail.co"
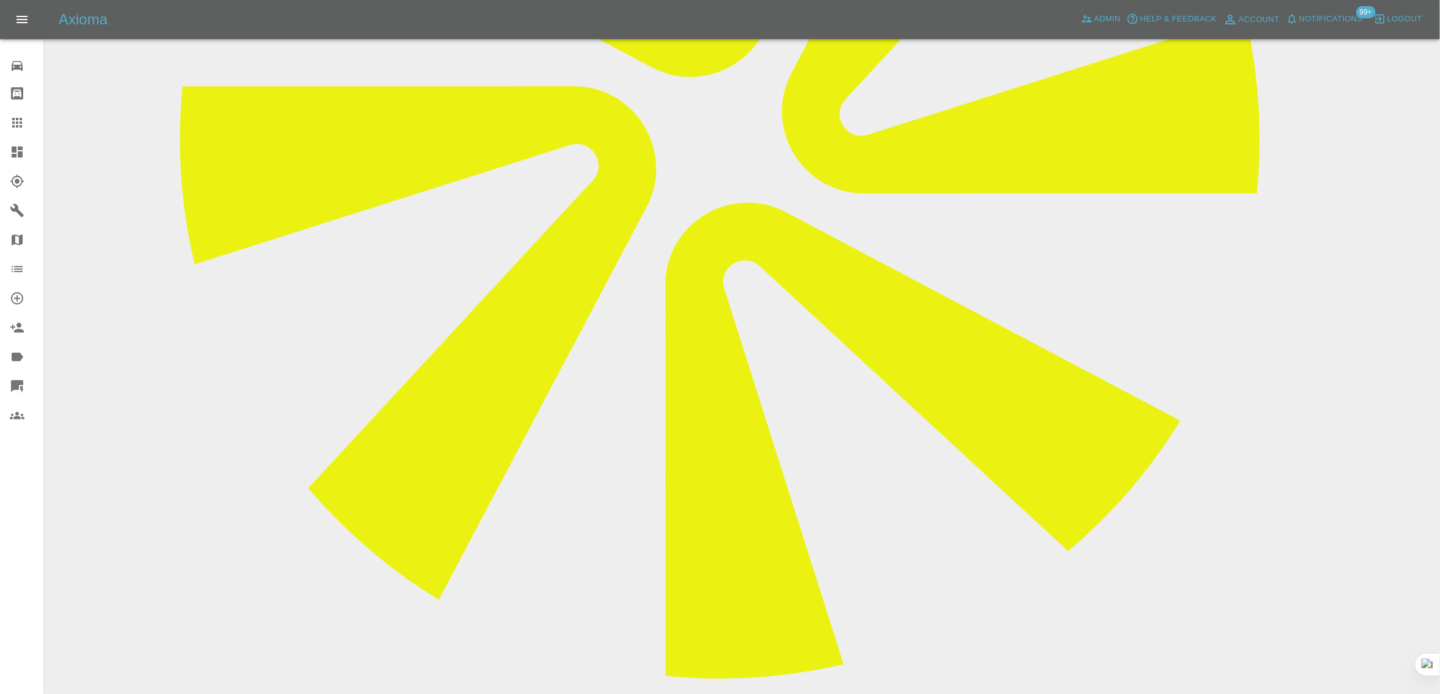
scroll to position [658, 0]
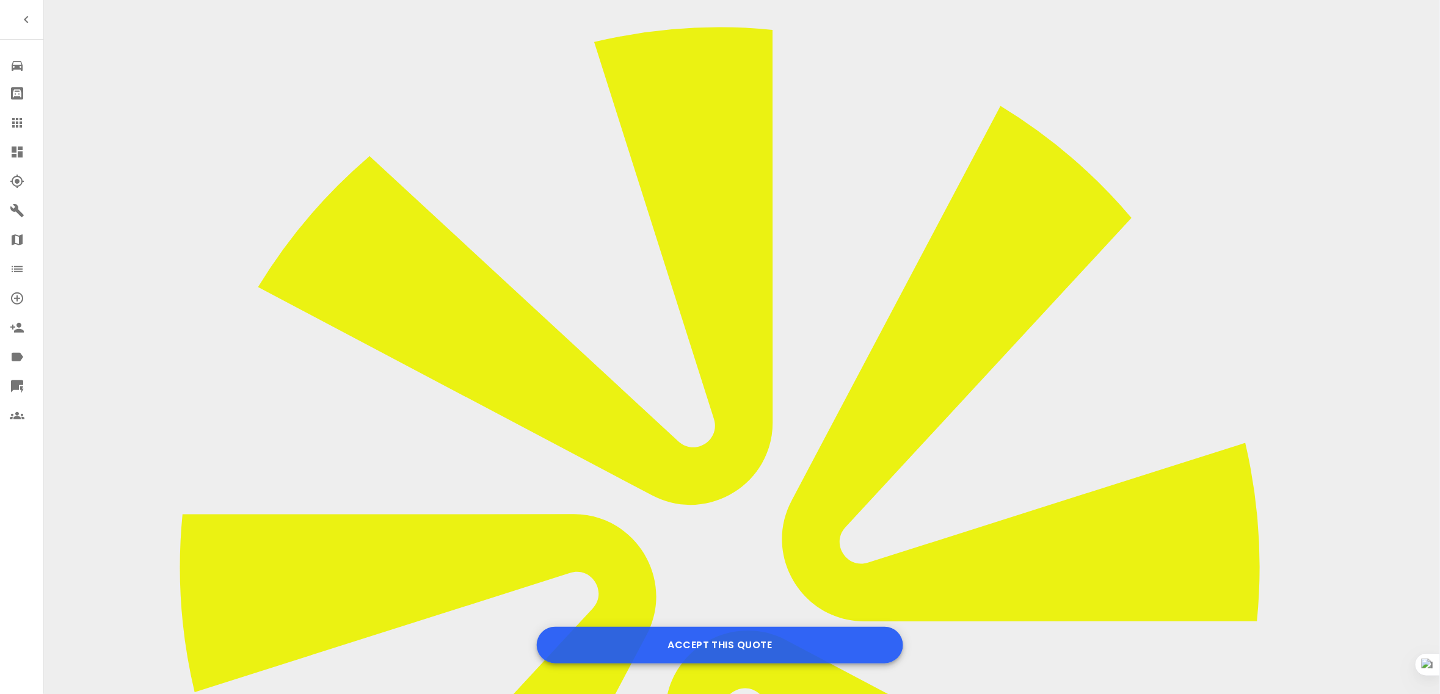
click at [696, 650] on button "Accept this Quote" at bounding box center [720, 645] width 366 height 37
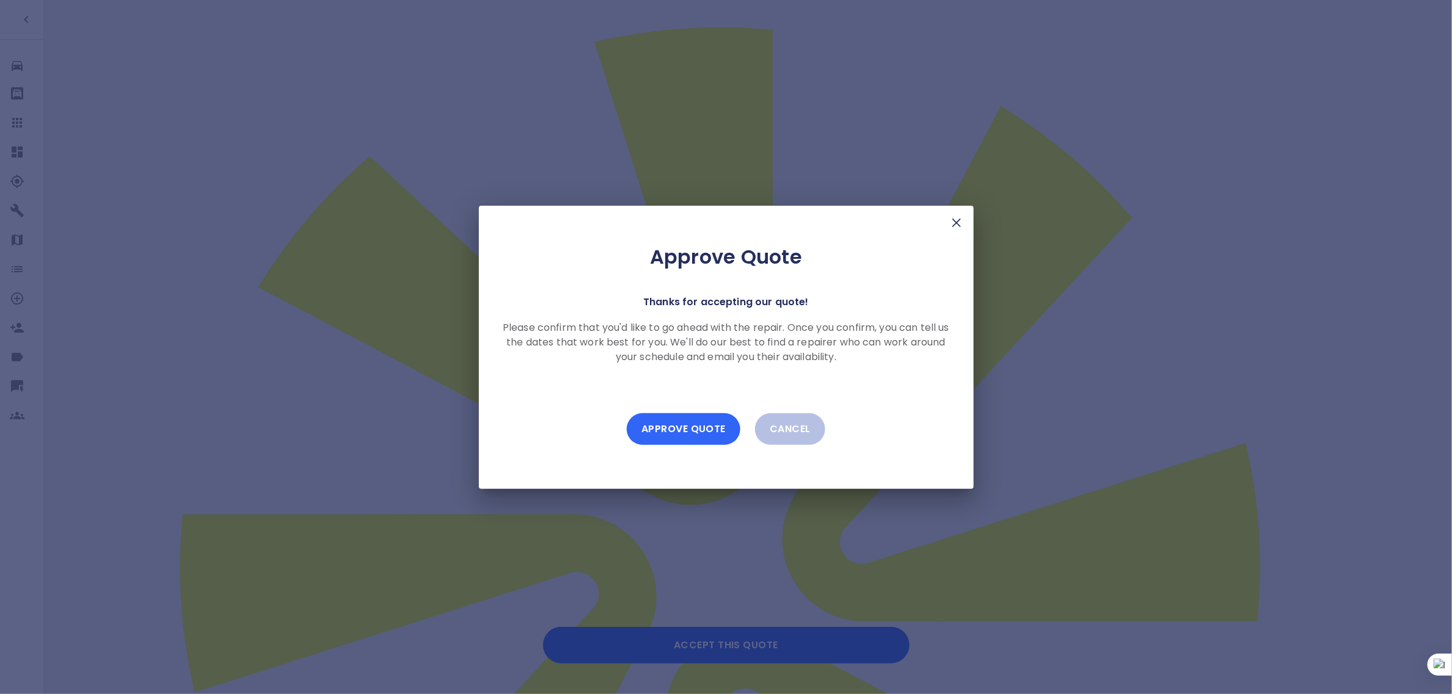
click at [674, 426] on button "Approve Quote" at bounding box center [684, 429] width 114 height 32
